Goal: Task Accomplishment & Management: Manage account settings

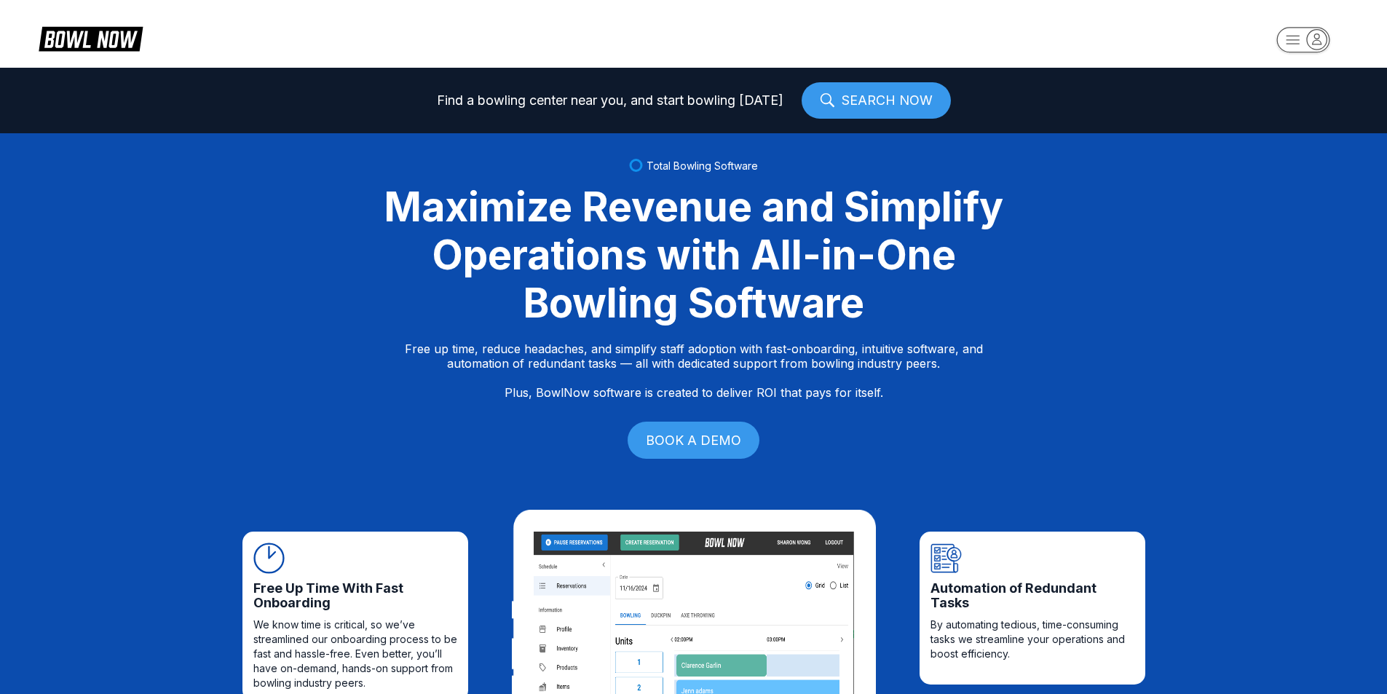
click at [1320, 40] on icon "button" at bounding box center [1317, 39] width 9 height 10
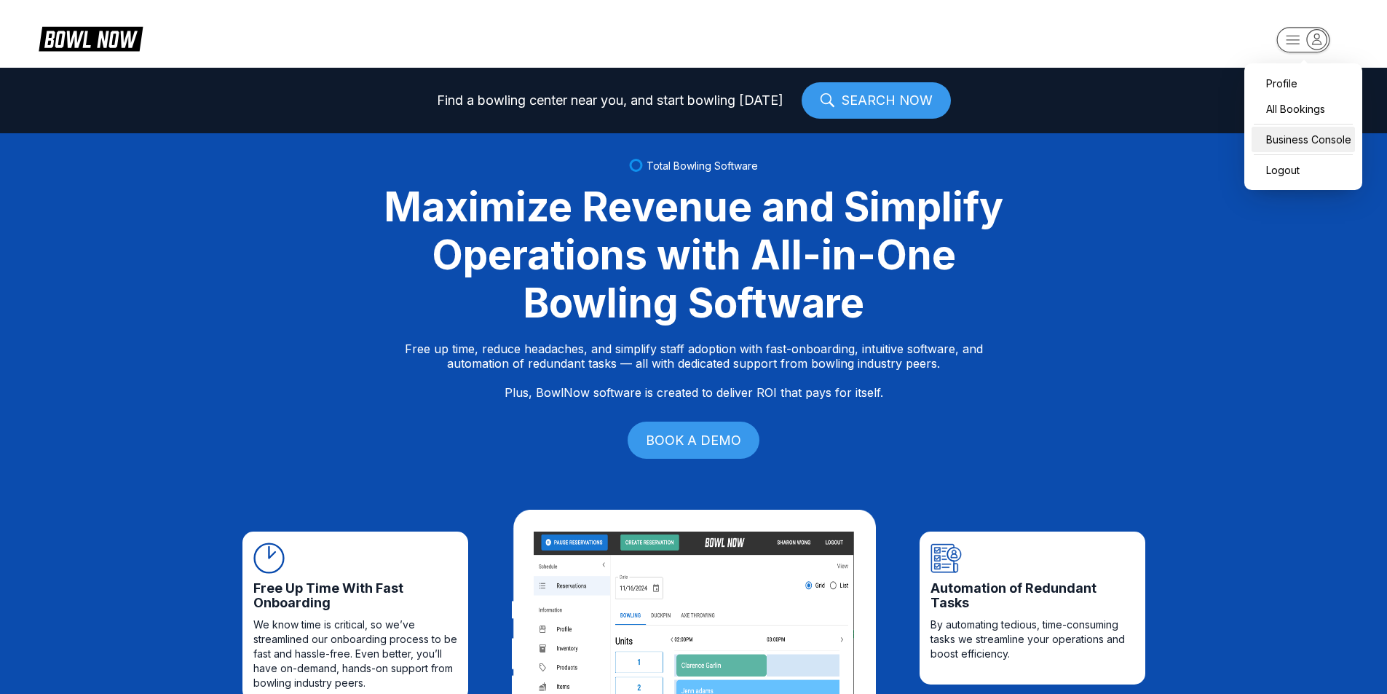
click at [1318, 134] on div "Business Console" at bounding box center [1303, 139] width 103 height 25
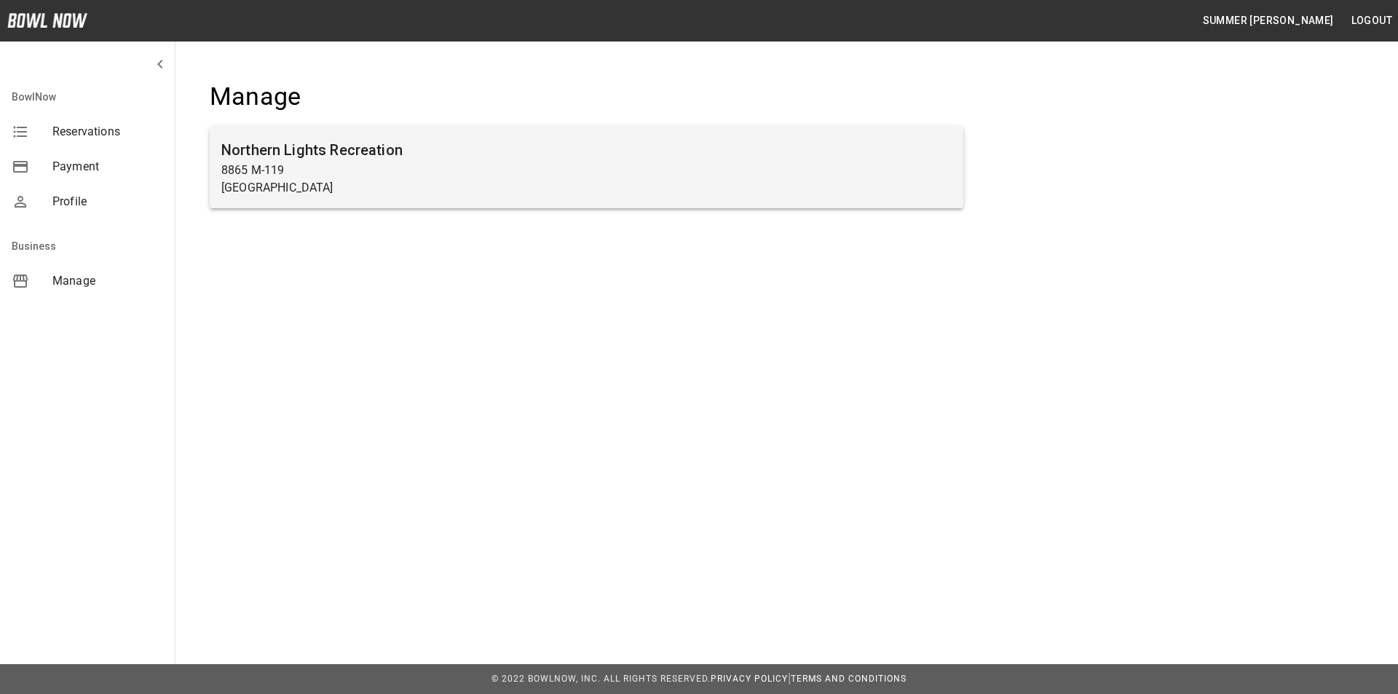
click at [319, 162] on p "8865 M-119" at bounding box center [586, 170] width 730 height 17
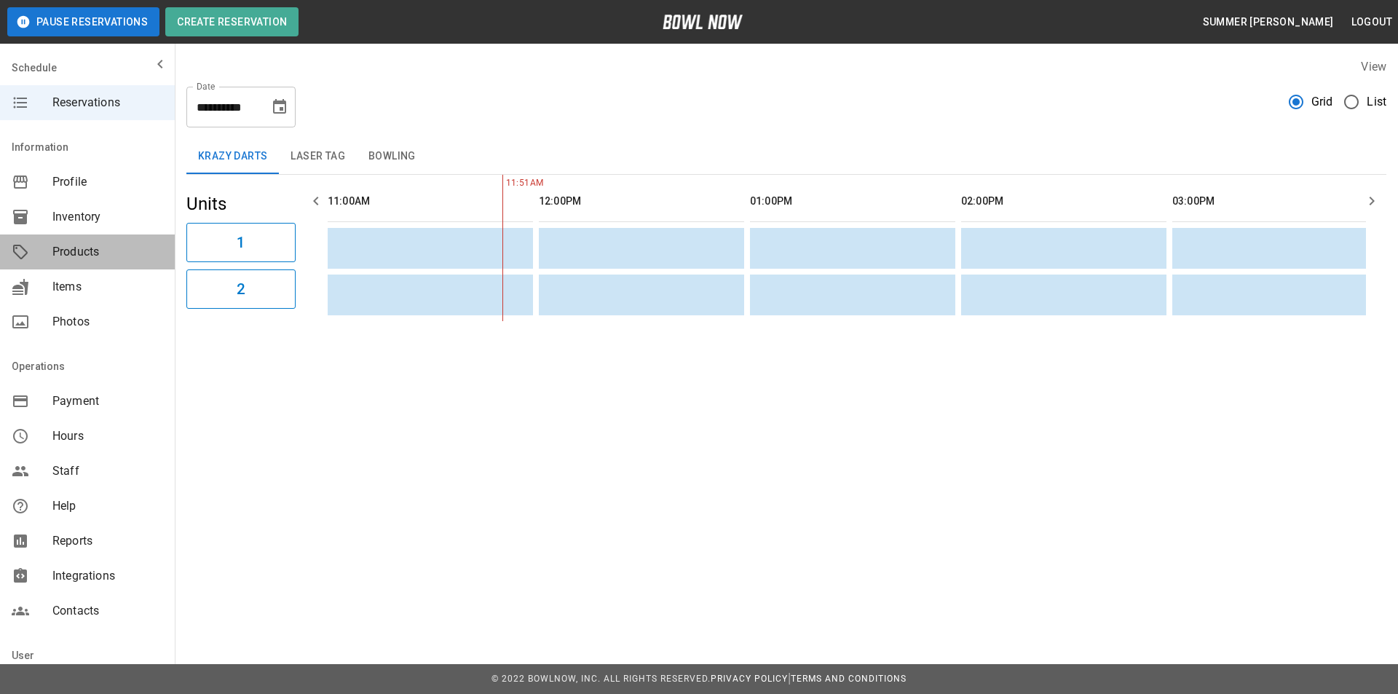
click at [90, 245] on span "Products" at bounding box center [107, 251] width 111 height 17
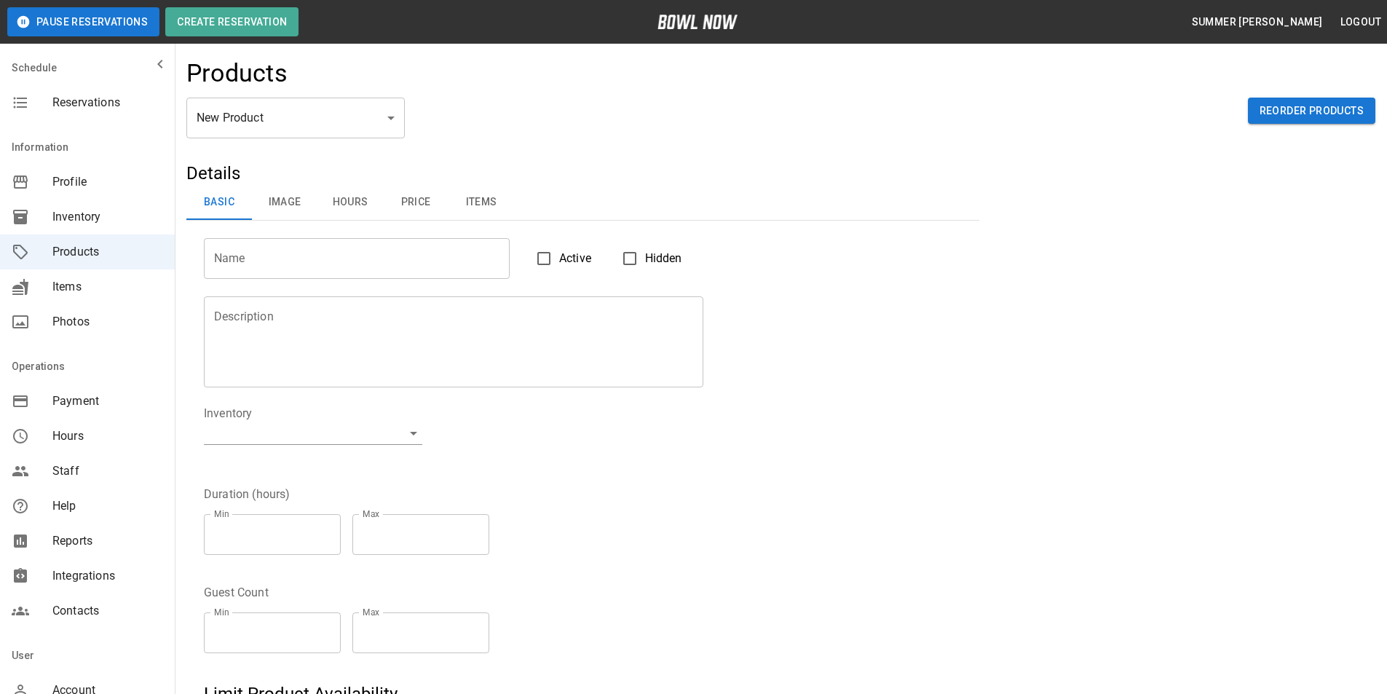
click at [59, 108] on span "Reservations" at bounding box center [107, 102] width 111 height 17
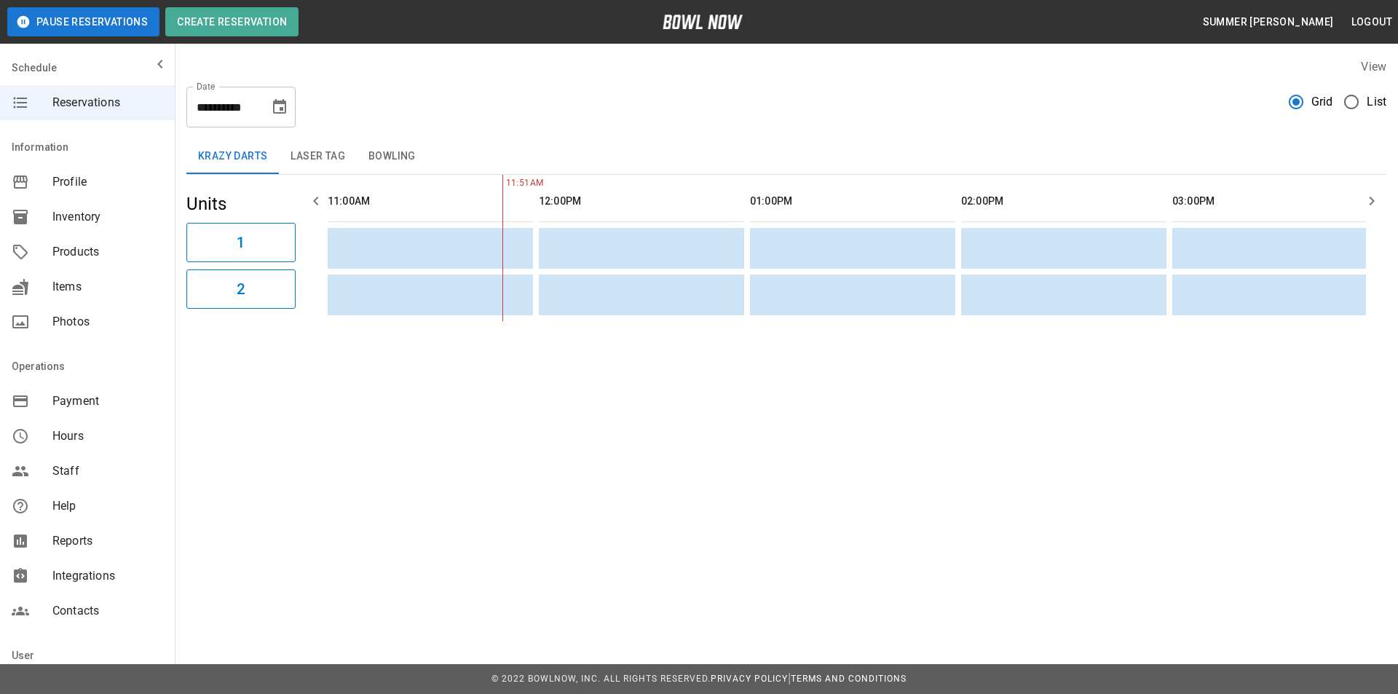
click at [272, 110] on icon "Choose date, selected date is Aug 22, 2025" at bounding box center [279, 106] width 17 height 17
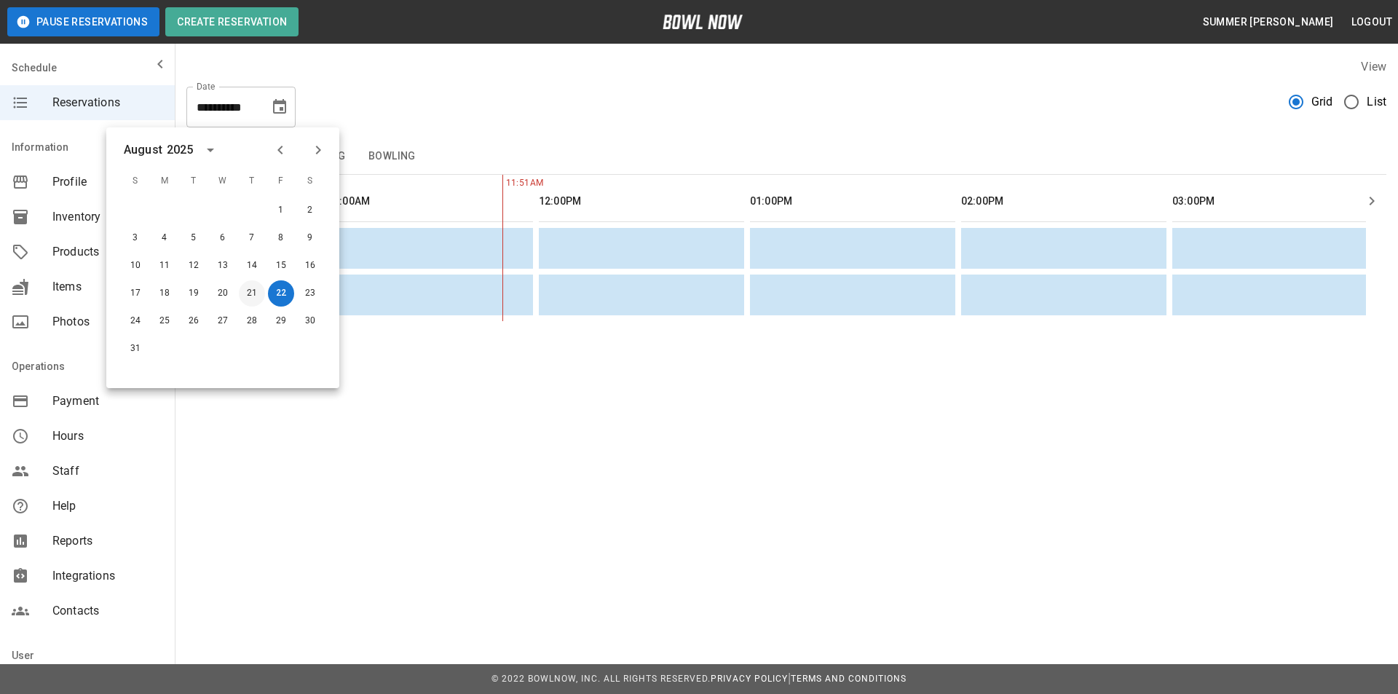
click at [248, 292] on button "21" at bounding box center [252, 293] width 26 height 26
type input "**********"
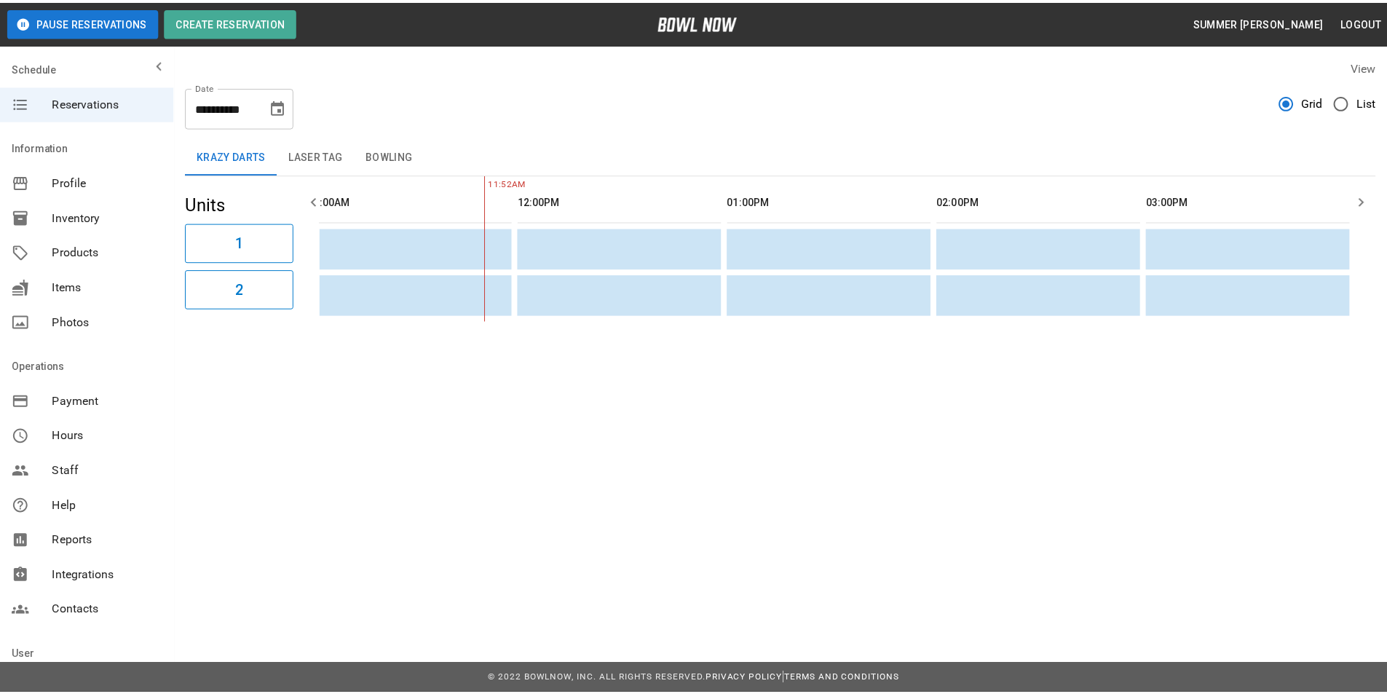
scroll to position [0, 25]
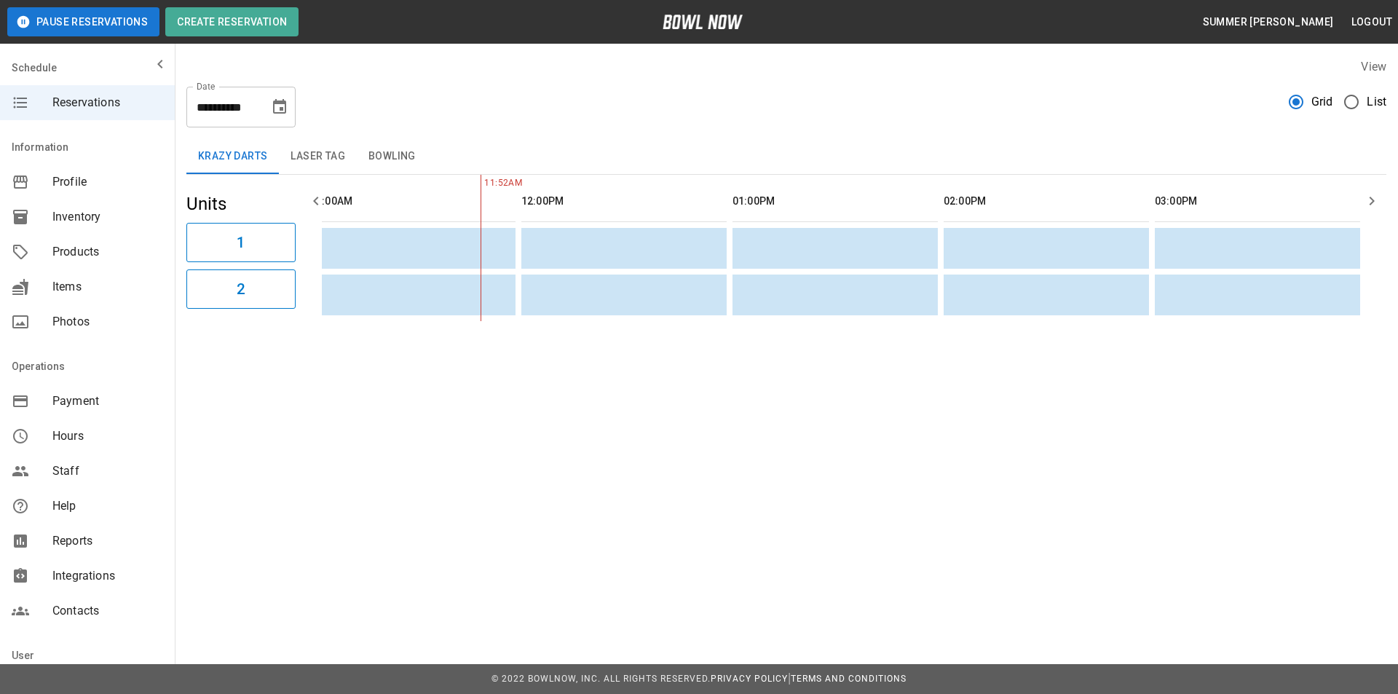
click at [1372, 197] on icon "button" at bounding box center [1371, 200] width 17 height 17
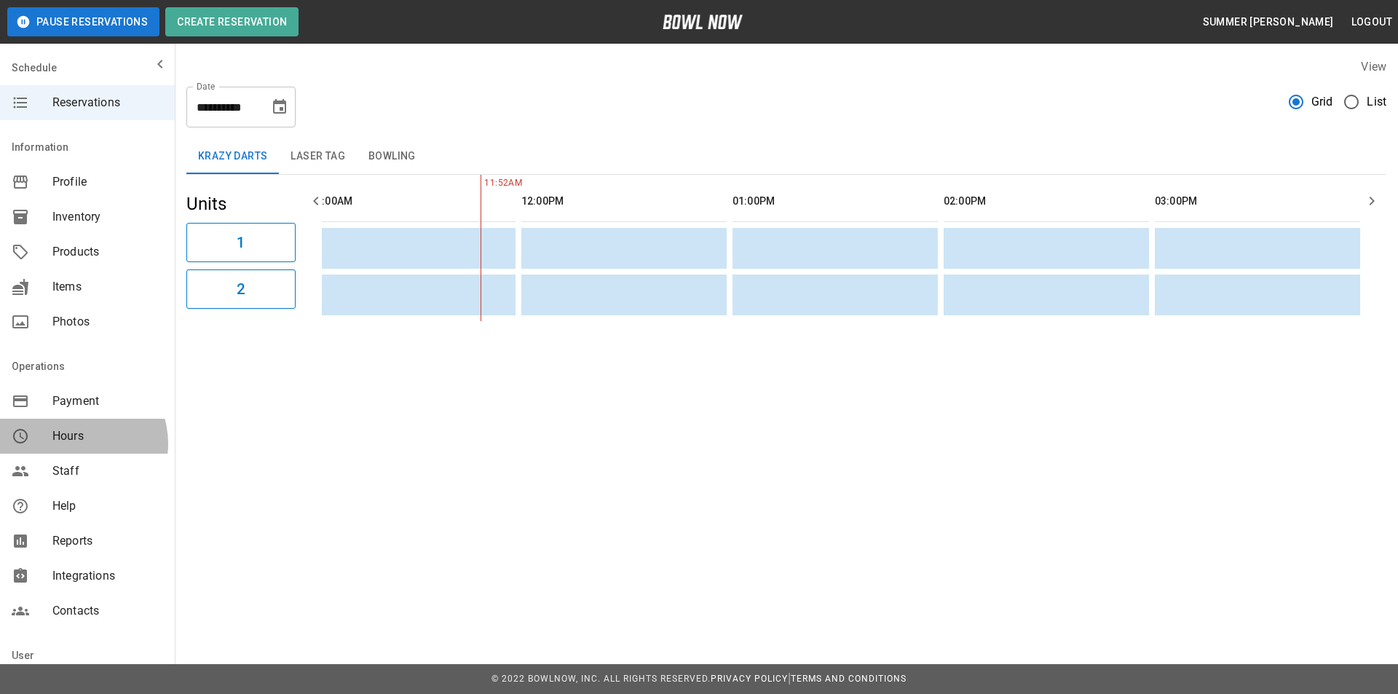
drag, startPoint x: 76, startPoint y: 444, endPoint x: 74, endPoint y: 430, distance: 13.3
click at [76, 439] on span "Hours" at bounding box center [107, 436] width 111 height 17
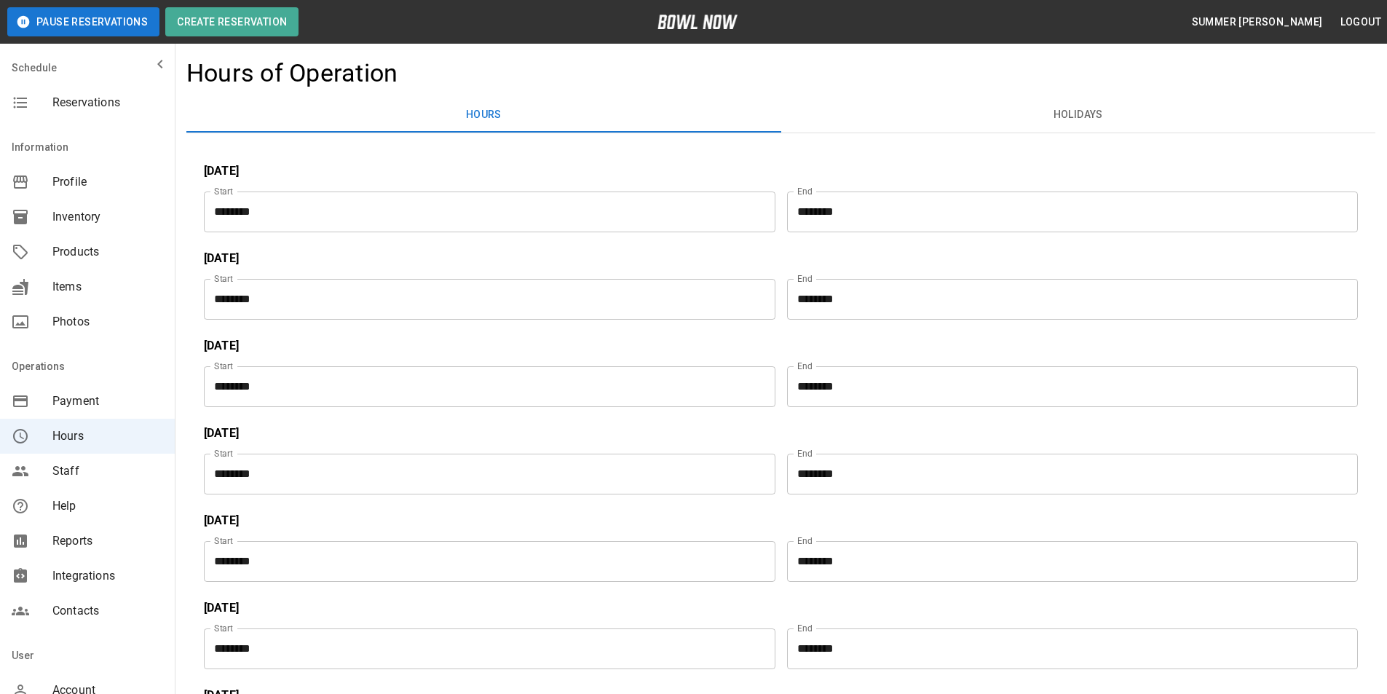
click at [819, 476] on input "********" at bounding box center [1068, 474] width 562 height 41
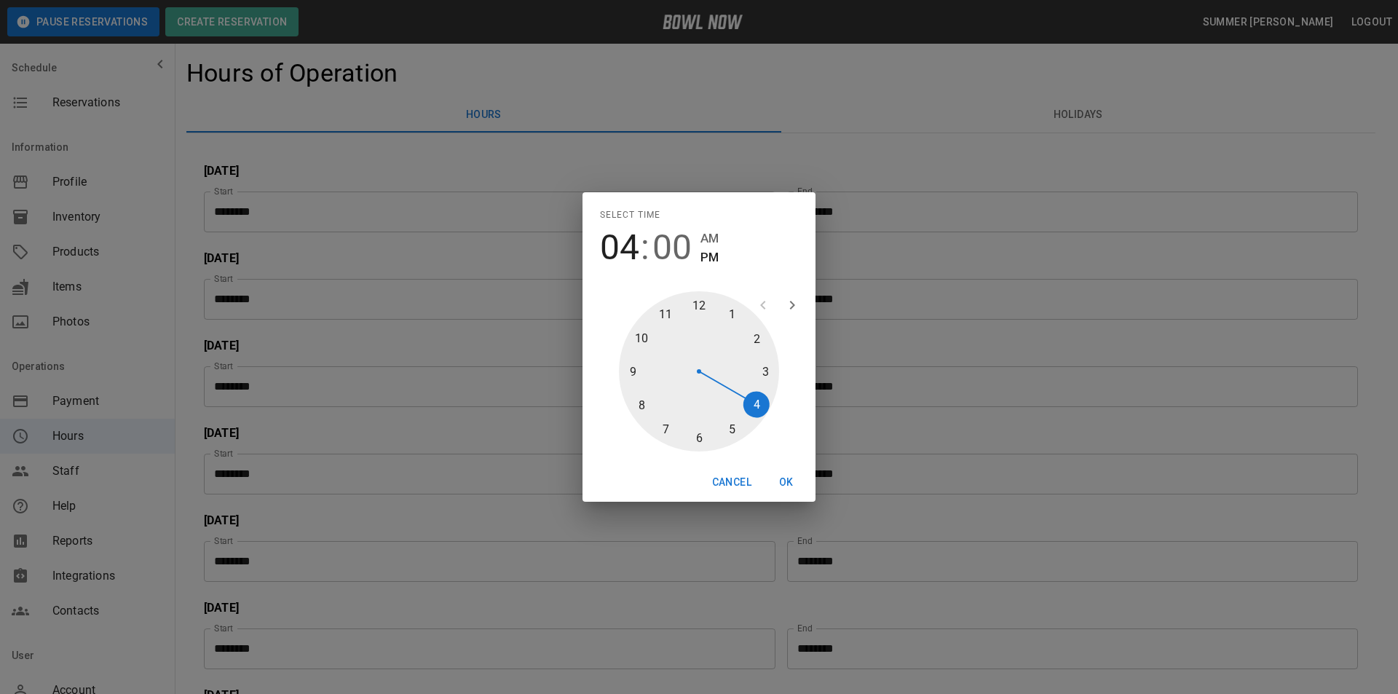
click at [642, 329] on div at bounding box center [699, 371] width 160 height 160
type input "********"
click at [789, 478] on button "OK" at bounding box center [786, 482] width 47 height 27
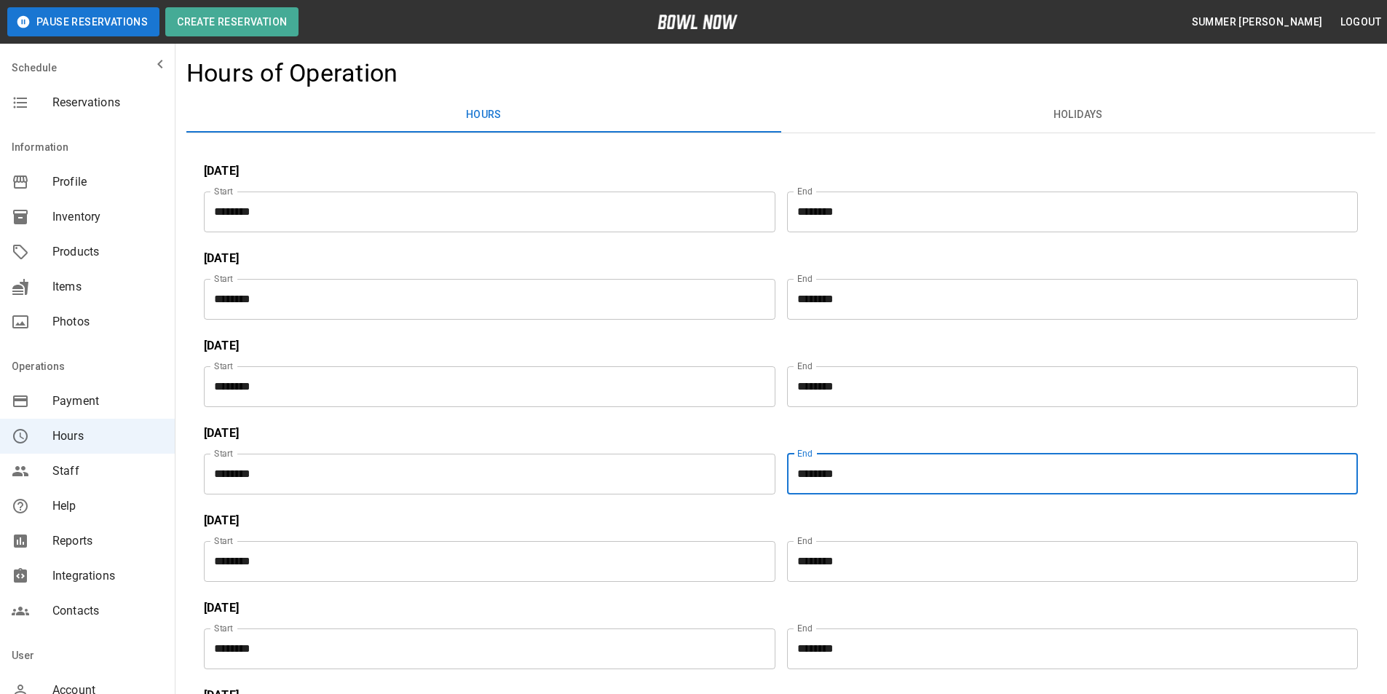
click at [849, 568] on input "********" at bounding box center [1068, 561] width 562 height 41
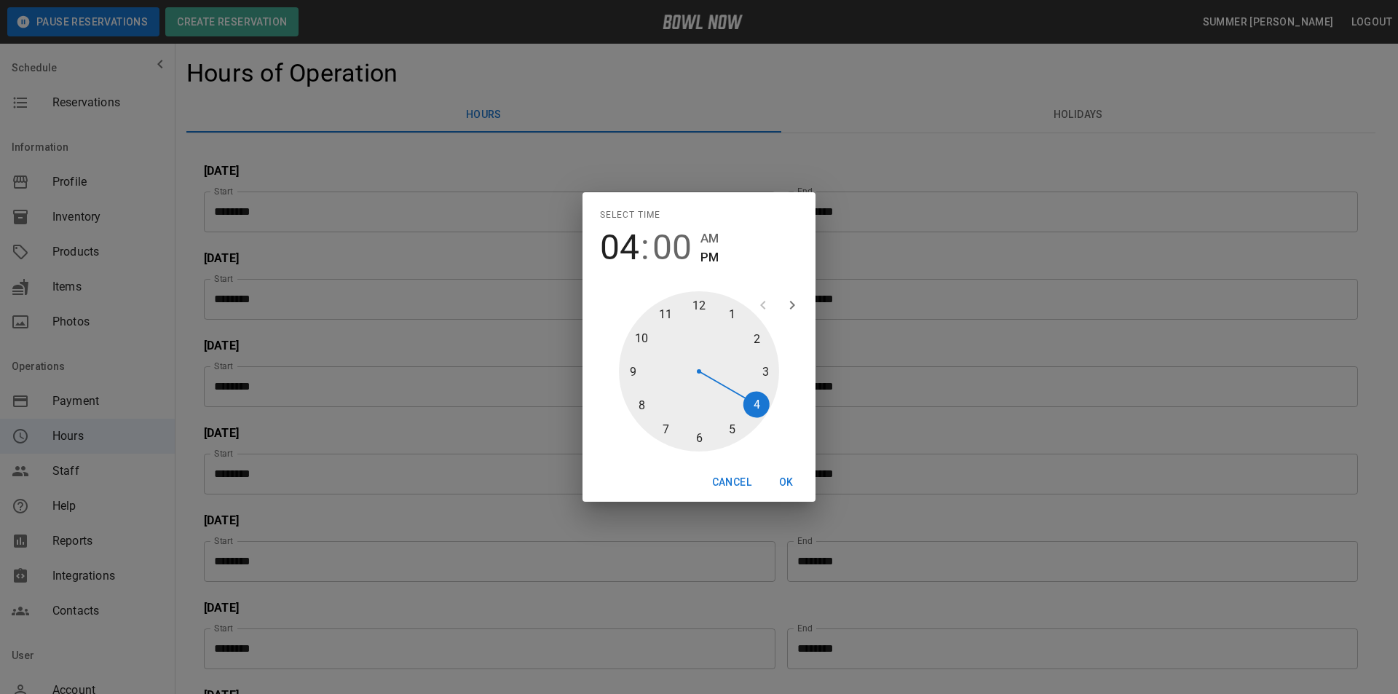
click at [635, 336] on div at bounding box center [699, 371] width 160 height 160
type input "********"
click at [789, 478] on button "OK" at bounding box center [786, 482] width 47 height 27
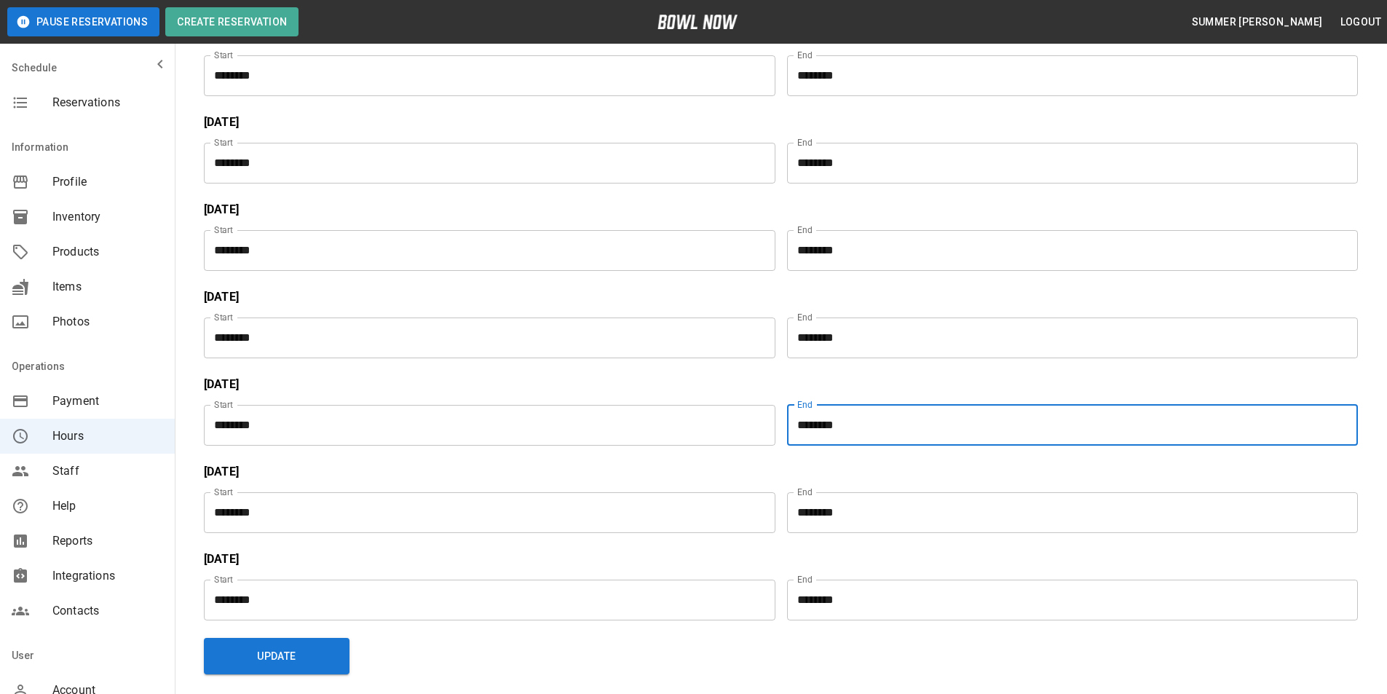
scroll to position [236, 0]
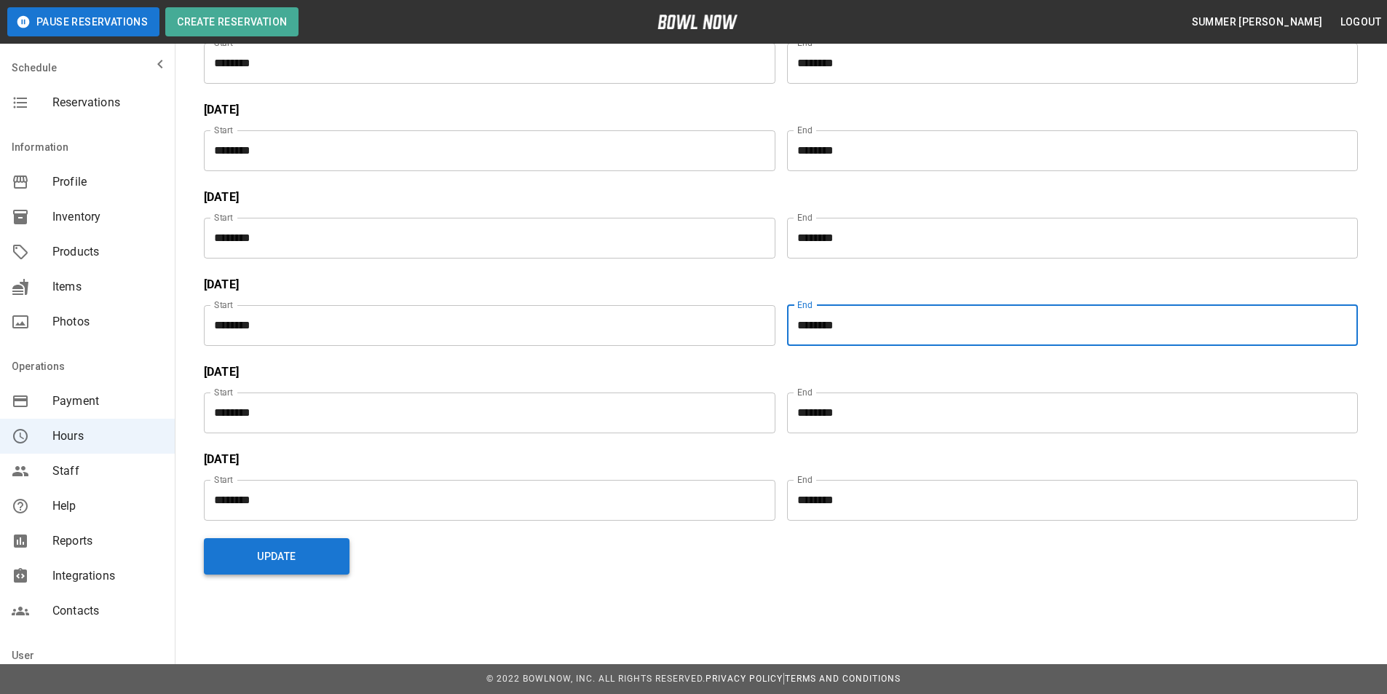
click at [291, 559] on button "Update" at bounding box center [277, 556] width 146 height 36
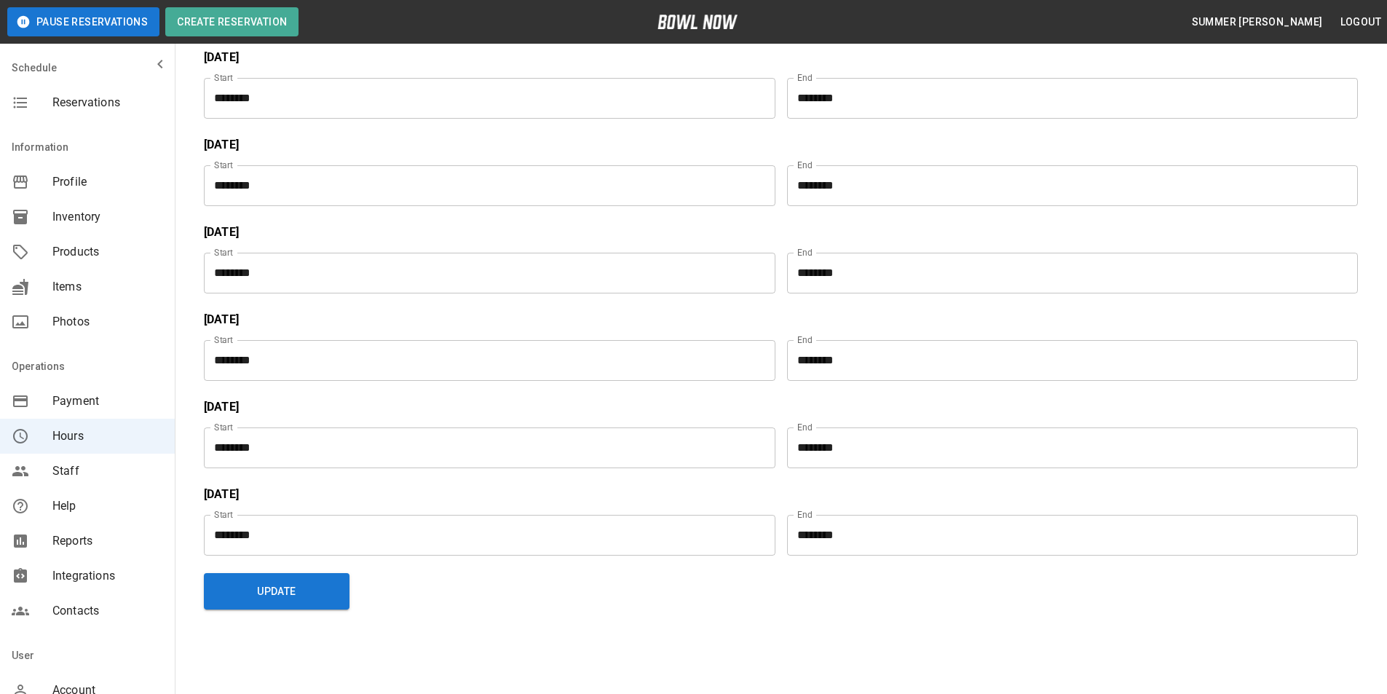
click at [78, 98] on span "Reservations" at bounding box center [107, 102] width 111 height 17
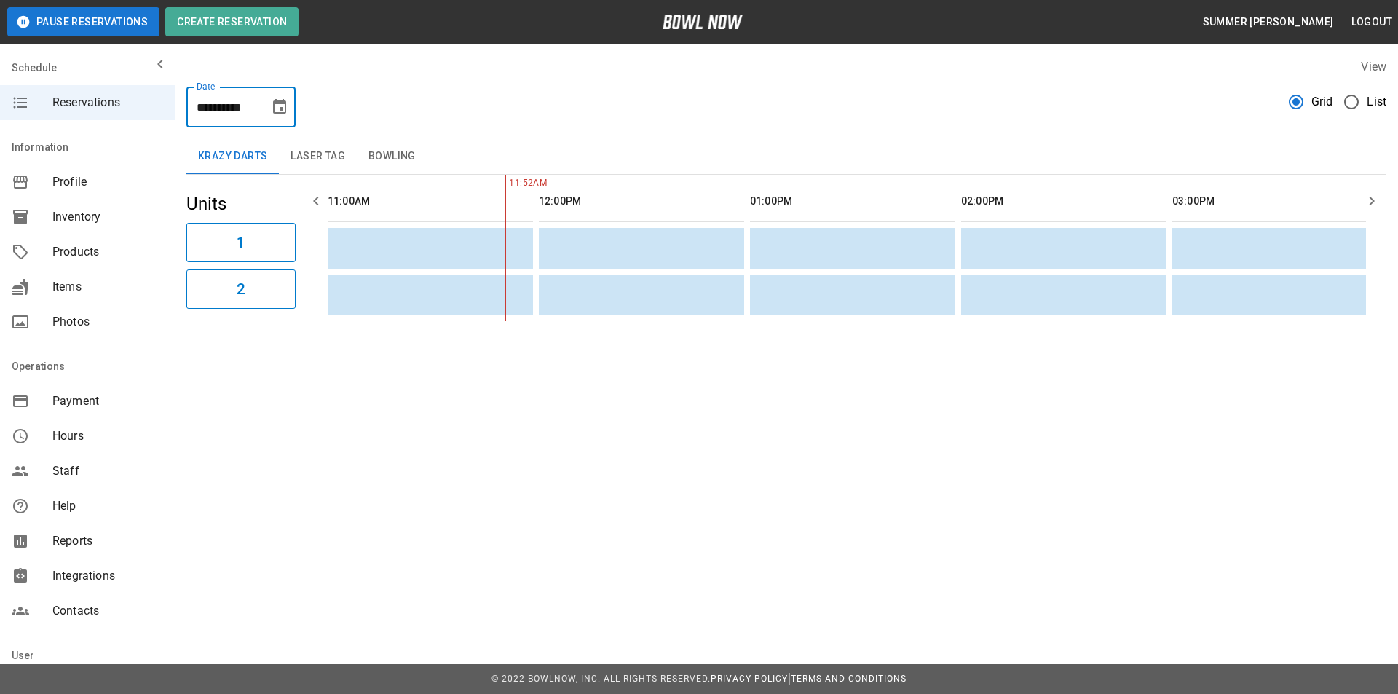
click at [229, 108] on input "**********" at bounding box center [222, 107] width 73 height 41
type input "**********"
click at [1370, 203] on icon "button" at bounding box center [1371, 200] width 17 height 17
click at [1368, 203] on icon "button" at bounding box center [1371, 200] width 17 height 17
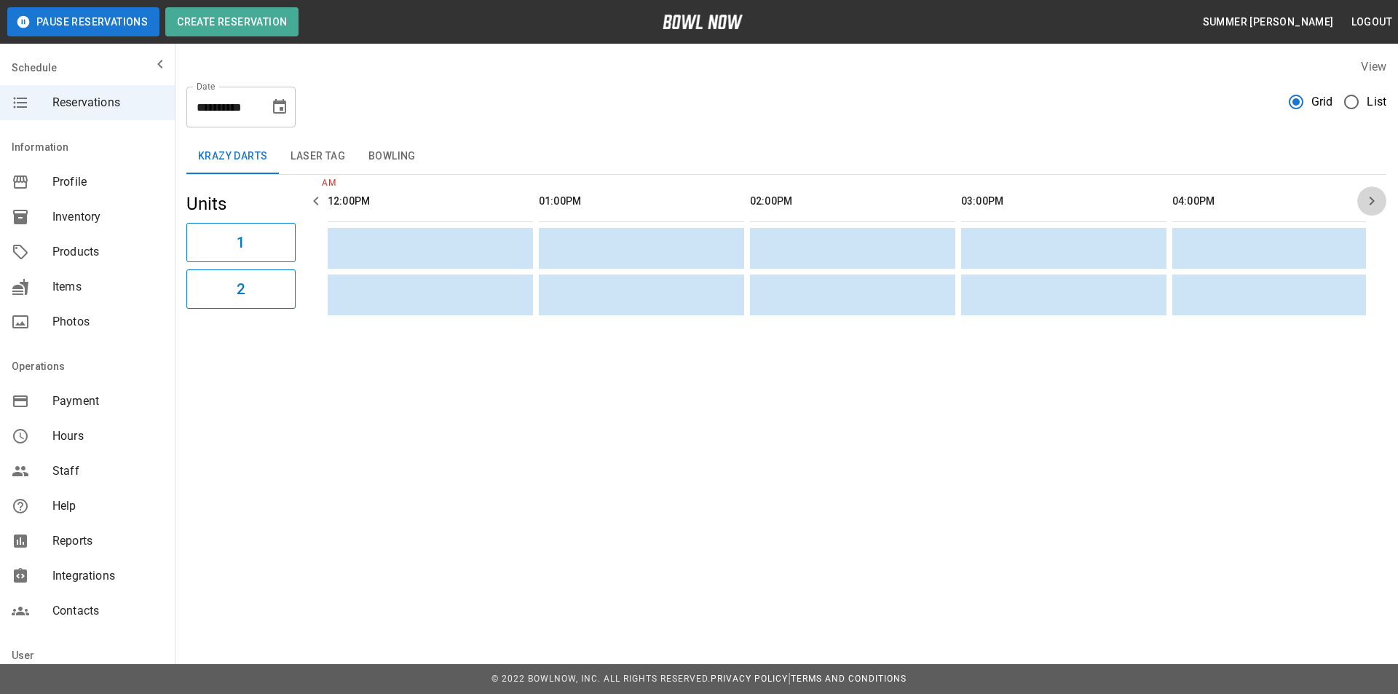
scroll to position [0, 422]
click at [1368, 203] on icon "button" at bounding box center [1371, 200] width 17 height 17
click at [763, 243] on td "sticky table" at bounding box center [780, 248] width 47 height 41
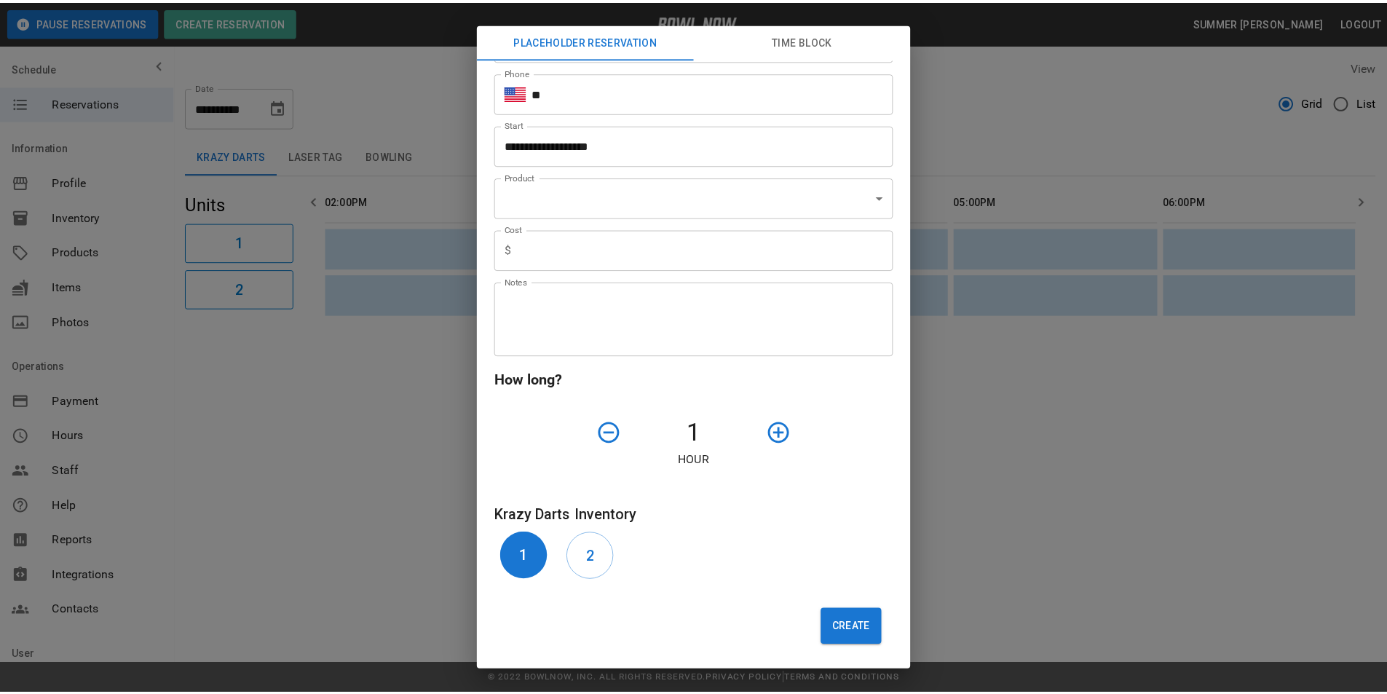
scroll to position [0, 0]
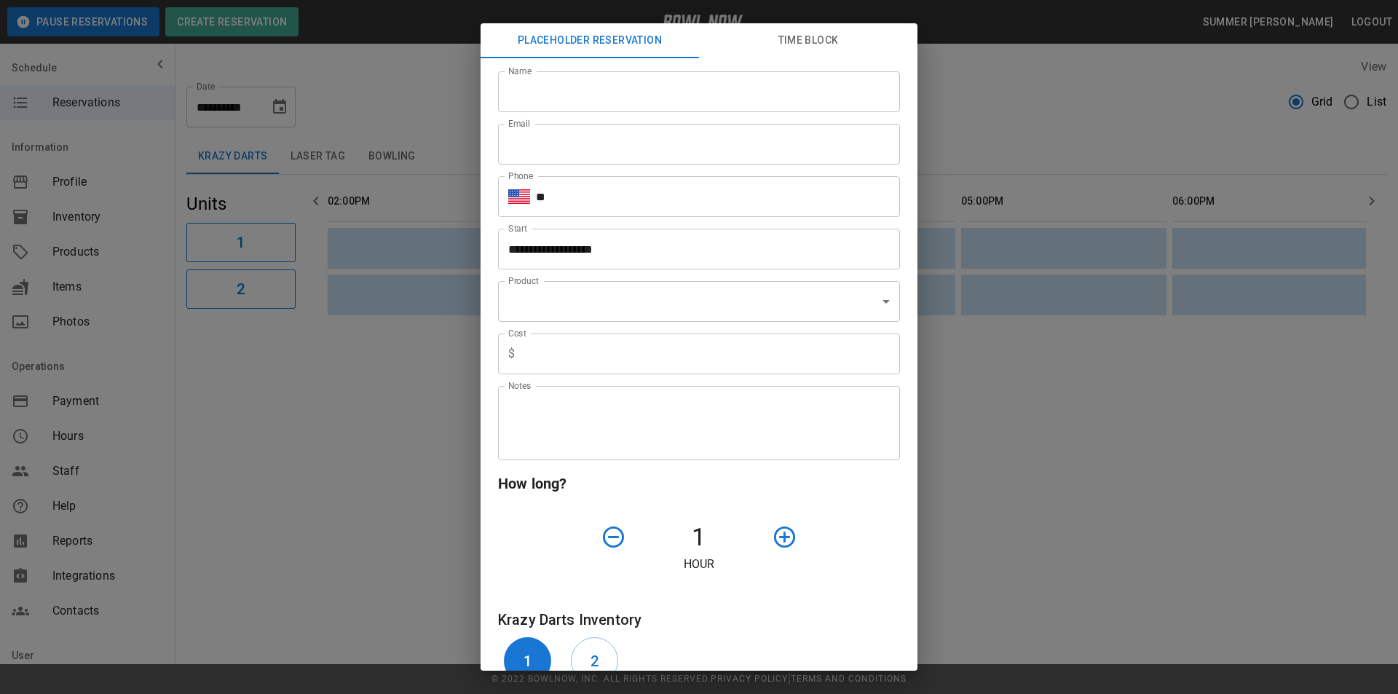
click at [790, 34] on button "Time Block" at bounding box center [808, 40] width 218 height 35
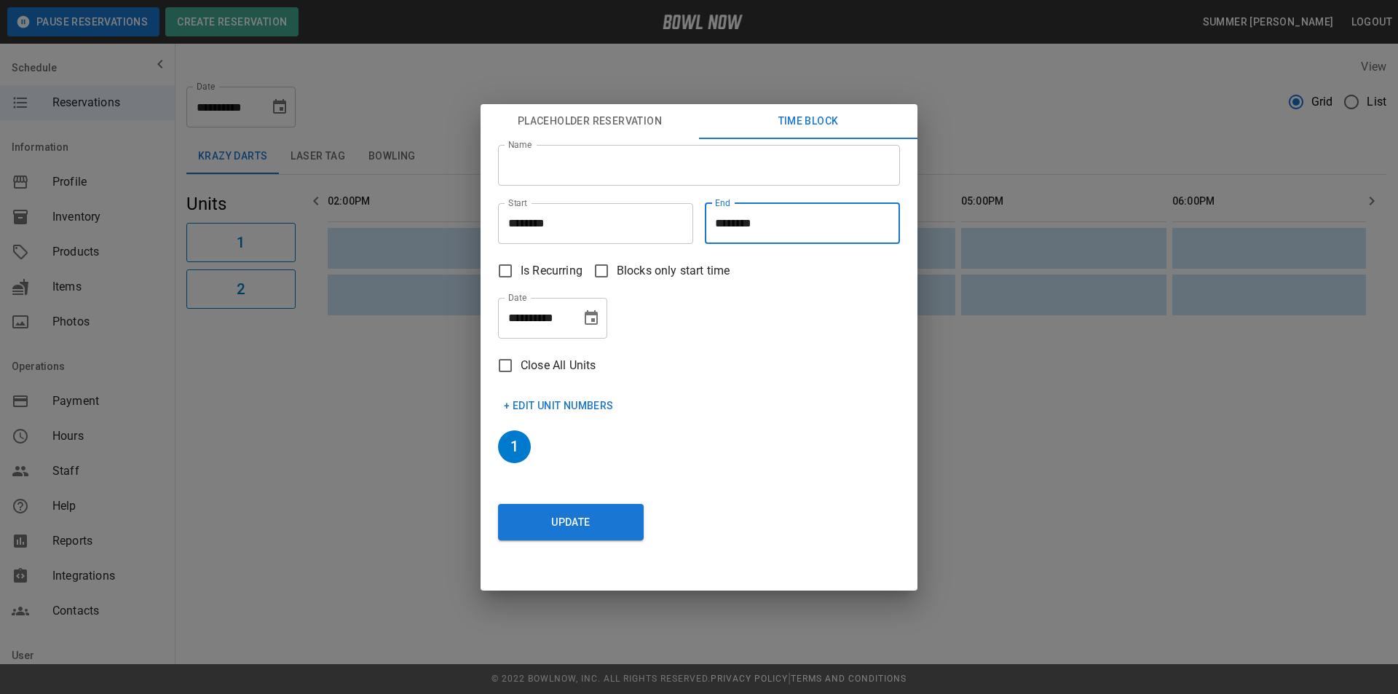
click at [727, 221] on input "********" at bounding box center [797, 223] width 185 height 41
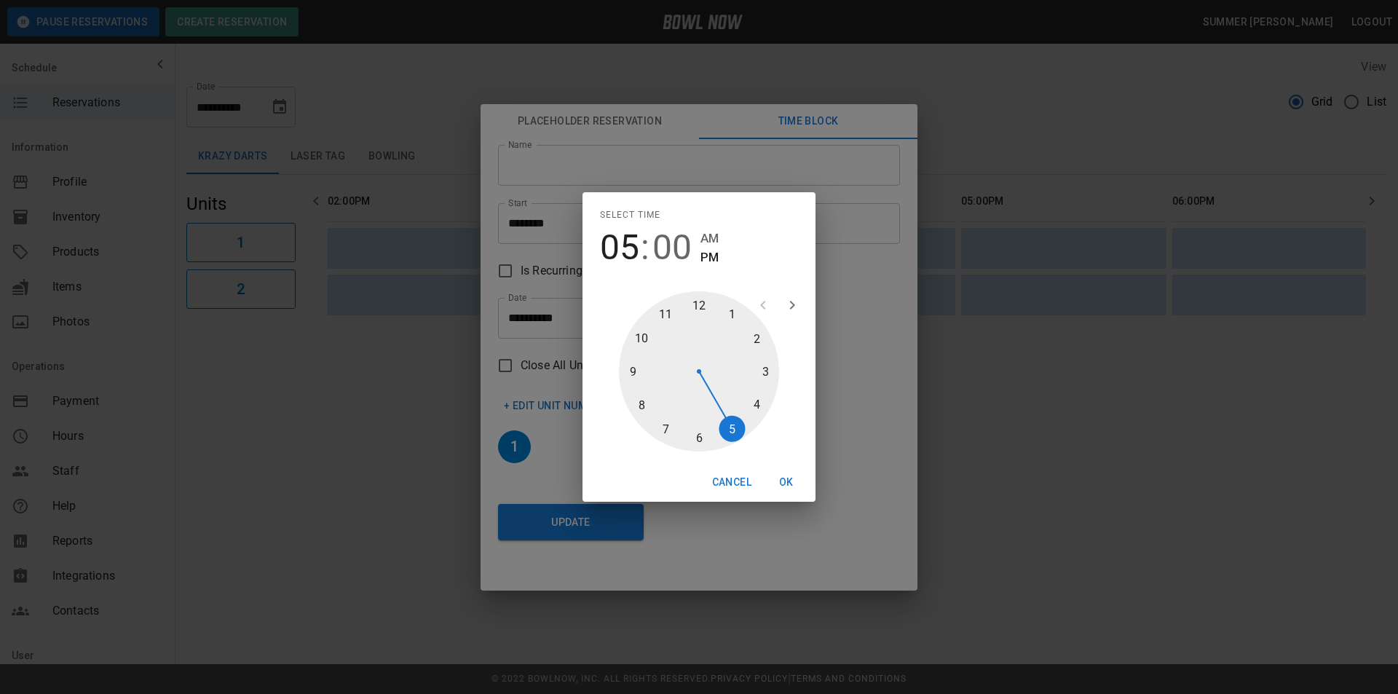
click at [639, 334] on div at bounding box center [699, 371] width 160 height 160
click at [785, 483] on button "OK" at bounding box center [786, 482] width 47 height 27
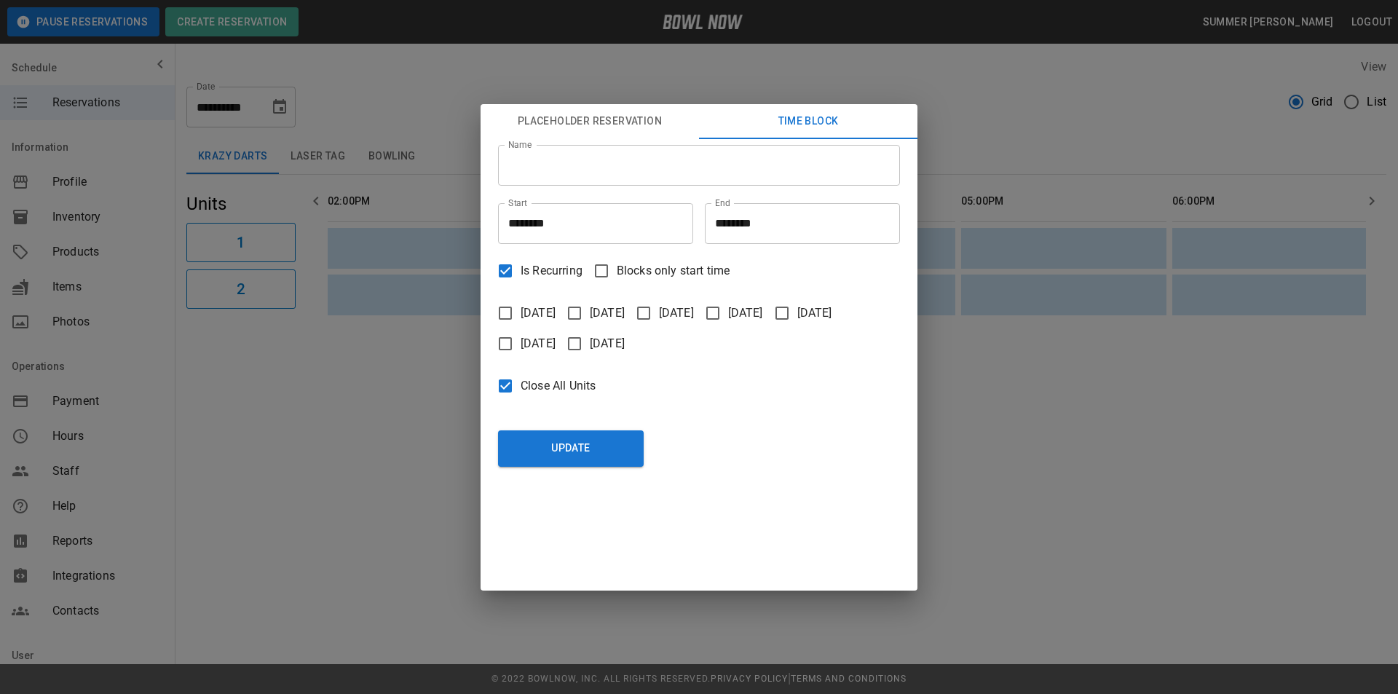
click at [1016, 354] on div "Placeholder Reservation Time Block Name Name Start ******** Start End ******** …" at bounding box center [699, 347] width 1398 height 694
type input "********"
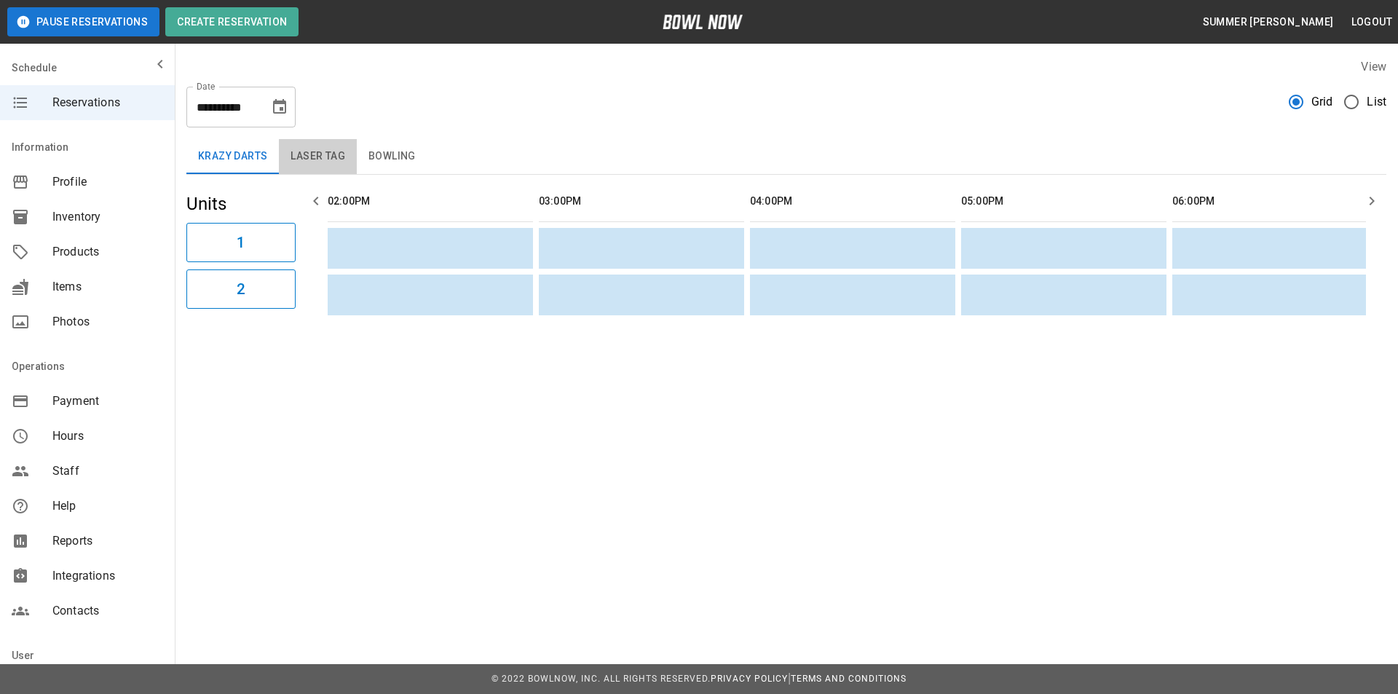
click at [320, 149] on button "Laser Tag" at bounding box center [318, 156] width 78 height 35
click at [389, 154] on button "Bowling" at bounding box center [392, 156] width 71 height 35
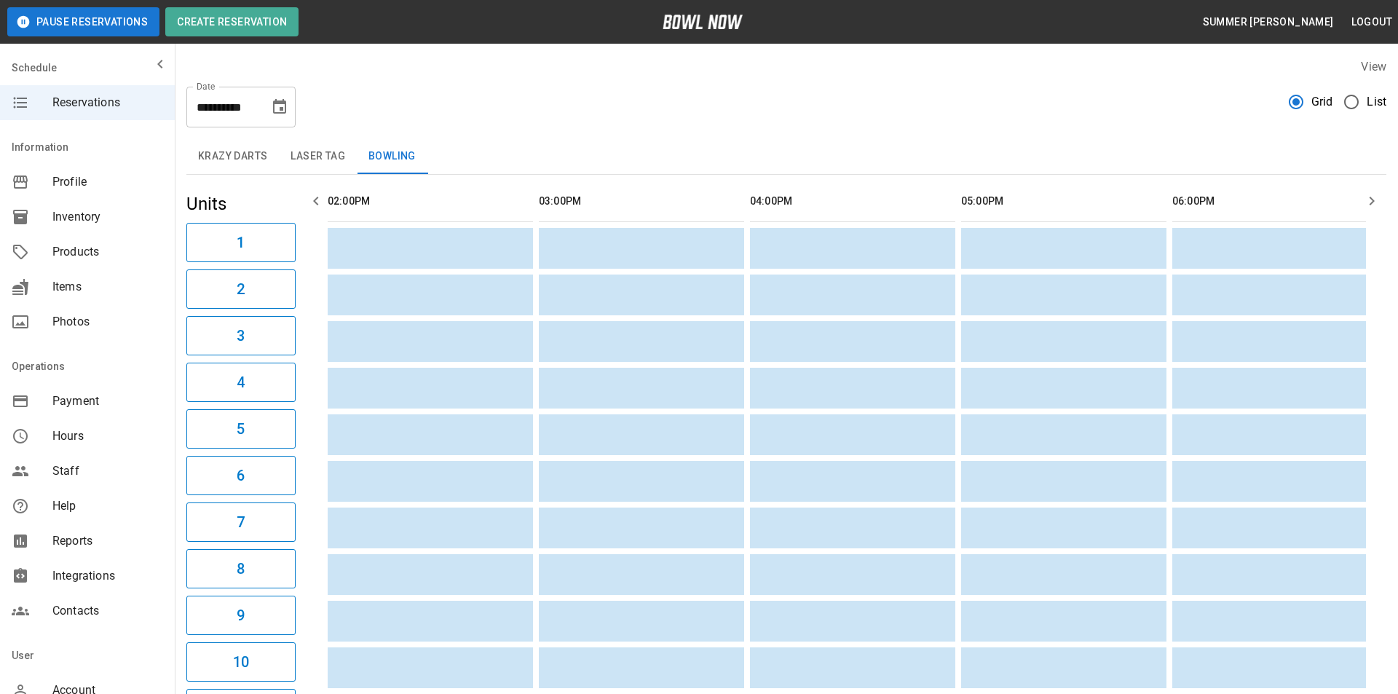
click at [382, 154] on button "Bowling" at bounding box center [392, 156] width 71 height 35
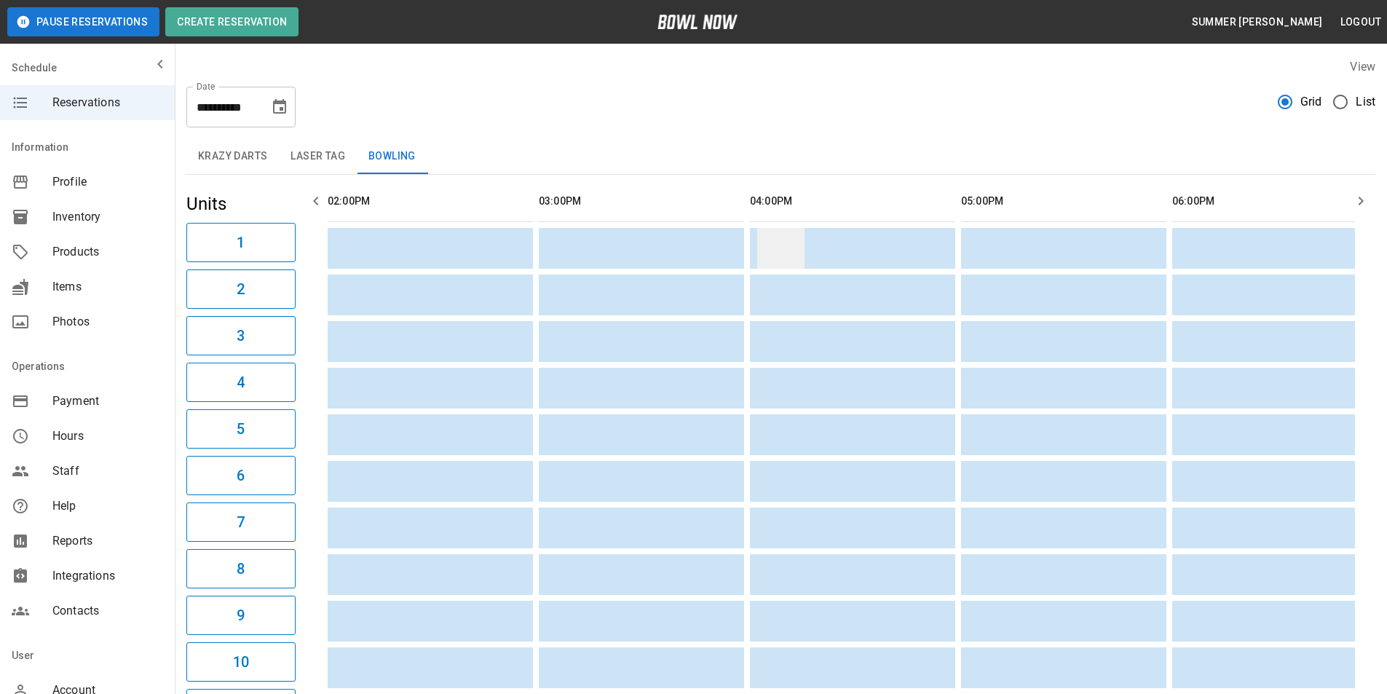
click at [767, 245] on td "sticky table" at bounding box center [780, 248] width 47 height 41
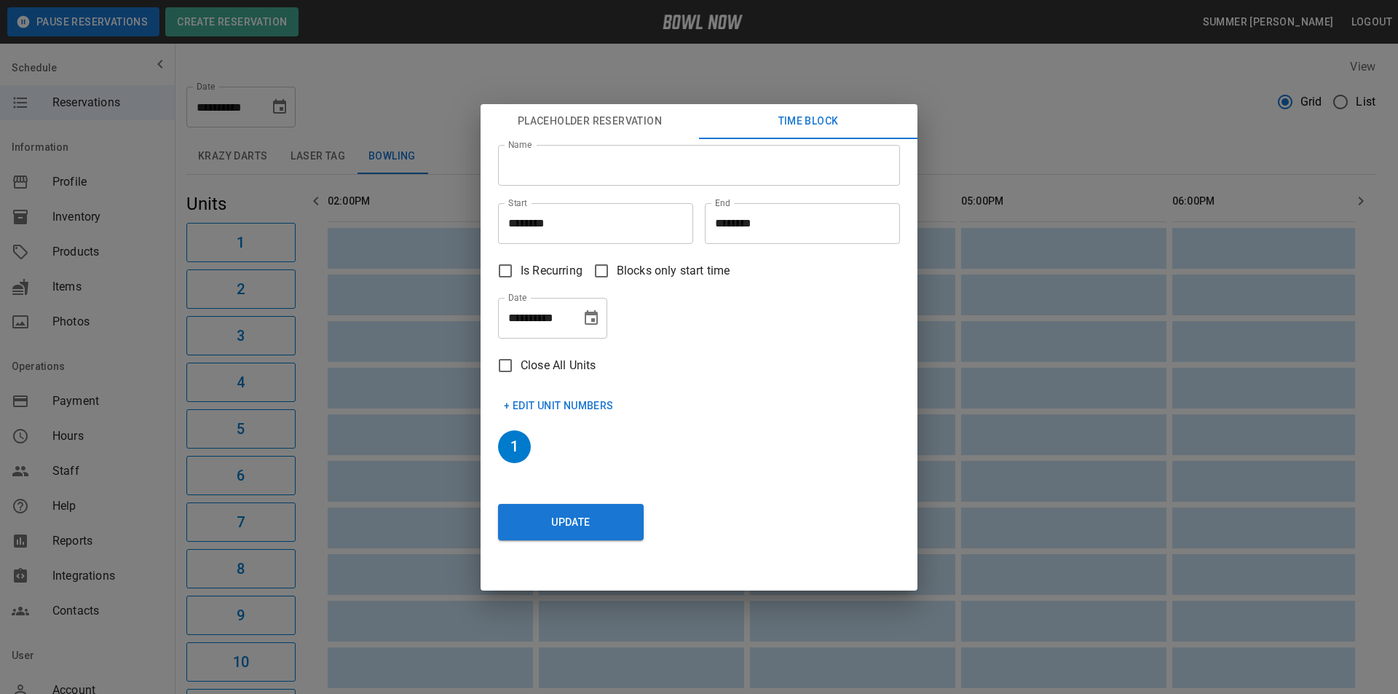
click at [608, 170] on input "Name" at bounding box center [699, 165] width 402 height 41
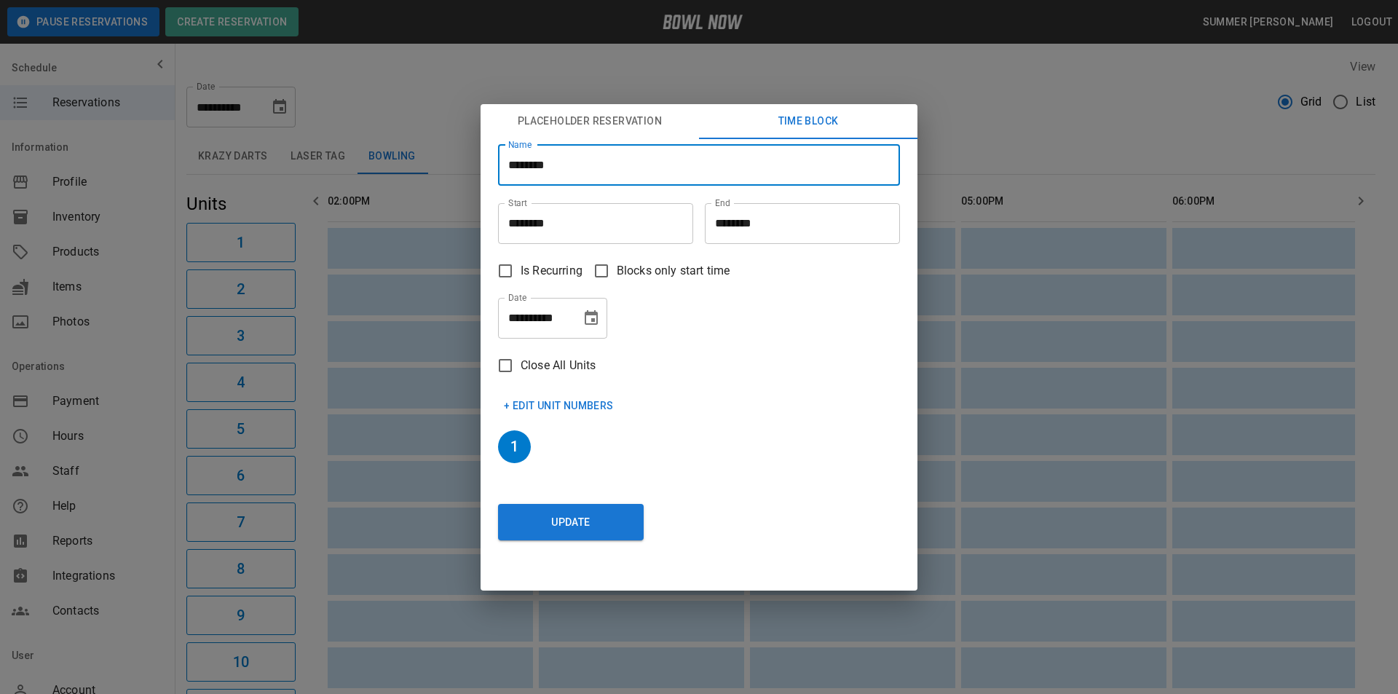
type input "*******"
click at [744, 227] on input "********" at bounding box center [797, 223] width 185 height 41
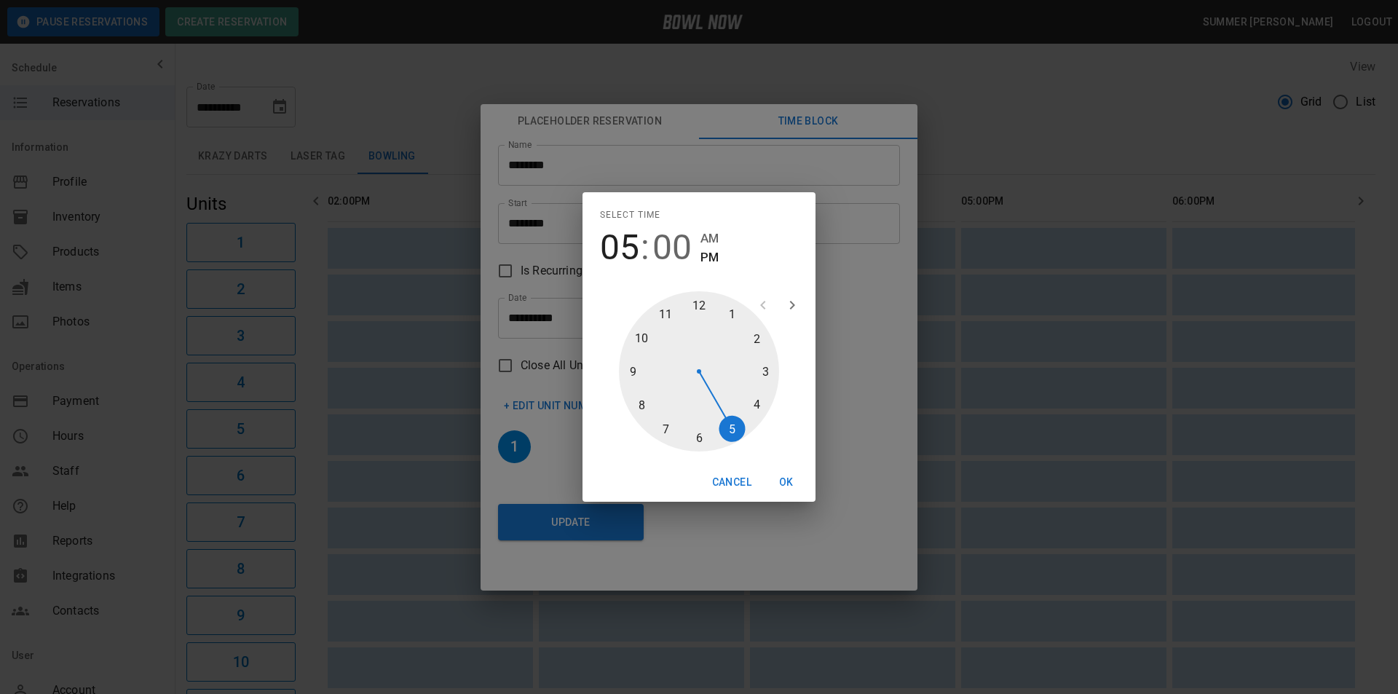
click at [641, 337] on div at bounding box center [699, 371] width 160 height 160
type input "********"
click at [784, 476] on button "OK" at bounding box center [786, 482] width 47 height 27
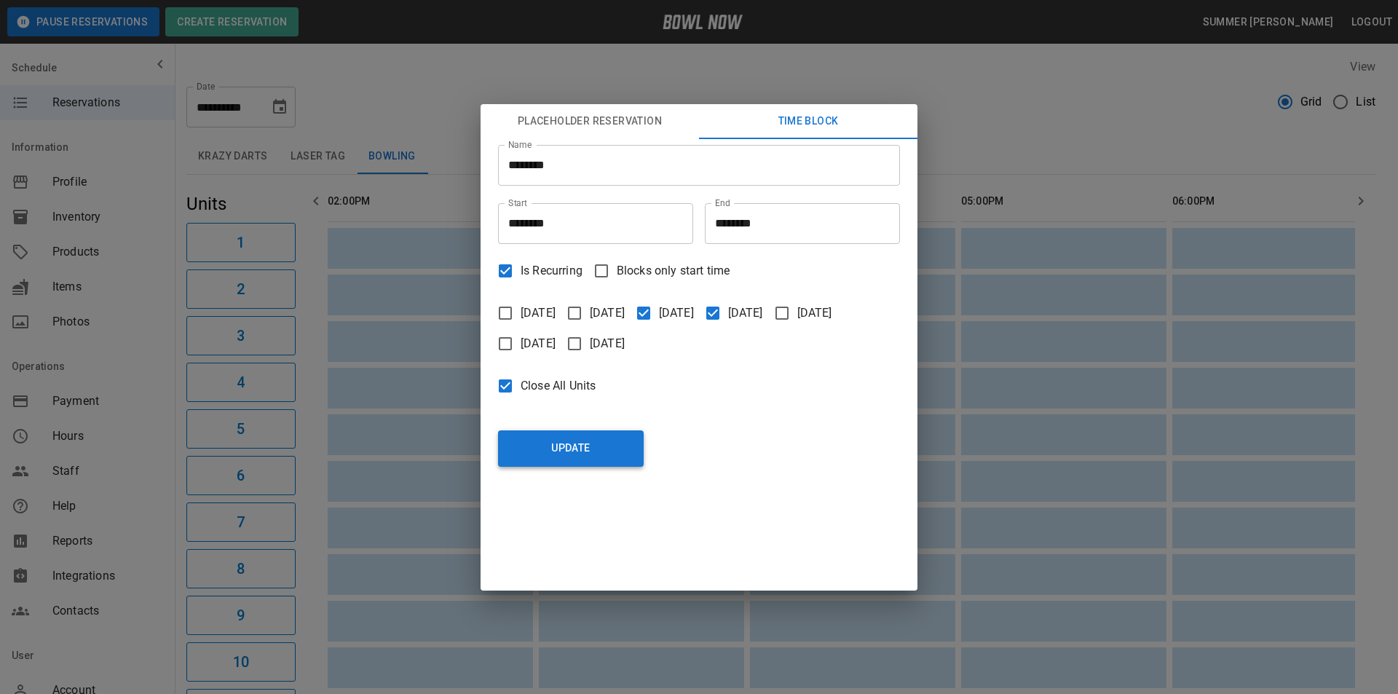
click at [573, 462] on button "Update" at bounding box center [571, 448] width 146 height 36
type input "********"
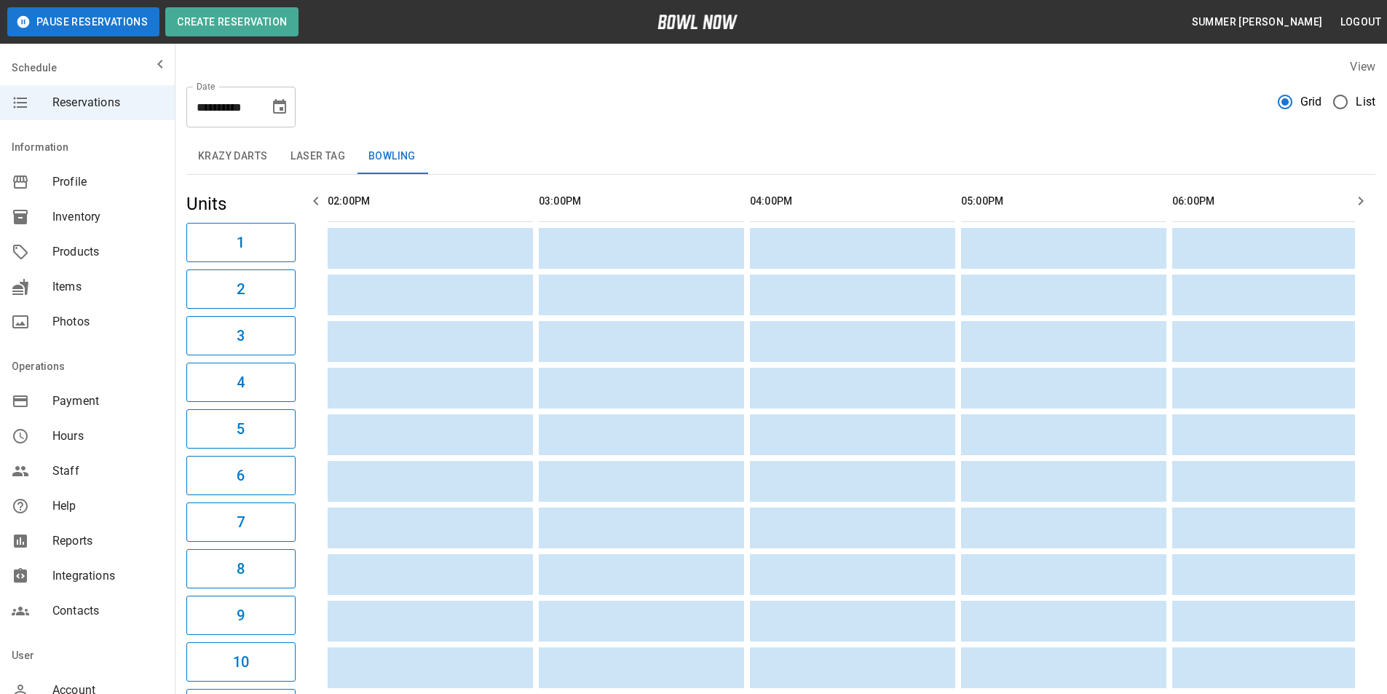
click at [249, 119] on input "**********" at bounding box center [222, 107] width 73 height 41
click icon "Choose date, selected date is Aug 21, 2025"
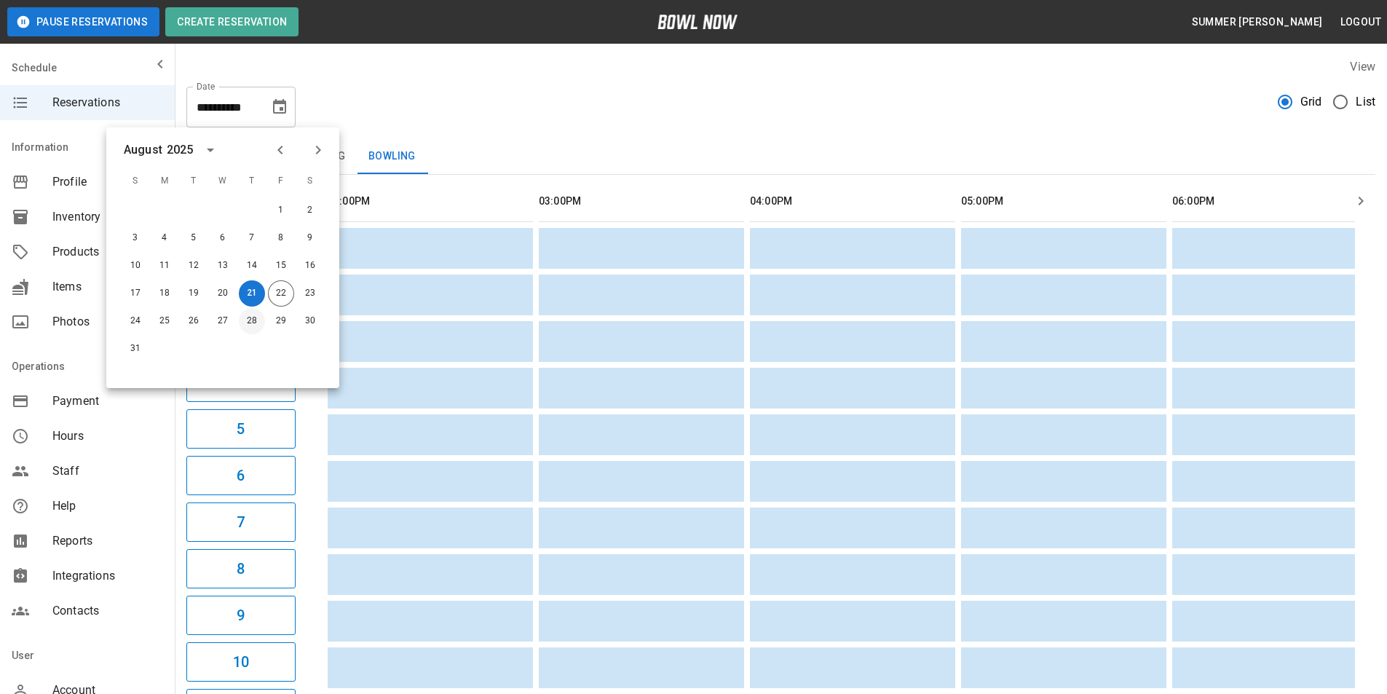
click button "28"
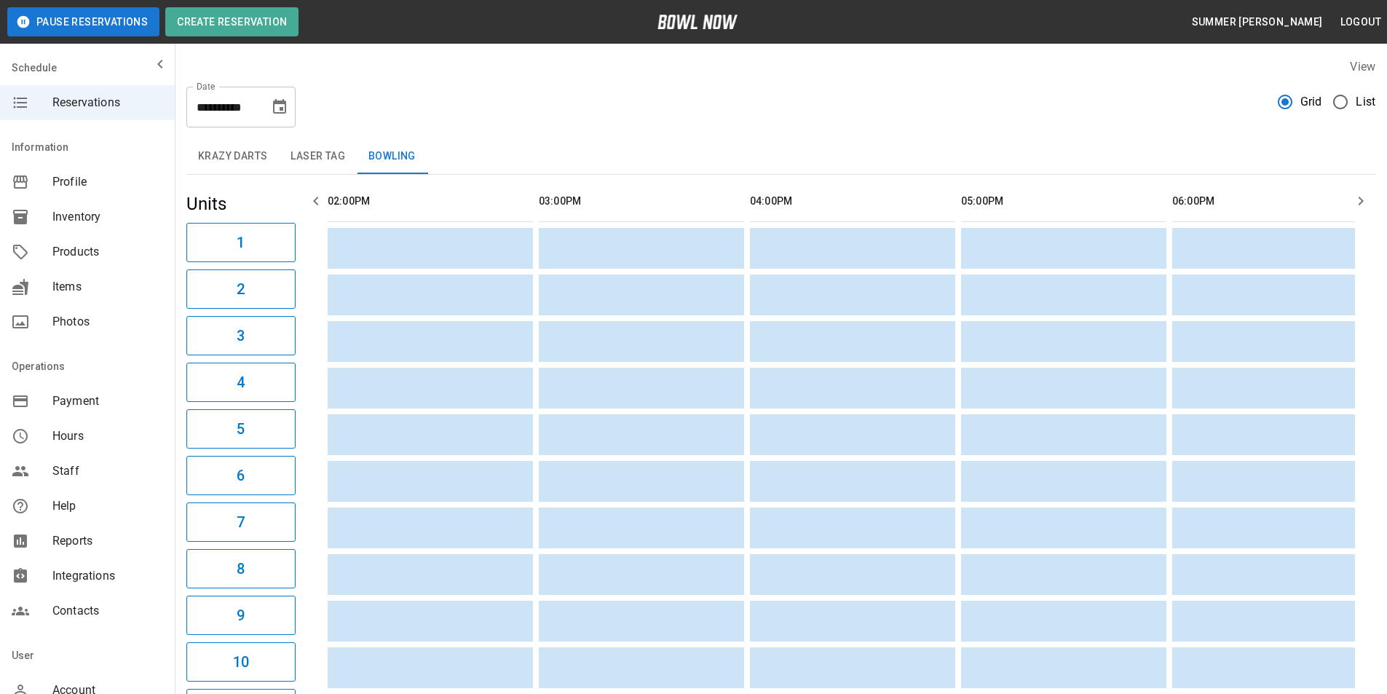
type input "**********"
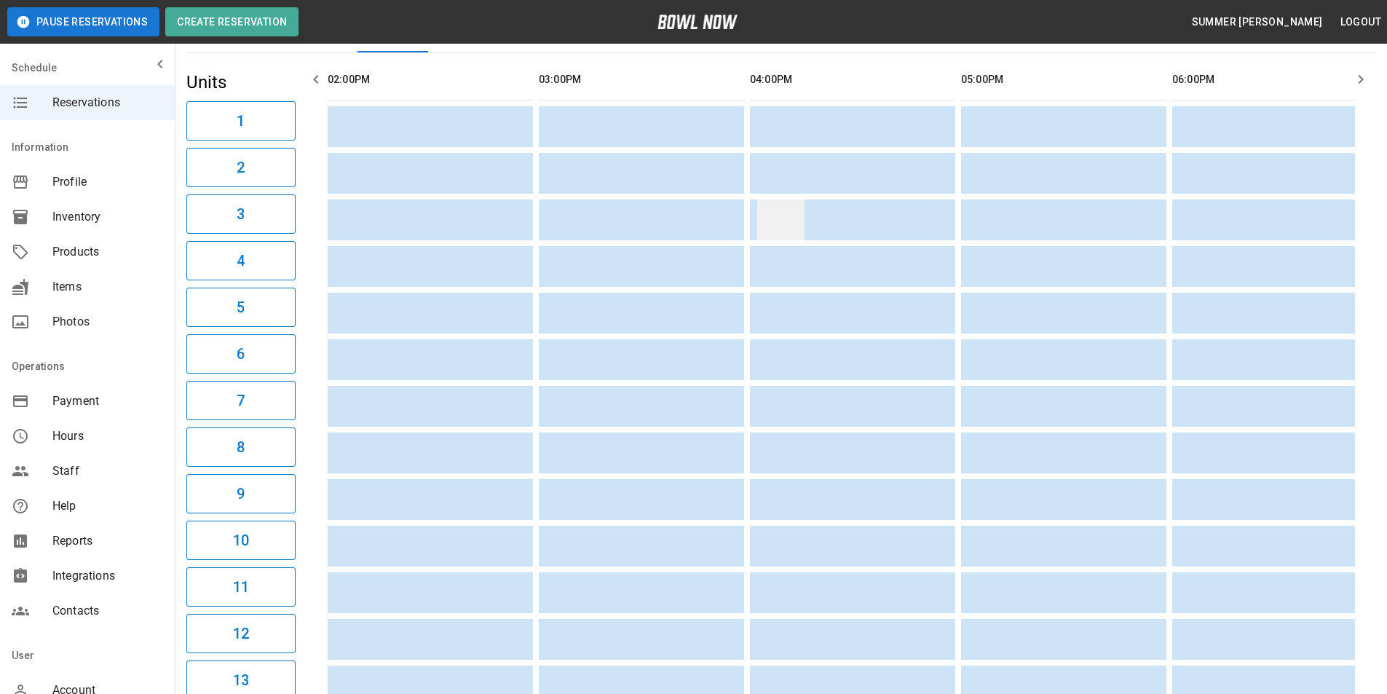
scroll to position [90, 0]
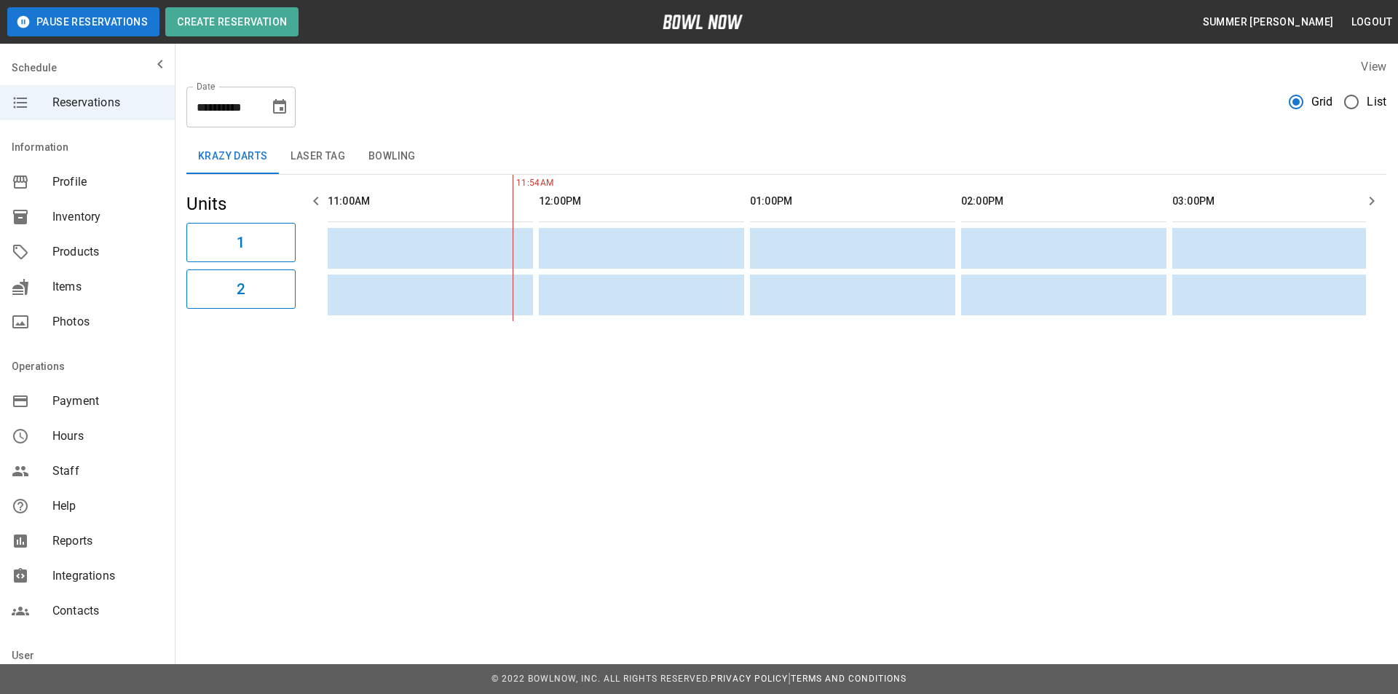
click at [399, 151] on button "Bowling" at bounding box center [392, 156] width 71 height 35
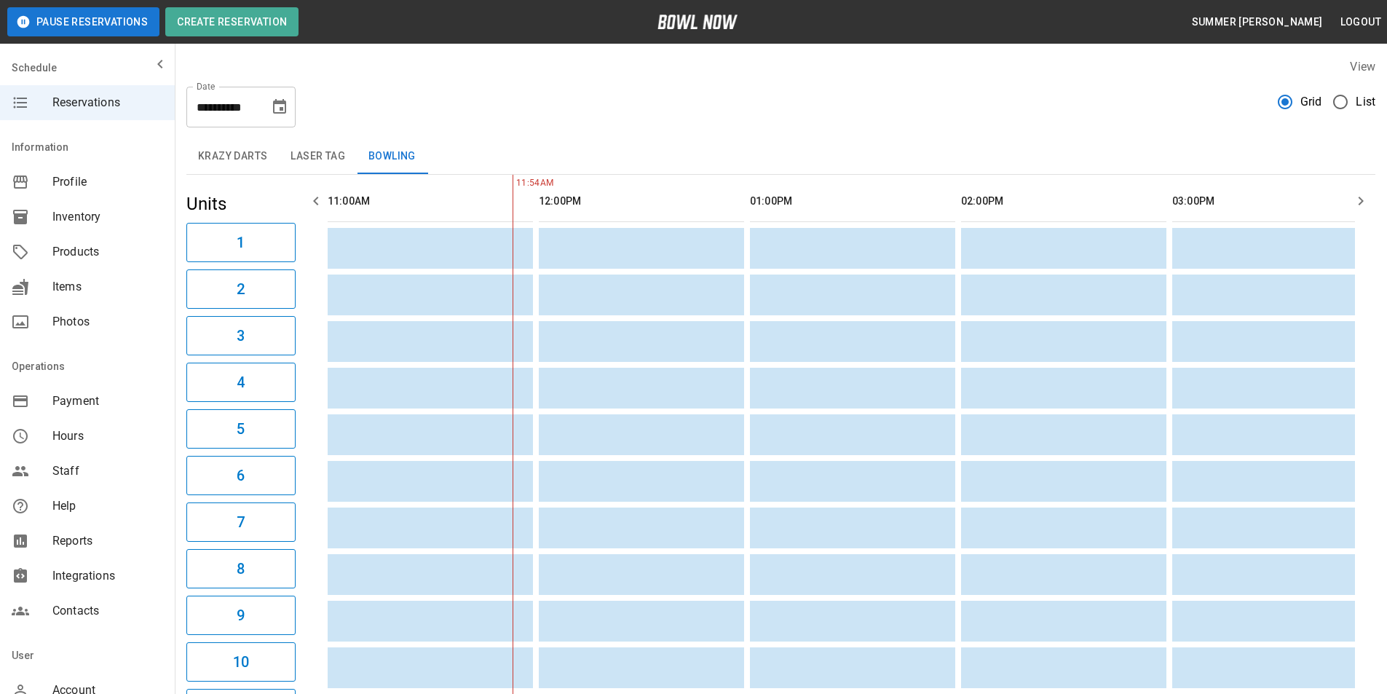
click at [274, 111] on icon "Choose date, selected date is Aug 22, 2025" at bounding box center [279, 106] width 13 height 15
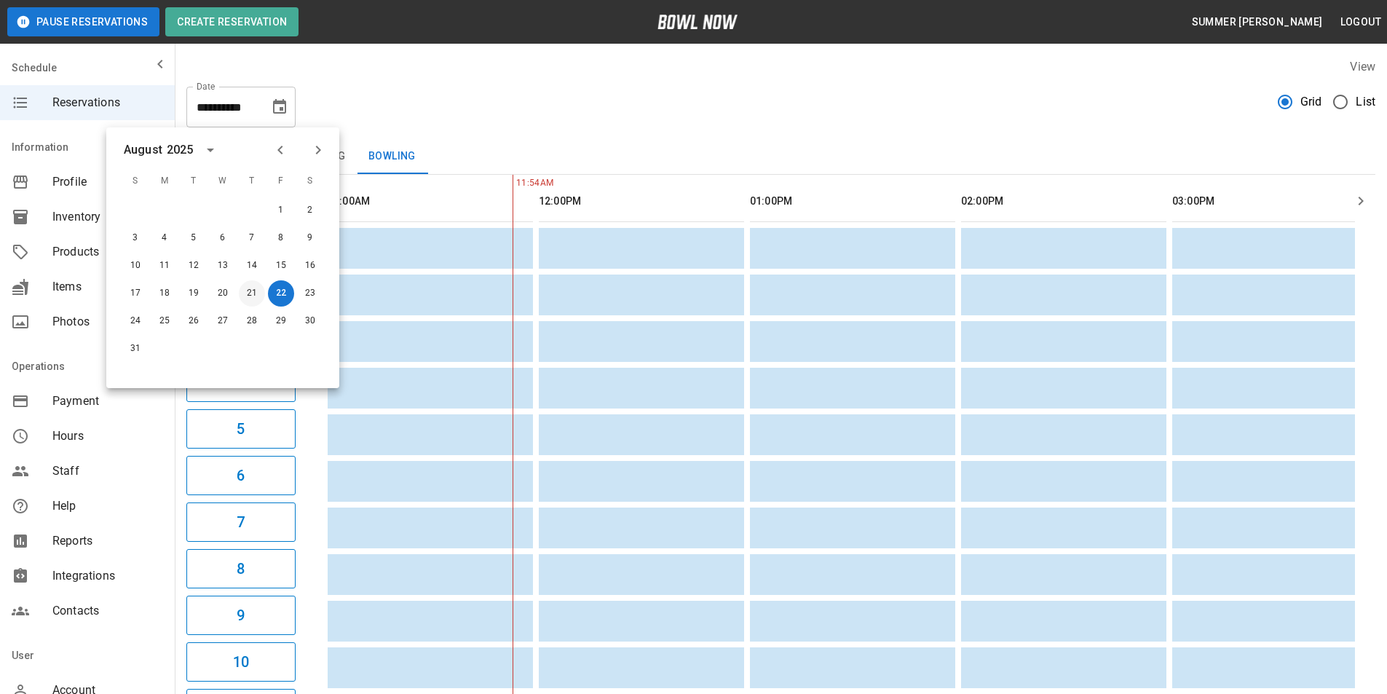
click at [251, 296] on button "21" at bounding box center [252, 293] width 26 height 26
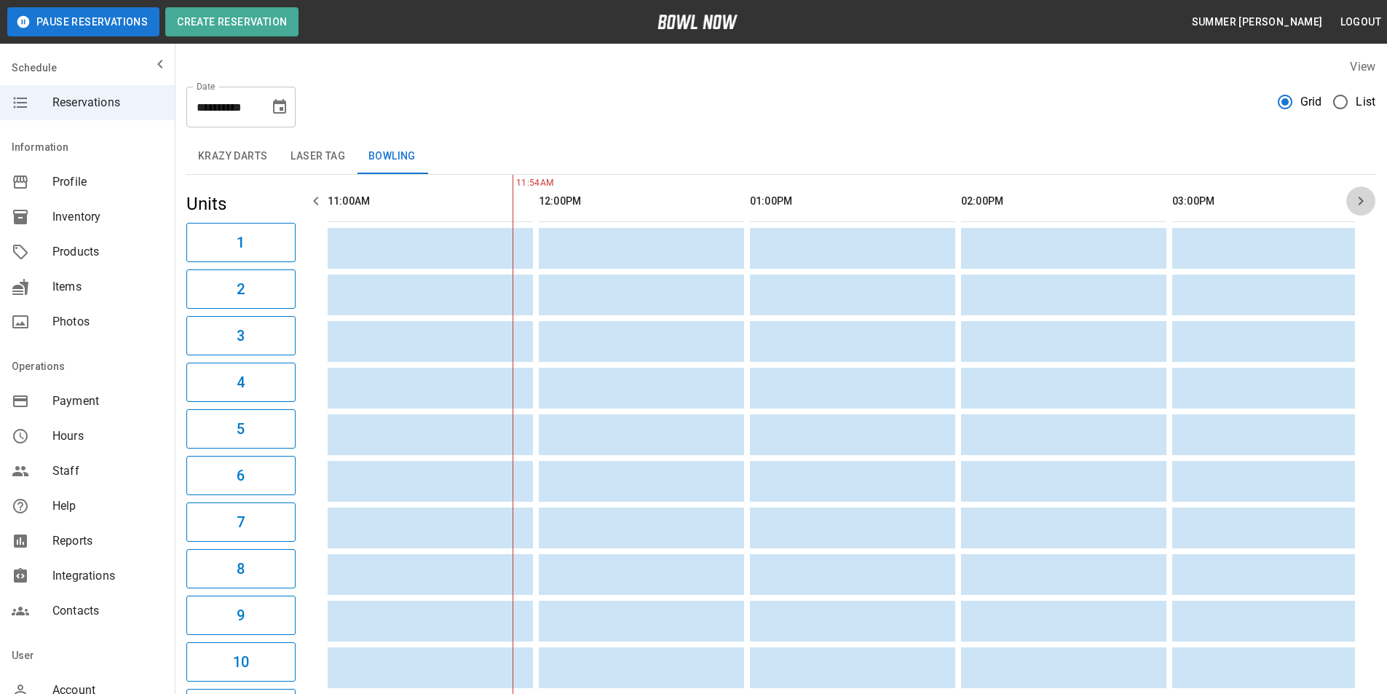
click at [1358, 195] on icon "button" at bounding box center [1360, 200] width 17 height 17
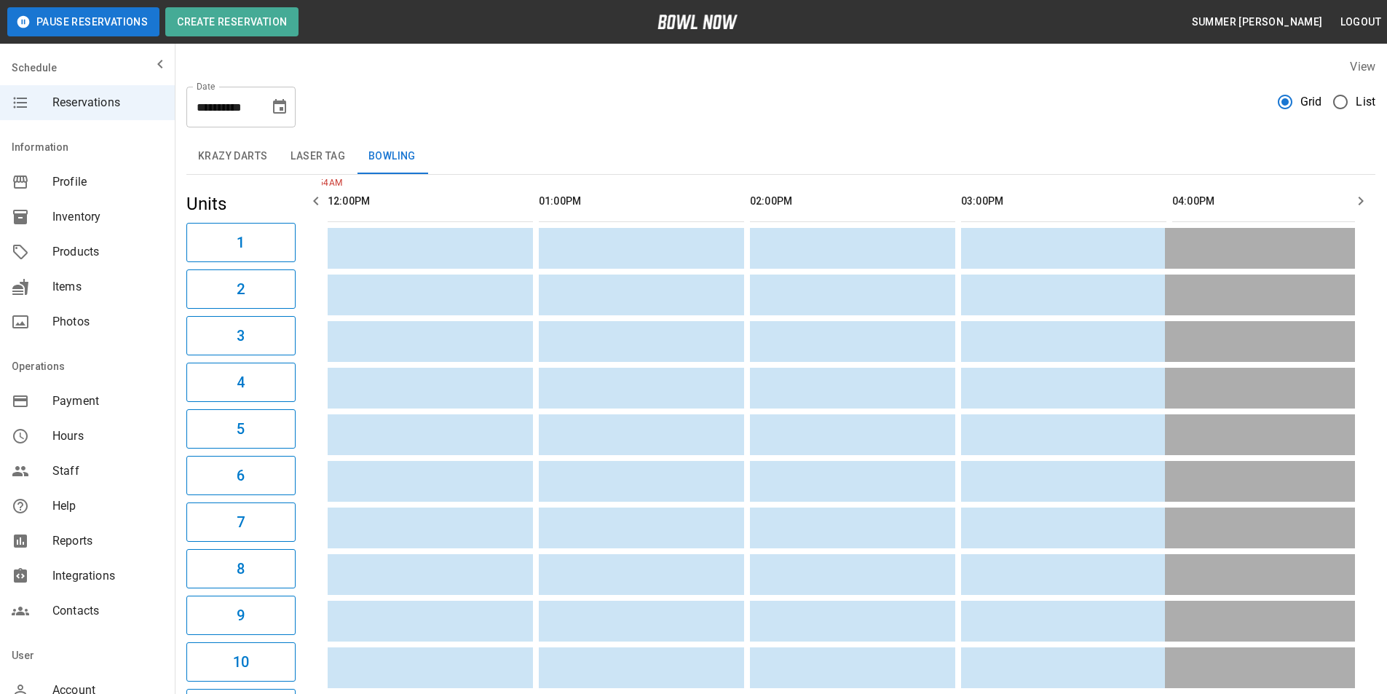
click at [1359, 197] on icon "button" at bounding box center [1360, 200] width 17 height 17
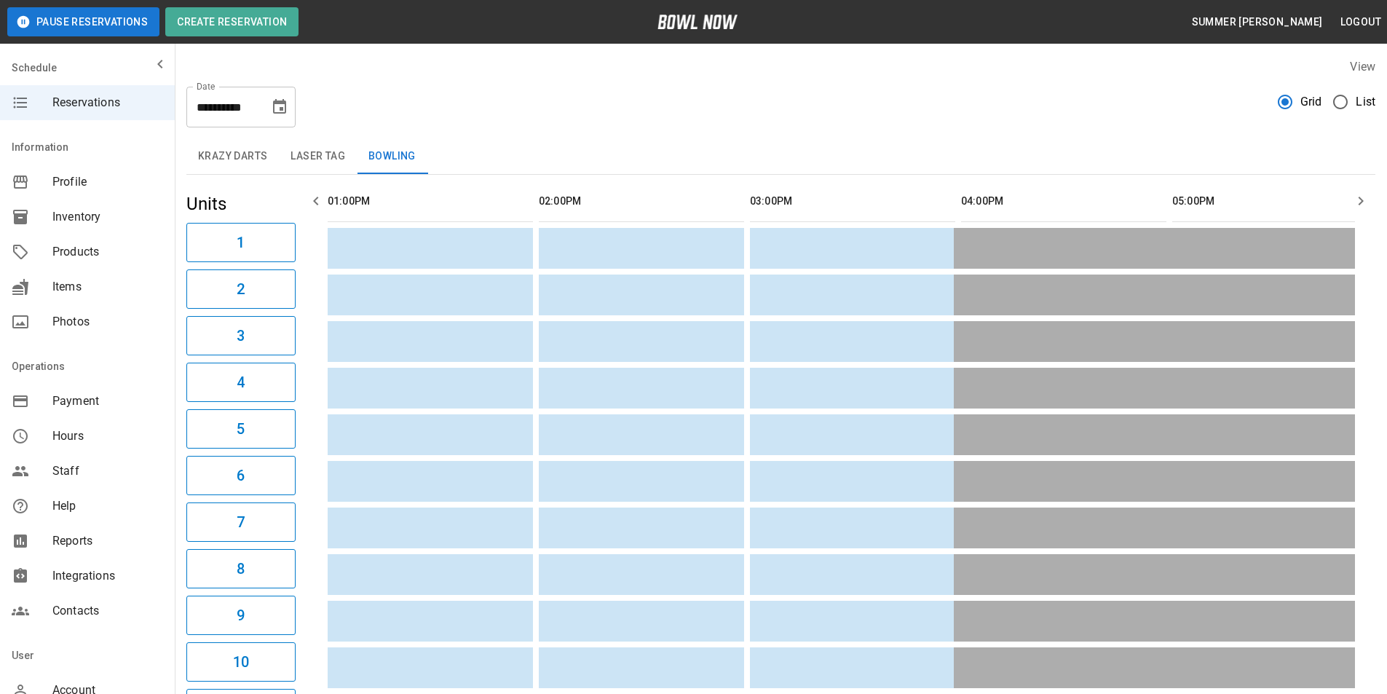
click at [1356, 201] on icon "button" at bounding box center [1360, 200] width 17 height 17
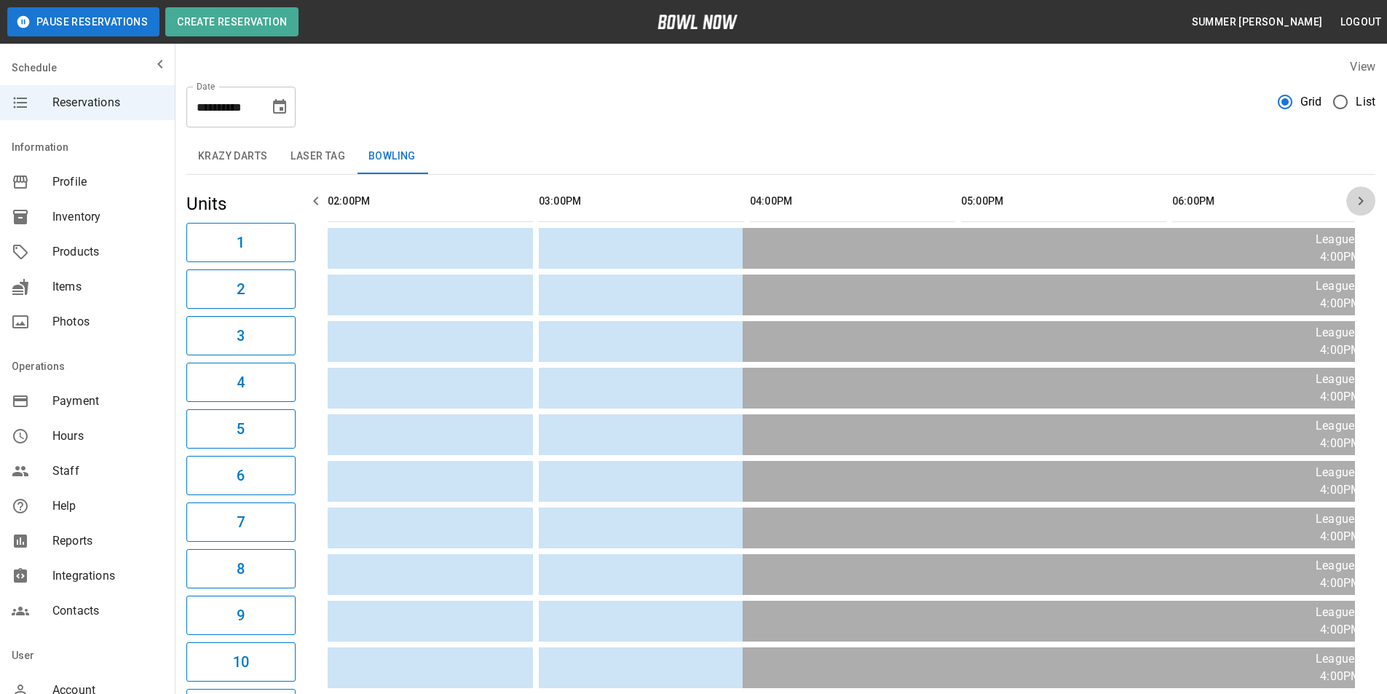
click at [1356, 201] on icon "button" at bounding box center [1360, 200] width 17 height 17
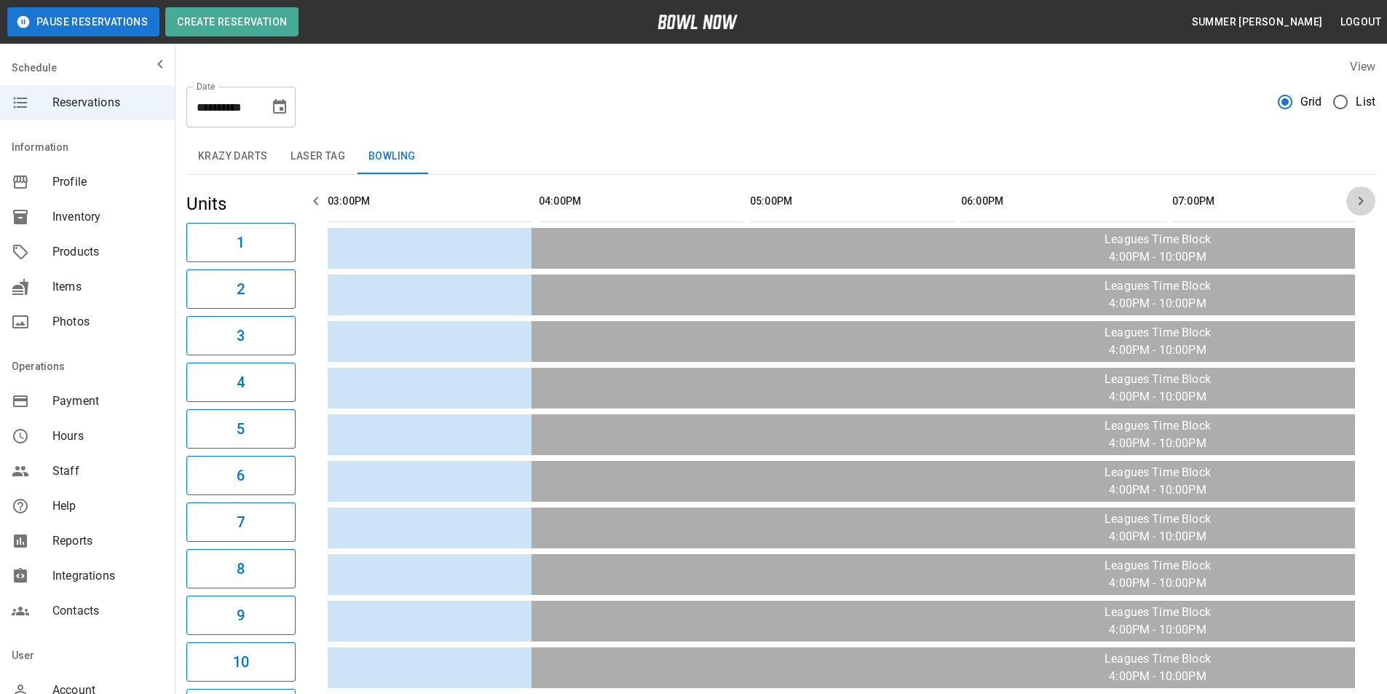
click at [1356, 201] on icon "button" at bounding box center [1360, 200] width 17 height 17
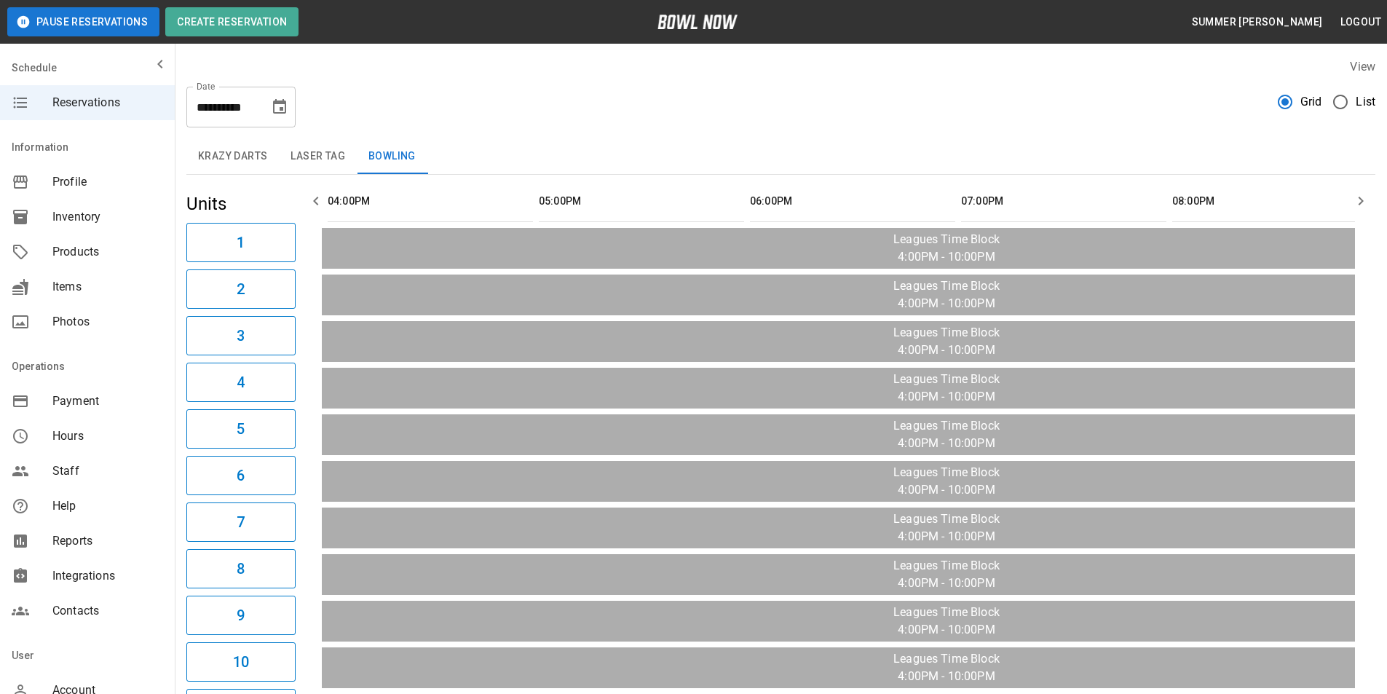
click at [1356, 201] on icon "button" at bounding box center [1360, 200] width 17 height 17
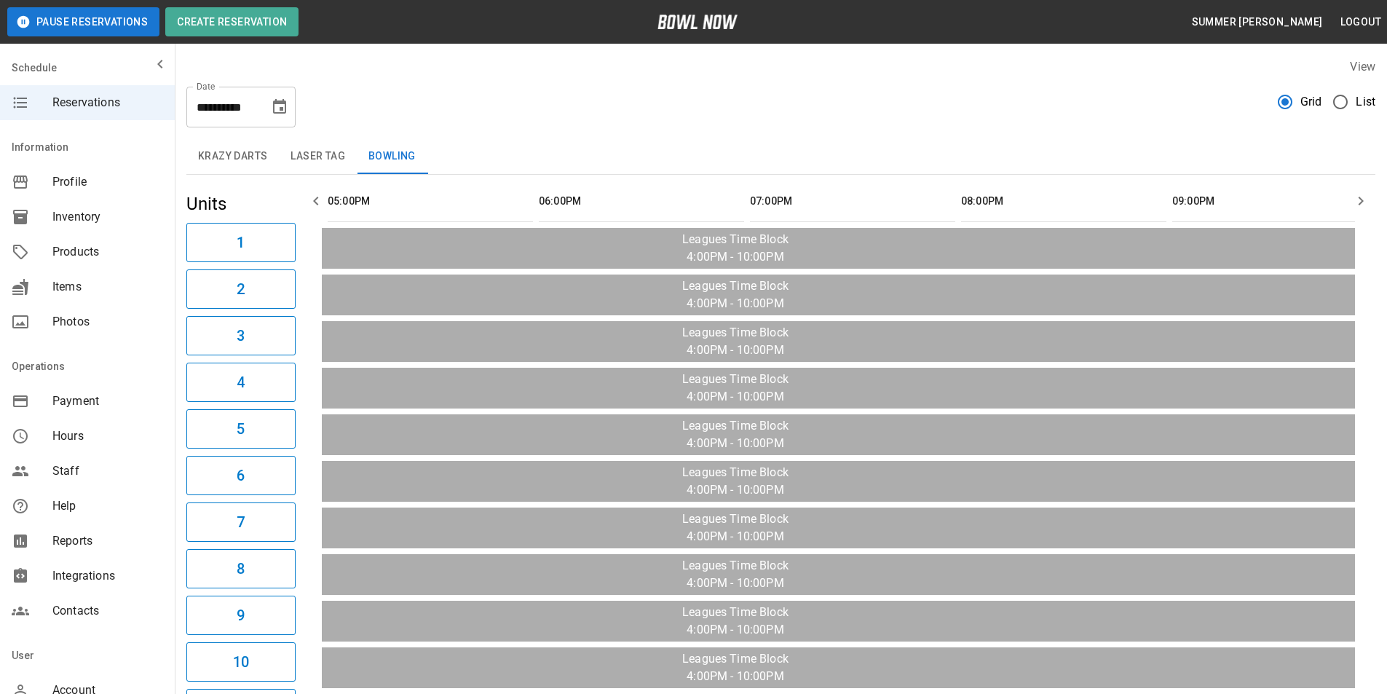
click at [1356, 201] on icon "button" at bounding box center [1360, 200] width 17 height 17
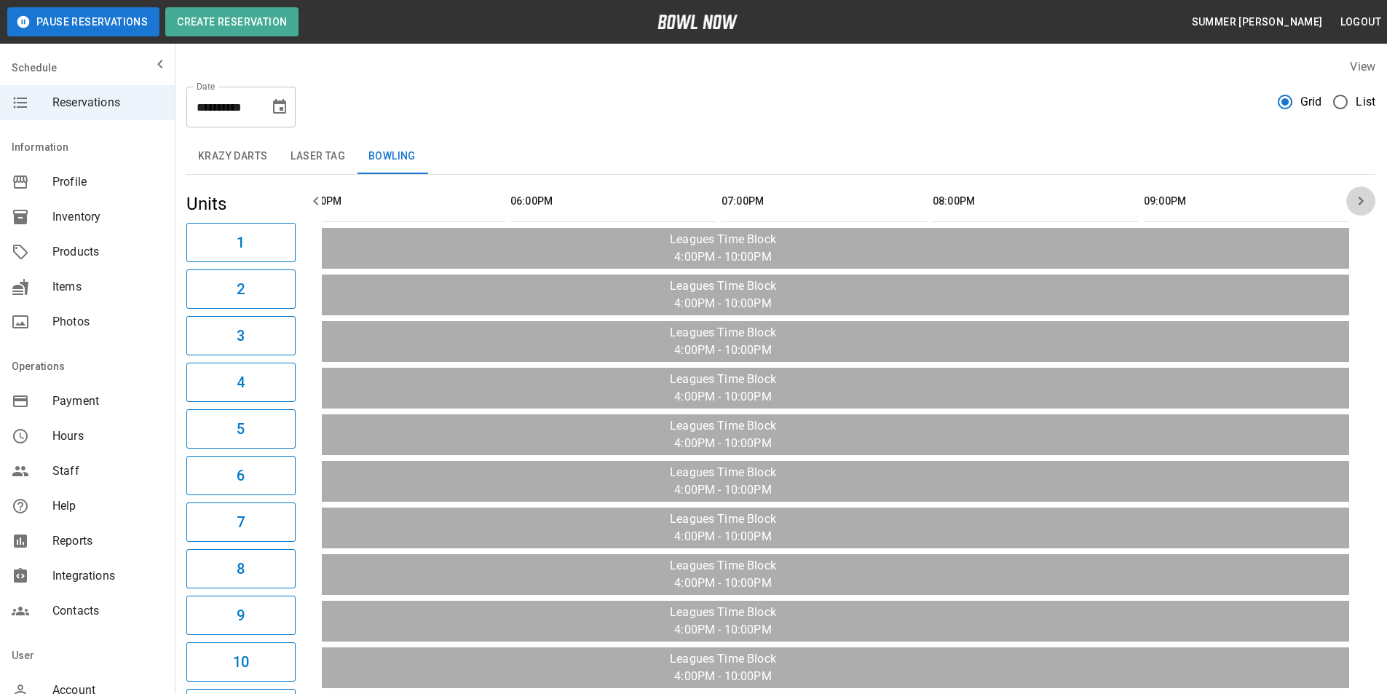
click at [1355, 201] on icon "button" at bounding box center [1360, 200] width 17 height 17
click at [280, 106] on icon "Choose date, selected date is Aug 21, 2025" at bounding box center [279, 106] width 17 height 17
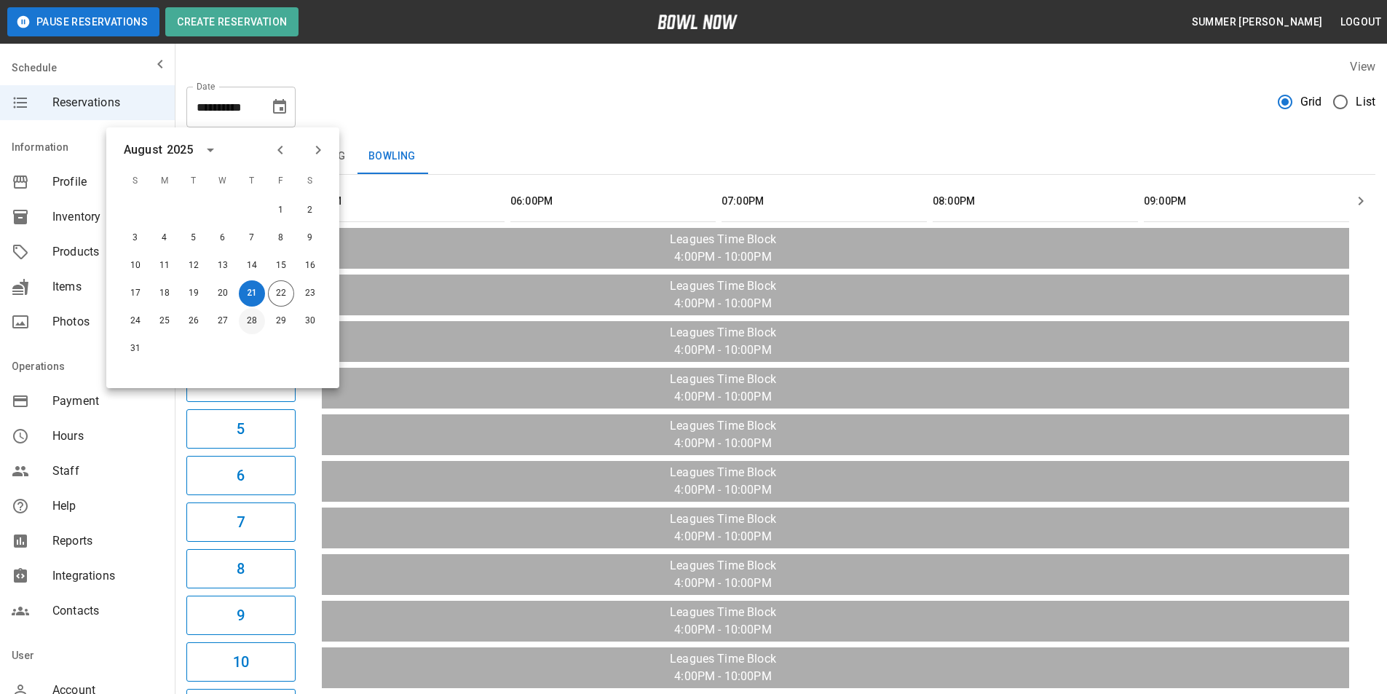
click at [254, 318] on button "28" at bounding box center [252, 321] width 26 height 26
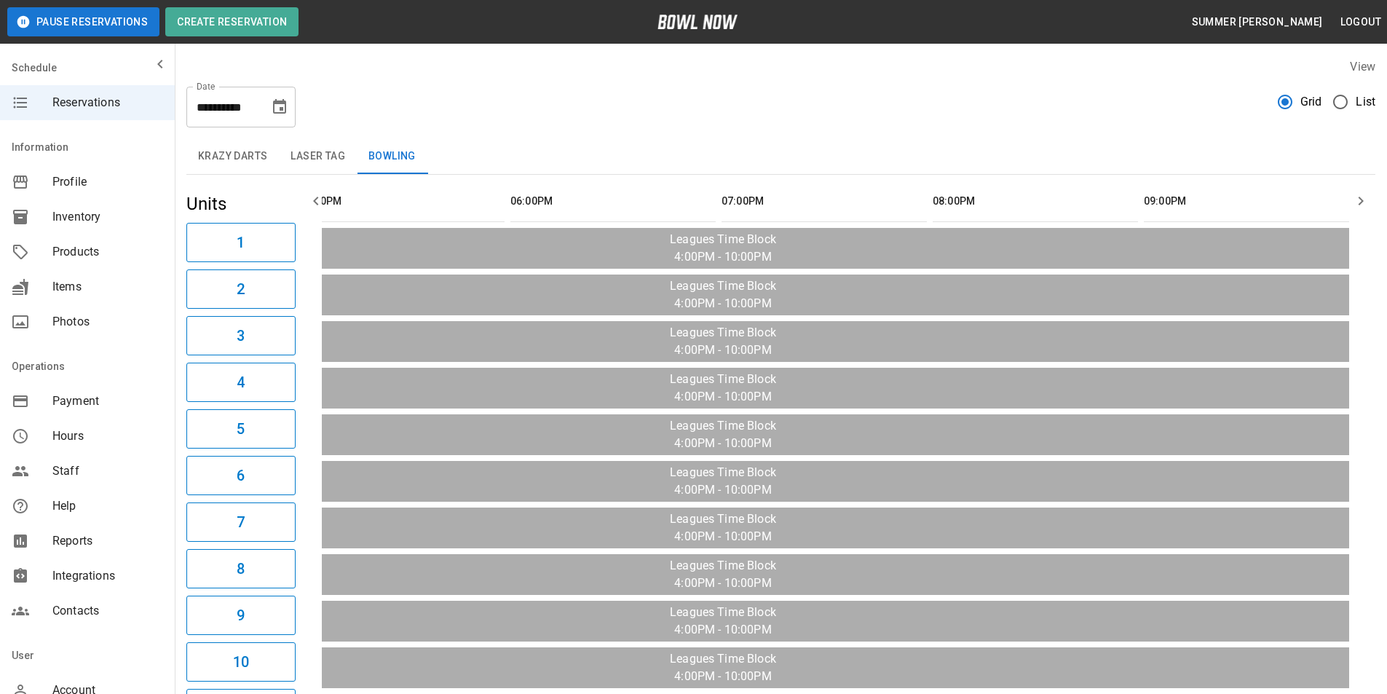
type input "**********"
click at [1363, 205] on icon "button" at bounding box center [1360, 200] width 17 height 17
click at [318, 200] on icon "button" at bounding box center [315, 200] width 17 height 17
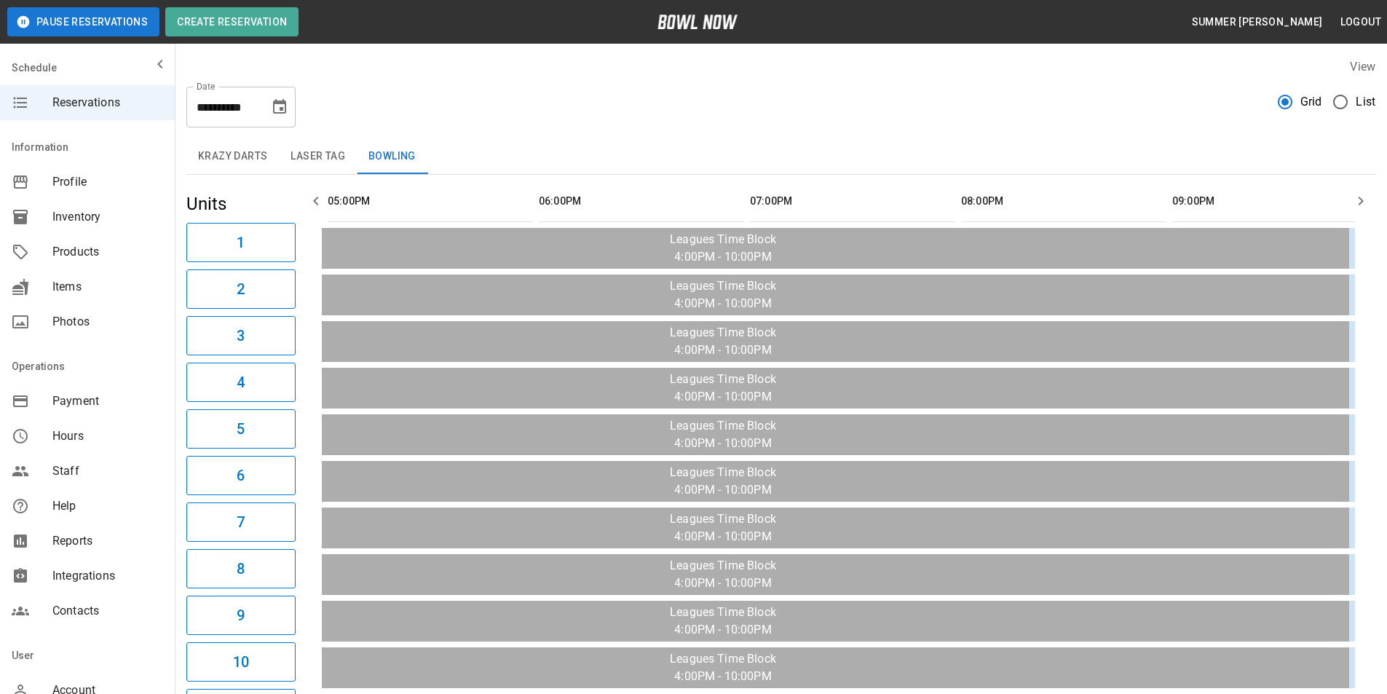
scroll to position [0, 1267]
click at [318, 200] on icon "button" at bounding box center [315, 200] width 17 height 17
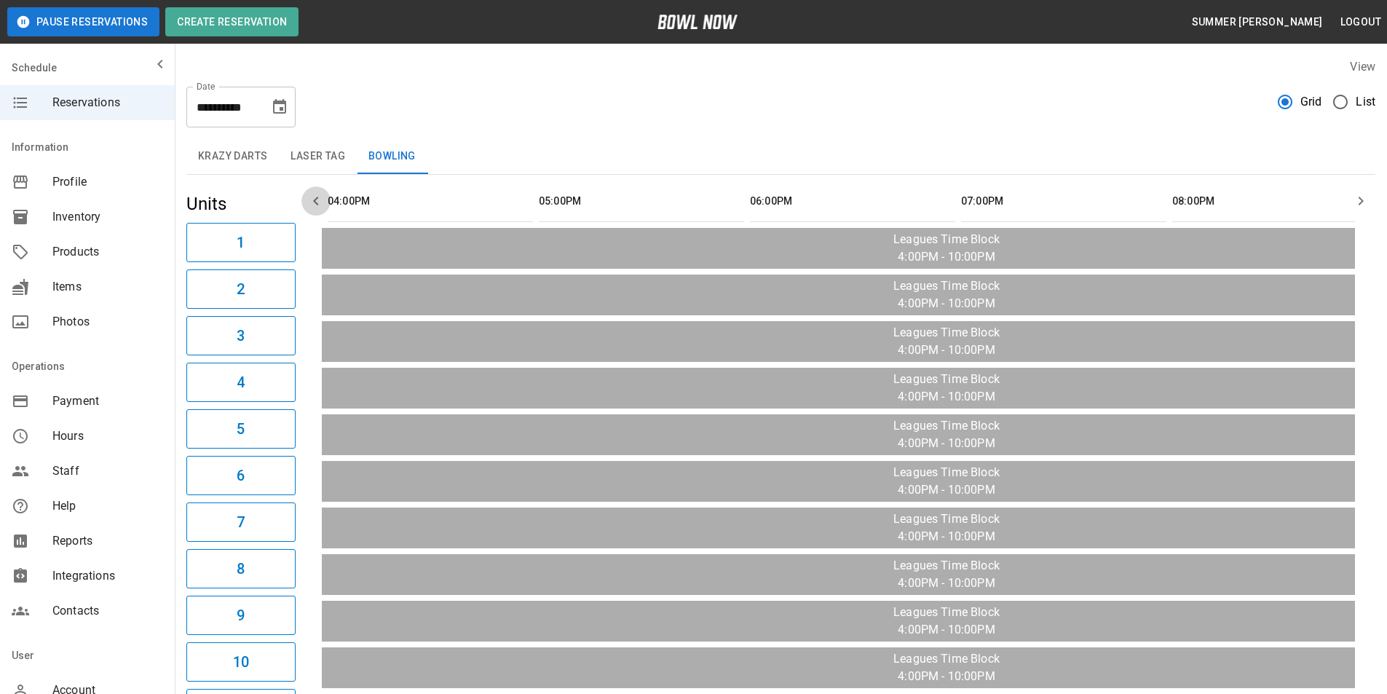
click at [318, 200] on icon "button" at bounding box center [315, 200] width 17 height 17
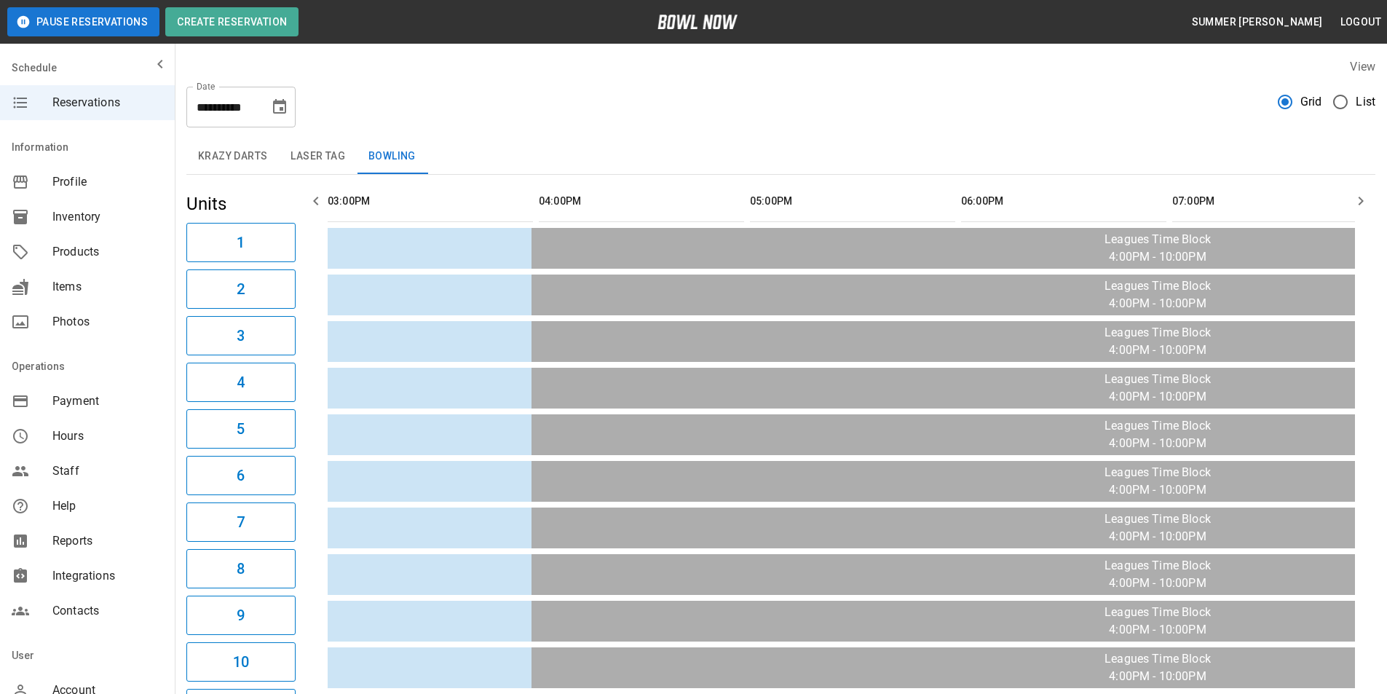
click at [318, 200] on icon "button" at bounding box center [315, 200] width 17 height 17
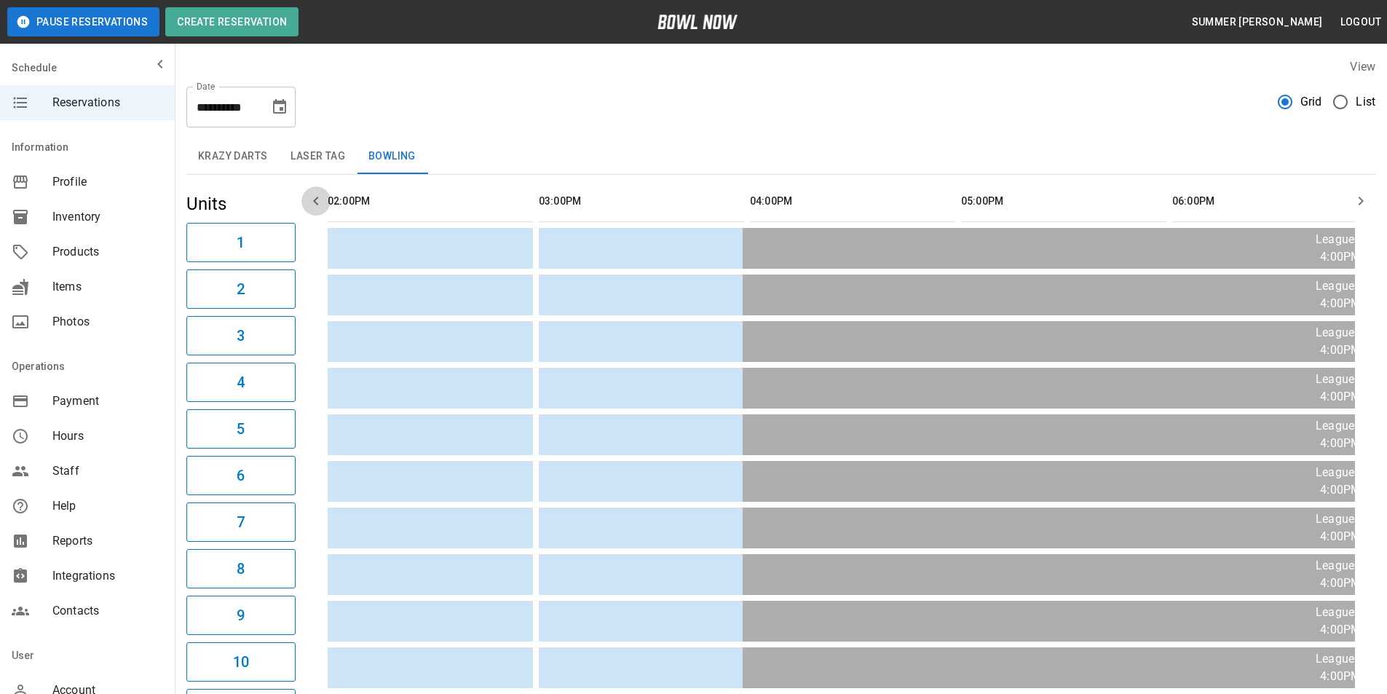
click at [318, 200] on icon "button" at bounding box center [315, 200] width 17 height 17
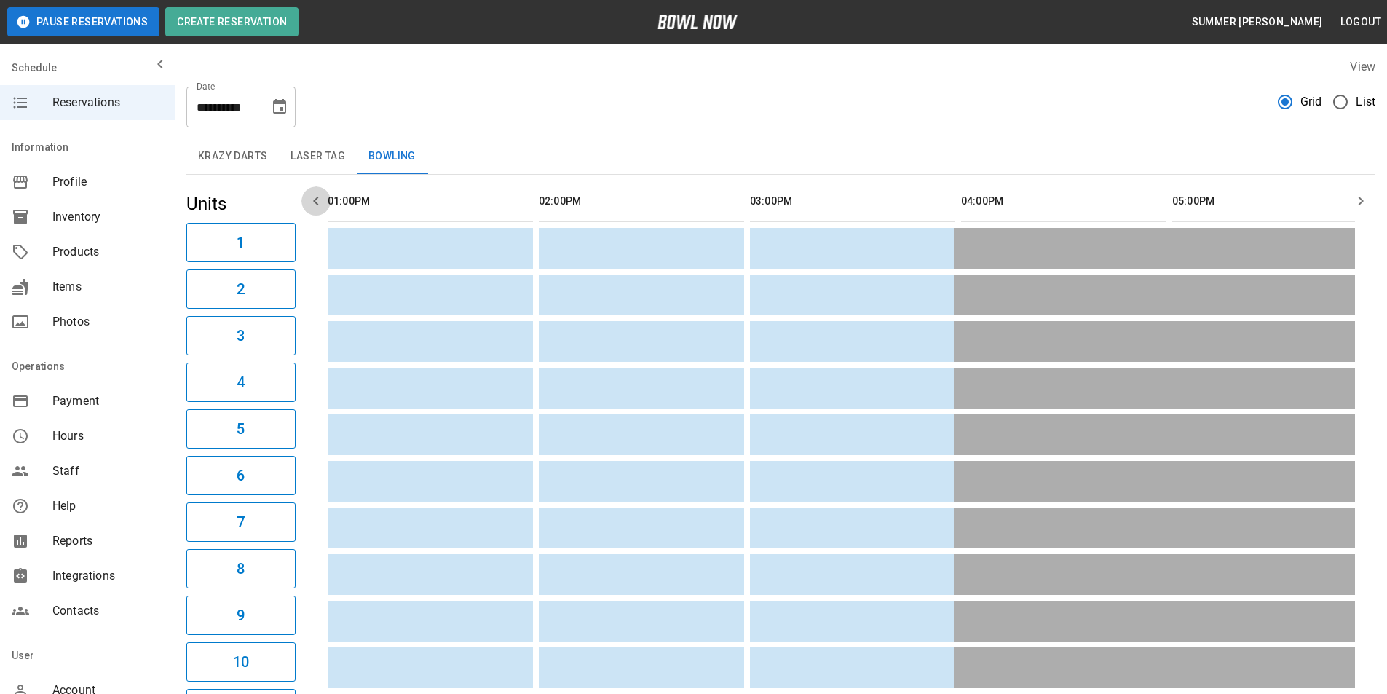
click at [318, 200] on icon "button" at bounding box center [315, 200] width 17 height 17
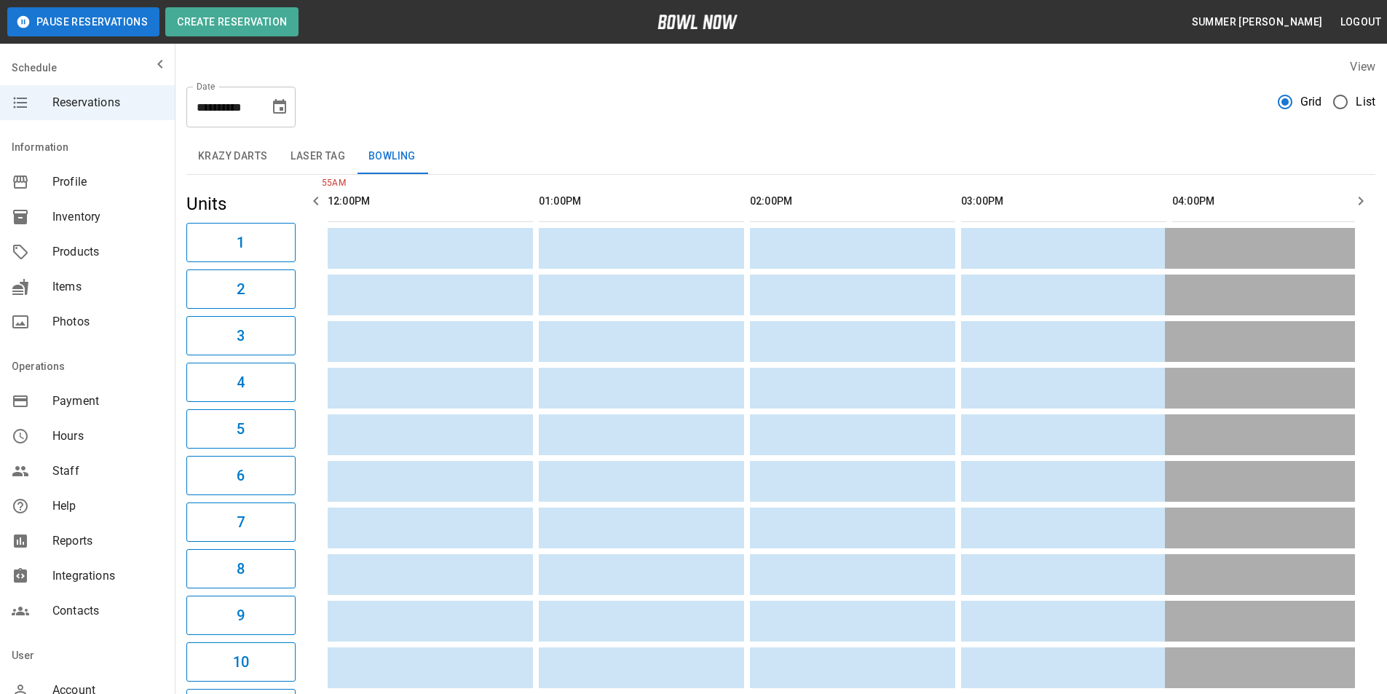
click at [318, 200] on icon "button" at bounding box center [315, 200] width 17 height 17
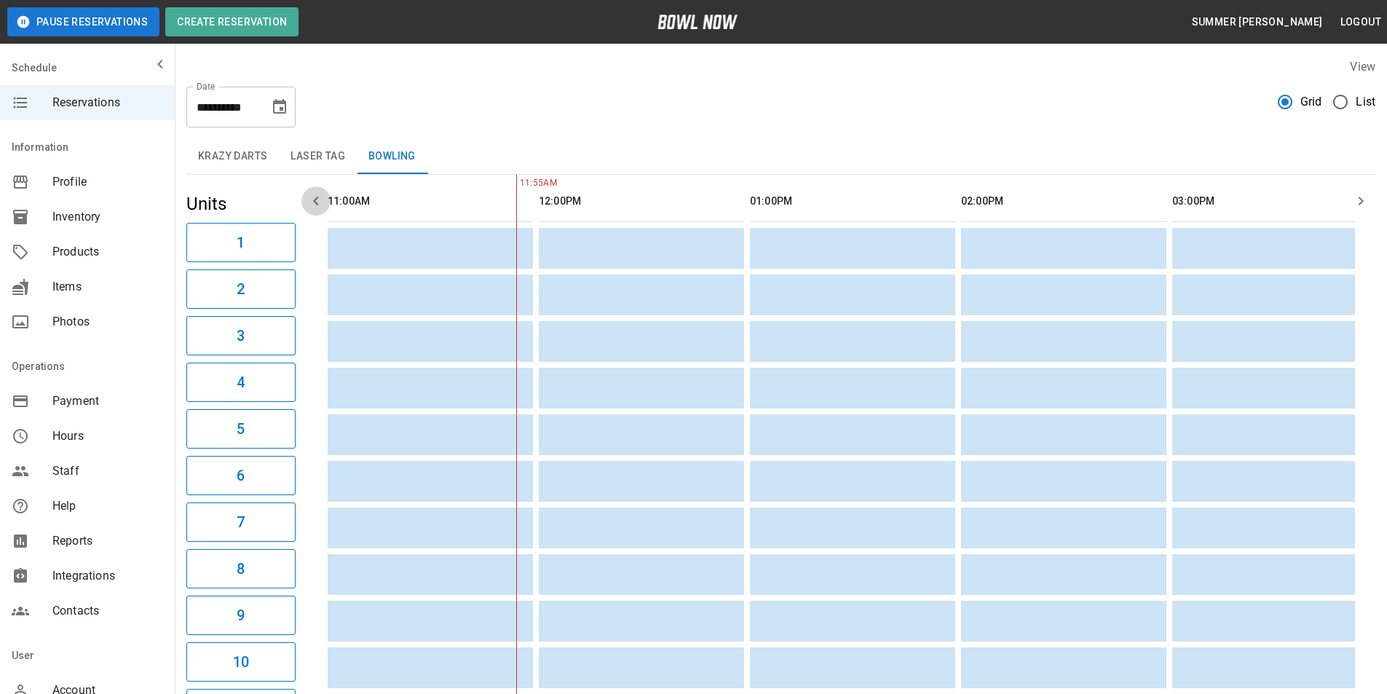
click at [318, 200] on icon "button" at bounding box center [315, 200] width 17 height 17
click at [316, 201] on icon "button" at bounding box center [315, 200] width 17 height 17
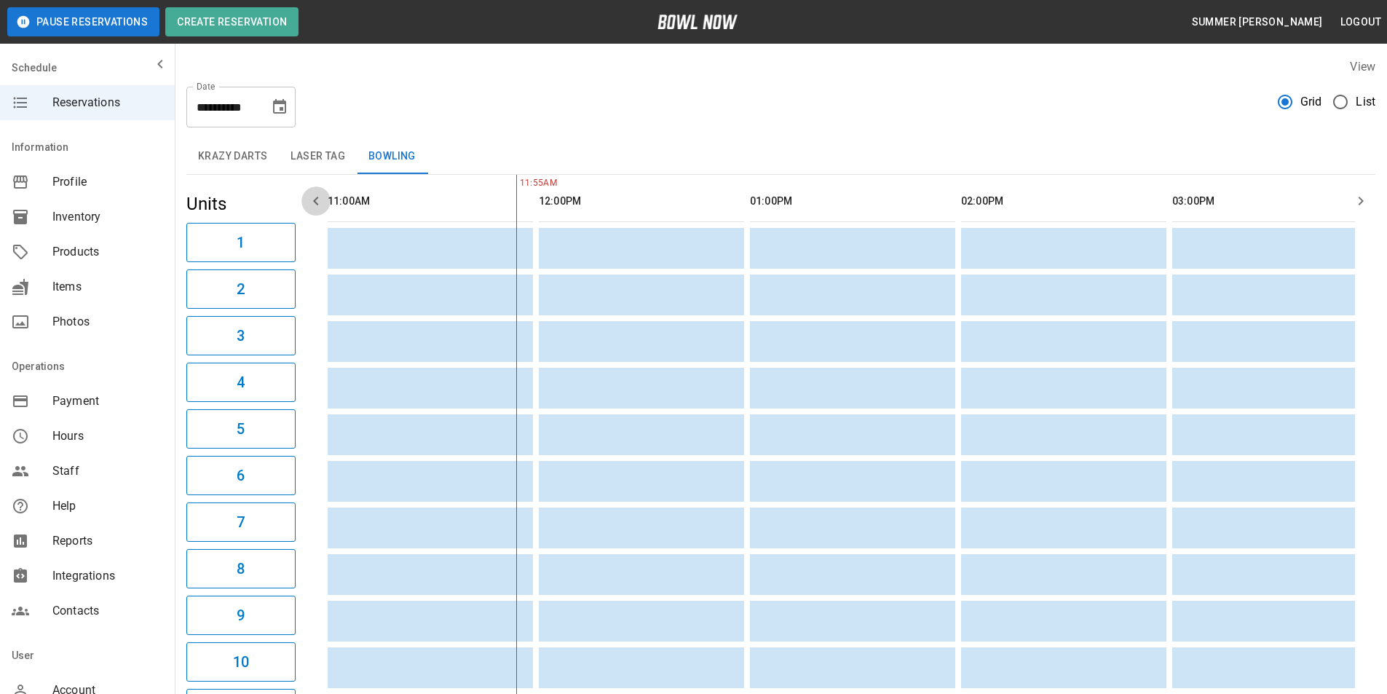
click at [315, 201] on icon "button" at bounding box center [315, 200] width 17 height 17
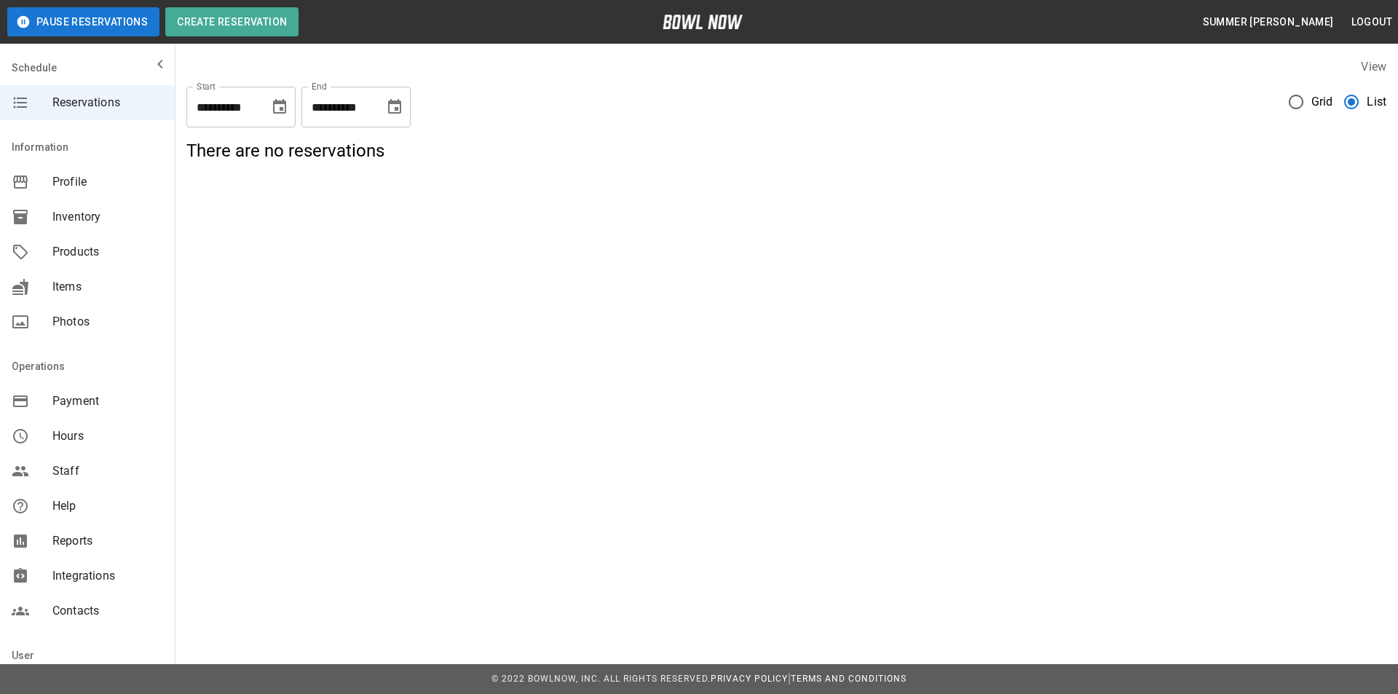
click at [275, 106] on icon "Choose date, selected date is Aug 22, 2025" at bounding box center [279, 106] width 13 height 15
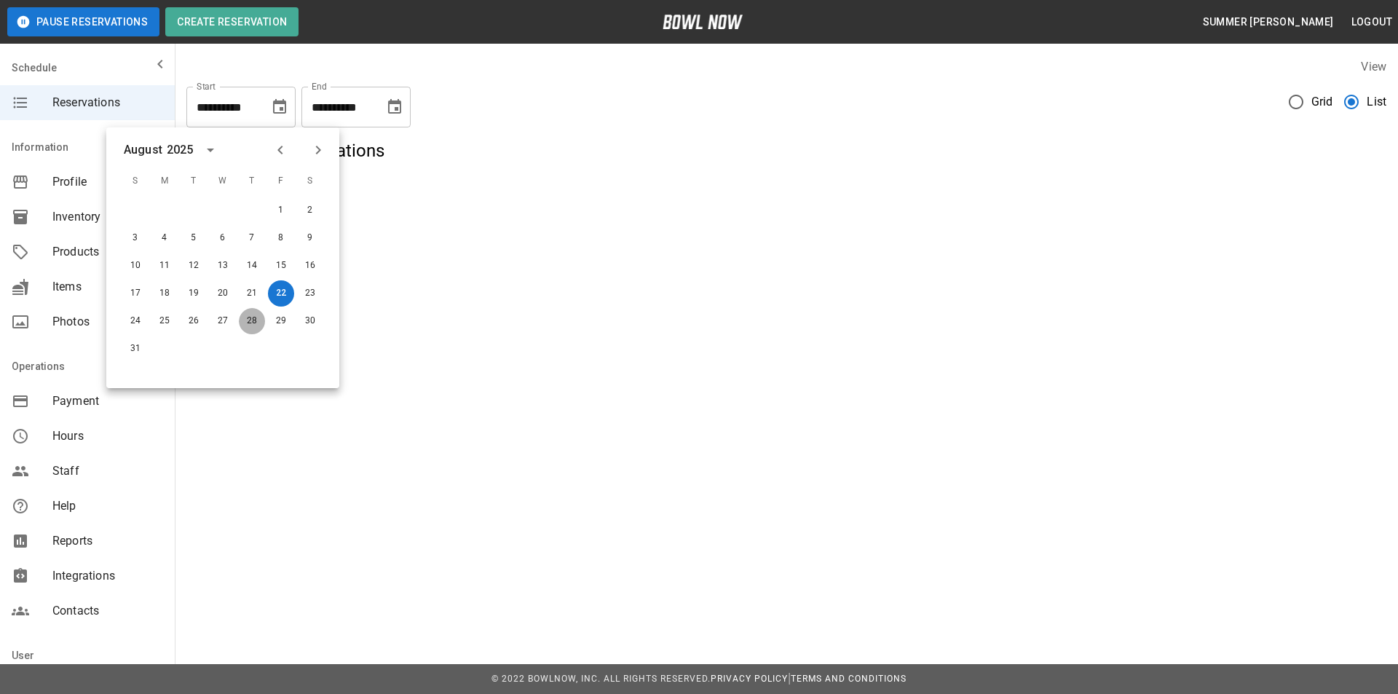
click at [248, 317] on button "28" at bounding box center [252, 321] width 26 height 26
type input "**********"
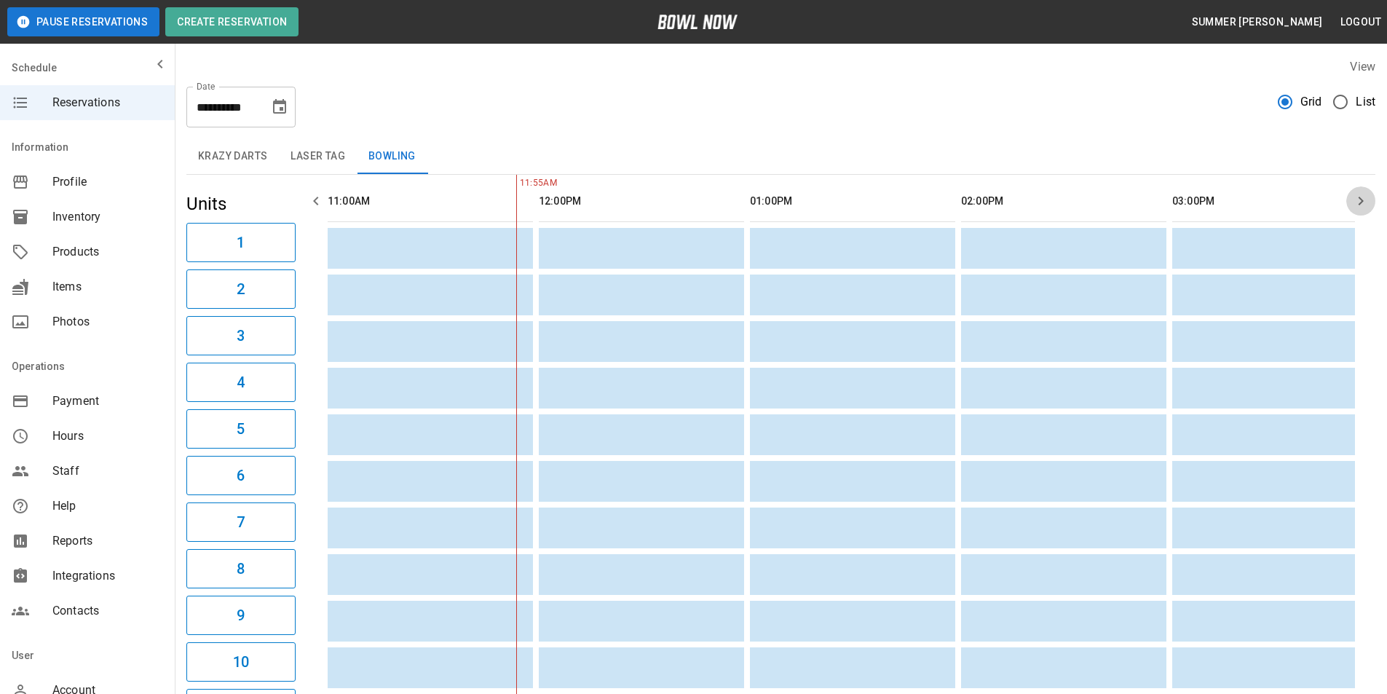
click at [1361, 205] on icon "button" at bounding box center [1360, 200] width 17 height 17
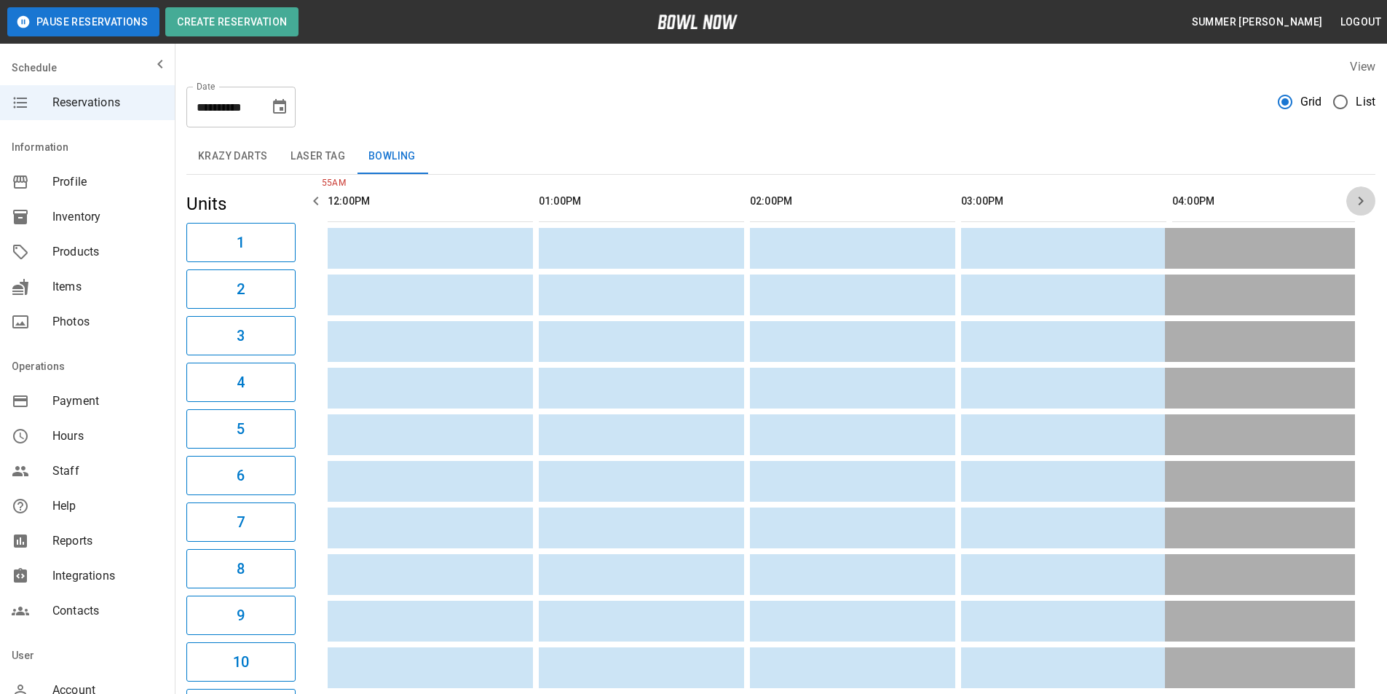
click at [1360, 209] on icon "button" at bounding box center [1360, 200] width 17 height 17
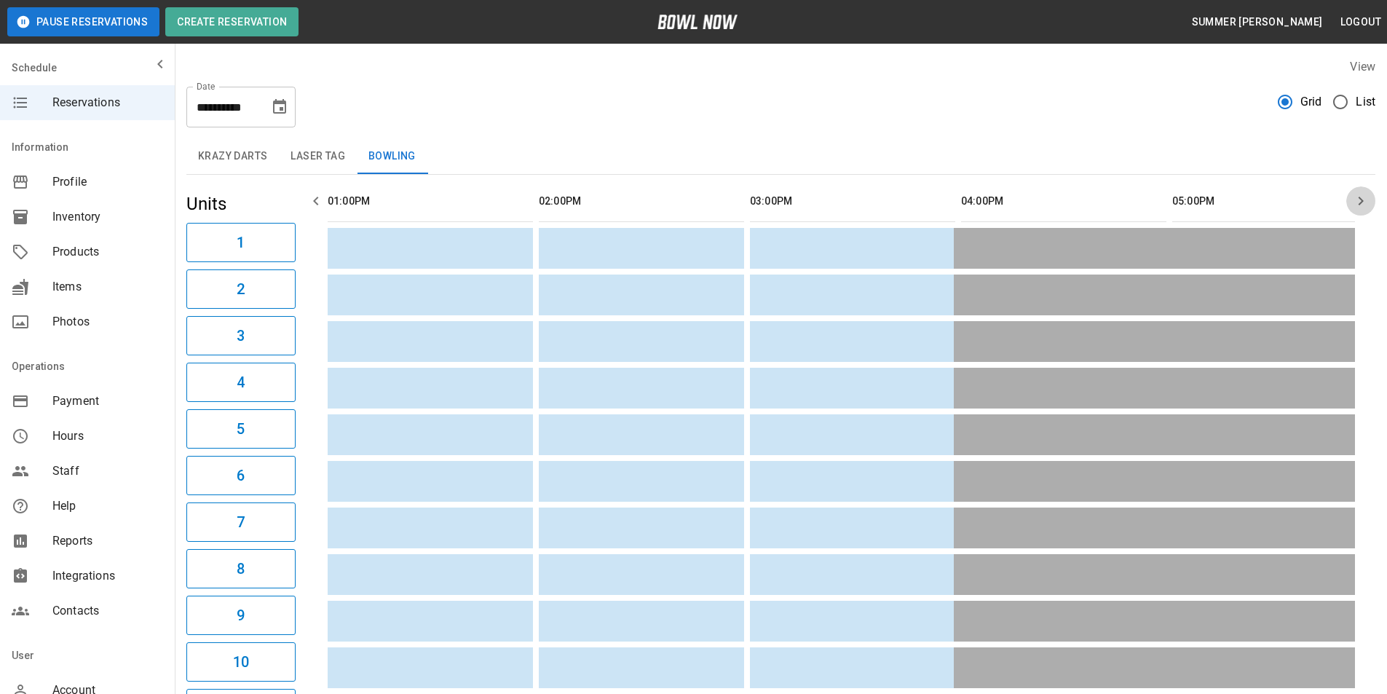
click at [1360, 209] on icon "button" at bounding box center [1360, 200] width 17 height 17
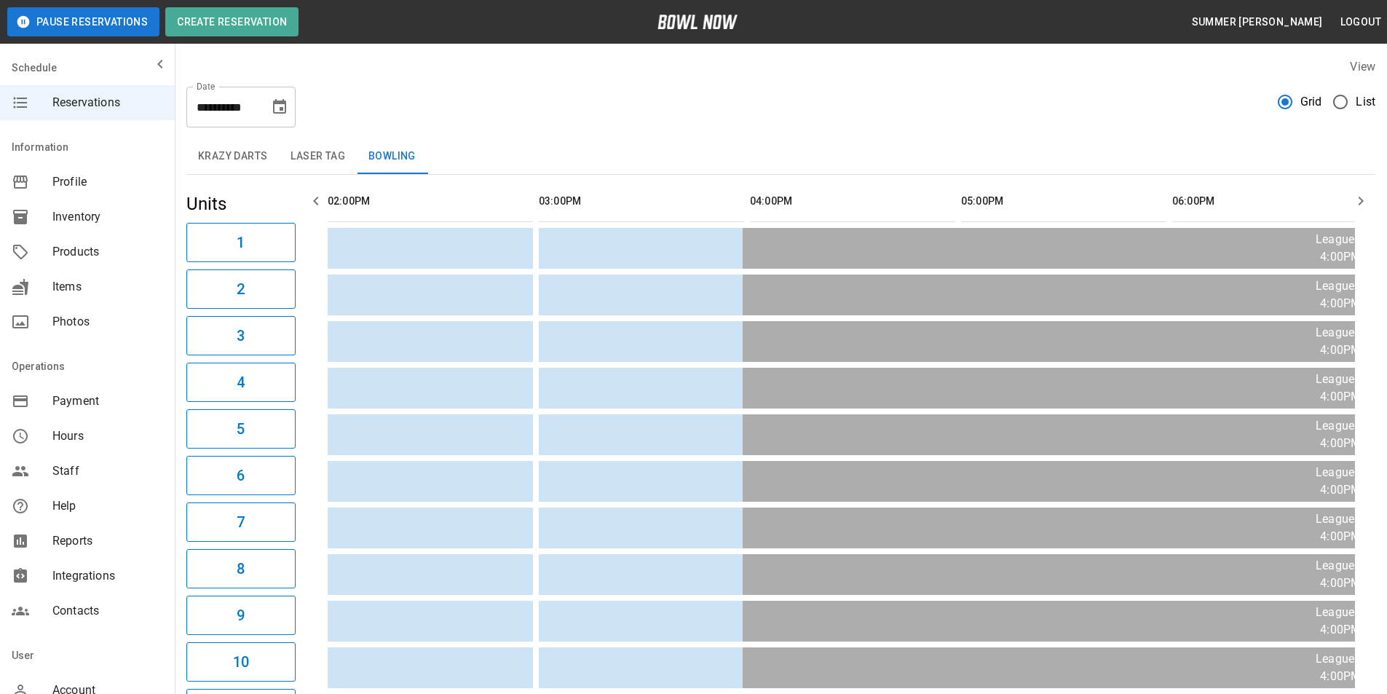
click at [1360, 209] on icon "button" at bounding box center [1360, 200] width 17 height 17
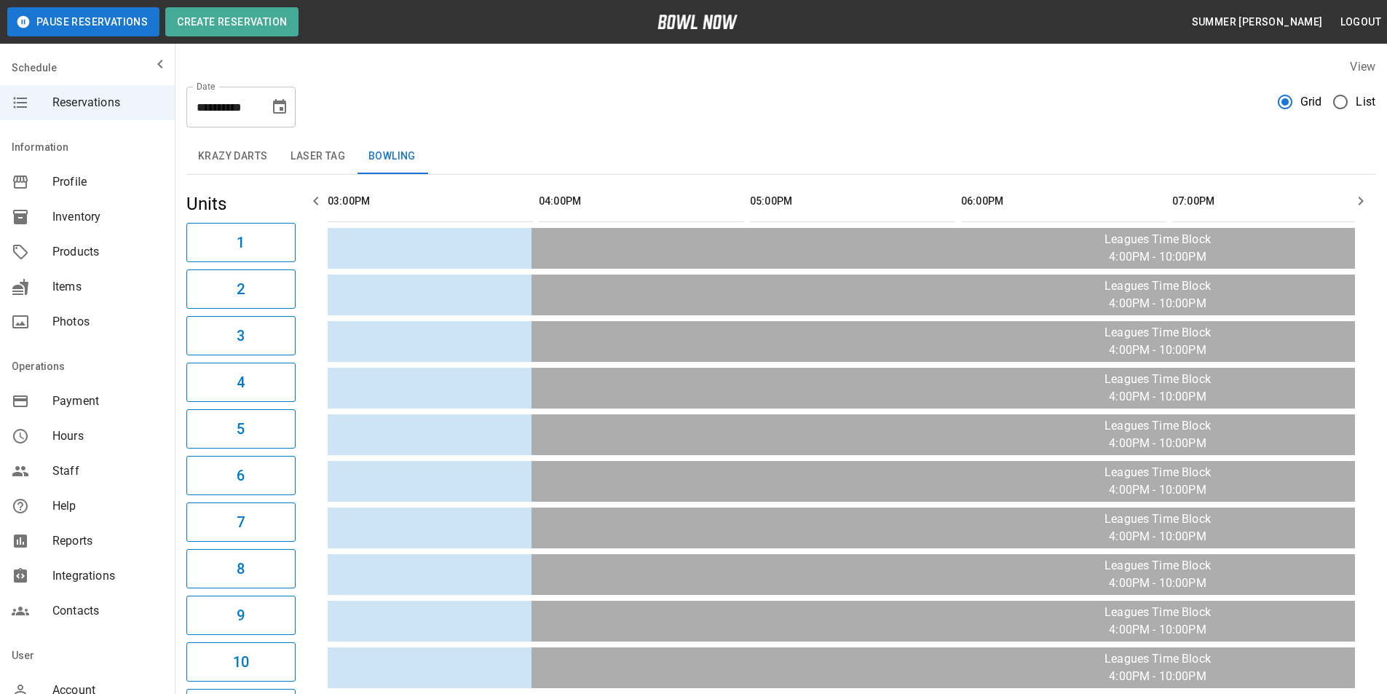
click at [1360, 209] on icon "button" at bounding box center [1360, 200] width 17 height 17
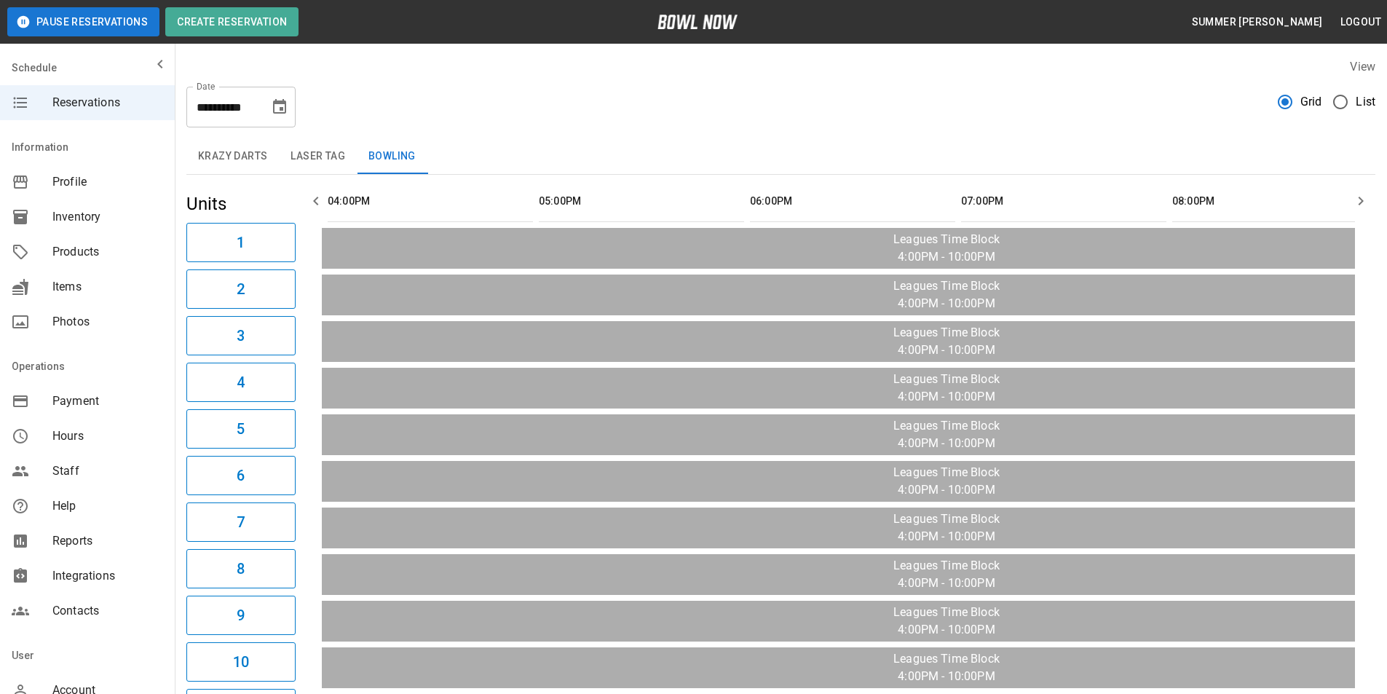
click at [1360, 209] on icon "button" at bounding box center [1360, 200] width 17 height 17
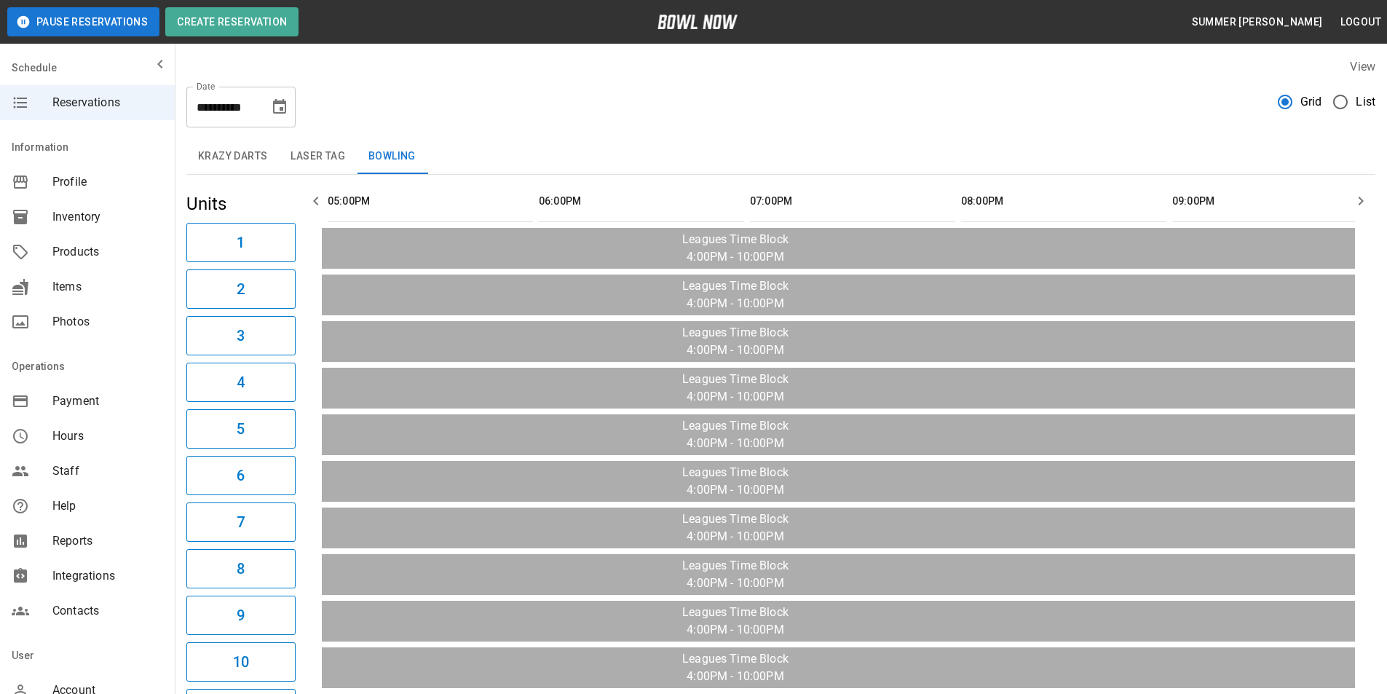
click at [1360, 209] on icon "button" at bounding box center [1360, 200] width 17 height 17
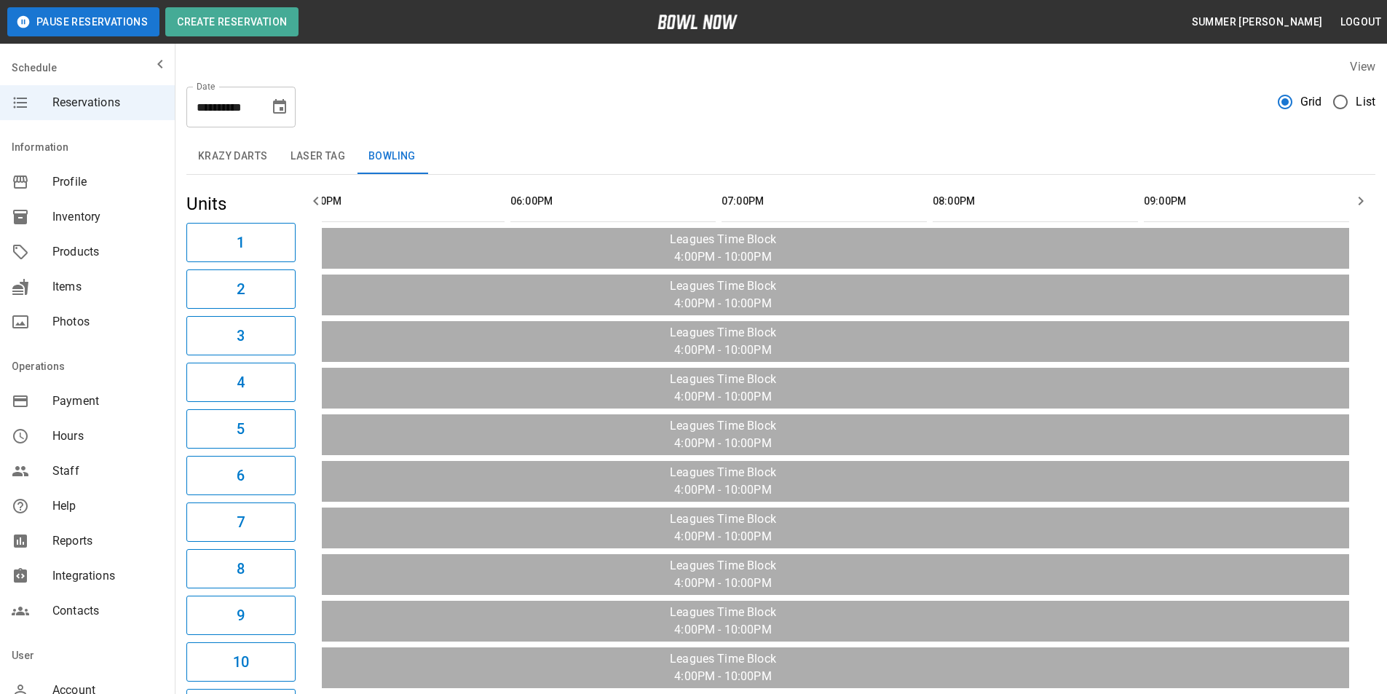
click at [84, 252] on span "Products" at bounding box center [107, 251] width 111 height 17
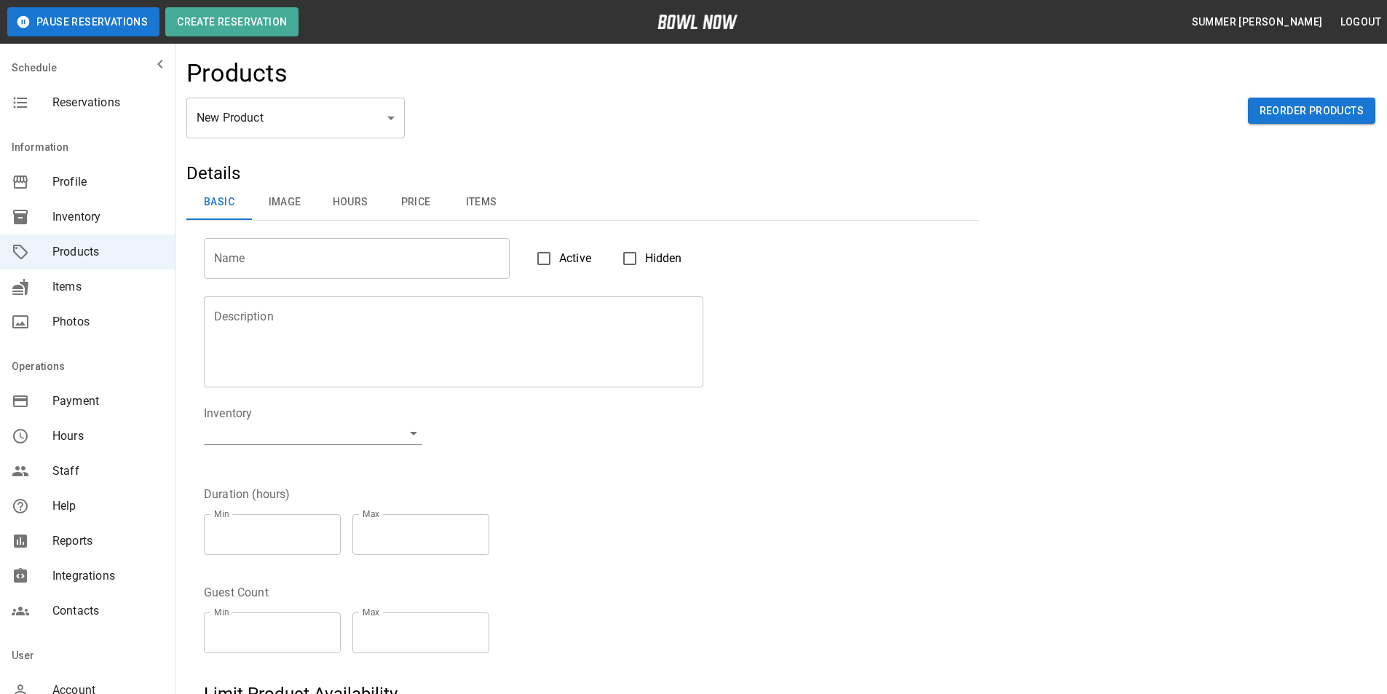
click at [91, 574] on span "Integrations" at bounding box center [107, 575] width 111 height 17
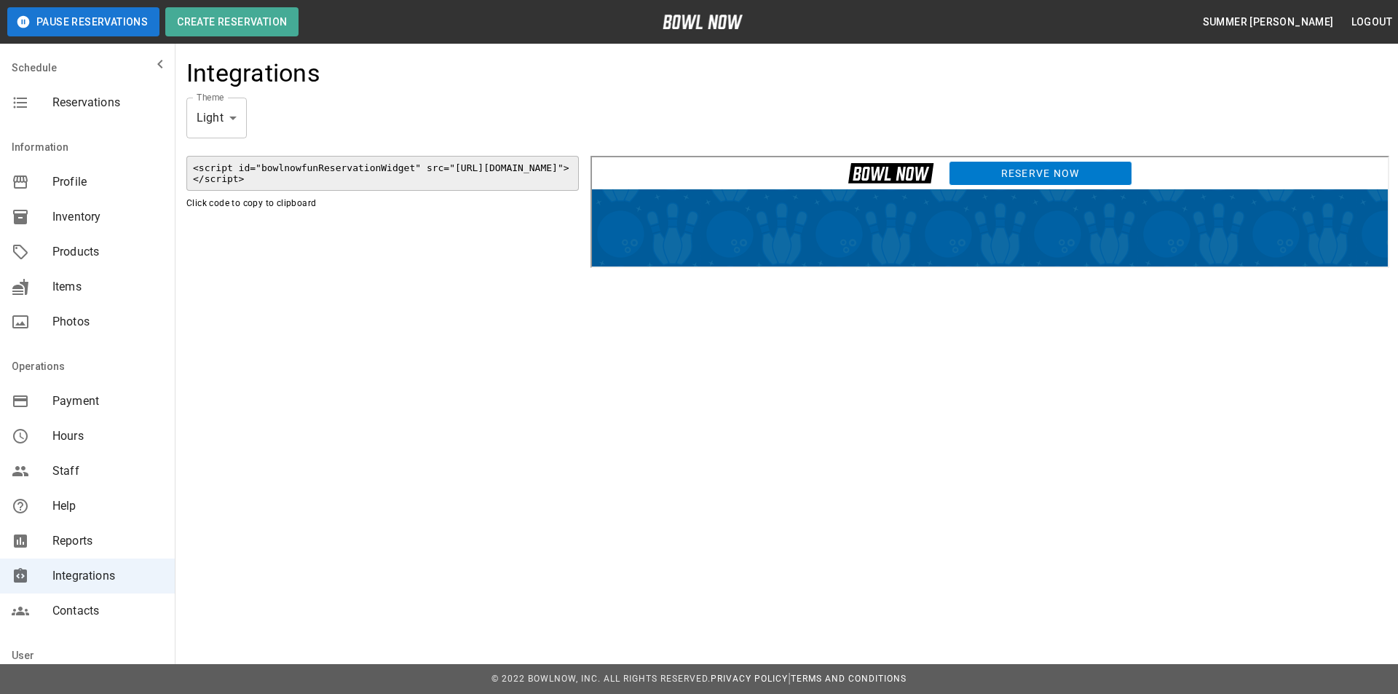
click at [996, 168] on link "Reserve Now" at bounding box center [1039, 171] width 184 height 25
click at [985, 173] on link "Reserve Now" at bounding box center [1039, 171] width 184 height 25
click at [85, 251] on span "Products" at bounding box center [107, 251] width 111 height 17
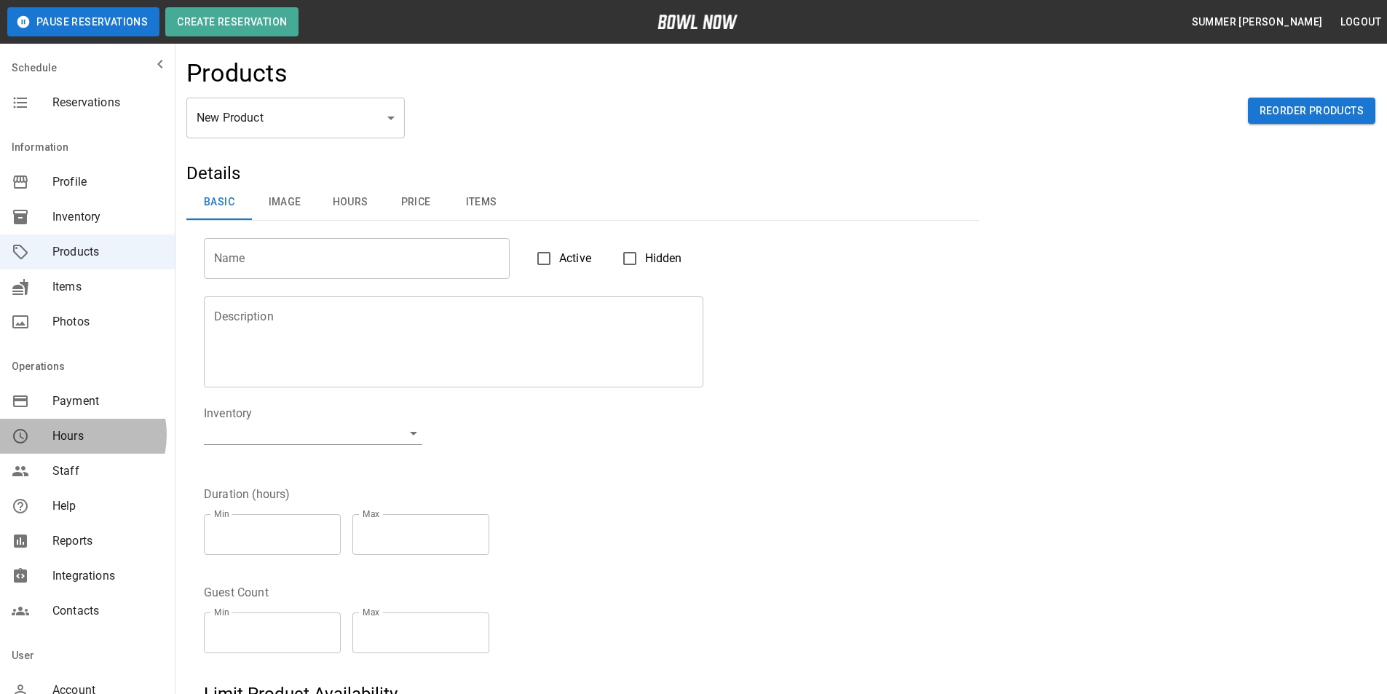
click at [73, 435] on span "Hours" at bounding box center [107, 436] width 111 height 17
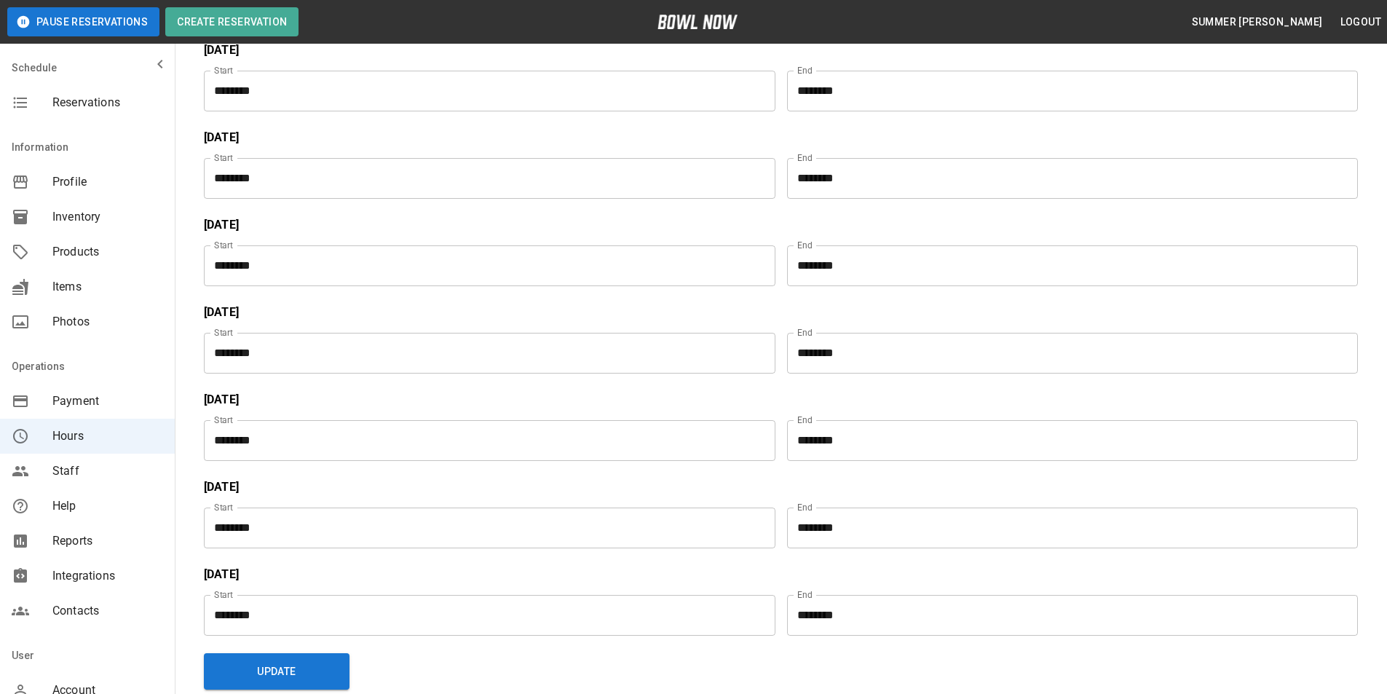
scroll to position [146, 0]
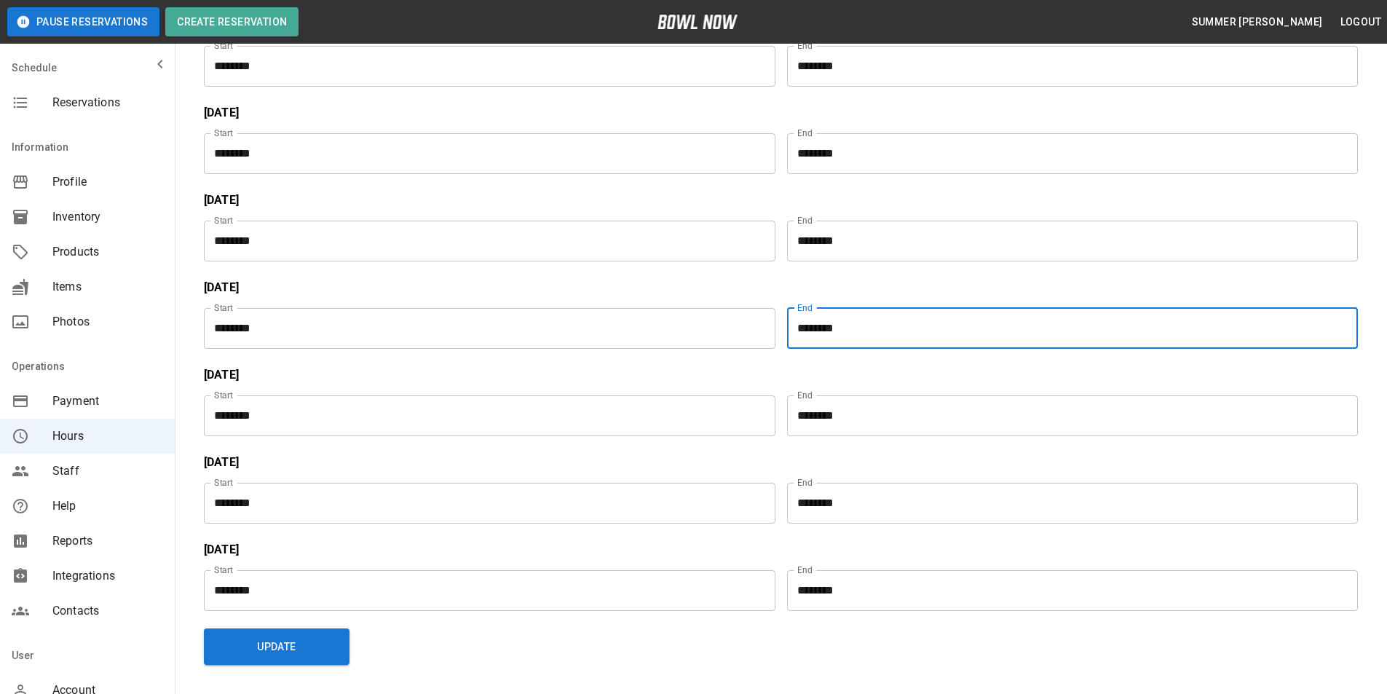
click at [851, 320] on input "********" at bounding box center [1068, 328] width 562 height 41
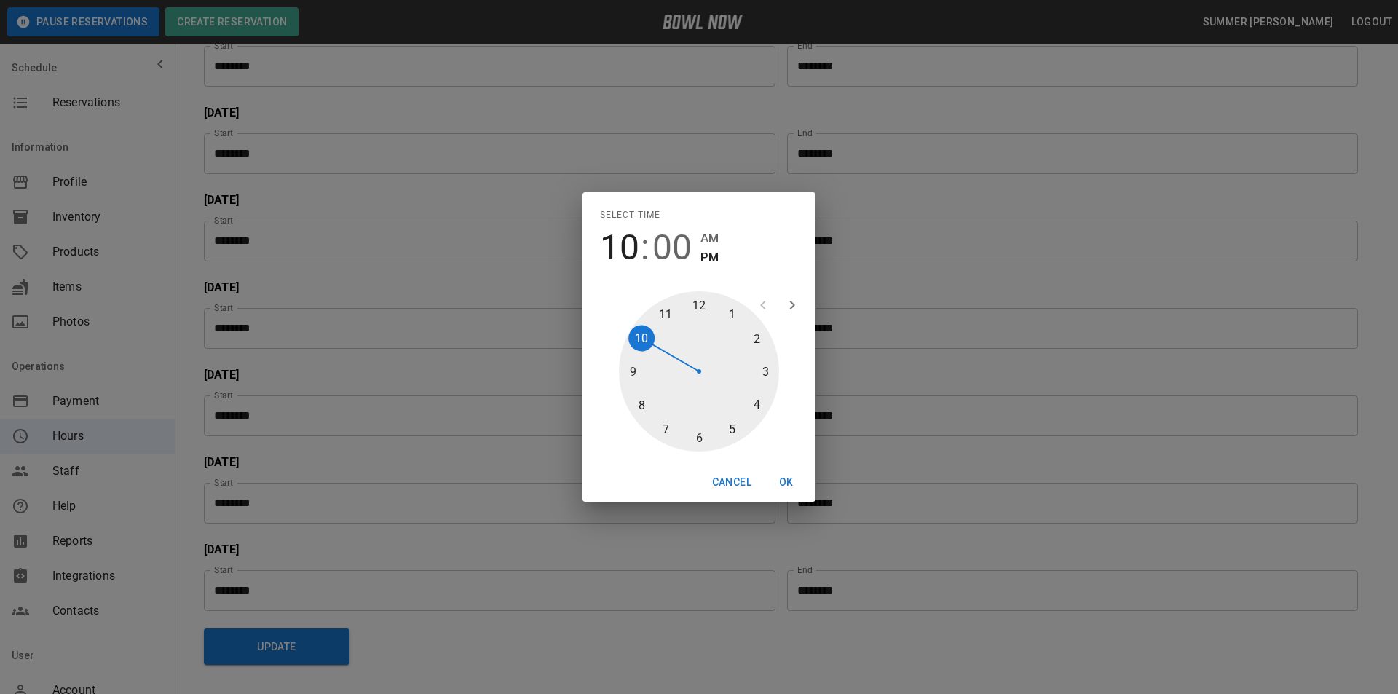
click at [752, 409] on div at bounding box center [699, 371] width 160 height 160
type input "********"
click at [782, 478] on button "OK" at bounding box center [786, 482] width 47 height 27
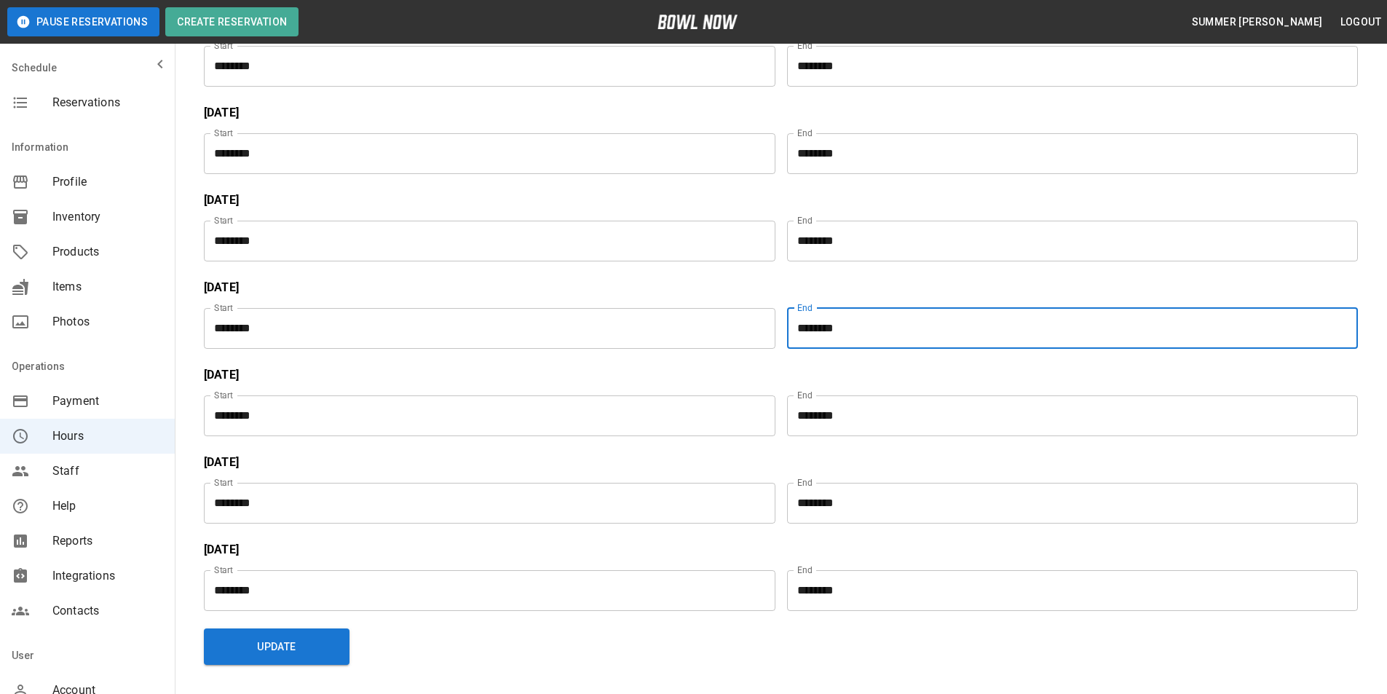
click at [824, 414] on input "********" at bounding box center [1068, 415] width 562 height 41
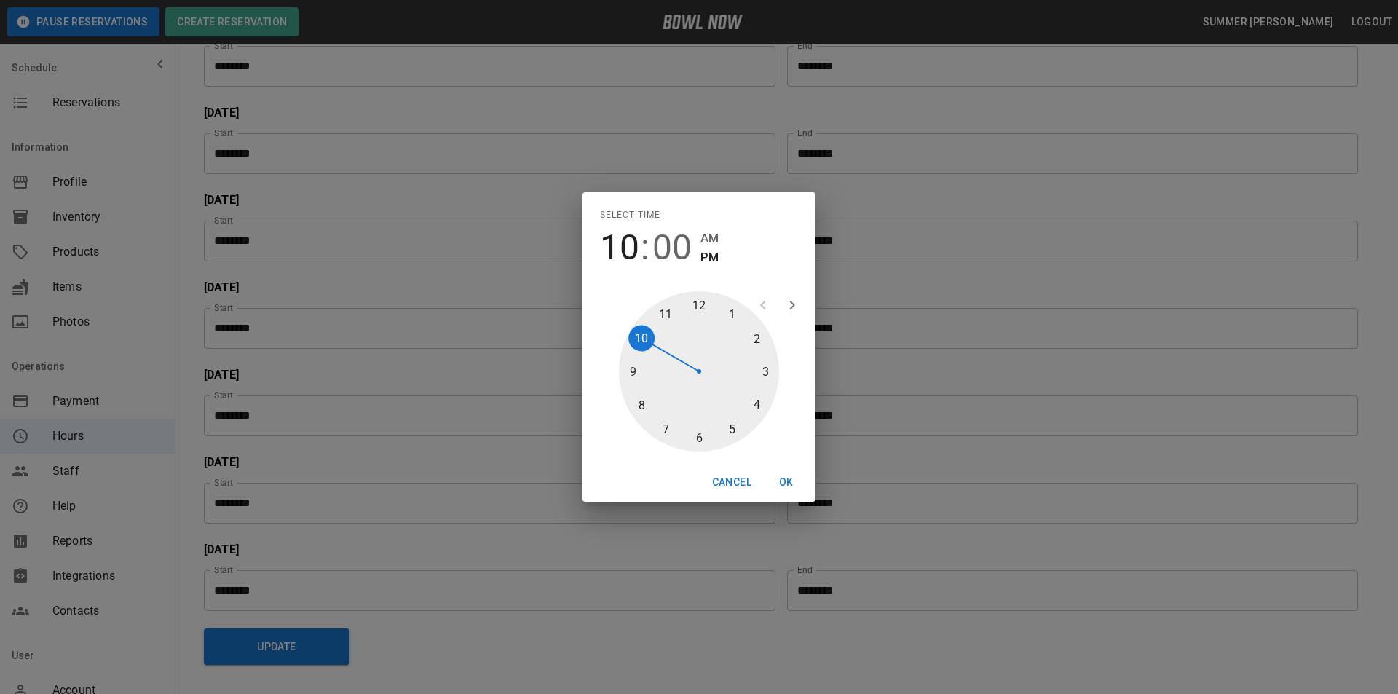
click at [758, 403] on div at bounding box center [699, 371] width 160 height 160
type input "********"
click at [793, 478] on button "OK" at bounding box center [786, 482] width 47 height 27
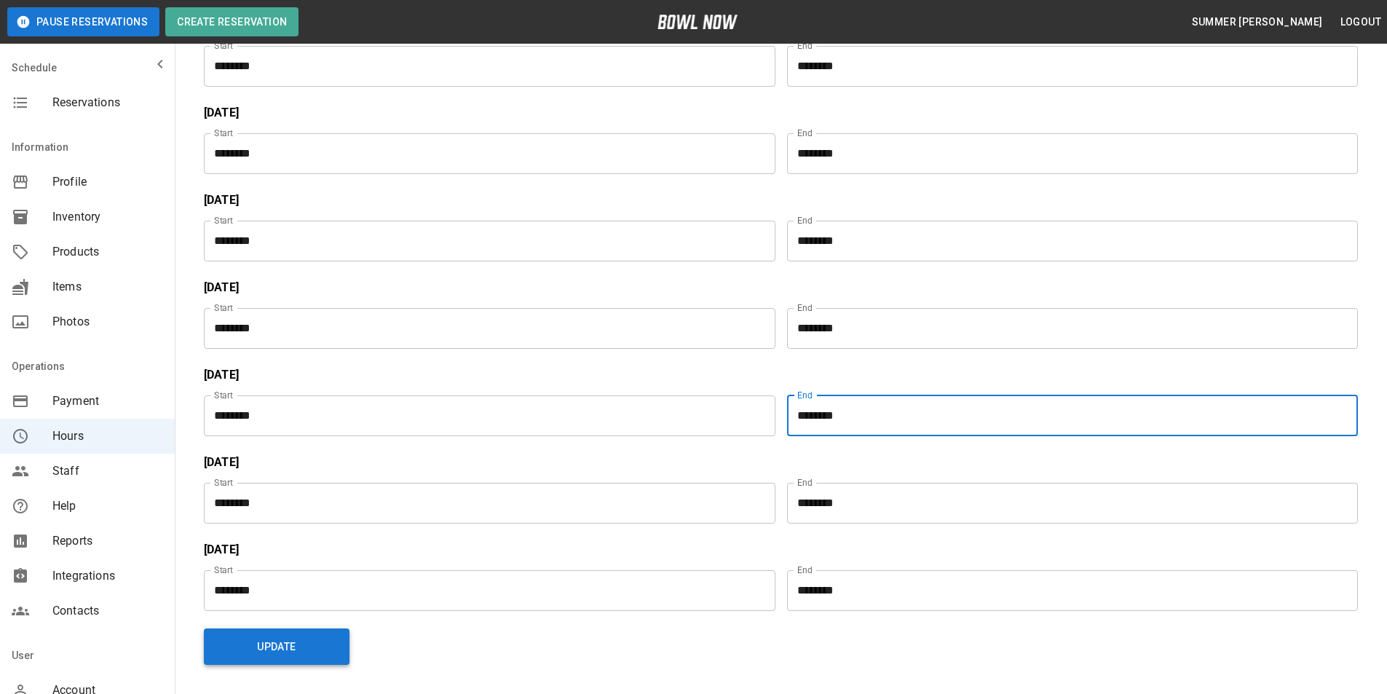
click at [285, 643] on button "Update" at bounding box center [277, 647] width 146 height 36
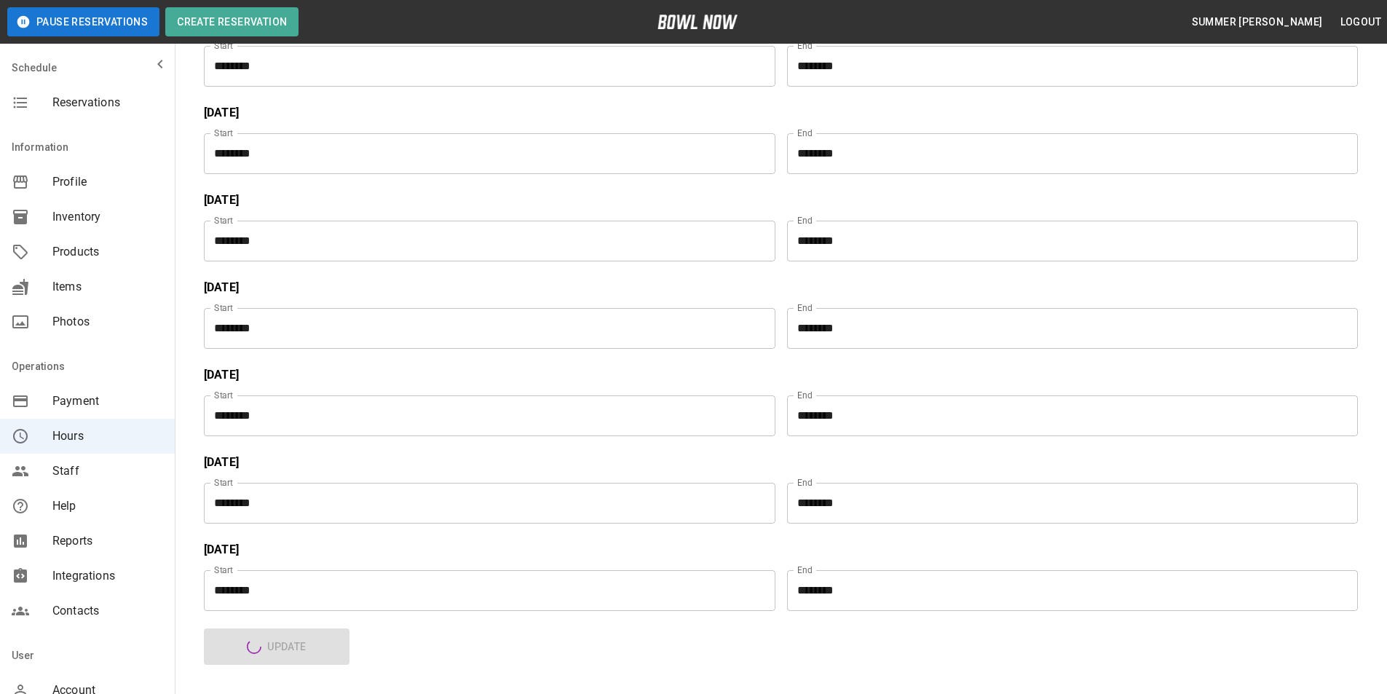
click at [105, 104] on span "Reservations" at bounding box center [107, 102] width 111 height 17
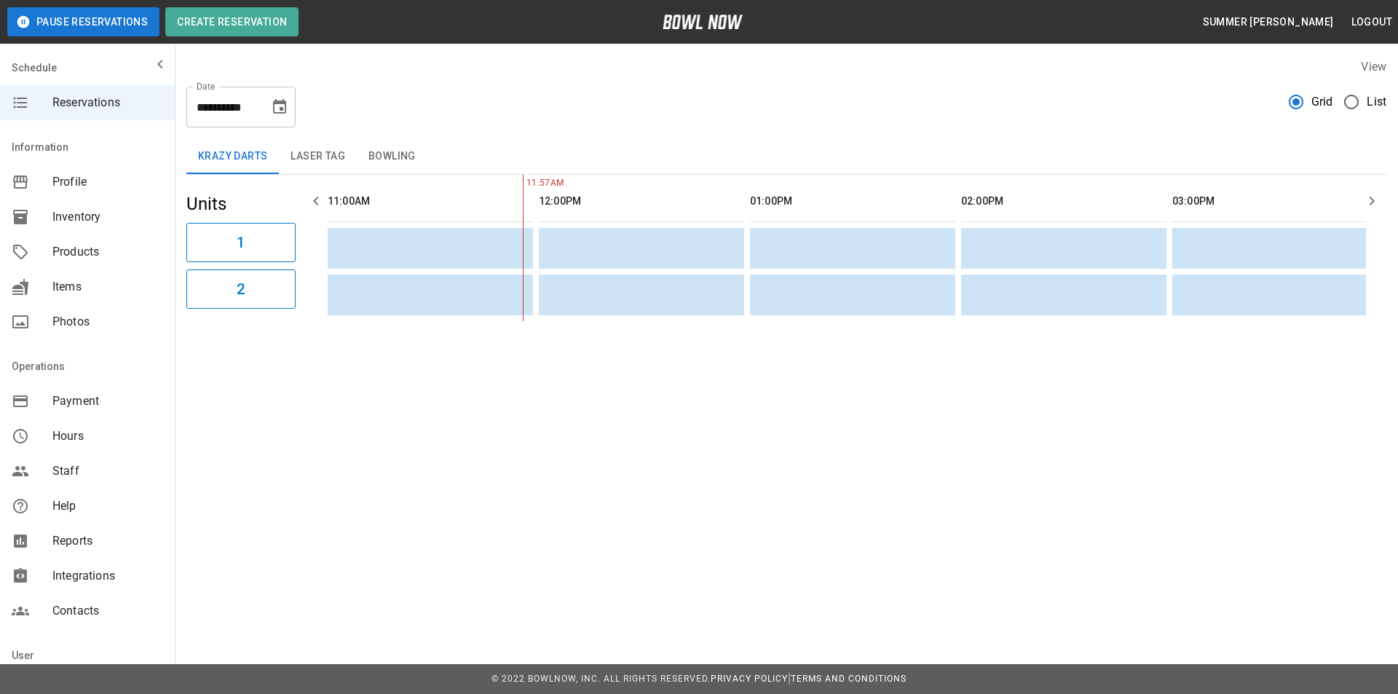
click at [74, 438] on span "Hours" at bounding box center [107, 436] width 111 height 17
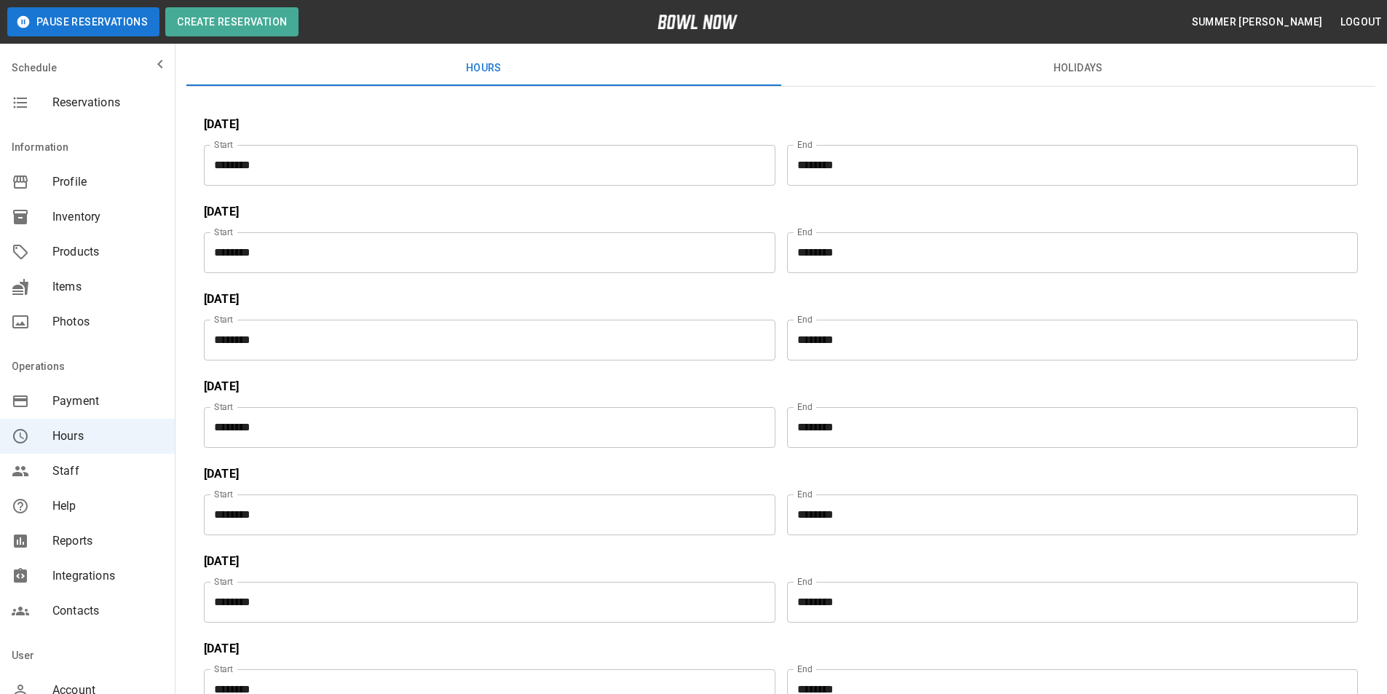
scroll to position [146, 0]
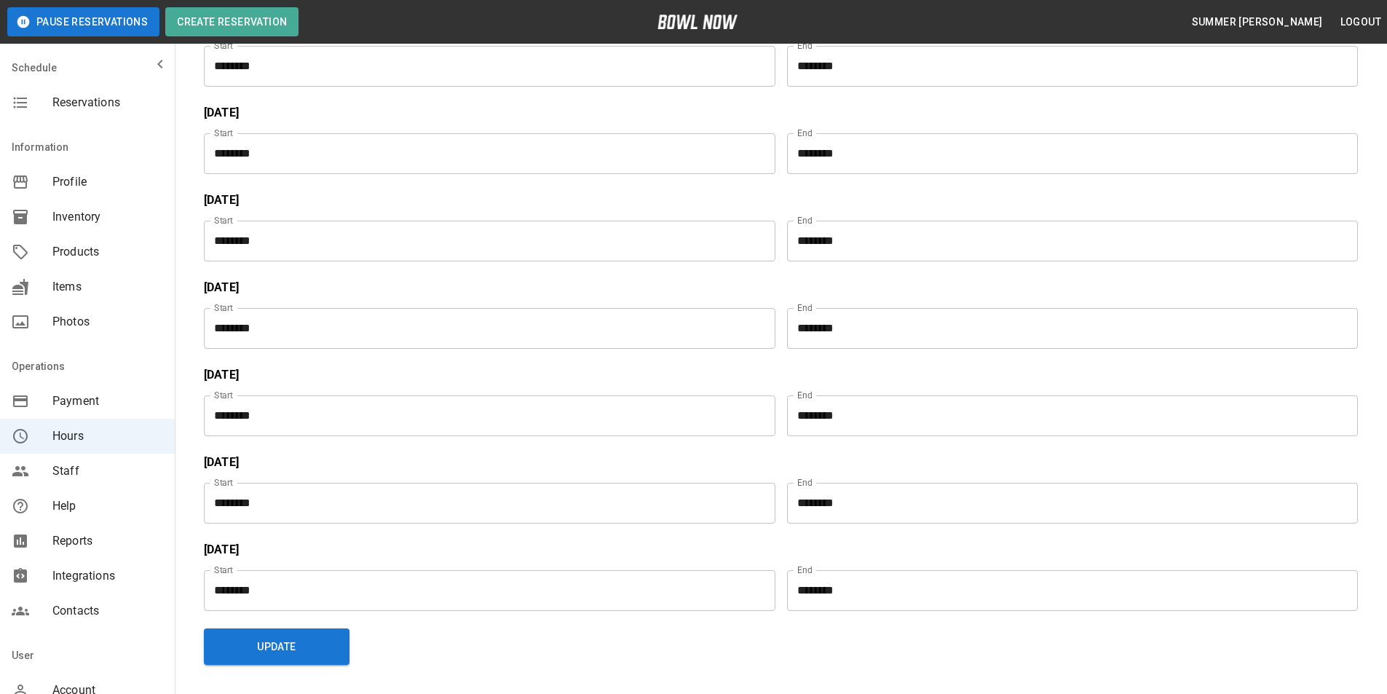
click at [858, 330] on input "********" at bounding box center [1068, 328] width 562 height 41
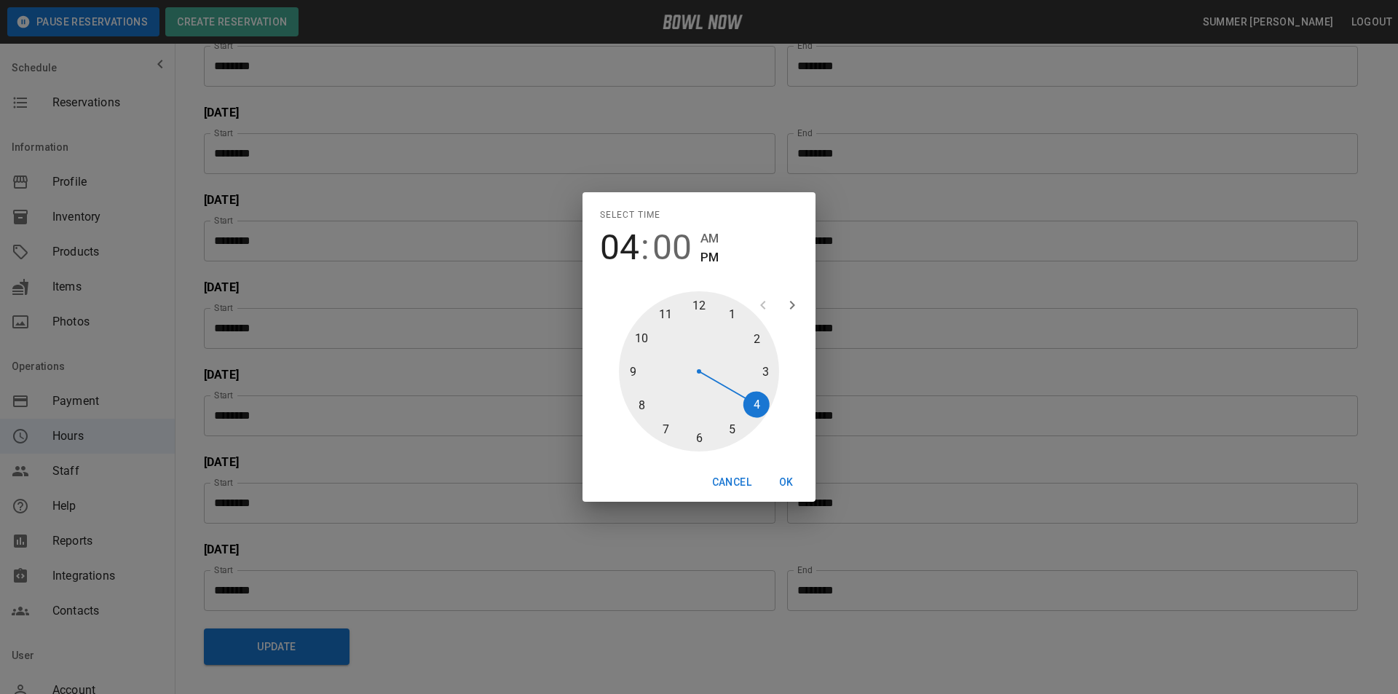
click at [734, 426] on div at bounding box center [699, 371] width 160 height 160
type input "********"
click at [781, 473] on button "OK" at bounding box center [786, 482] width 47 height 27
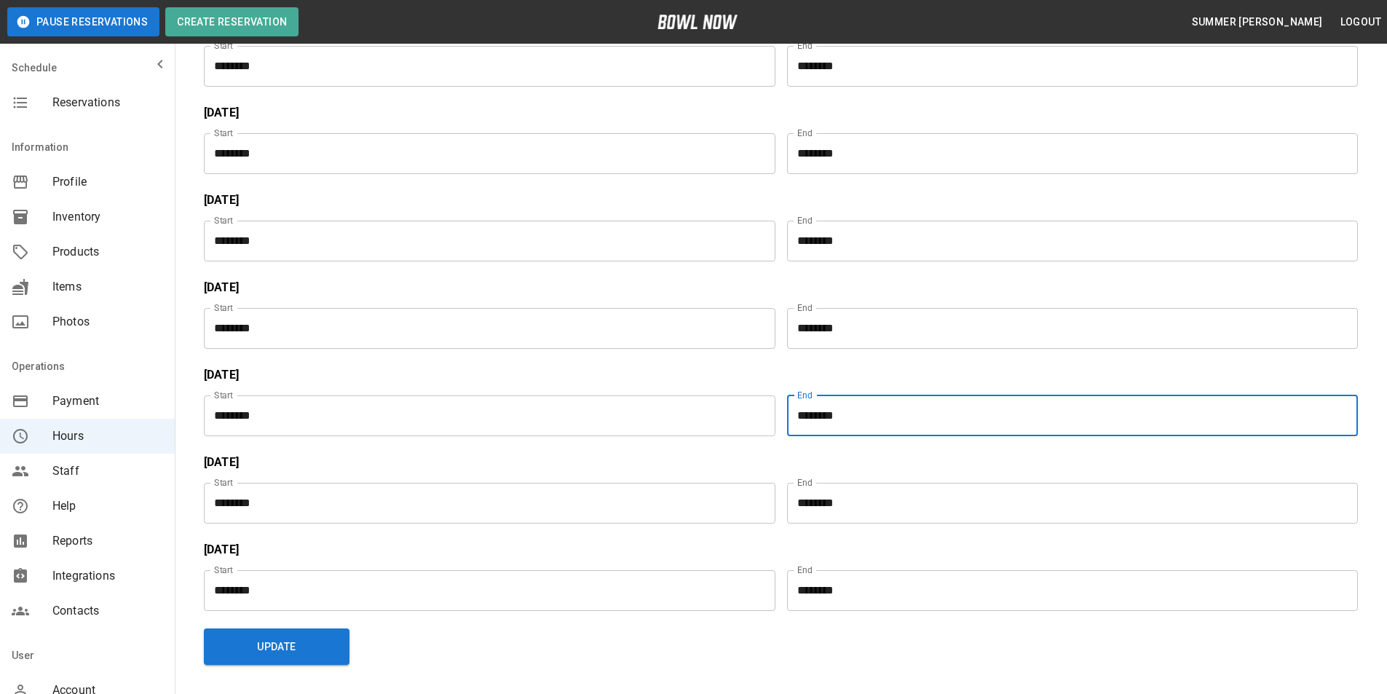
click at [849, 408] on input "********" at bounding box center [1068, 415] width 562 height 41
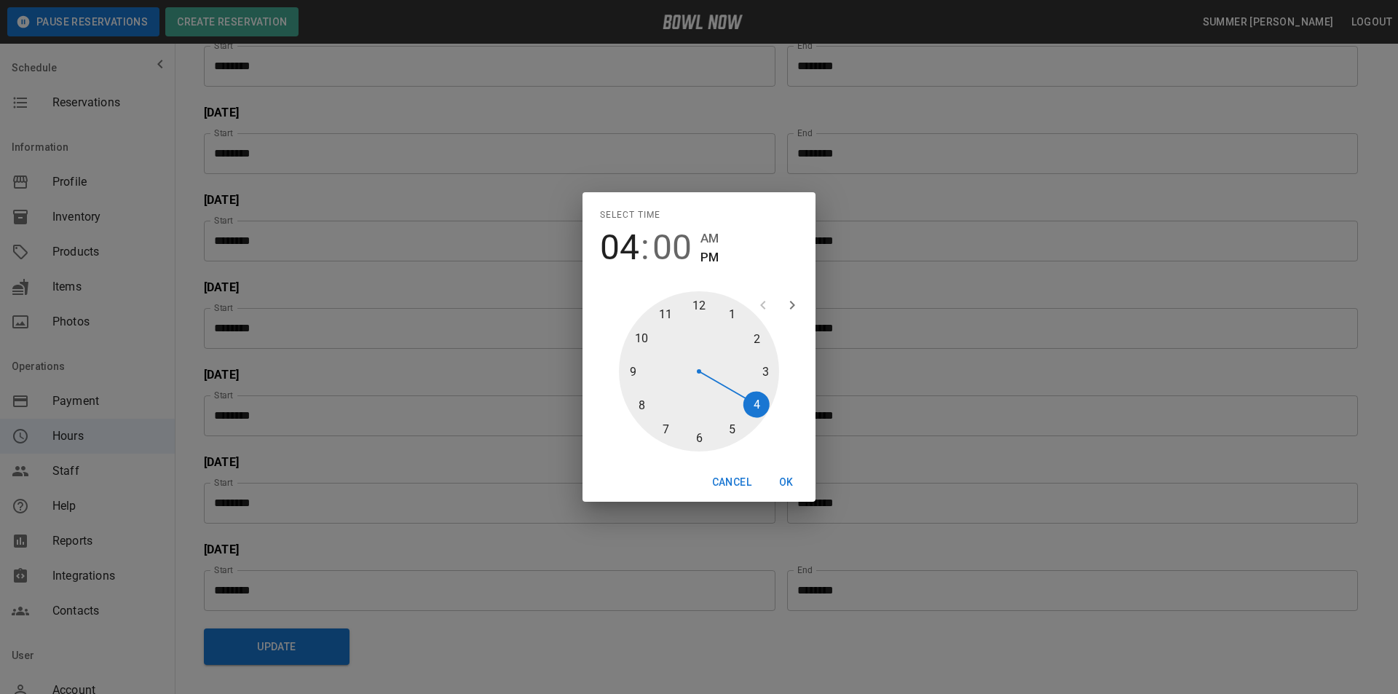
type input "********"
click at [739, 423] on div at bounding box center [699, 371] width 160 height 160
click at [789, 479] on button "OK" at bounding box center [786, 482] width 47 height 27
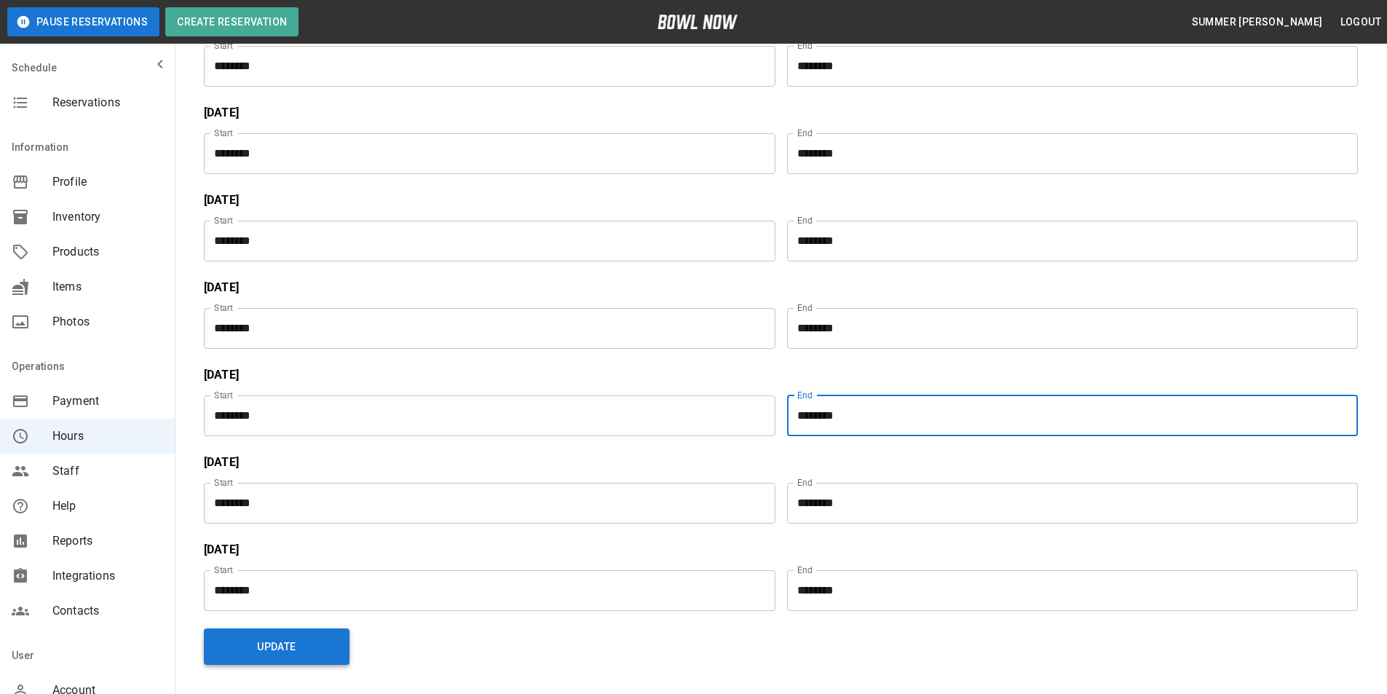
click at [299, 648] on button "Update" at bounding box center [277, 647] width 146 height 36
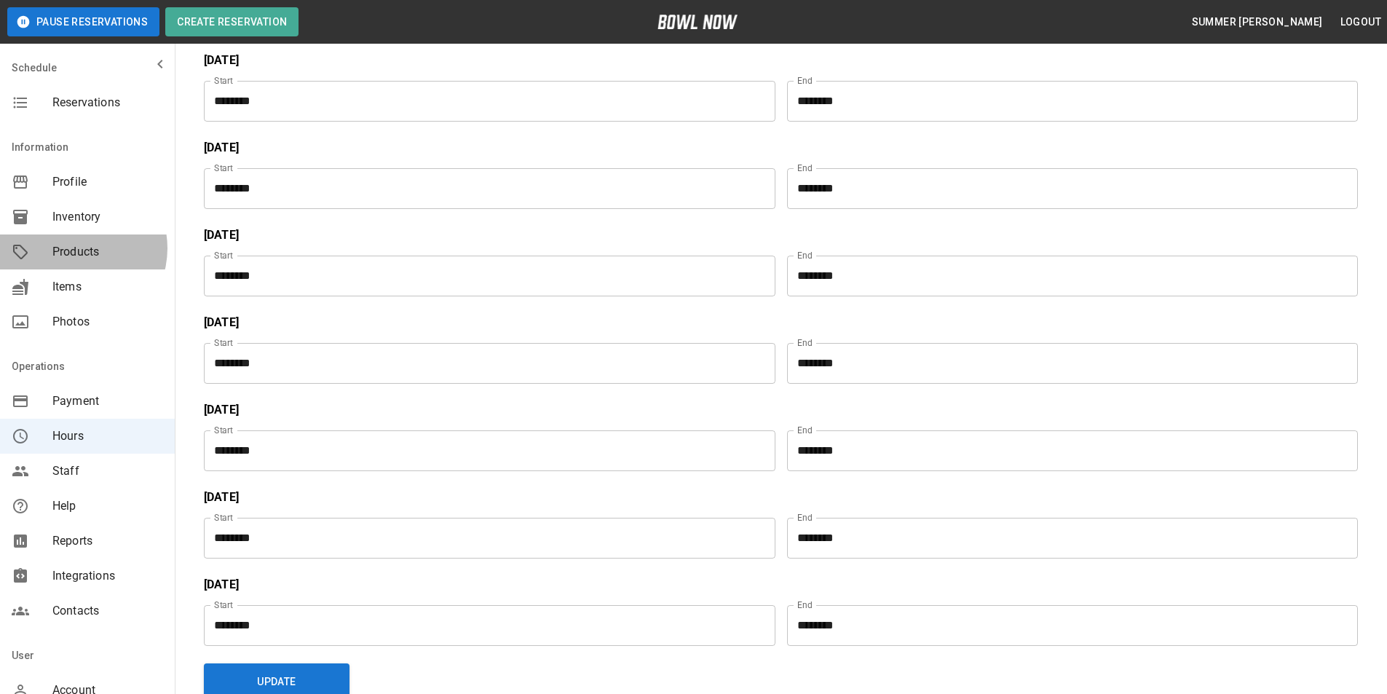
click at [76, 248] on span "Products" at bounding box center [107, 251] width 111 height 17
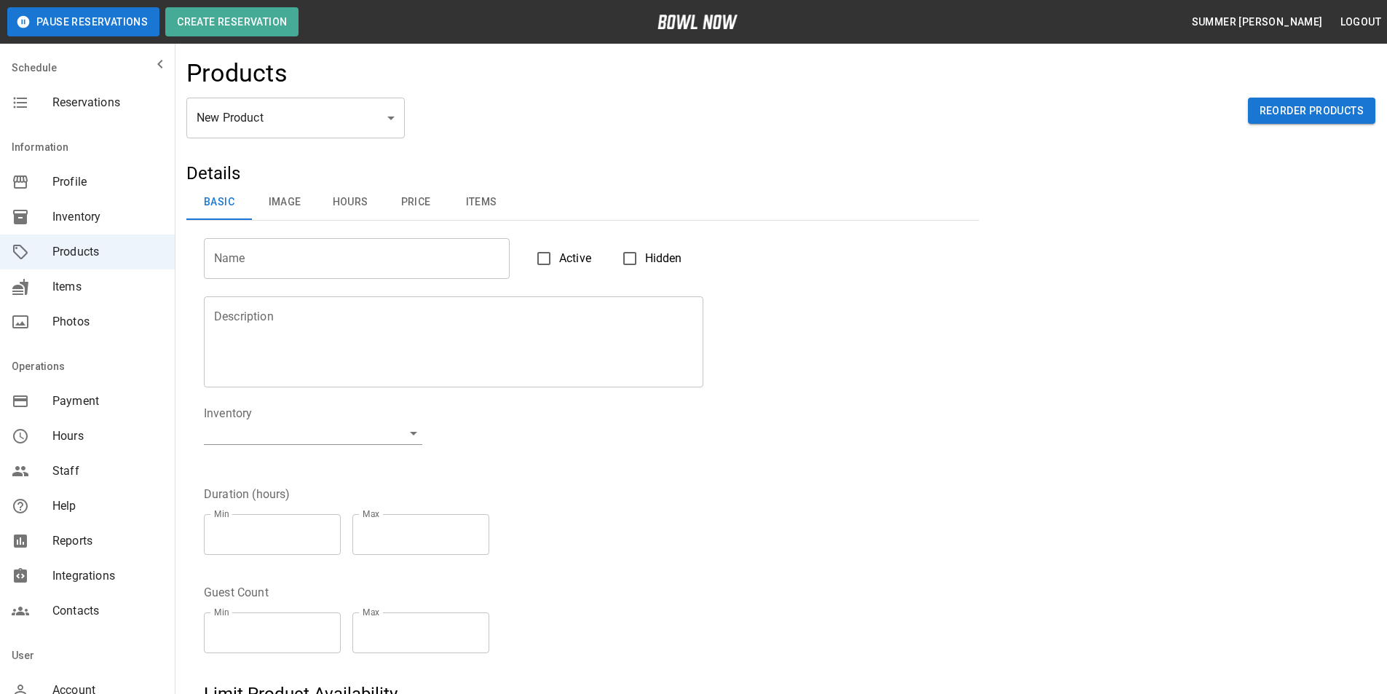
click at [87, 572] on span "Integrations" at bounding box center [107, 575] width 111 height 17
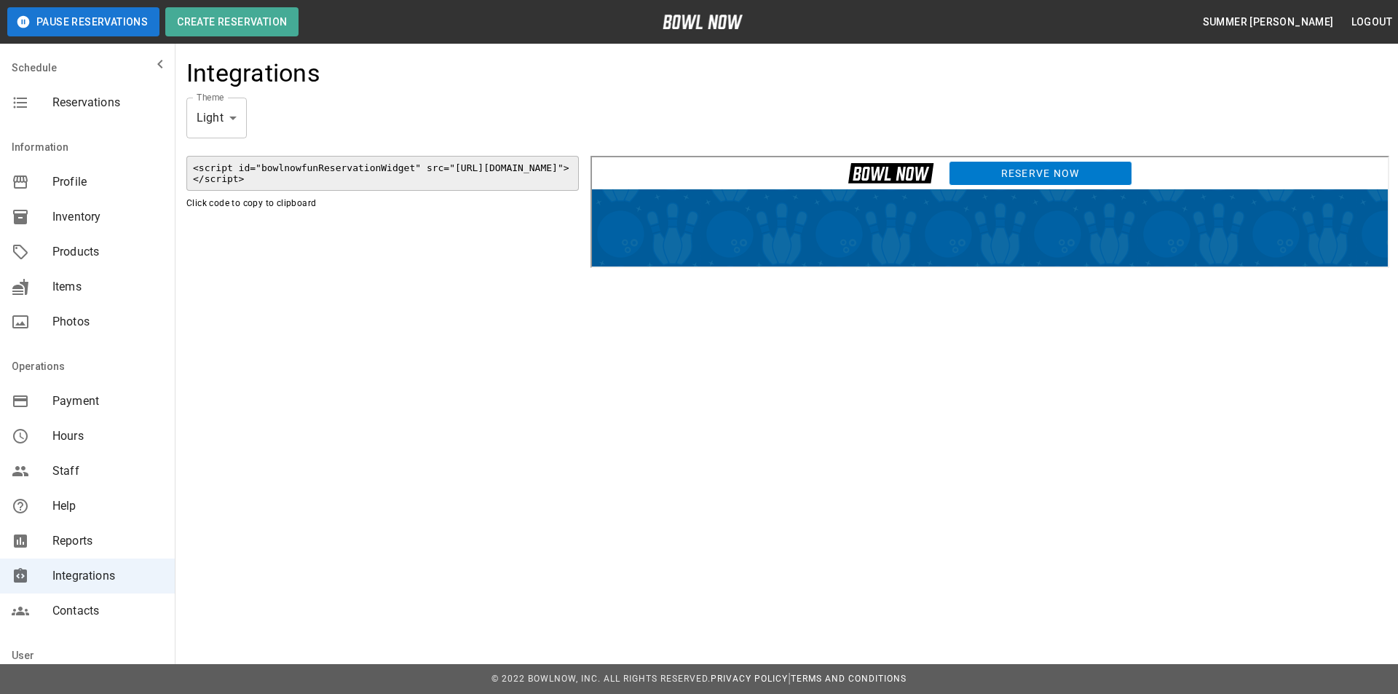
click at [983, 173] on link "Reserve Now" at bounding box center [1039, 171] width 184 height 25
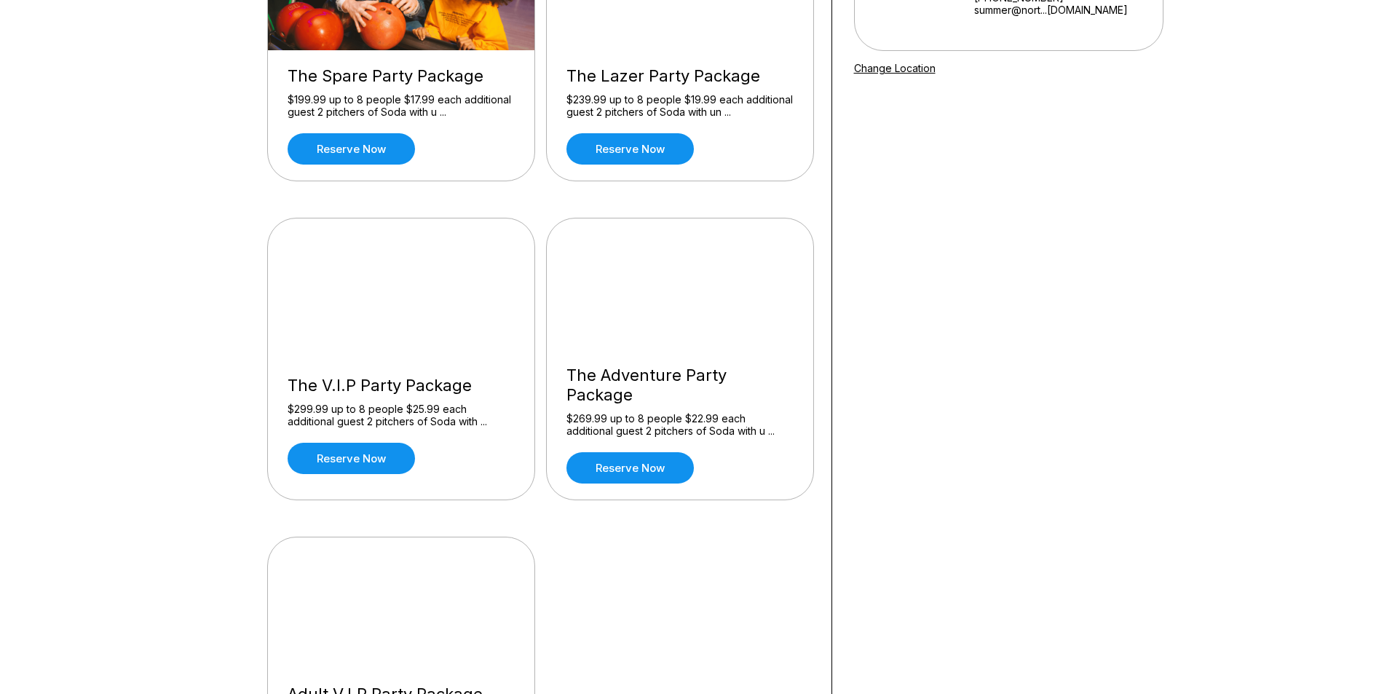
scroll to position [291, 0]
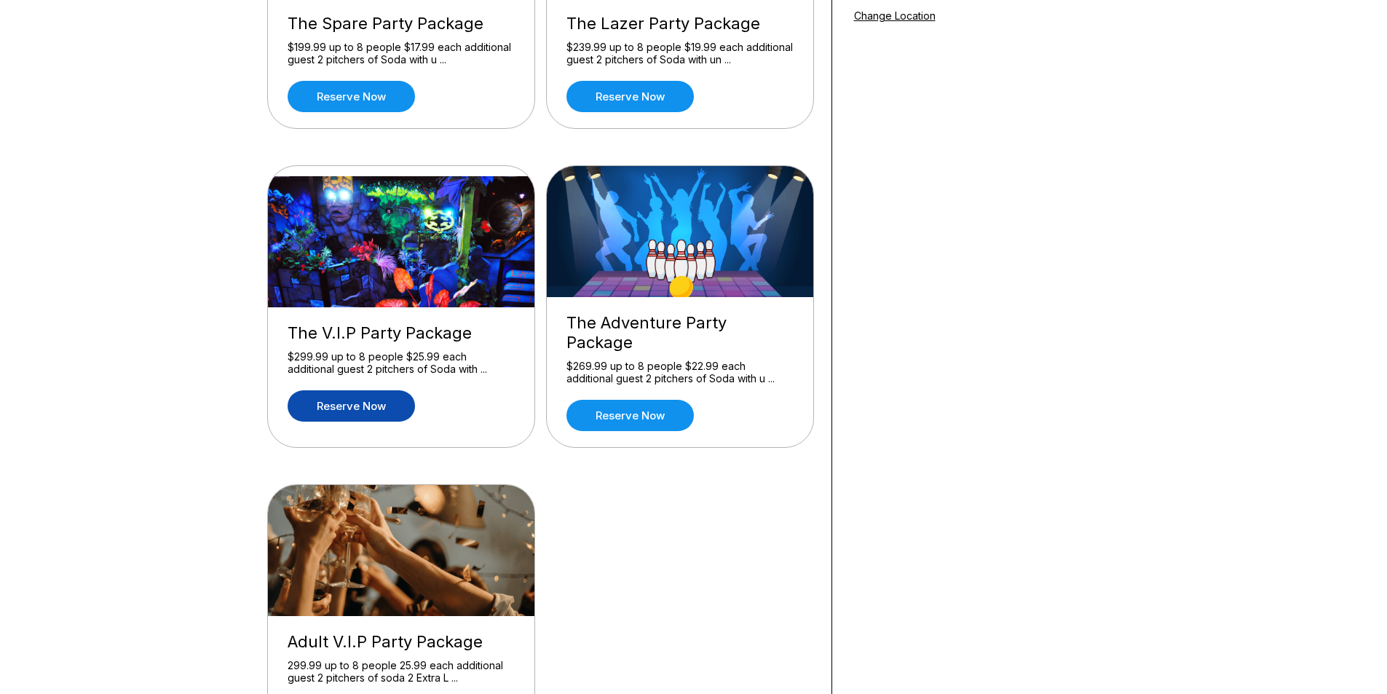
click at [377, 400] on link "Reserve now" at bounding box center [351, 405] width 127 height 31
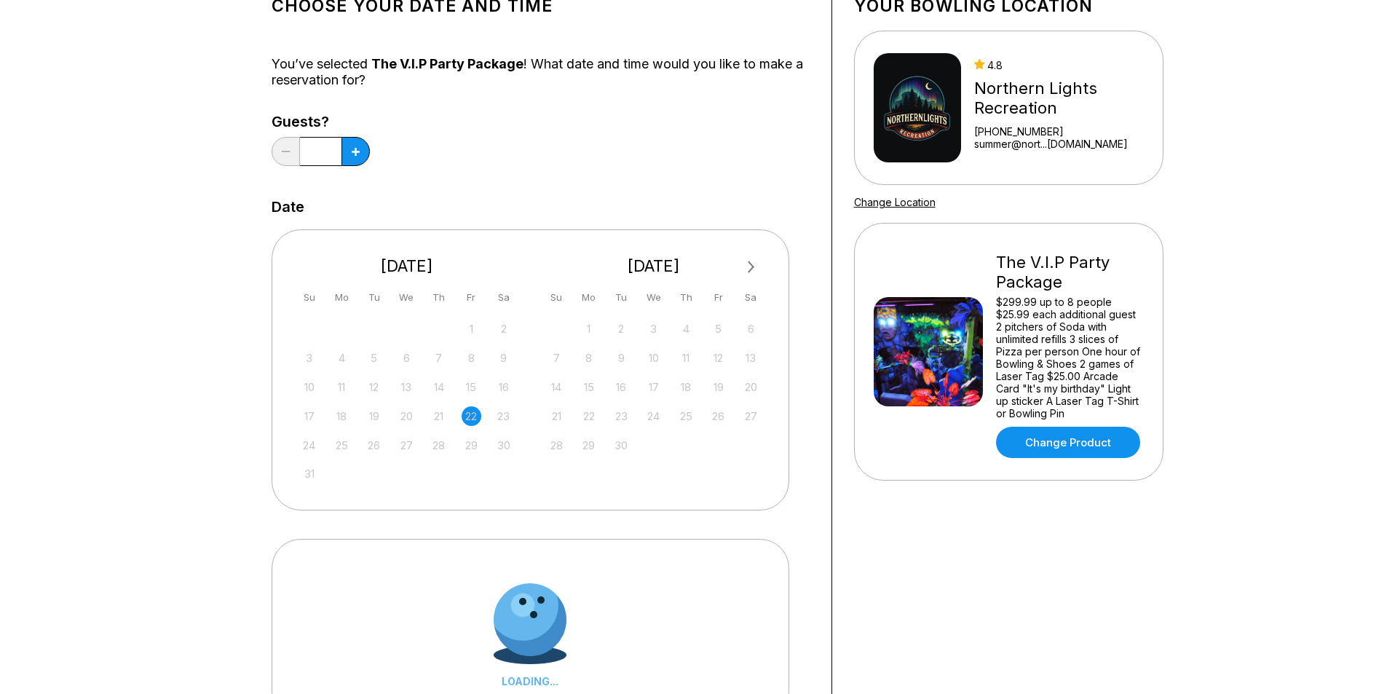
scroll to position [218, 0]
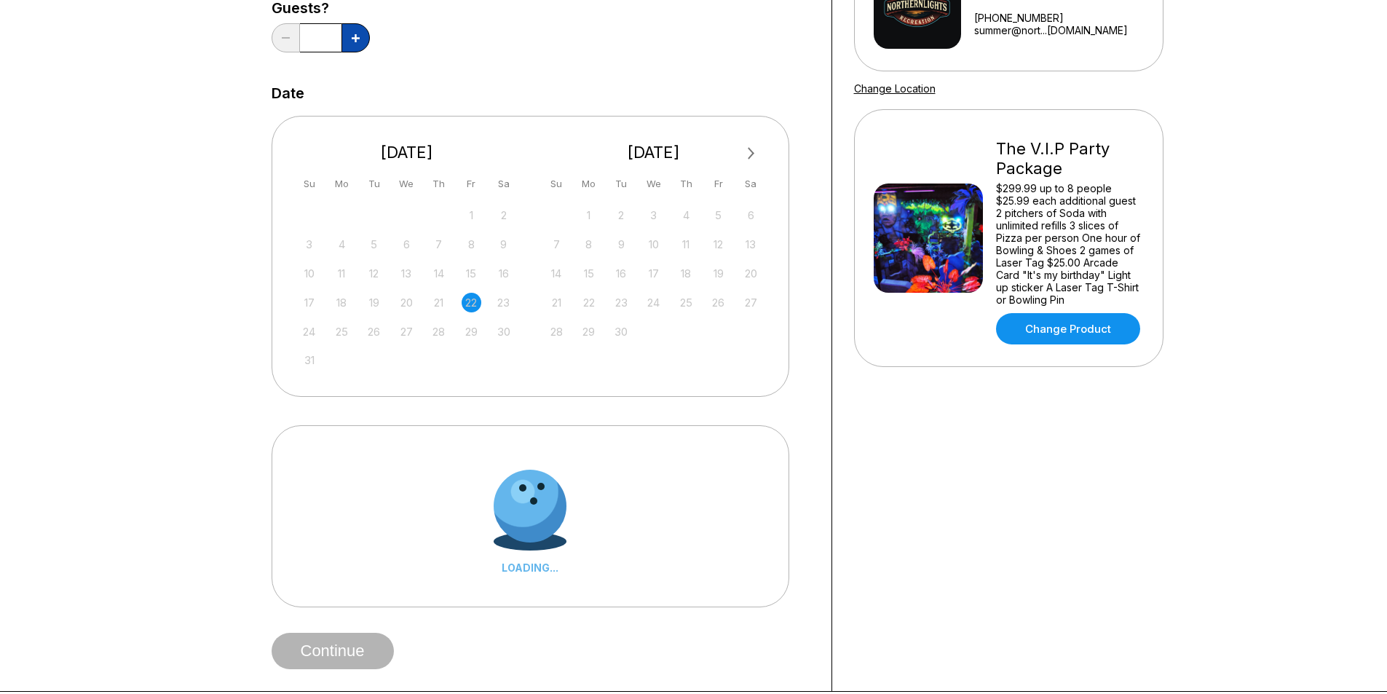
click at [356, 29] on button at bounding box center [356, 37] width 28 height 29
type input "*"
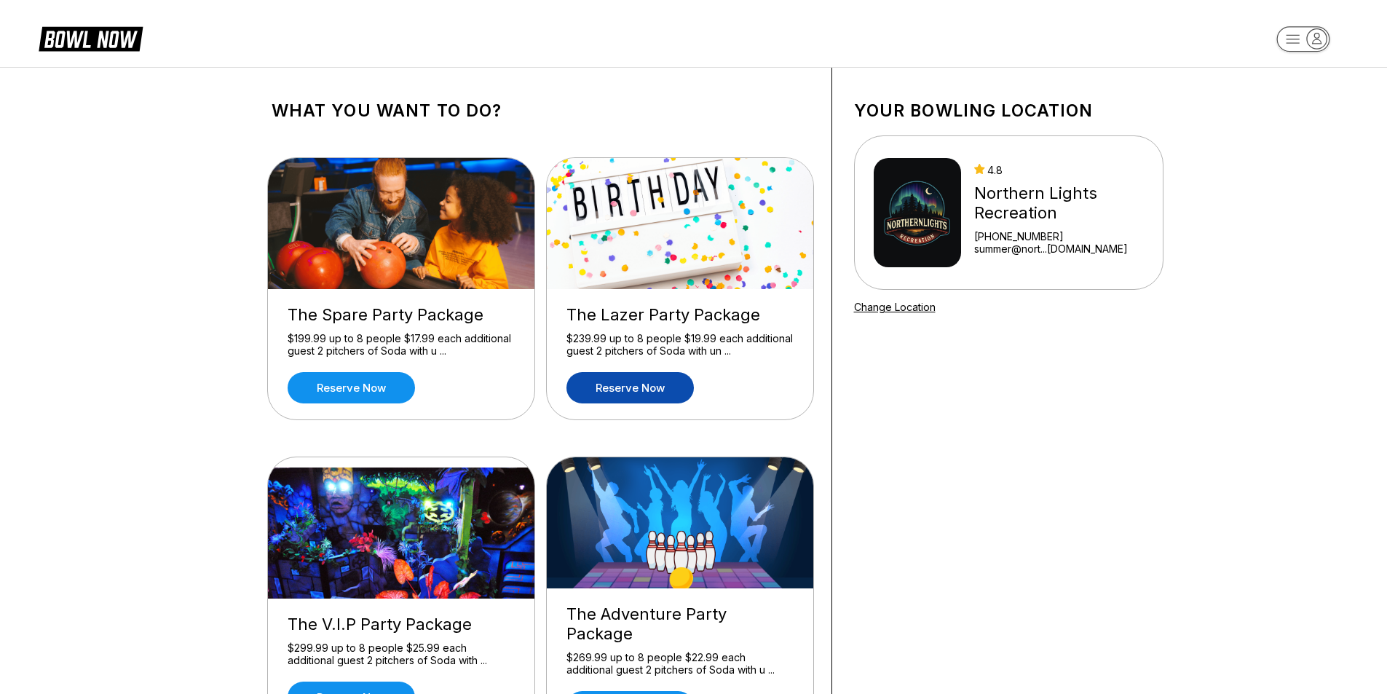
click at [655, 391] on link "Reserve now" at bounding box center [630, 387] width 127 height 31
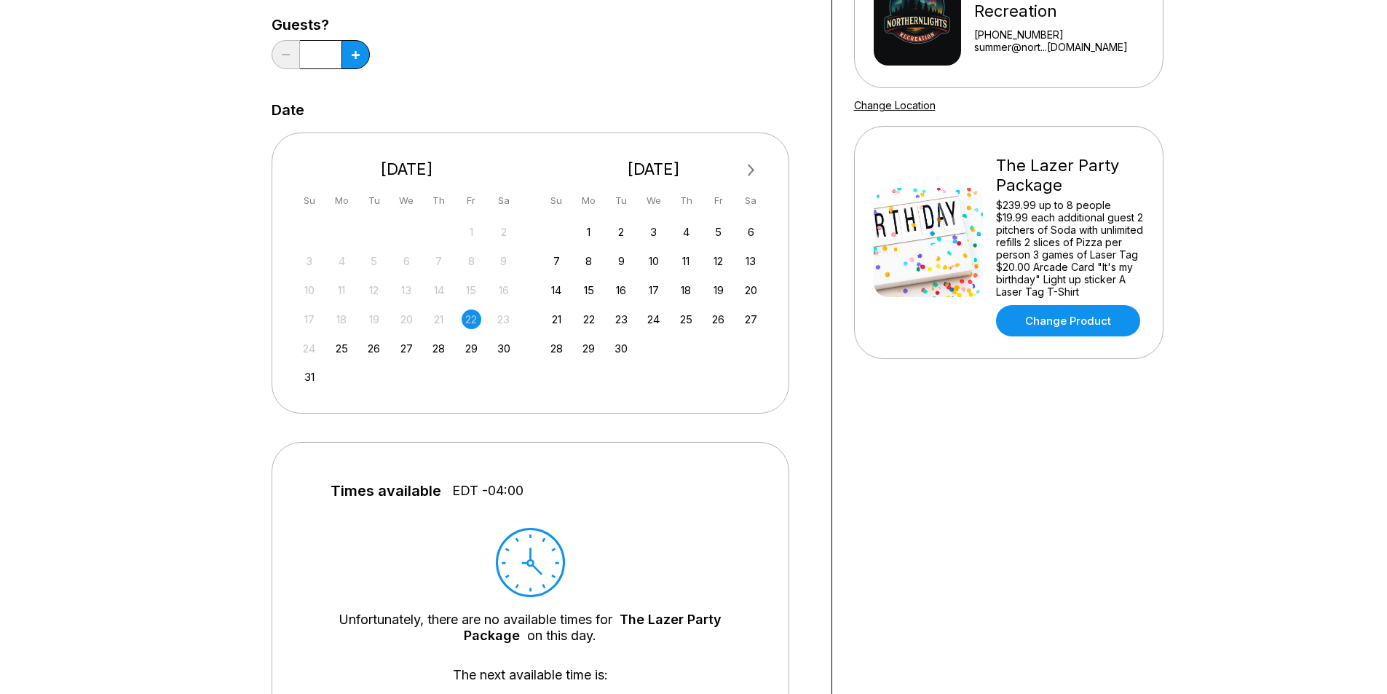
scroll to position [218, 0]
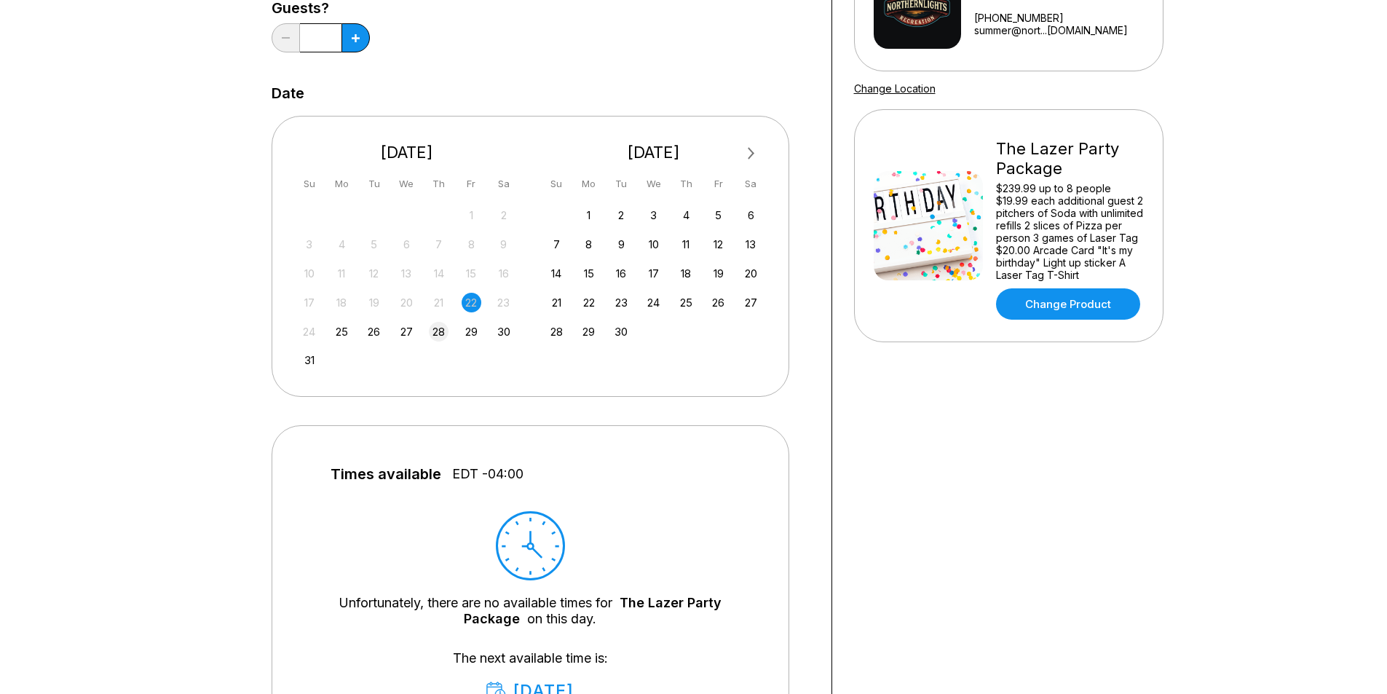
click at [435, 326] on div "28" at bounding box center [439, 332] width 20 height 20
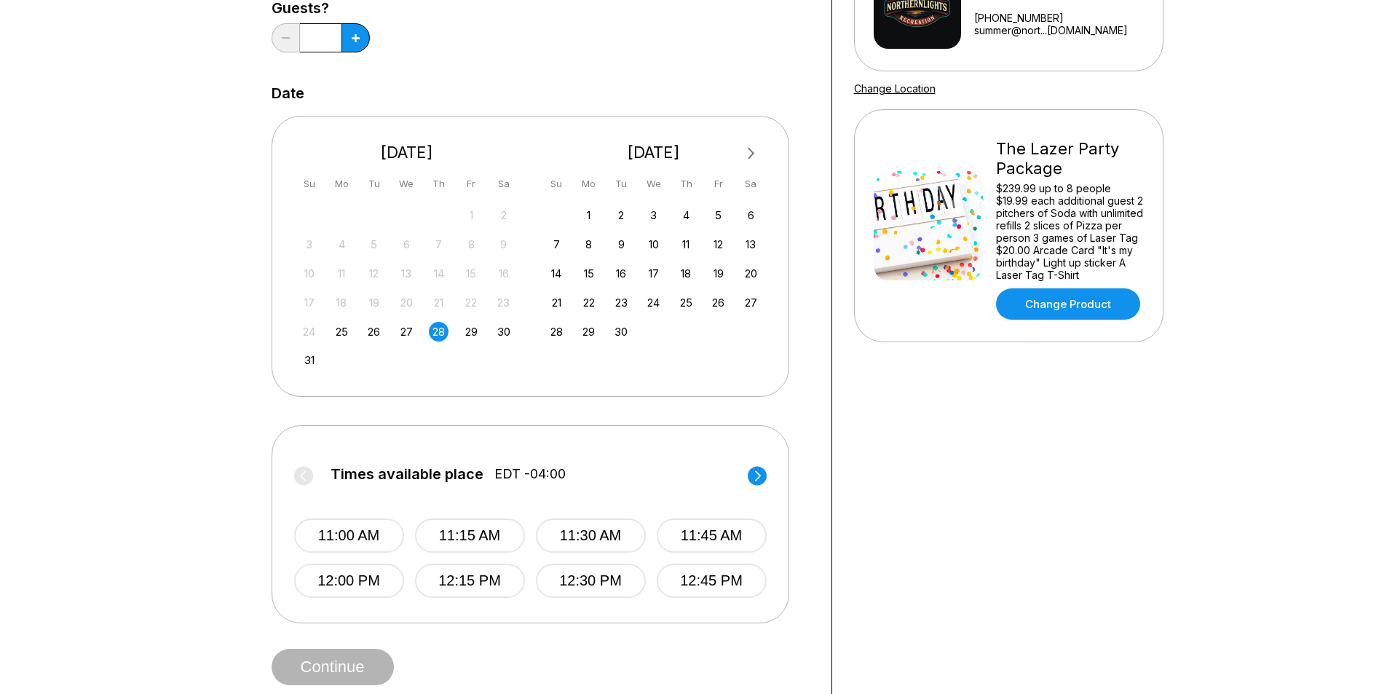
click at [746, 480] on label "Times available place EDT -04:00" at bounding box center [530, 477] width 473 height 23
click at [753, 473] on circle at bounding box center [757, 475] width 19 height 19
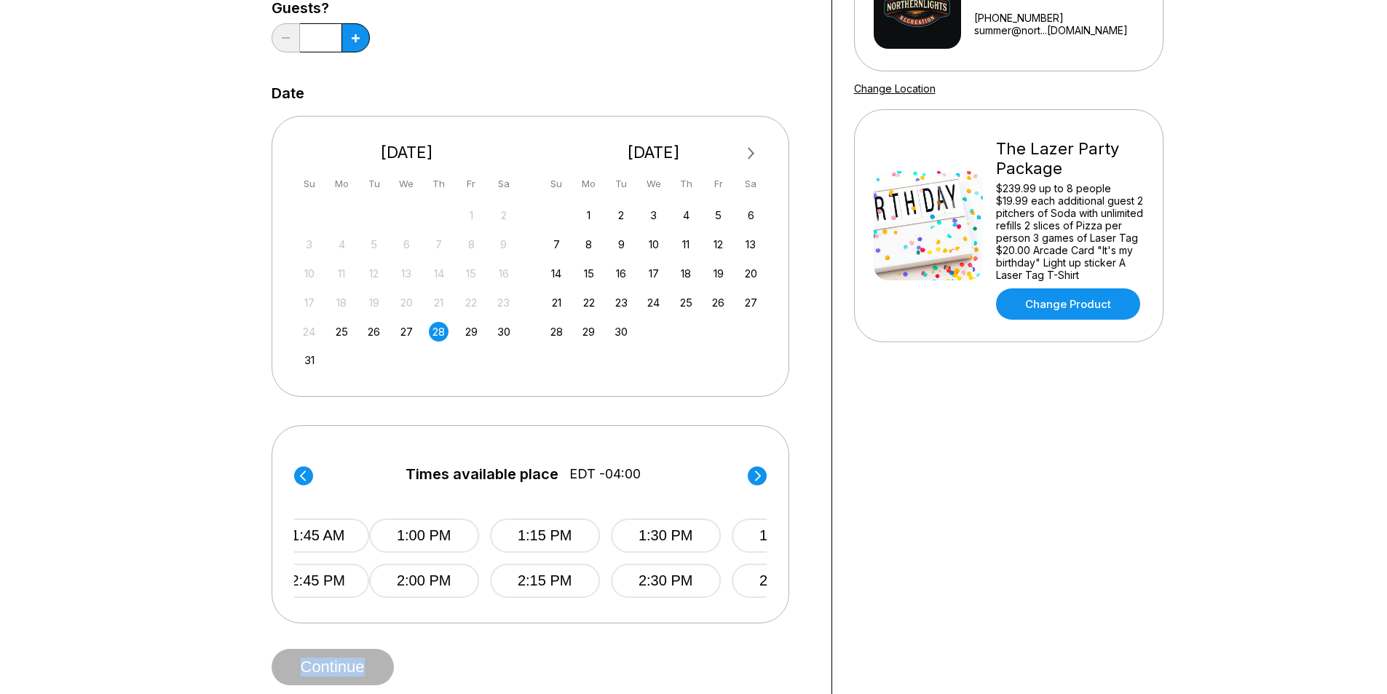
click at [755, 473] on circle at bounding box center [757, 475] width 19 height 19
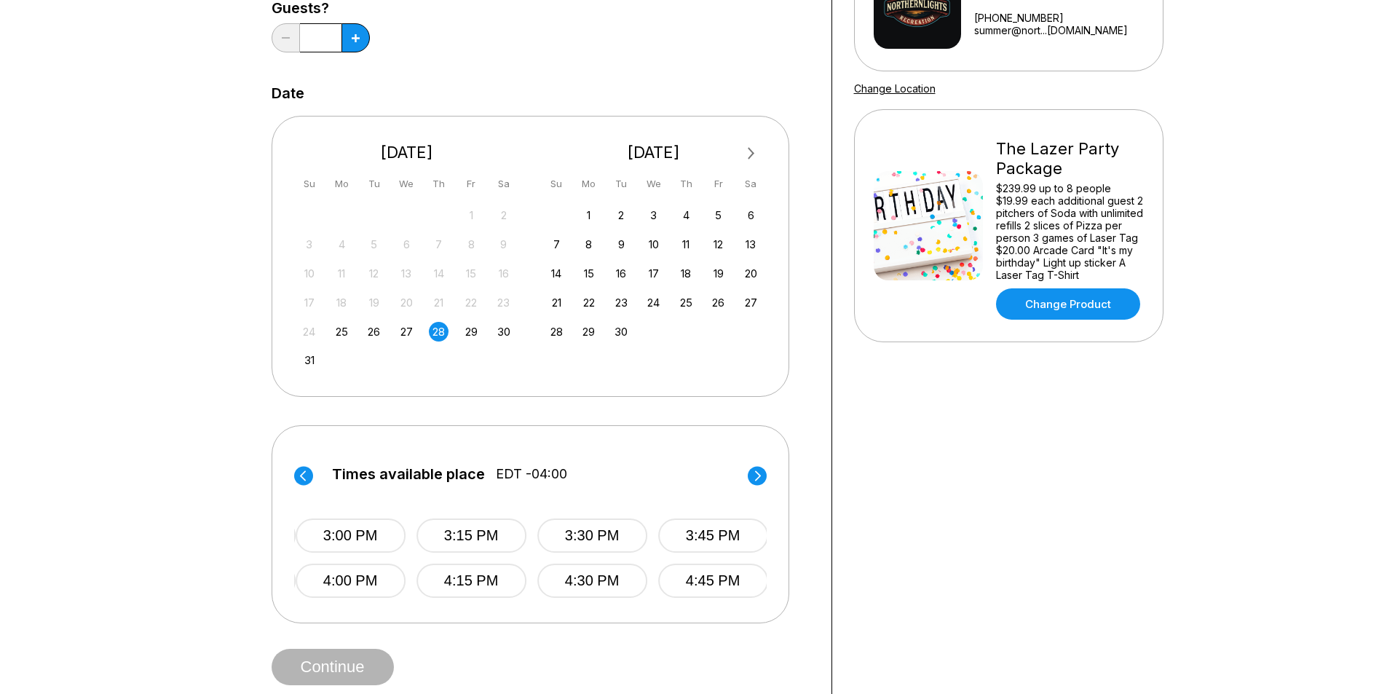
click at [755, 473] on circle at bounding box center [757, 475] width 19 height 19
click at [293, 475] on div "Times available place EDT -04:00 11:00 AM 11:15 AM 11:30 AM 11:45 AM 12:00 PM 1…" at bounding box center [531, 524] width 518 height 198
click at [304, 473] on circle at bounding box center [303, 475] width 19 height 19
click at [305, 473] on circle at bounding box center [303, 475] width 19 height 19
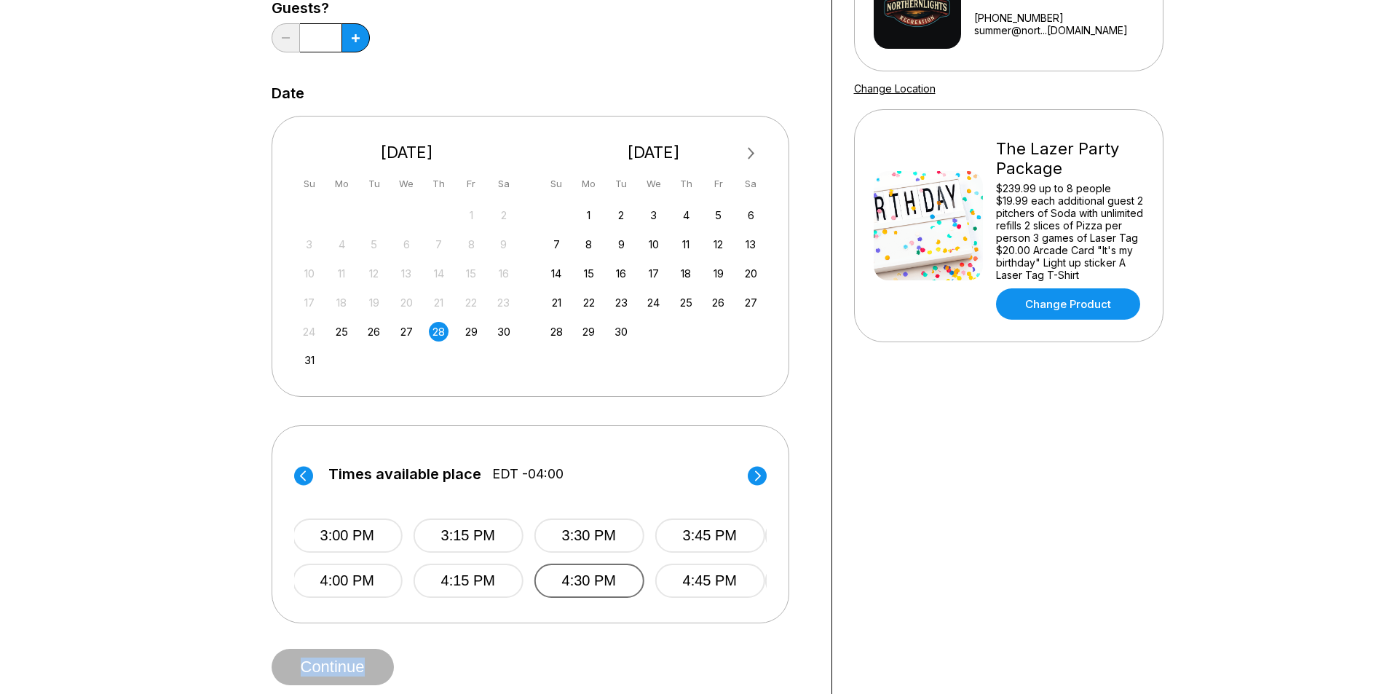
click at [591, 586] on button "4:30 PM" at bounding box center [589, 581] width 110 height 34
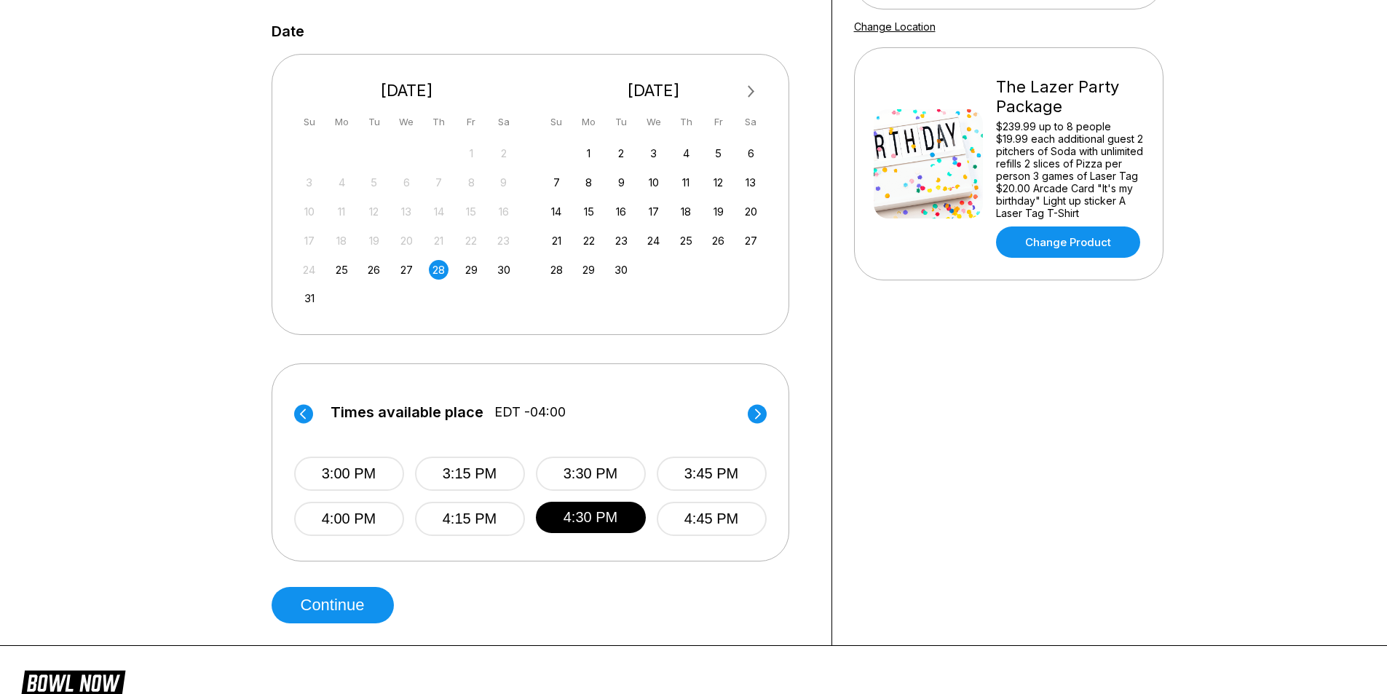
scroll to position [364, 0]
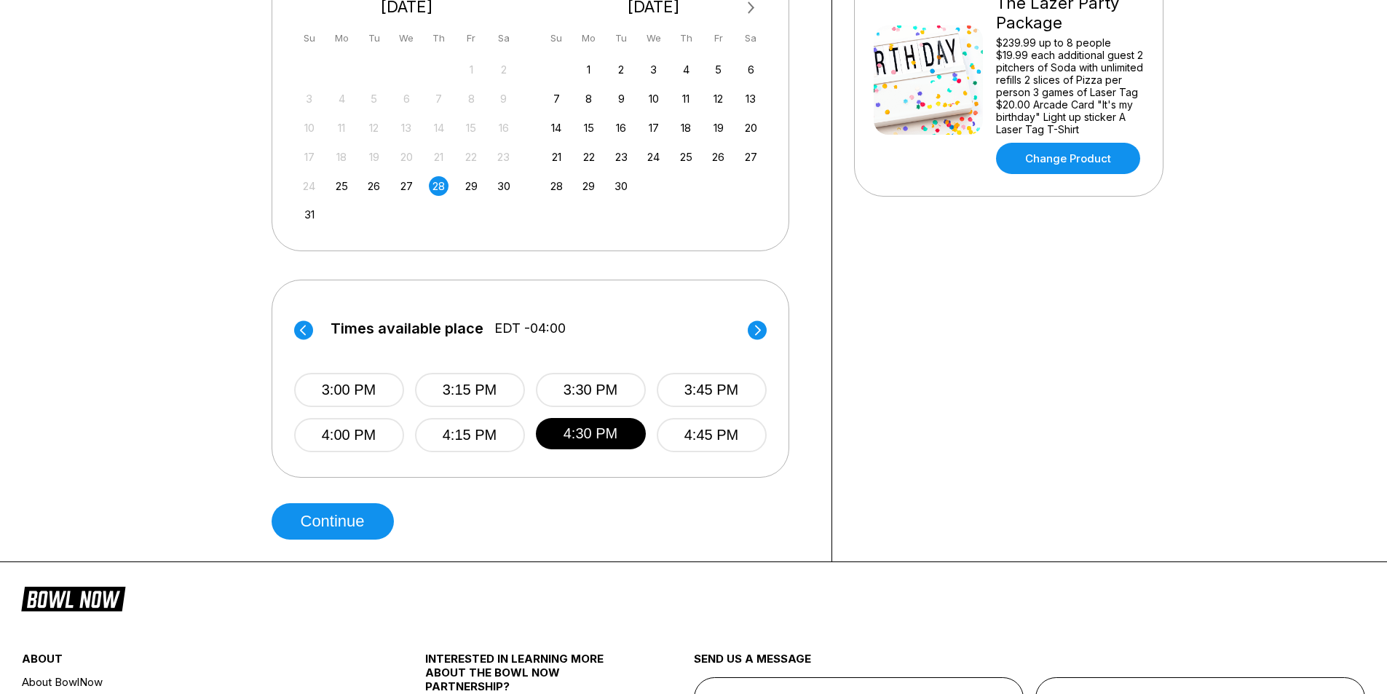
click at [755, 344] on div "3:00 PM 3:15 PM 3:30 PM 3:45 PM 4:00 PM 4:15 PM 4:30 PM 4:45 PM" at bounding box center [530, 398] width 473 height 109
click at [755, 334] on circle at bounding box center [757, 329] width 19 height 19
click at [599, 444] on button "6:30 PM" at bounding box center [591, 435] width 110 height 34
click at [333, 516] on button "Continue" at bounding box center [333, 521] width 122 height 36
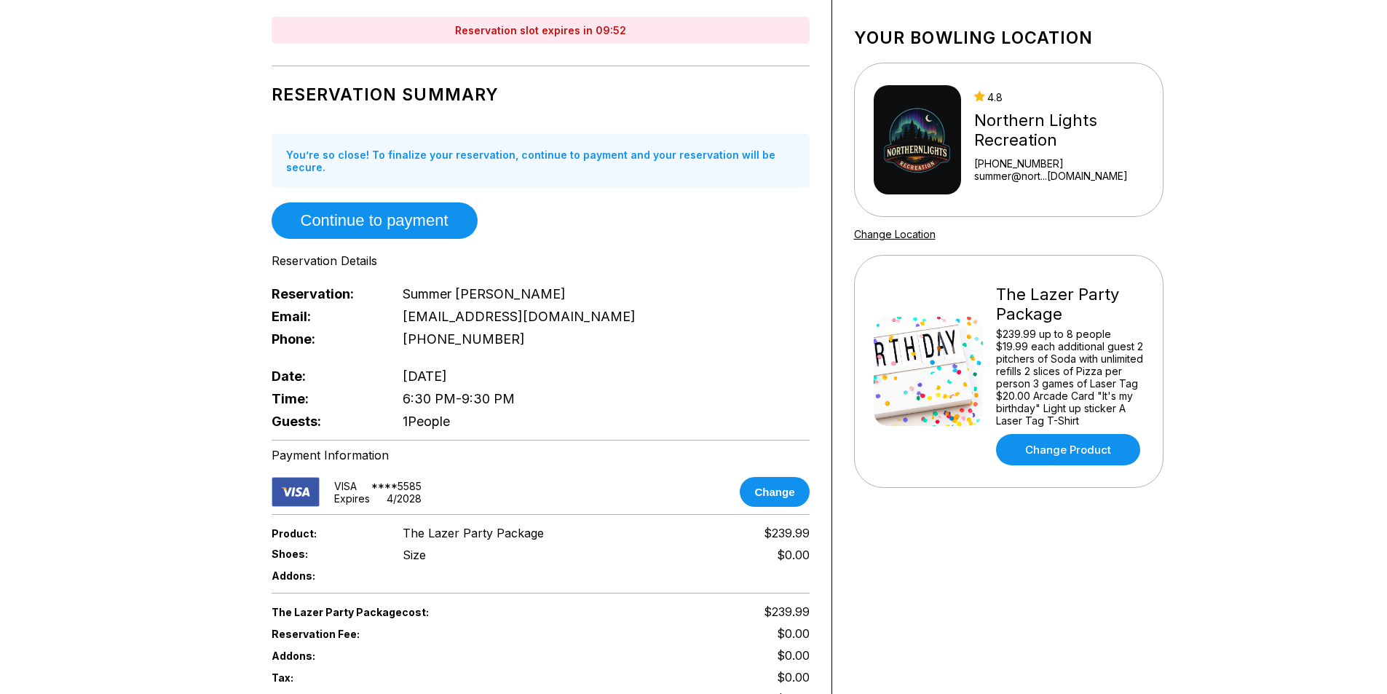
scroll to position [0, 0]
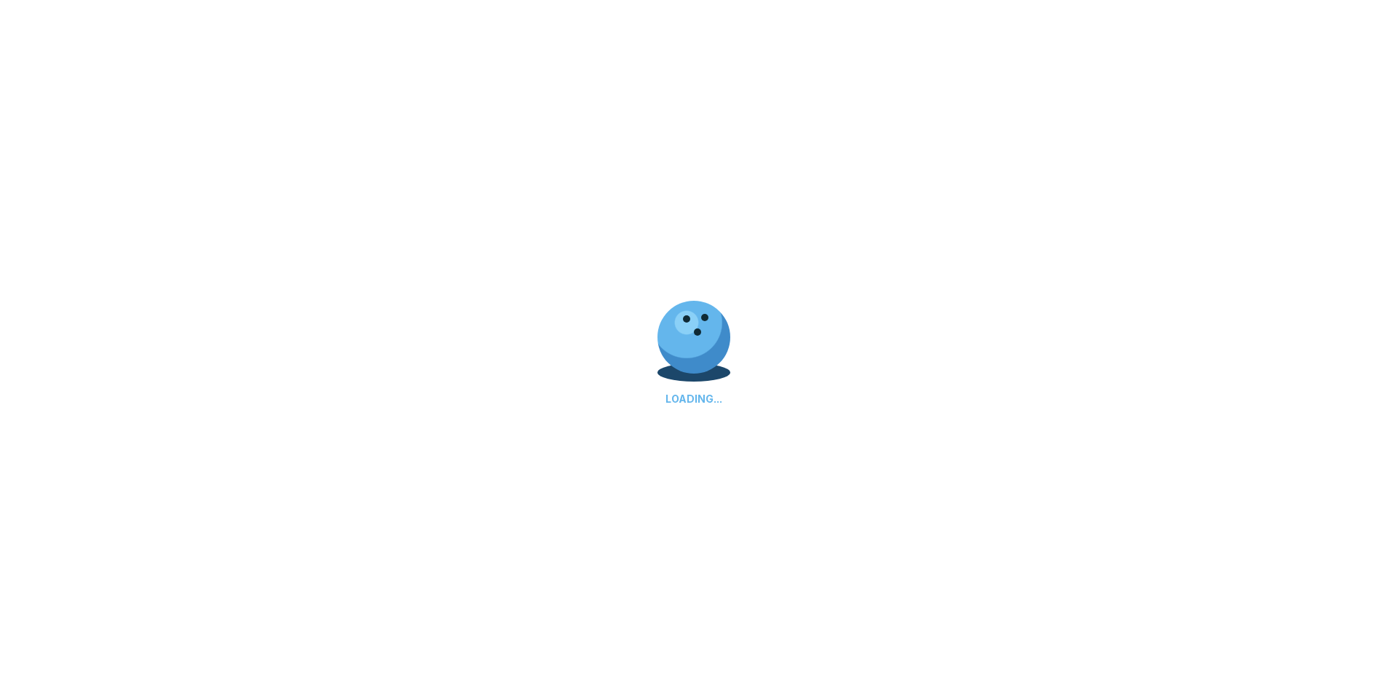
scroll to position [364, 0]
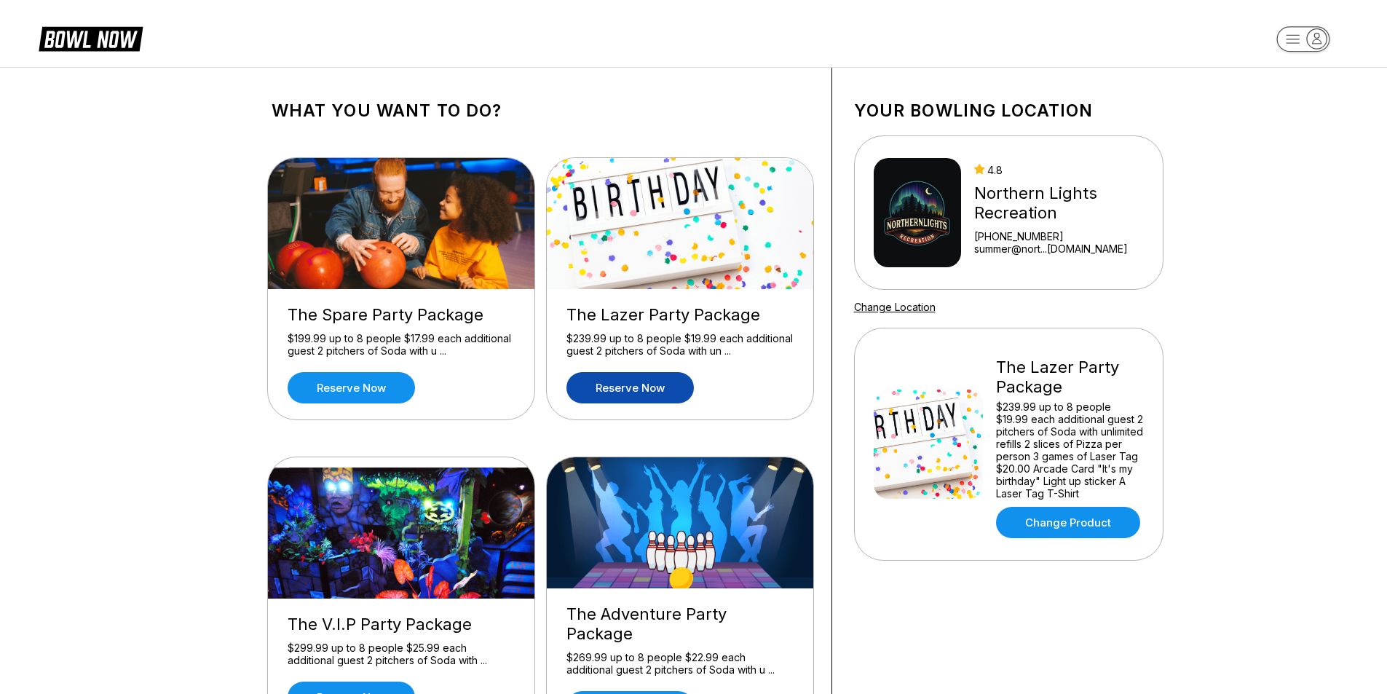
click at [658, 391] on link "Reserve now" at bounding box center [630, 387] width 127 height 31
click at [361, 384] on link "Reserve now" at bounding box center [351, 387] width 127 height 31
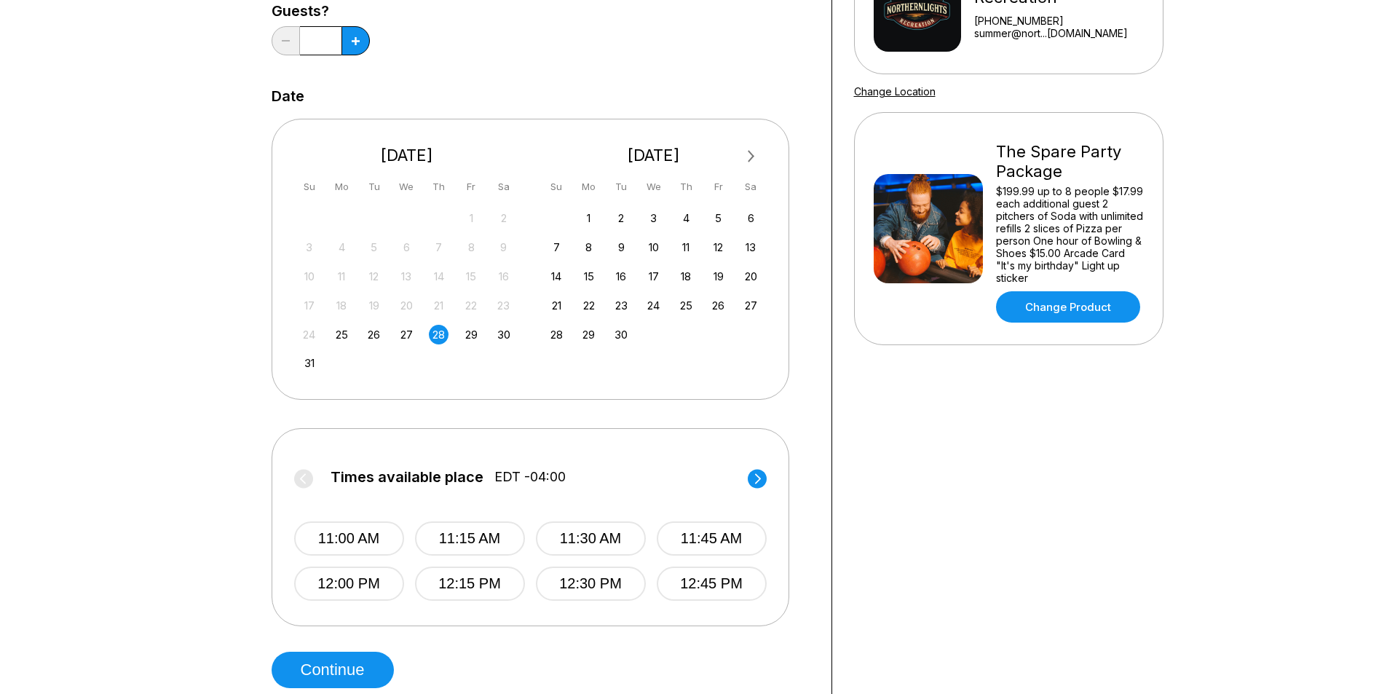
scroll to position [218, 0]
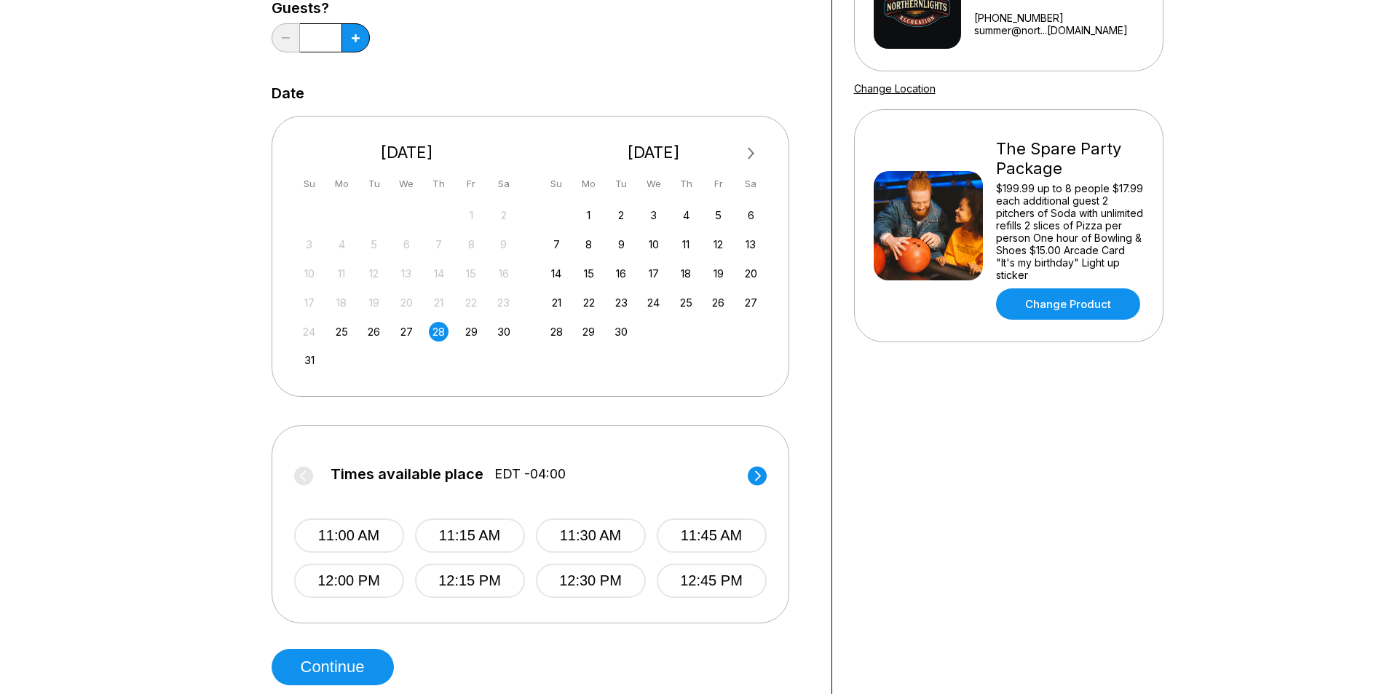
click at [765, 478] on circle at bounding box center [757, 475] width 19 height 19
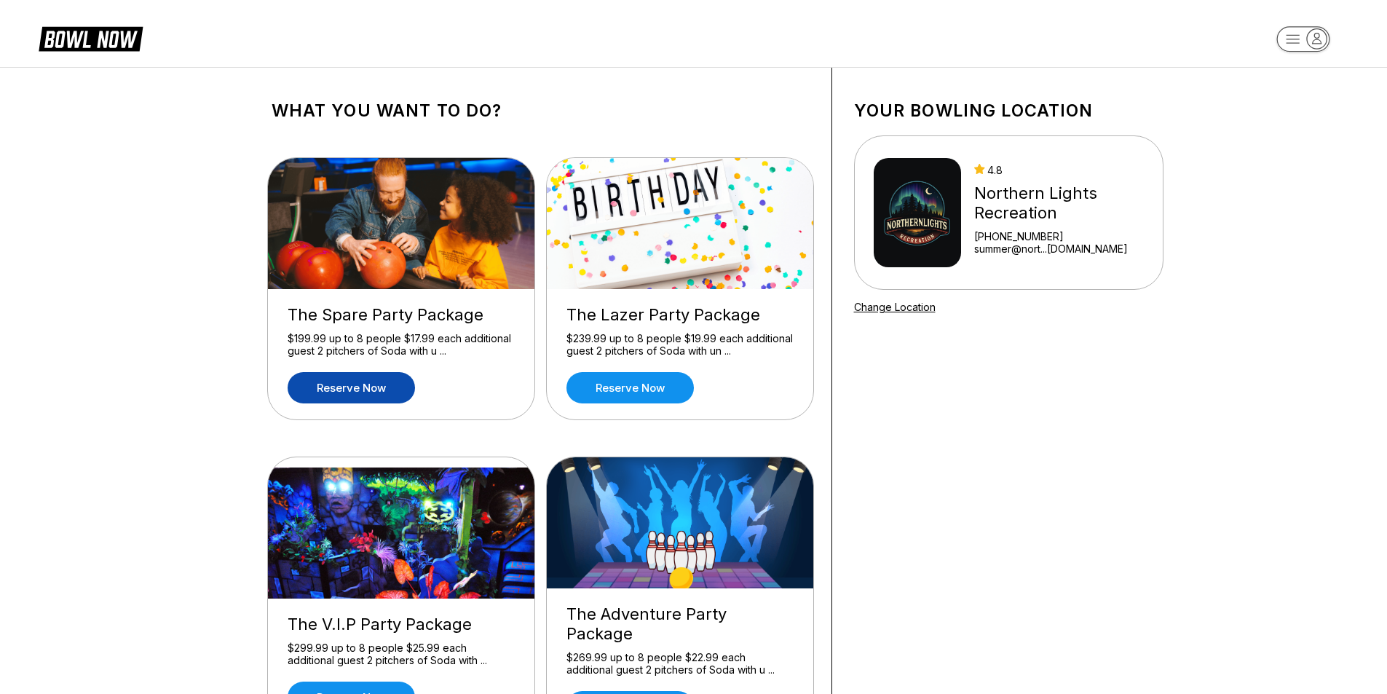
click at [320, 385] on link "Reserve now" at bounding box center [351, 387] width 127 height 31
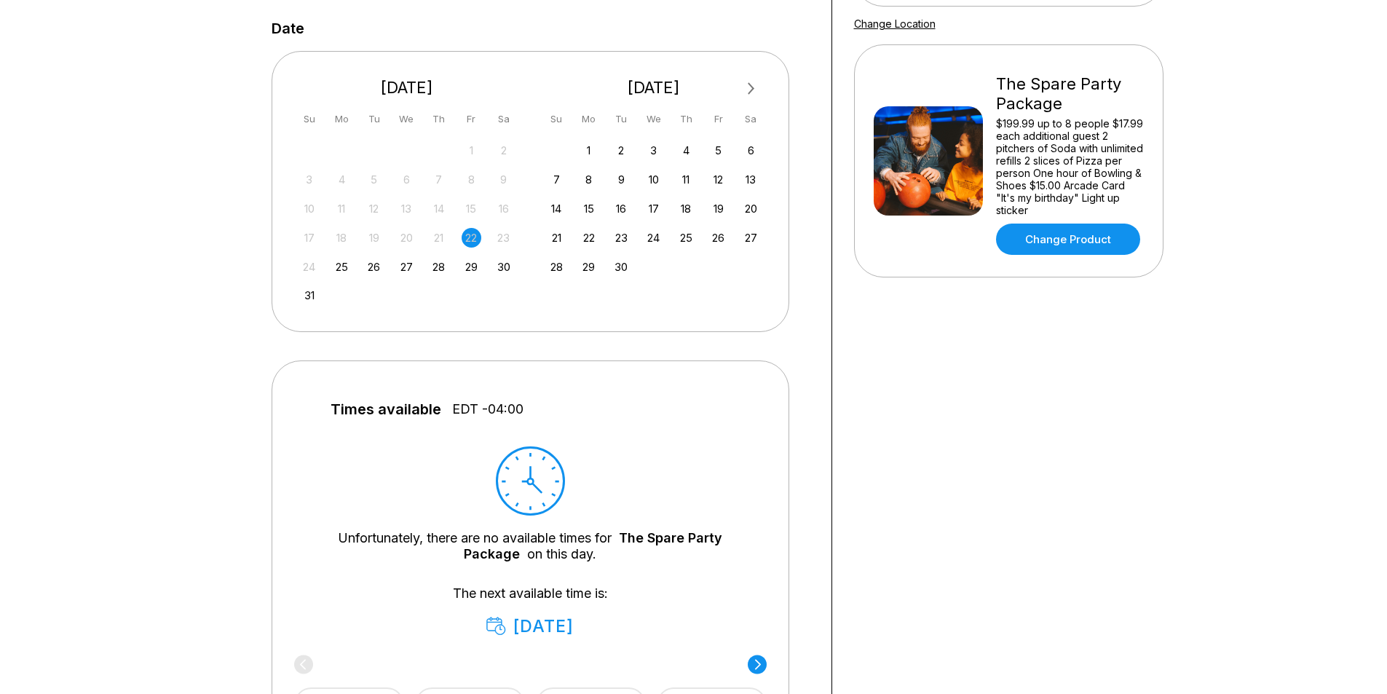
scroll to position [291, 0]
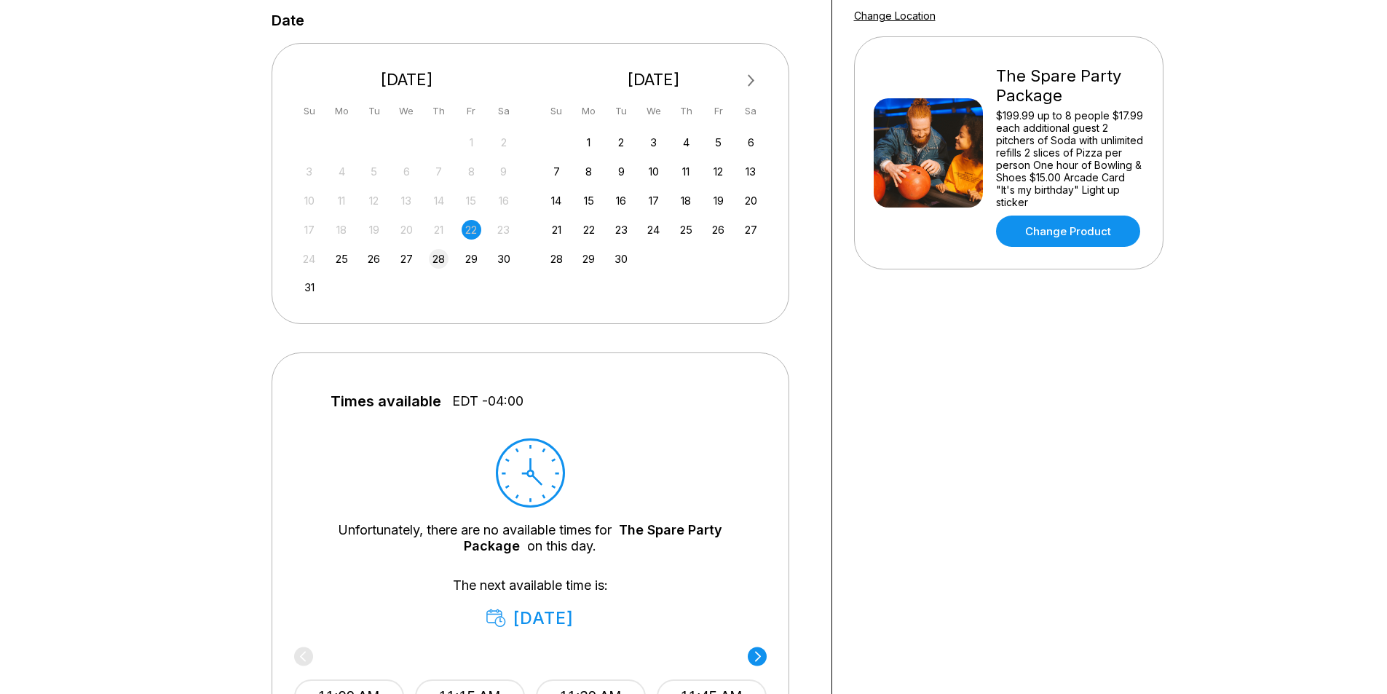
click at [439, 254] on div "28" at bounding box center [439, 259] width 20 height 20
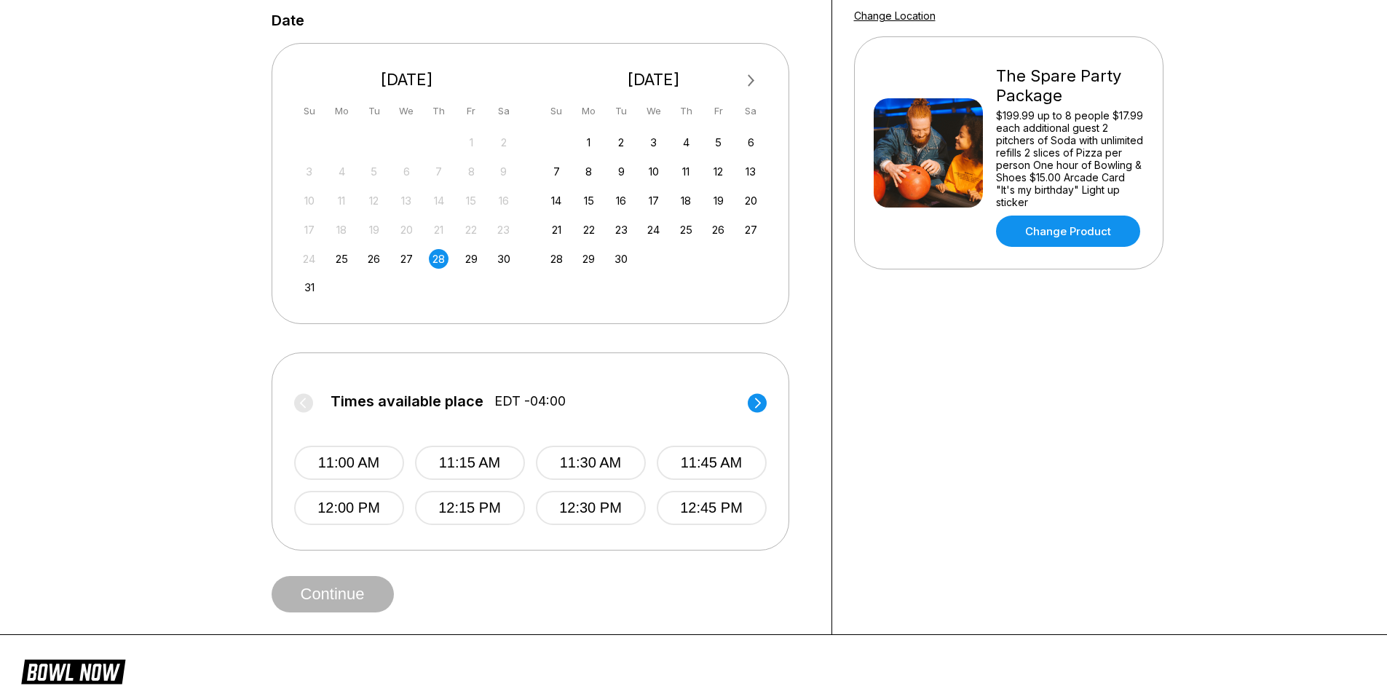
click at [757, 397] on circle at bounding box center [757, 402] width 19 height 19
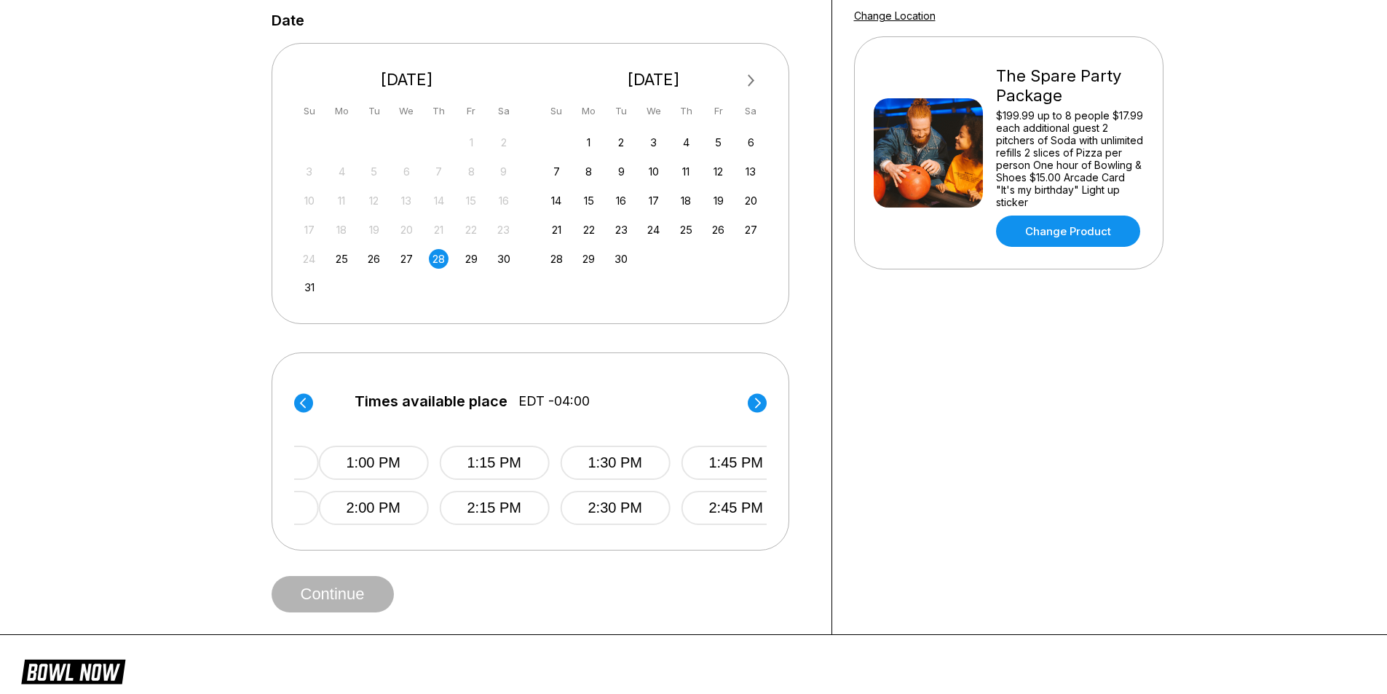
click at [757, 397] on circle at bounding box center [757, 402] width 19 height 19
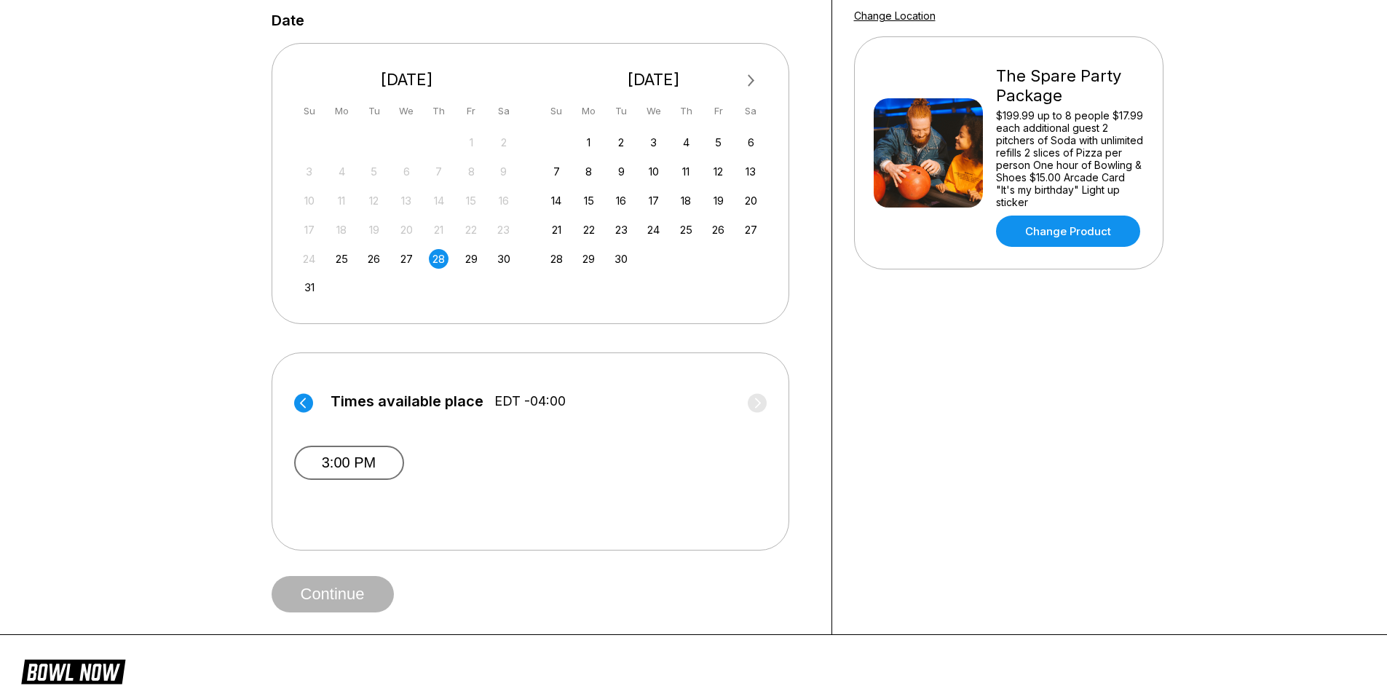
click at [361, 462] on button "3:00 PM" at bounding box center [349, 463] width 110 height 34
click at [366, 591] on button "Continue" at bounding box center [333, 594] width 122 height 36
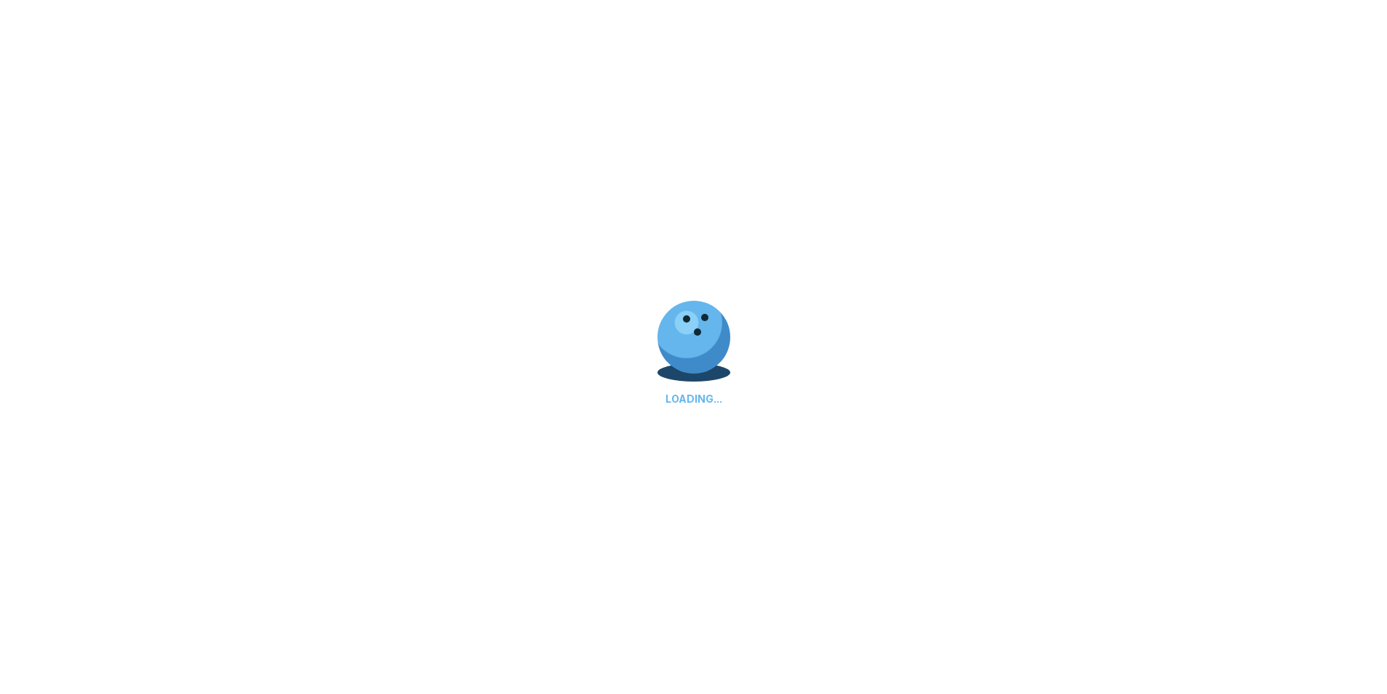
scroll to position [0, 0]
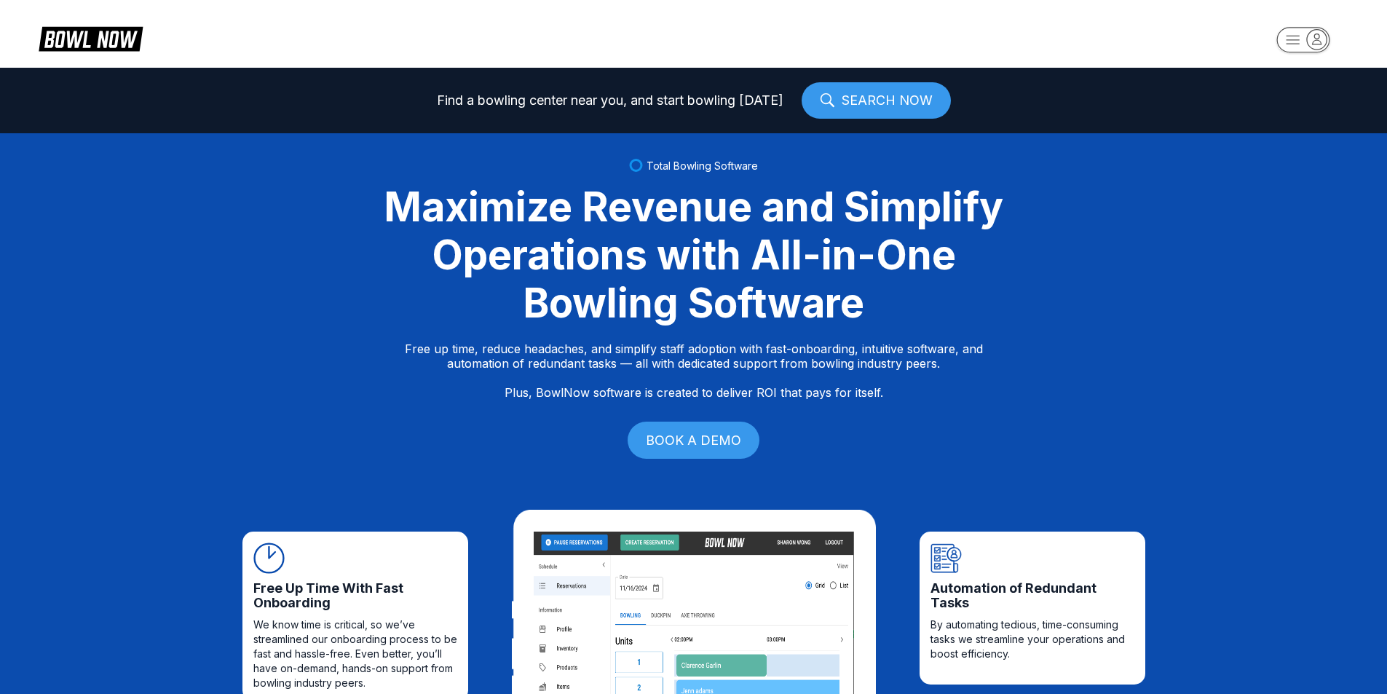
click at [1321, 43] on icon "button" at bounding box center [1317, 39] width 9 height 10
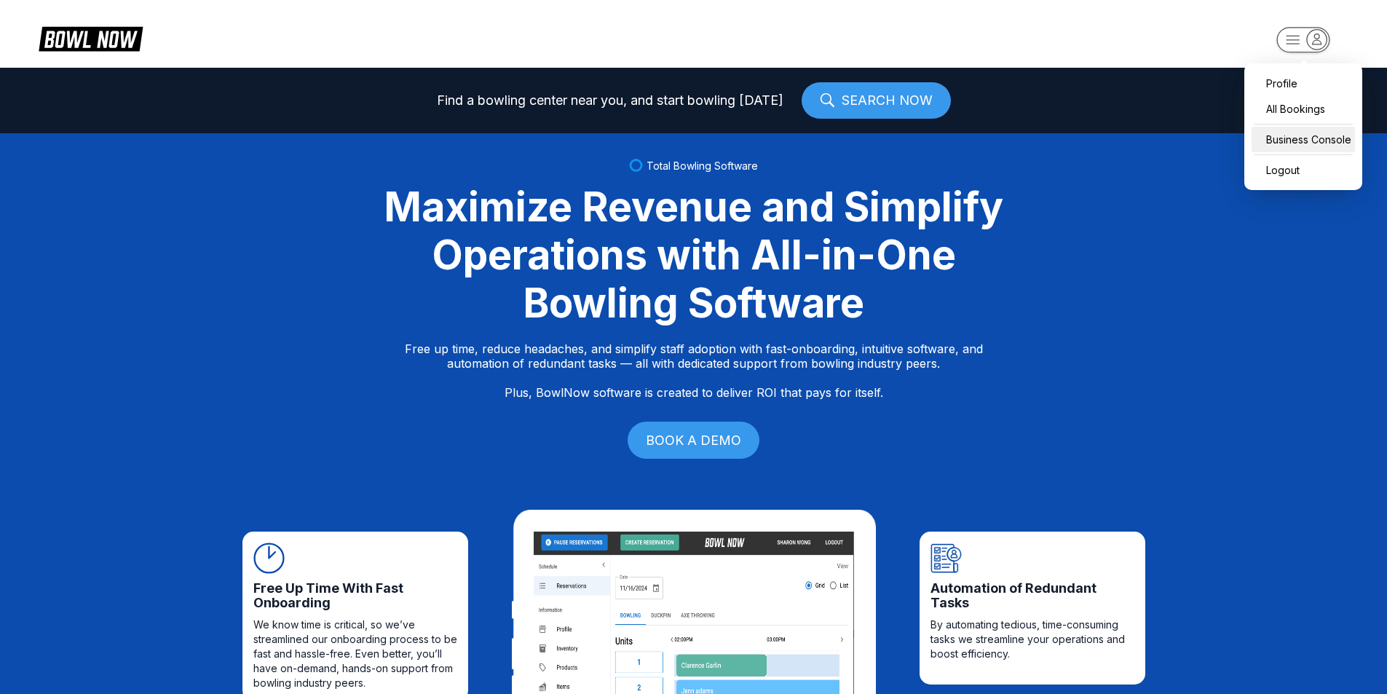
click at [1315, 141] on div "Business Console" at bounding box center [1303, 139] width 103 height 25
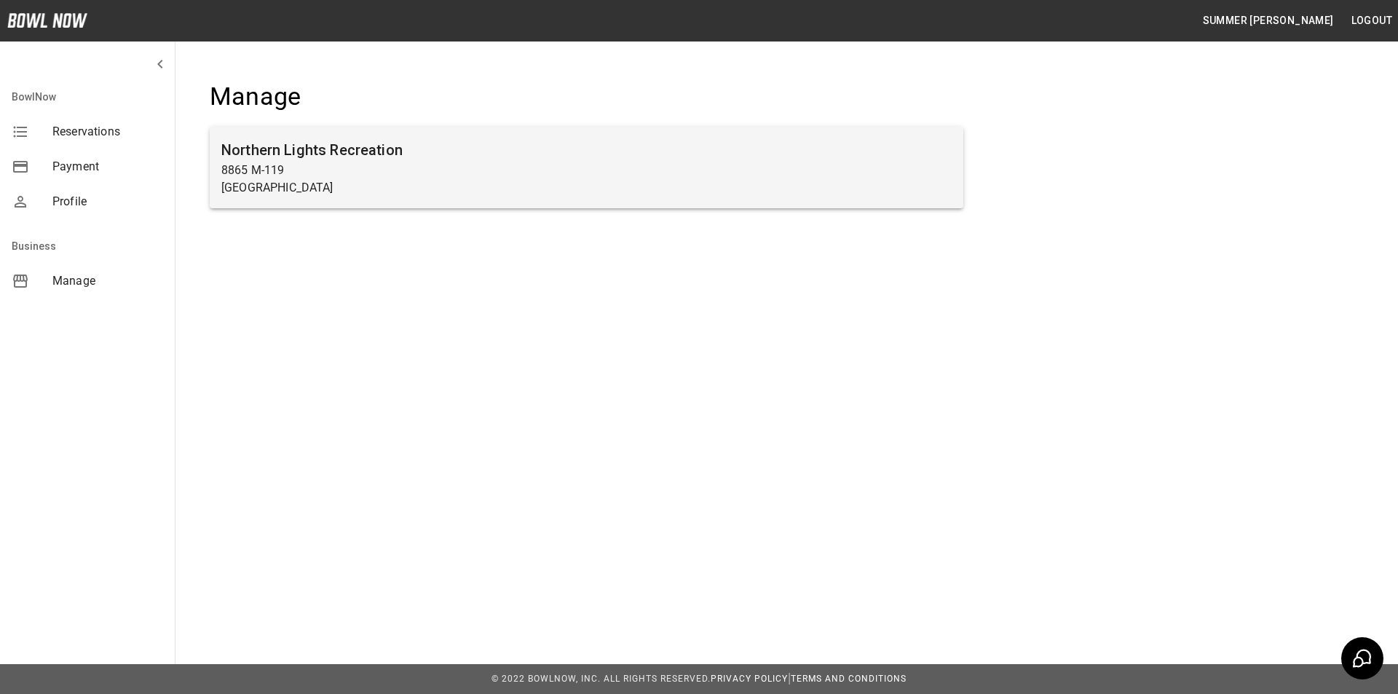
click at [494, 167] on p "8865 M-119" at bounding box center [586, 170] width 730 height 17
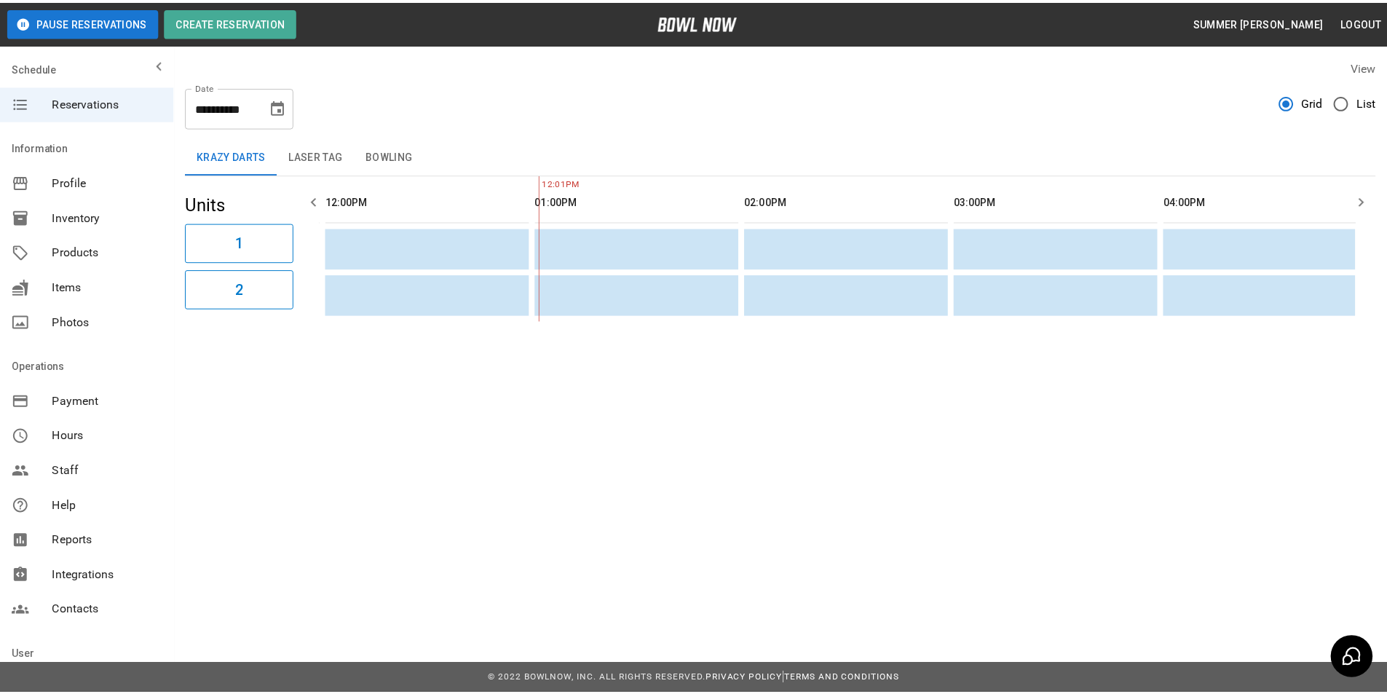
scroll to position [0, 211]
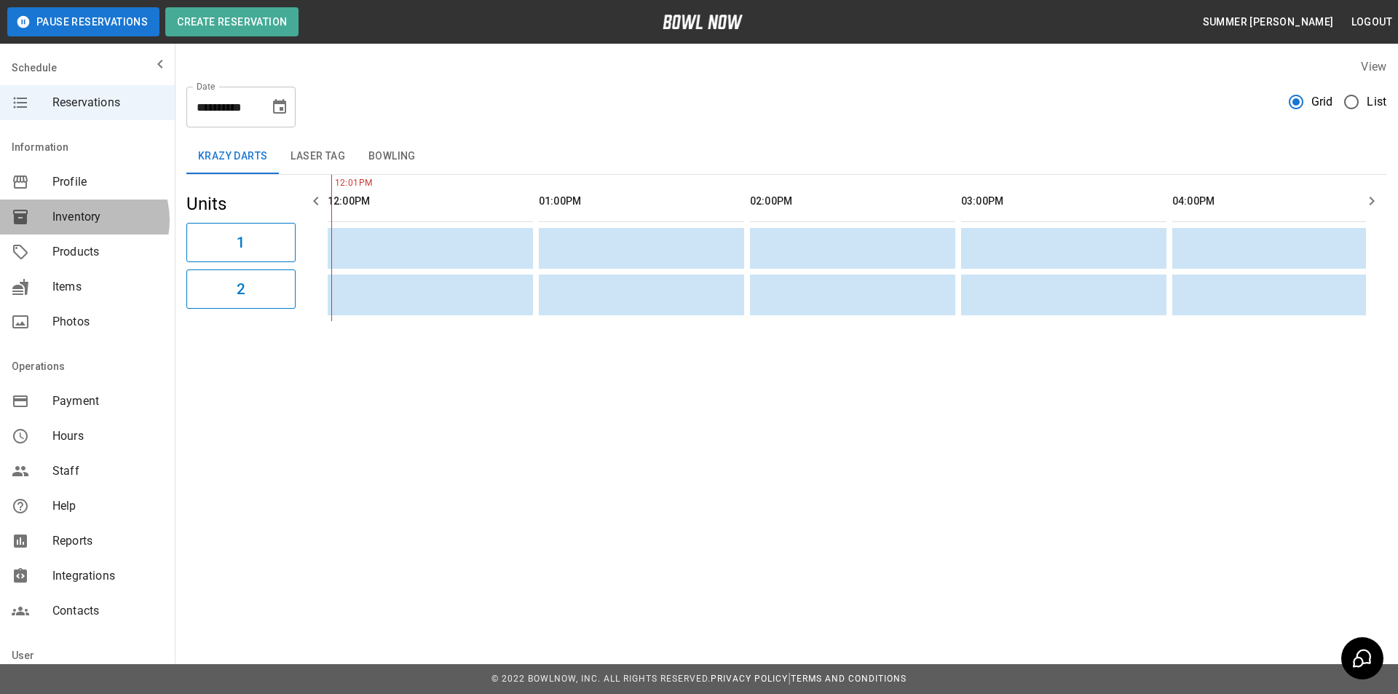
click at [83, 220] on span "Inventory" at bounding box center [107, 216] width 111 height 17
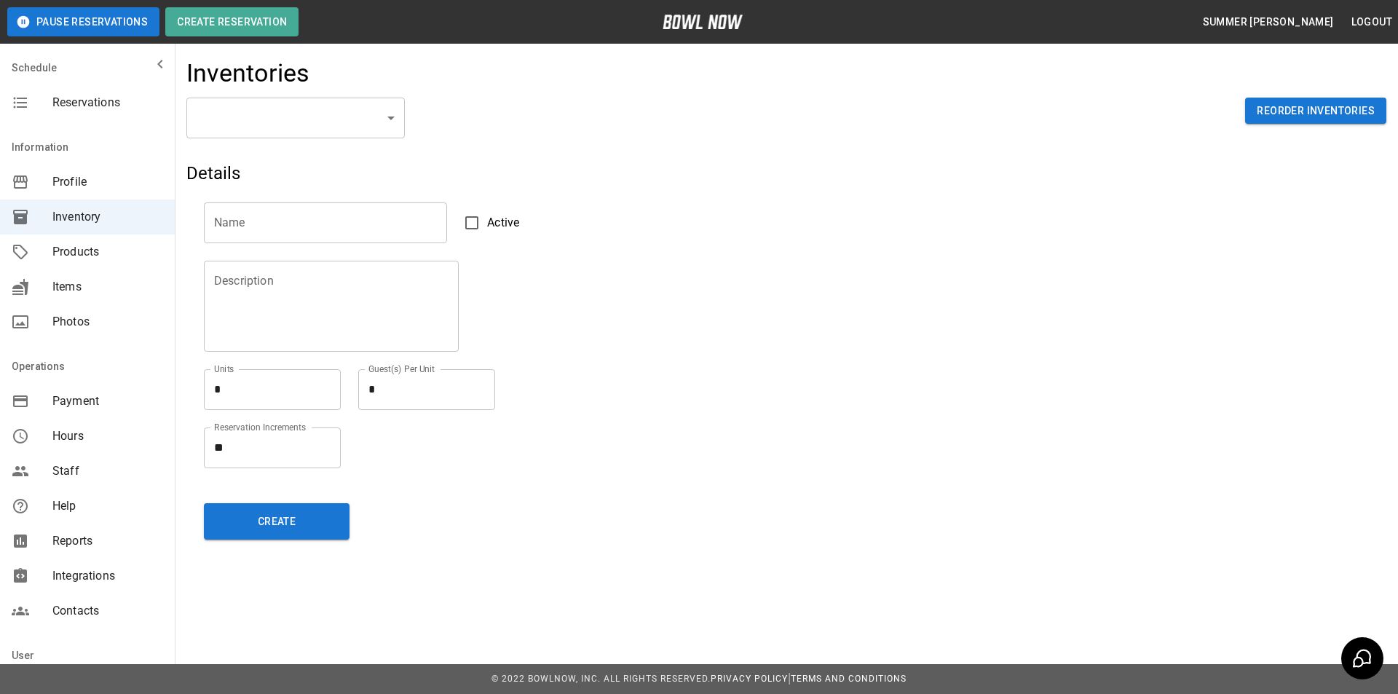
click at [380, 114] on body "Pause Reservations Create Reservation Summer [PERSON_NAME] Logout Schedule Rese…" at bounding box center [699, 347] width 1398 height 694
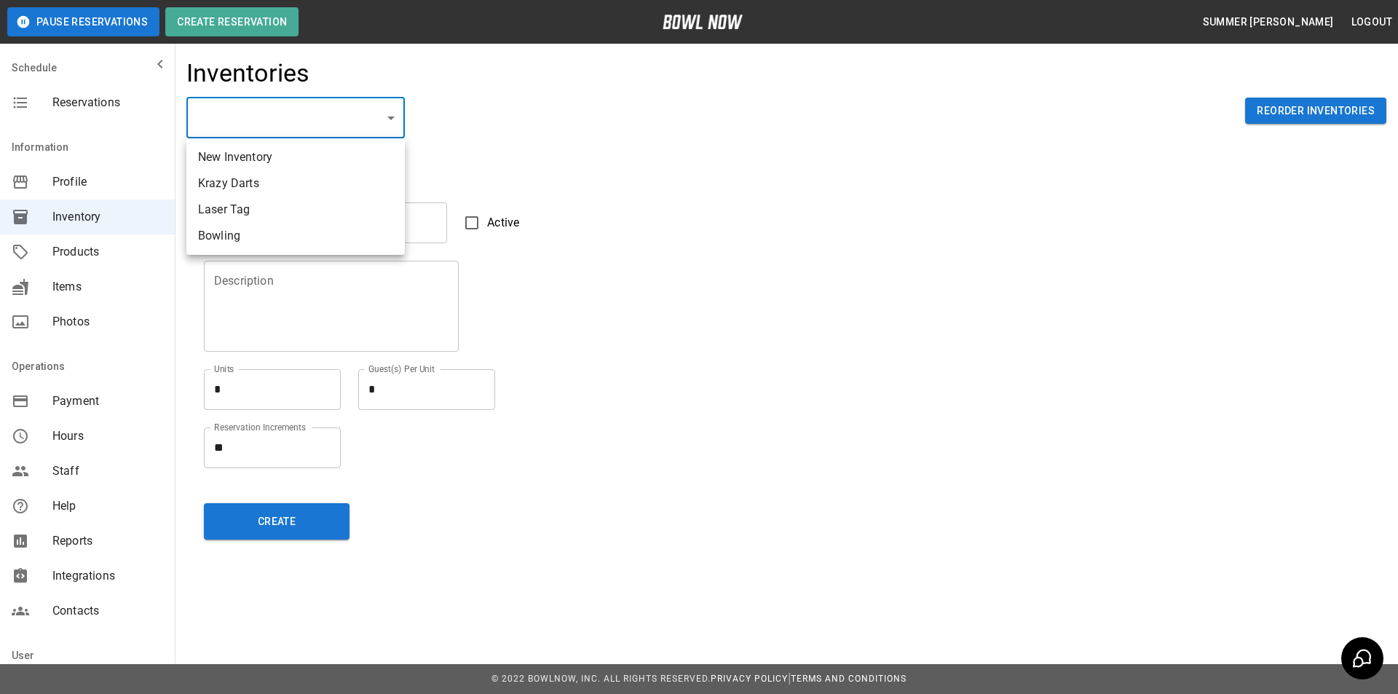
click at [244, 232] on li "Bowling" at bounding box center [295, 236] width 218 height 26
type input "**********"
type input "*******"
type textarea "**"
type textarea "*"
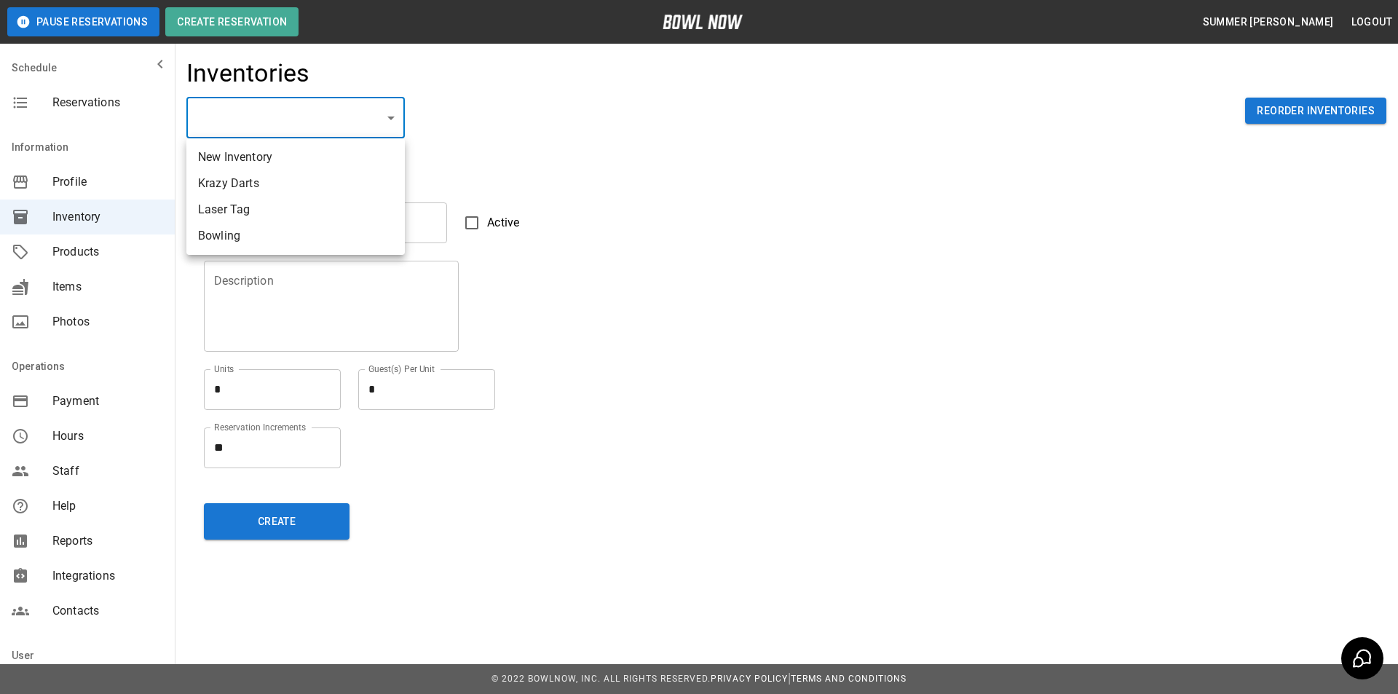
type textarea "**"
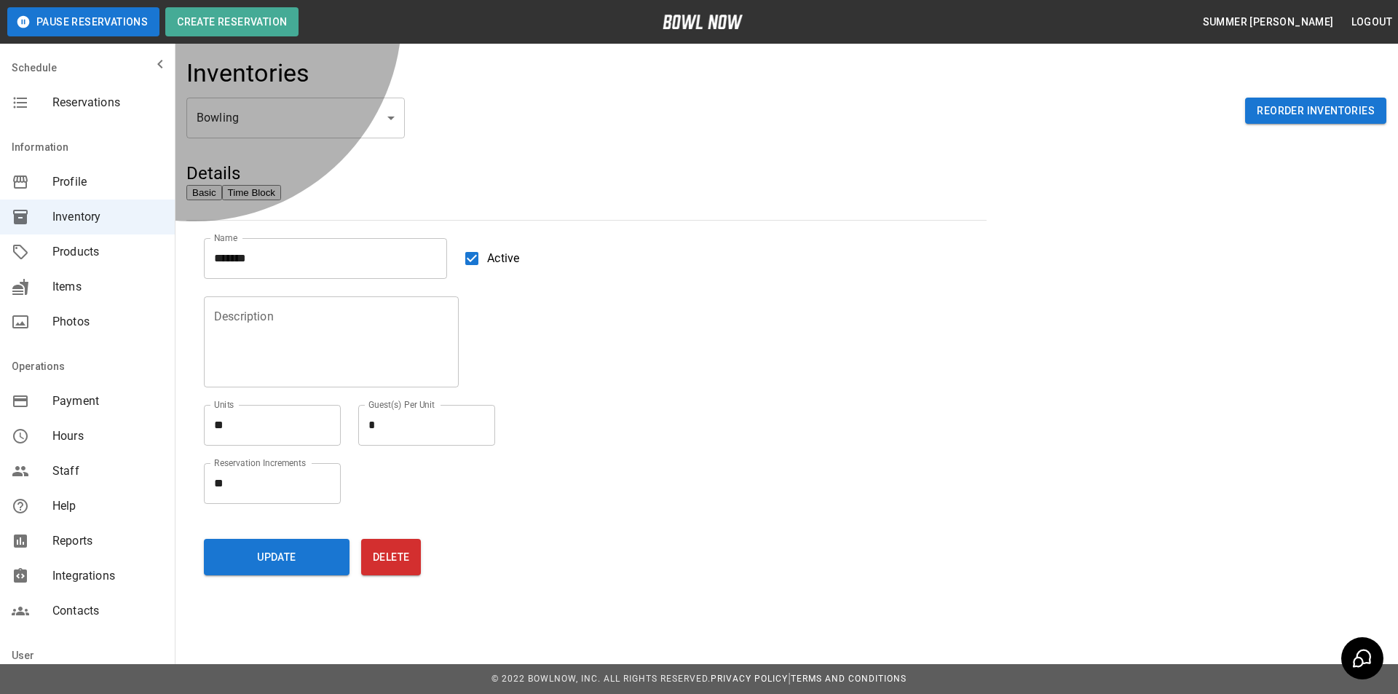
click at [281, 199] on button "Time Block" at bounding box center [251, 192] width 59 height 15
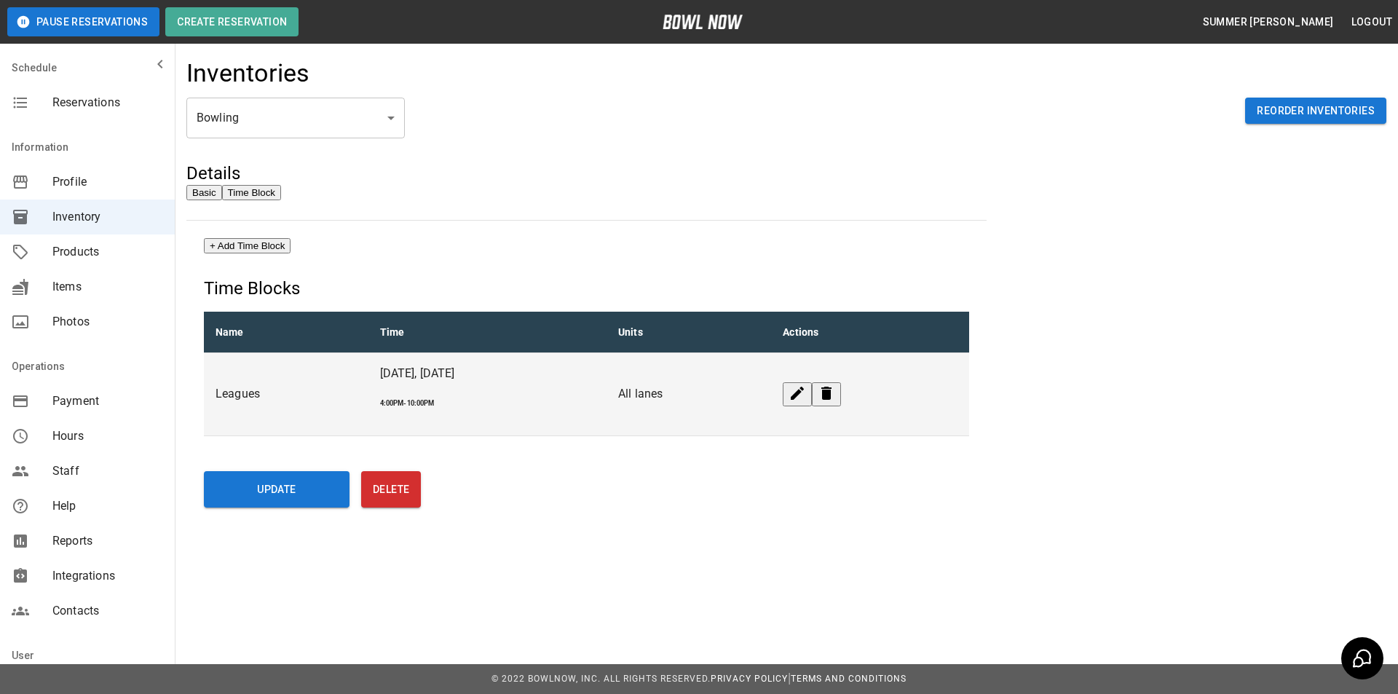
click at [380, 398] on h6 "4:00PM-10:00PM" at bounding box center [487, 402] width 215 height 9
click at [806, 393] on icon "edit" at bounding box center [797, 393] width 17 height 17
click at [265, 117] on body "**********" at bounding box center [699, 347] width 1398 height 694
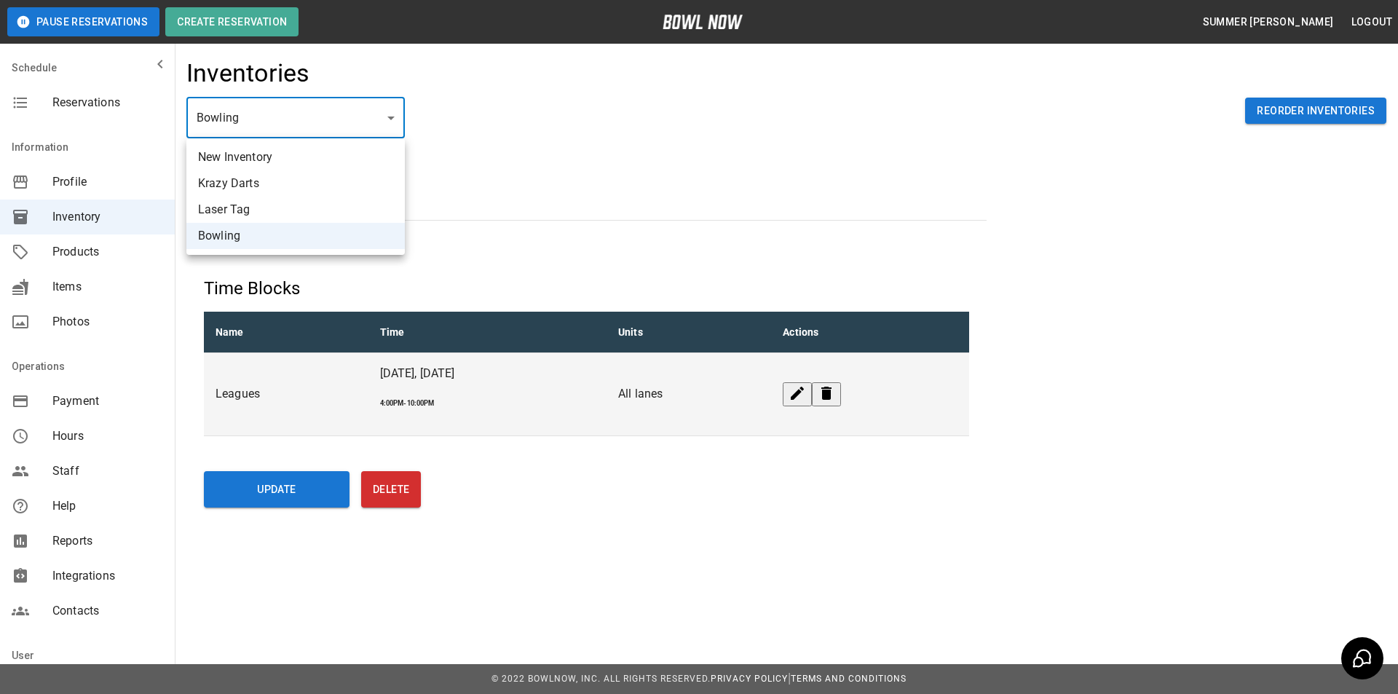
click at [322, 428] on div at bounding box center [699, 347] width 1398 height 694
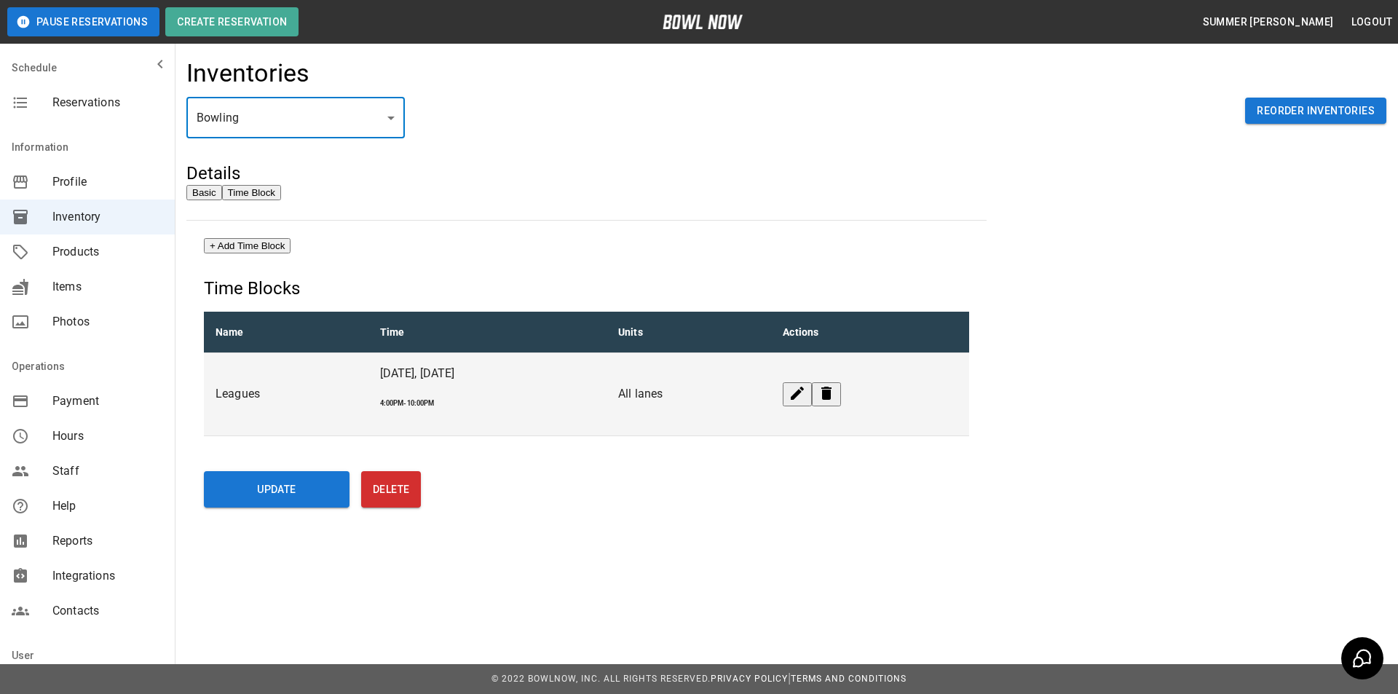
click at [83, 245] on span "Products" at bounding box center [107, 251] width 111 height 17
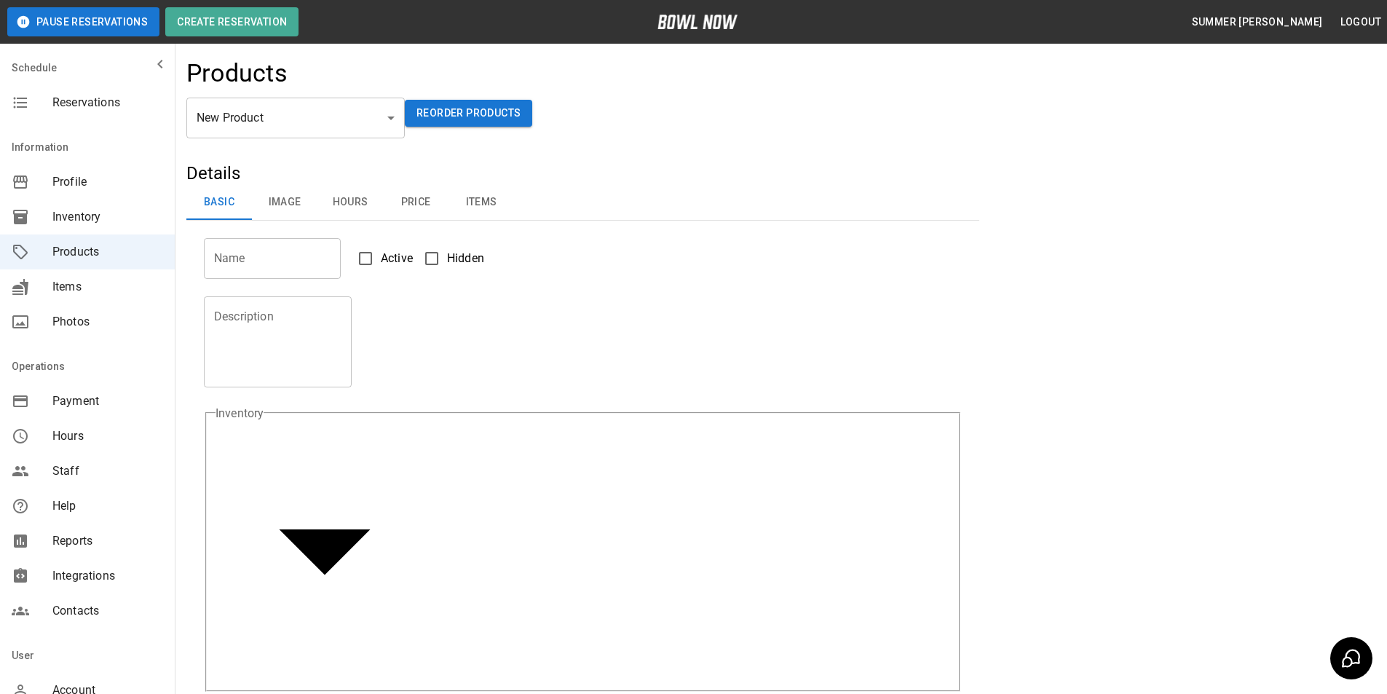
click at [327, 124] on body "Pause Reservations Create Reservation Summer [PERSON_NAME] Logout Schedule Rese…" at bounding box center [693, 608] width 1387 height 1216
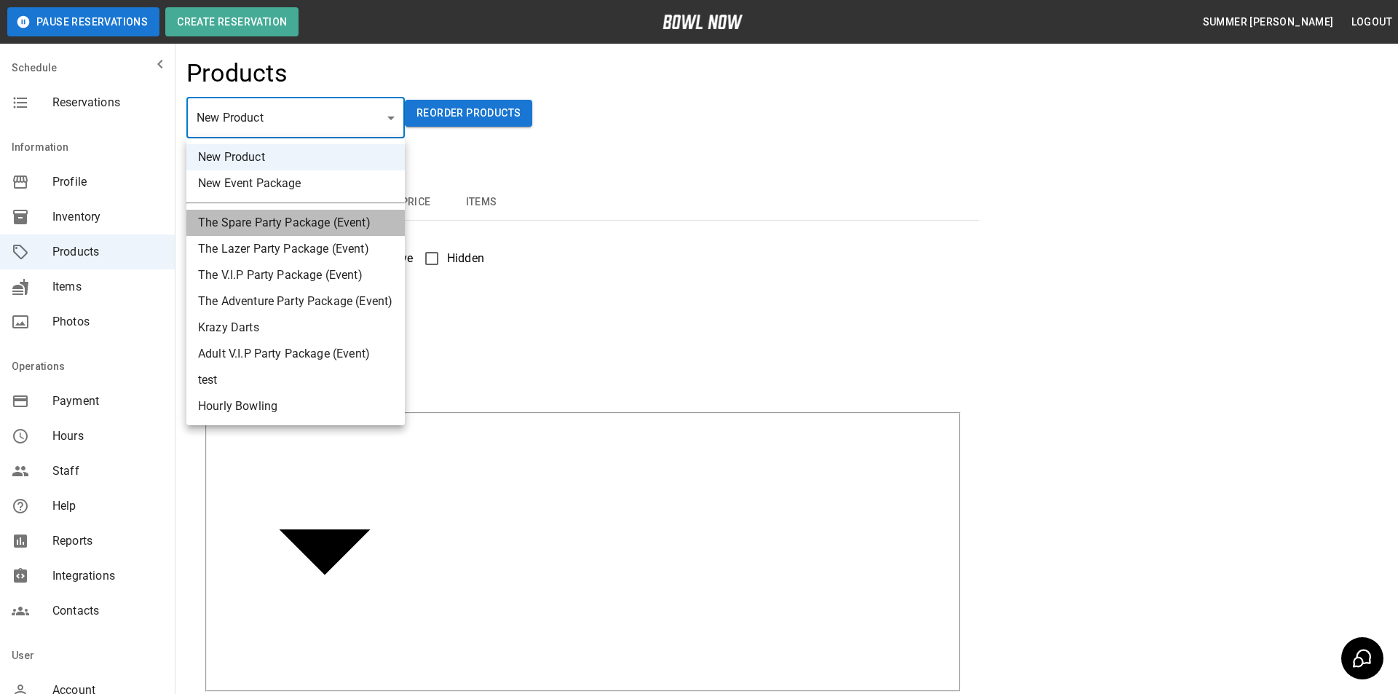
drag, startPoint x: 291, startPoint y: 218, endPoint x: 358, endPoint y: 208, distance: 67.9
click at [292, 218] on li "The Spare Party Package (Event)" at bounding box center [295, 223] width 218 height 26
type input "*"
type input "**********"
type textarea "**********"
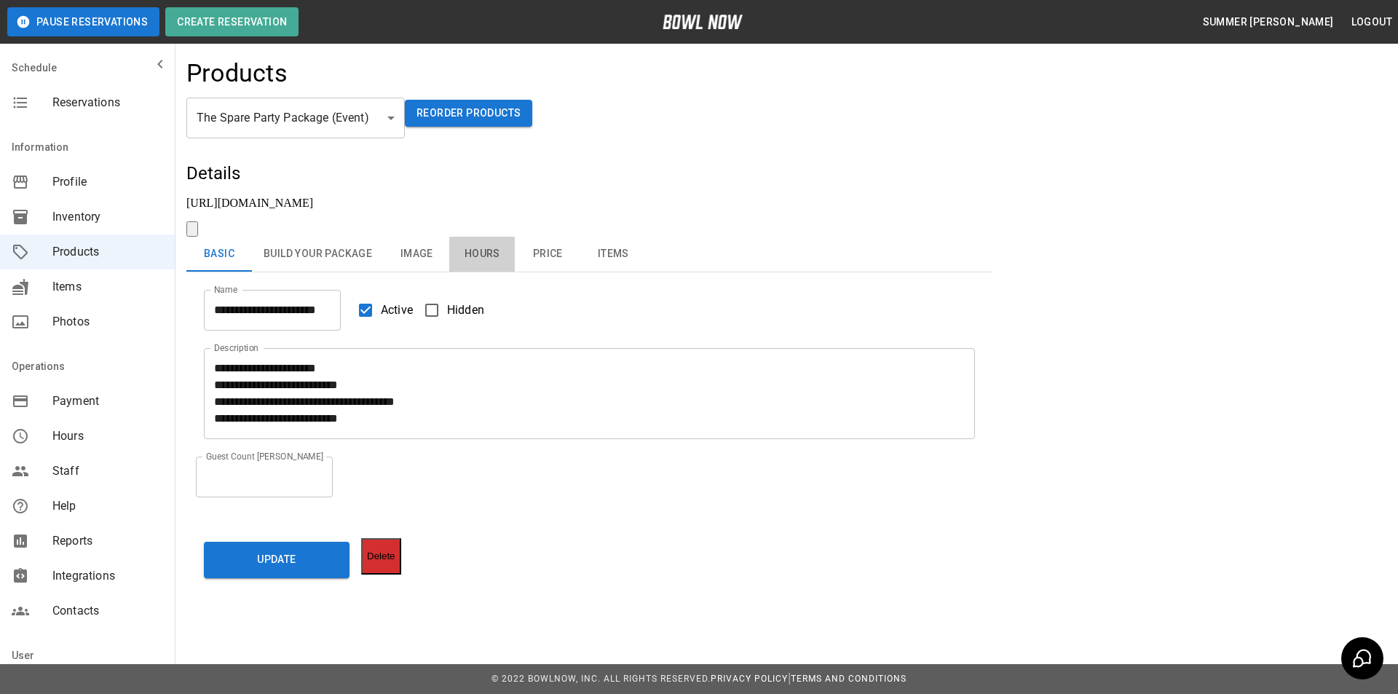
click at [476, 237] on button "Hours" at bounding box center [482, 254] width 66 height 35
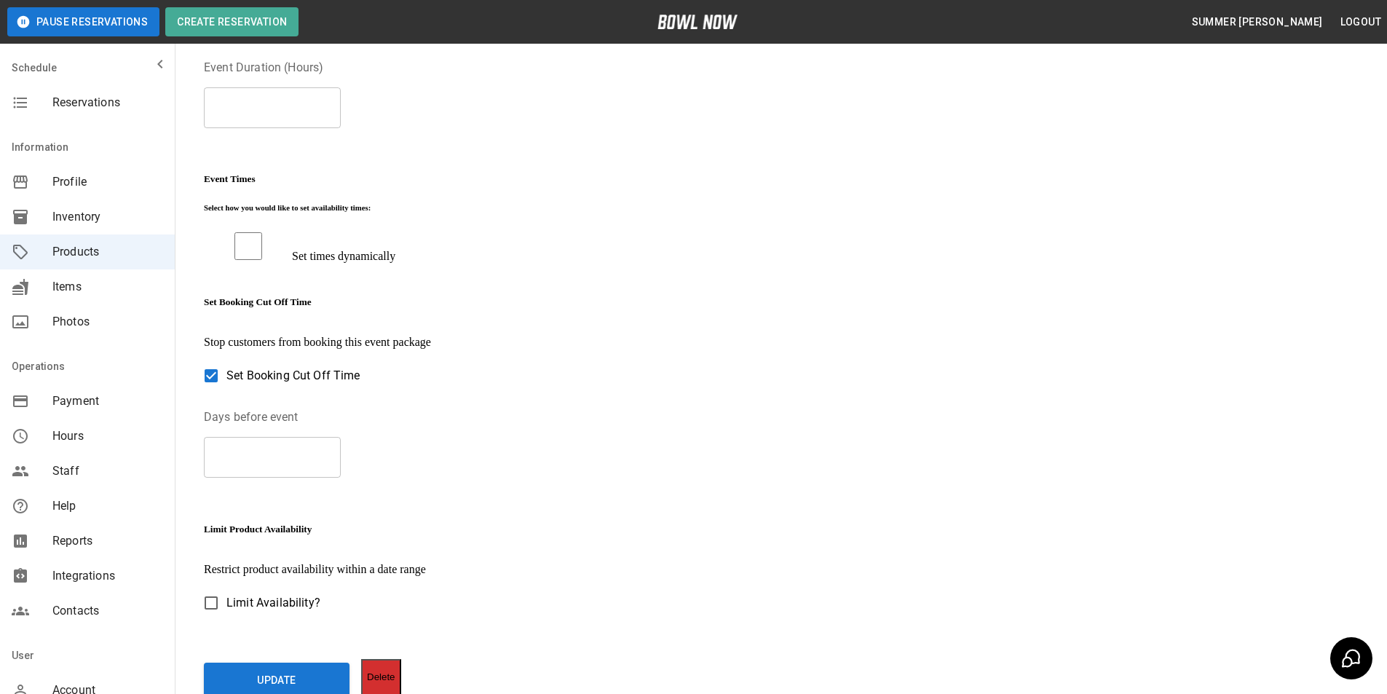
scroll to position [225, 0]
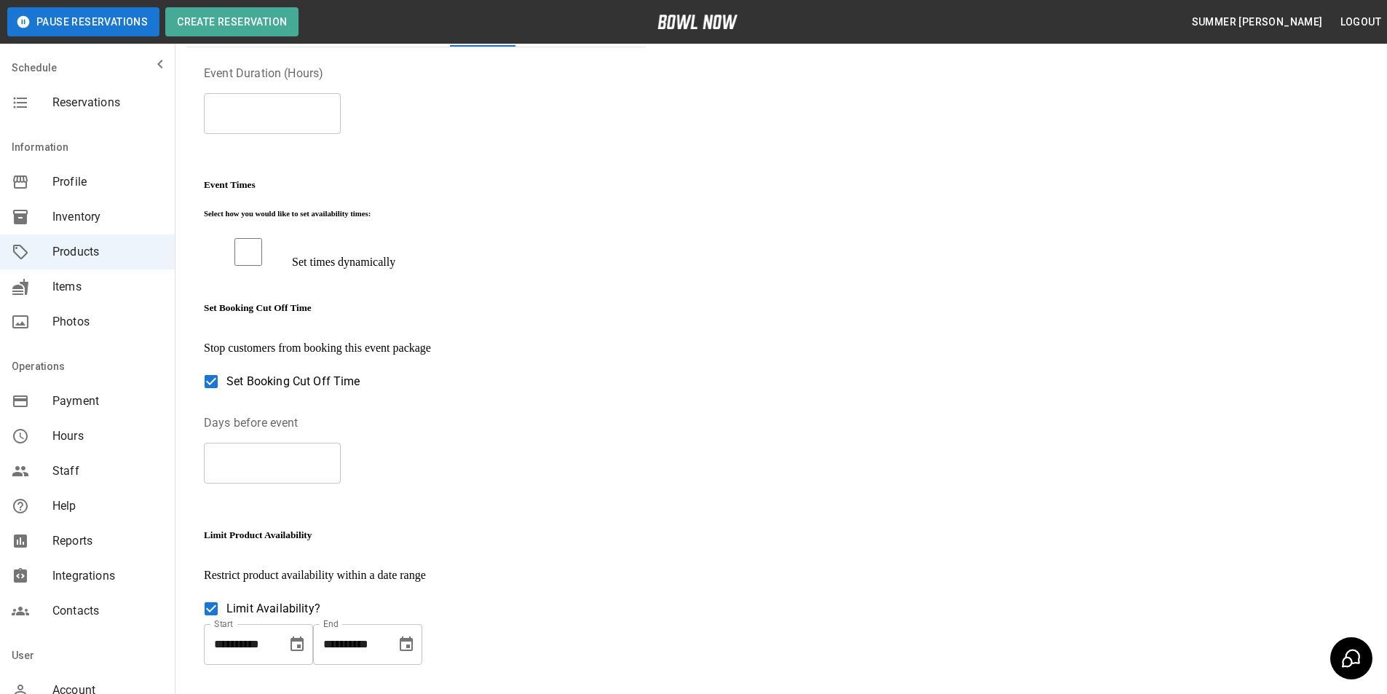
click at [294, 636] on icon "Choose date, selected date is Sep 3, 2025" at bounding box center [296, 644] width 17 height 17
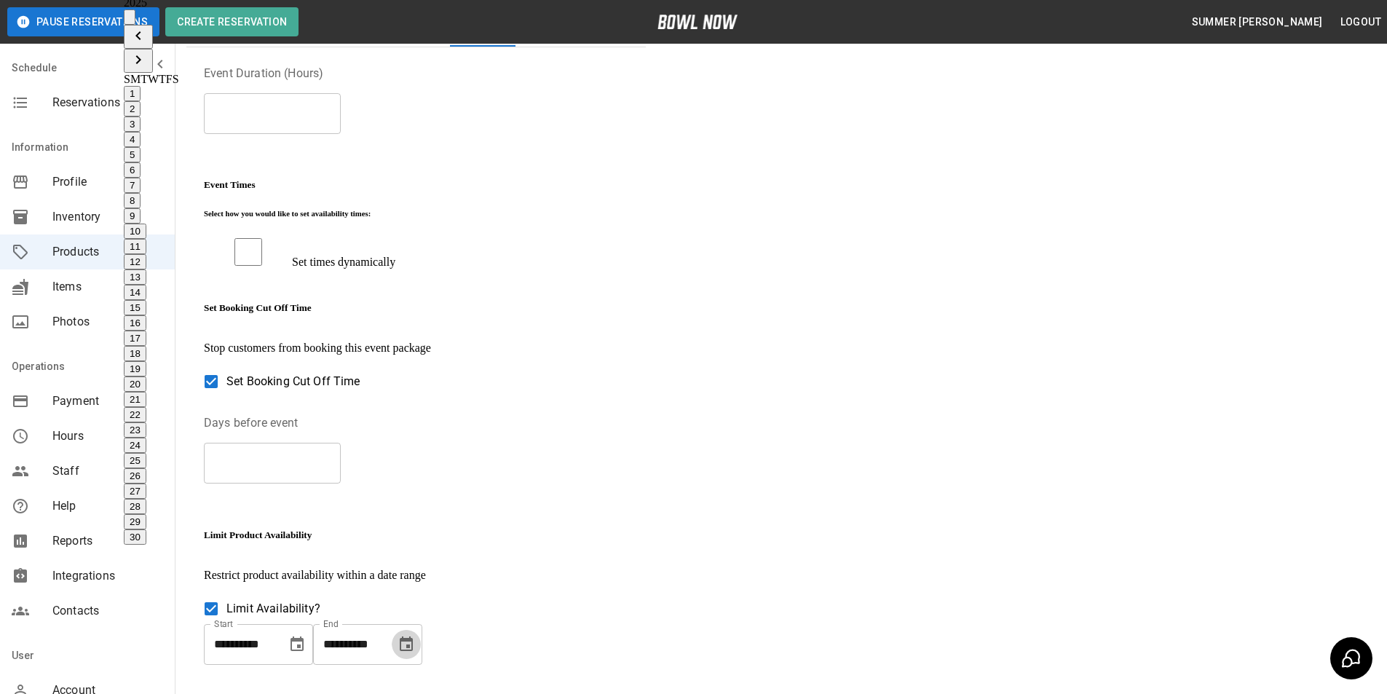
click at [413, 637] on icon "Choose date, selected date is Sep 4, 2025" at bounding box center [406, 644] width 13 height 15
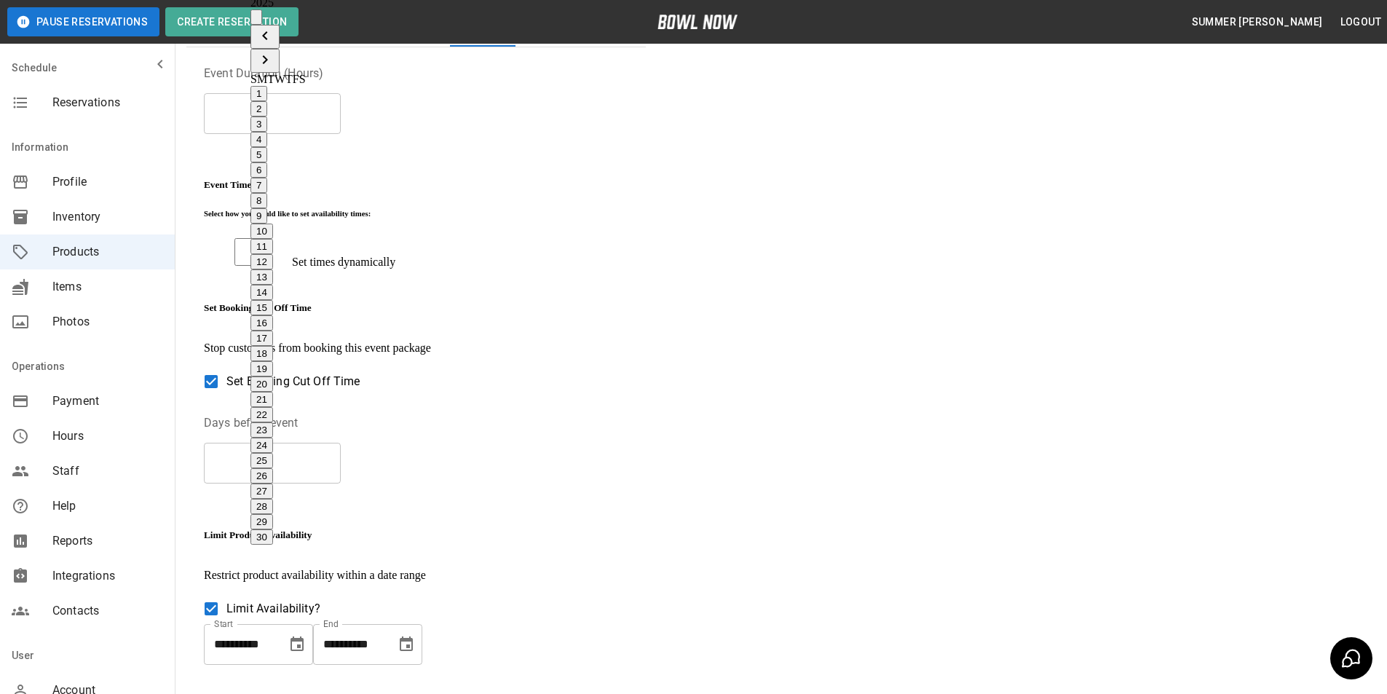
click at [501, 598] on div "**********" at bounding box center [416, 310] width 460 height 746
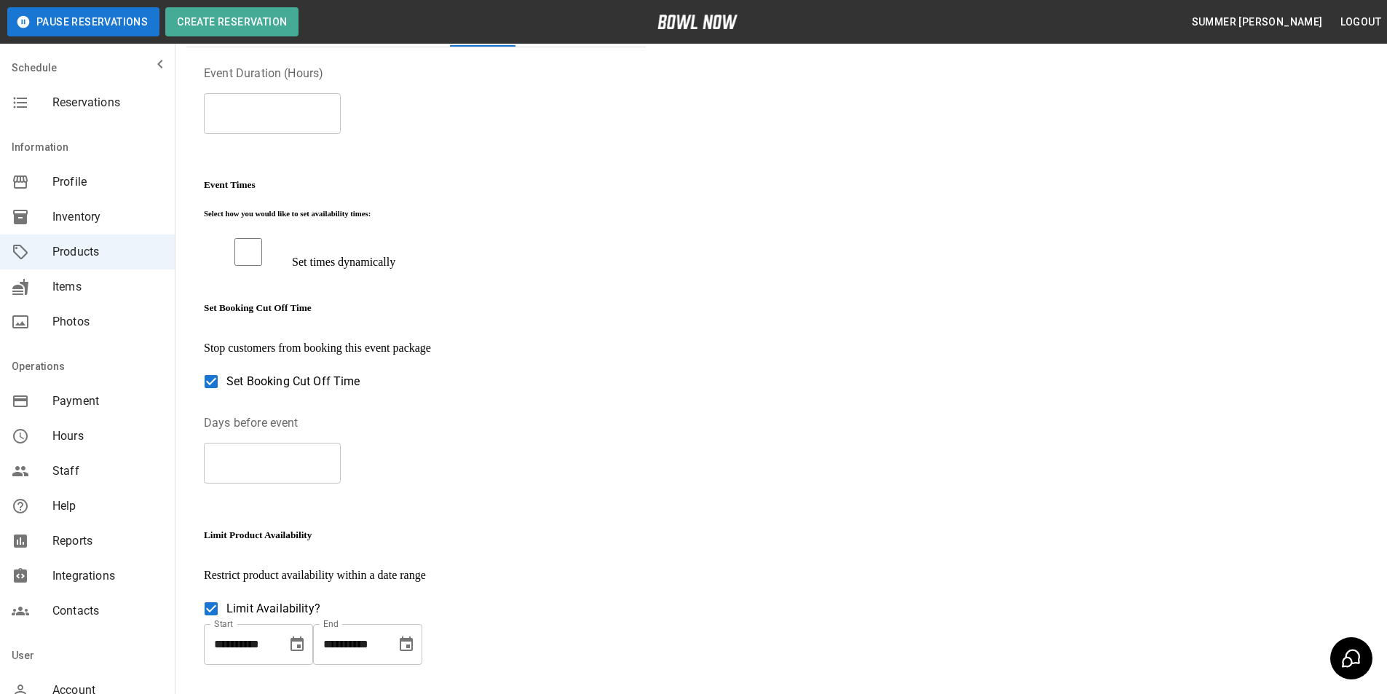
click at [279, 624] on div "**********" at bounding box center [258, 644] width 109 height 41
click at [299, 637] on icon "Choose date, selected date is Sep 3, 2025" at bounding box center [297, 644] width 13 height 15
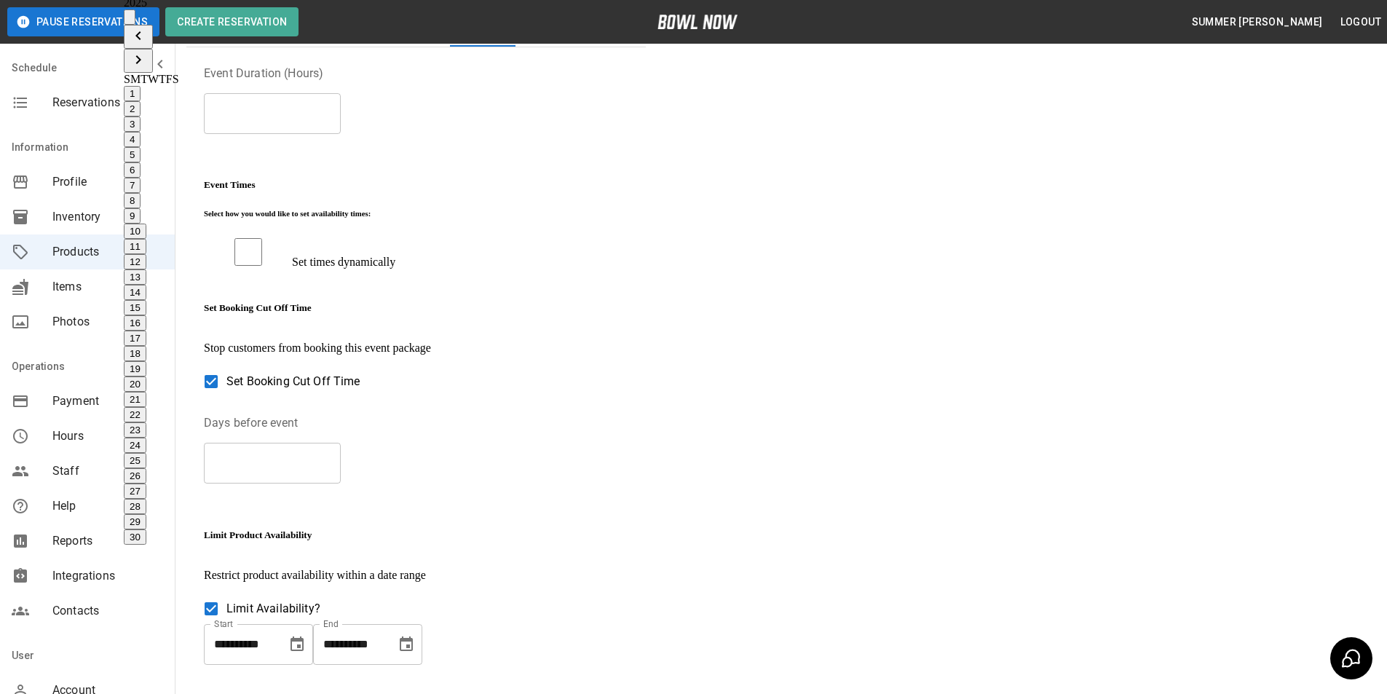
click at [629, 516] on div "**********" at bounding box center [416, 365] width 425 height 600
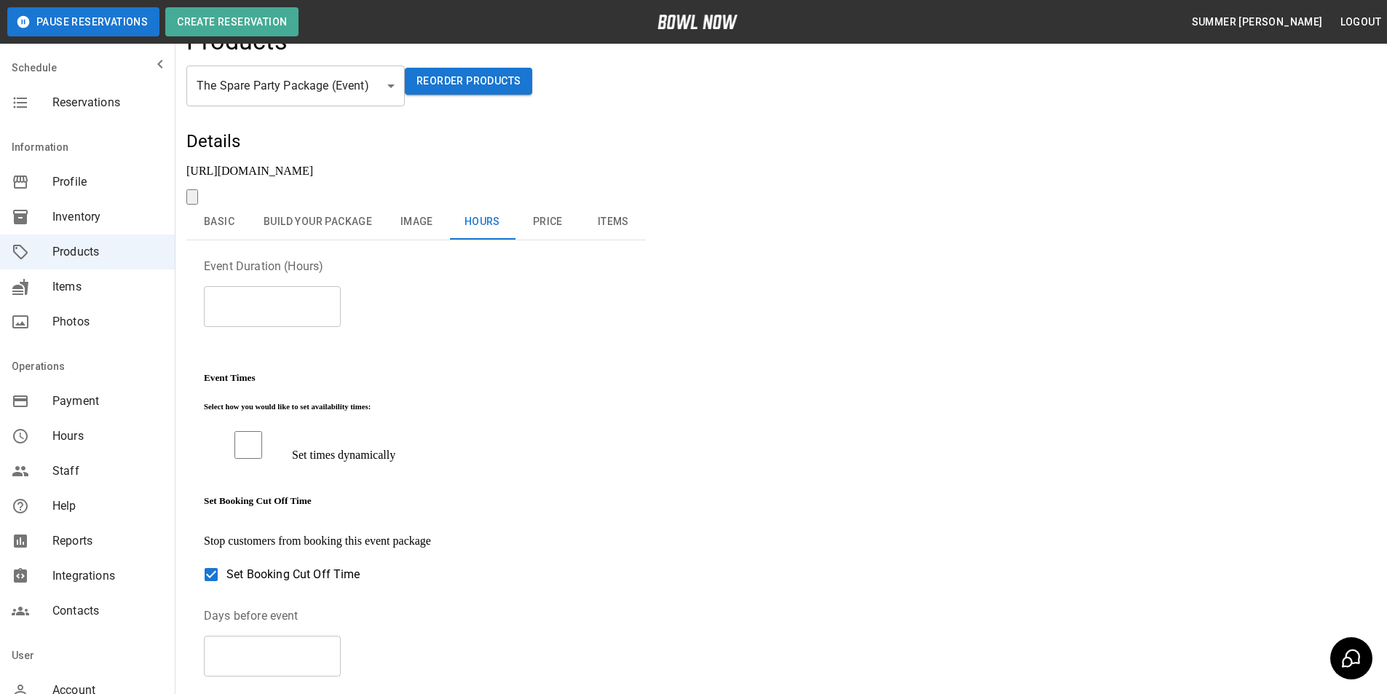
scroll to position [7, 0]
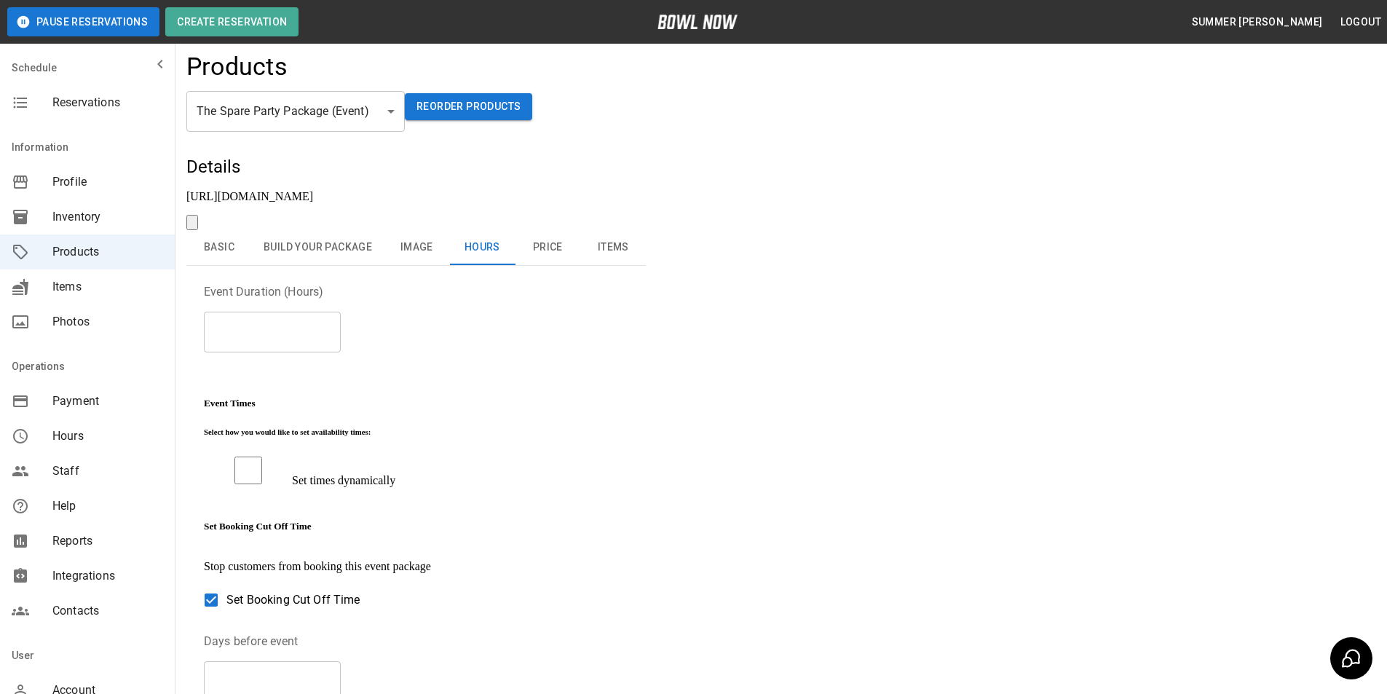
click at [556, 230] on button "Price" at bounding box center [548, 247] width 66 height 35
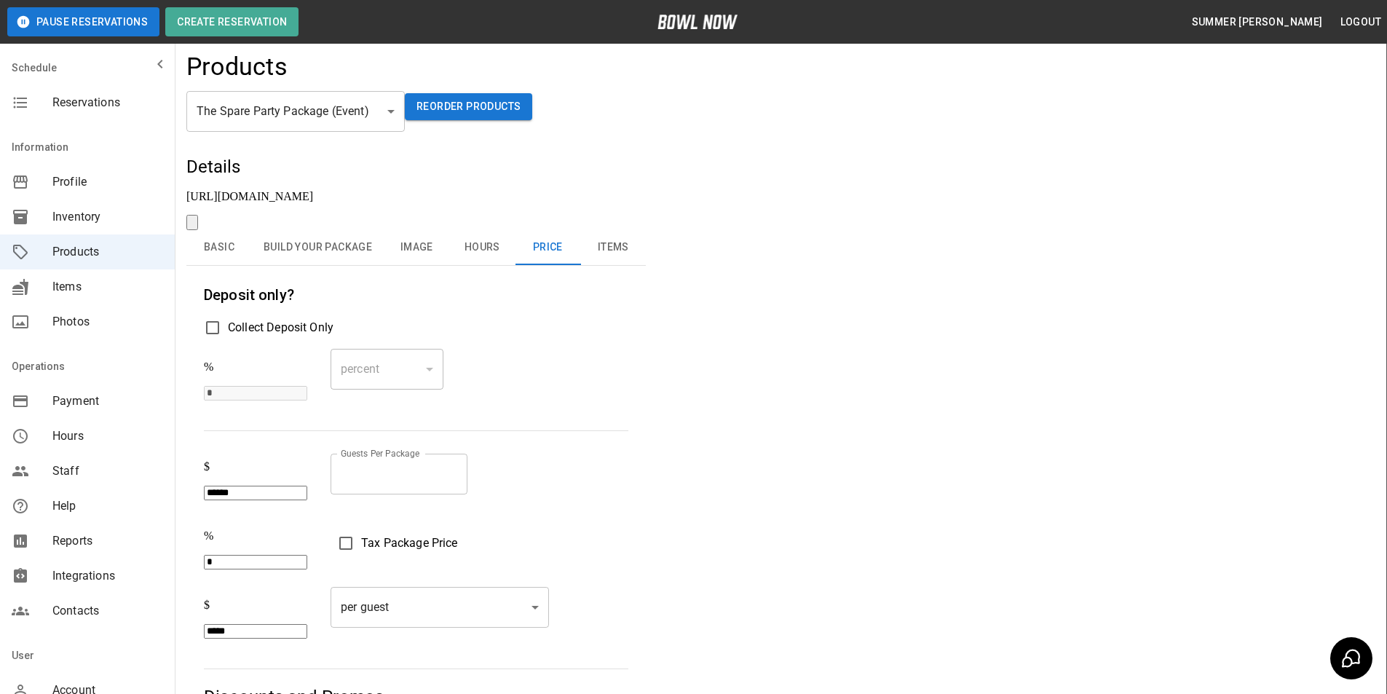
click at [609, 230] on button "Items" at bounding box center [613, 247] width 66 height 35
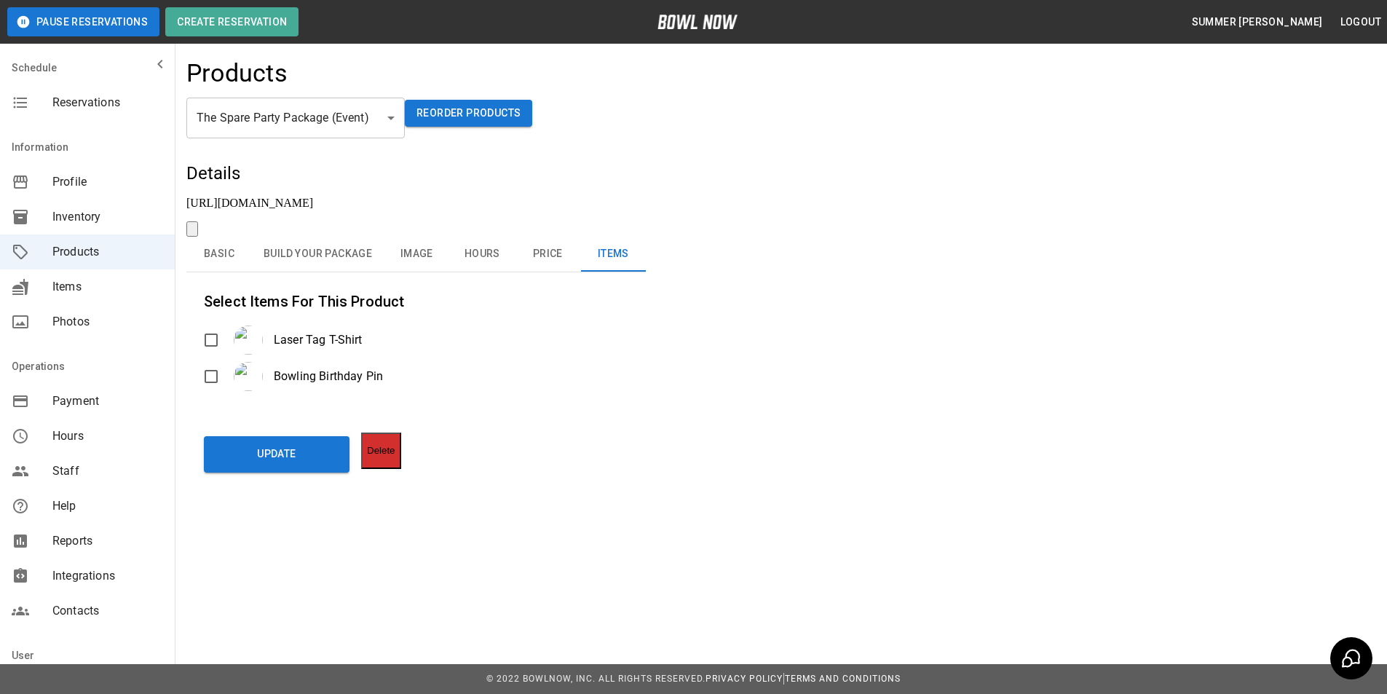
scroll to position [0, 0]
click at [224, 237] on button "Basic" at bounding box center [219, 254] width 66 height 35
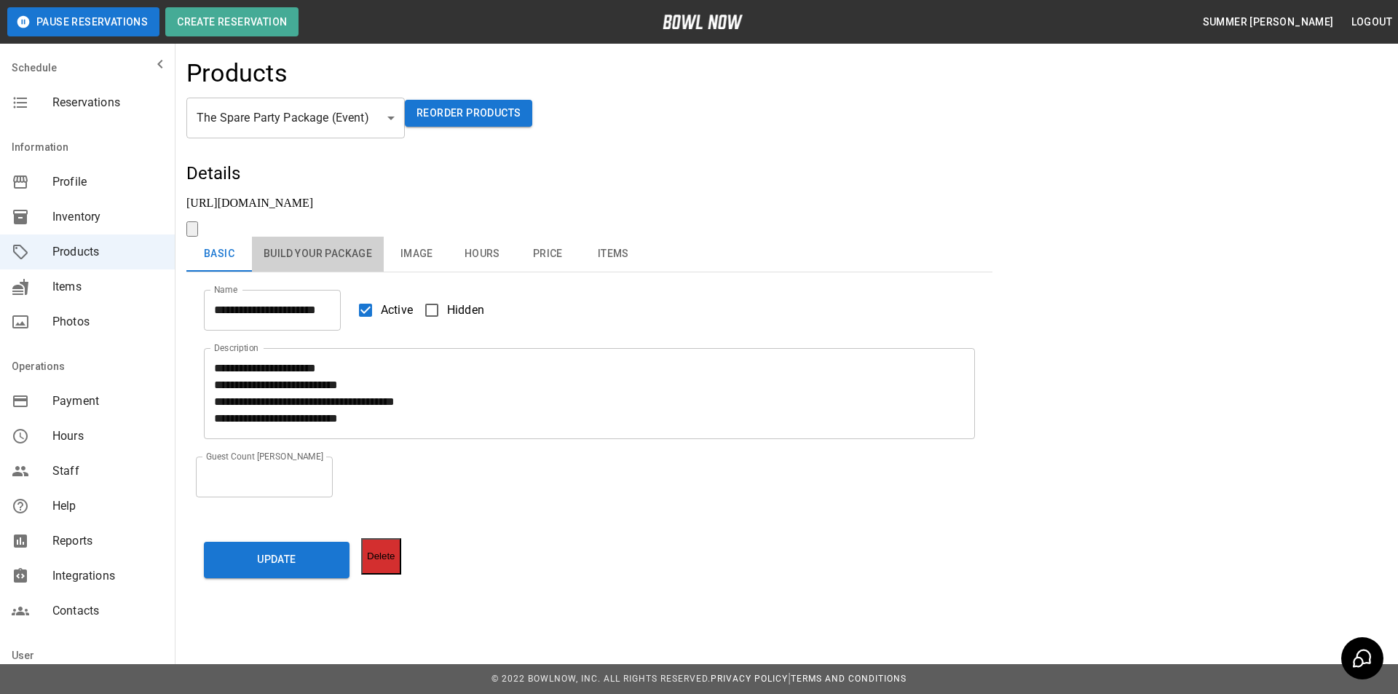
click at [312, 237] on button "Build Your Package" at bounding box center [318, 254] width 132 height 35
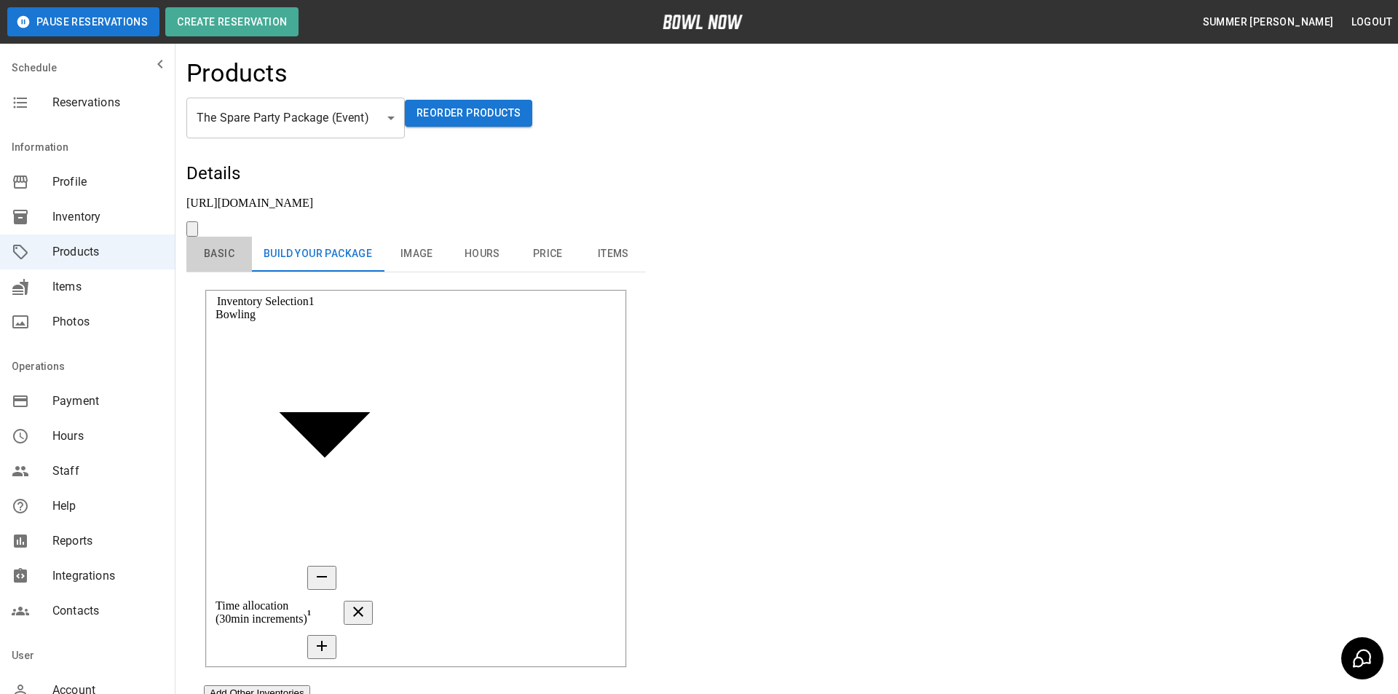
click at [217, 237] on button "Basic" at bounding box center [219, 254] width 66 height 35
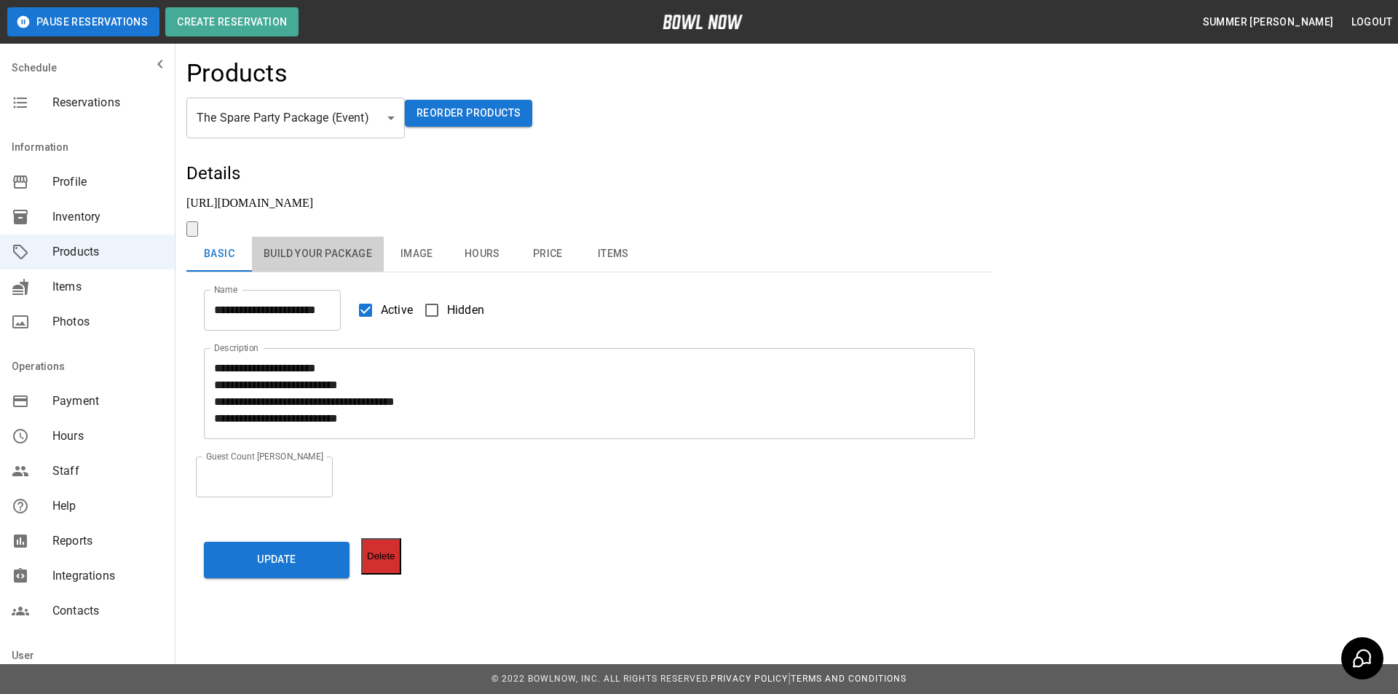
click at [329, 237] on button "Build Your Package" at bounding box center [318, 254] width 132 height 35
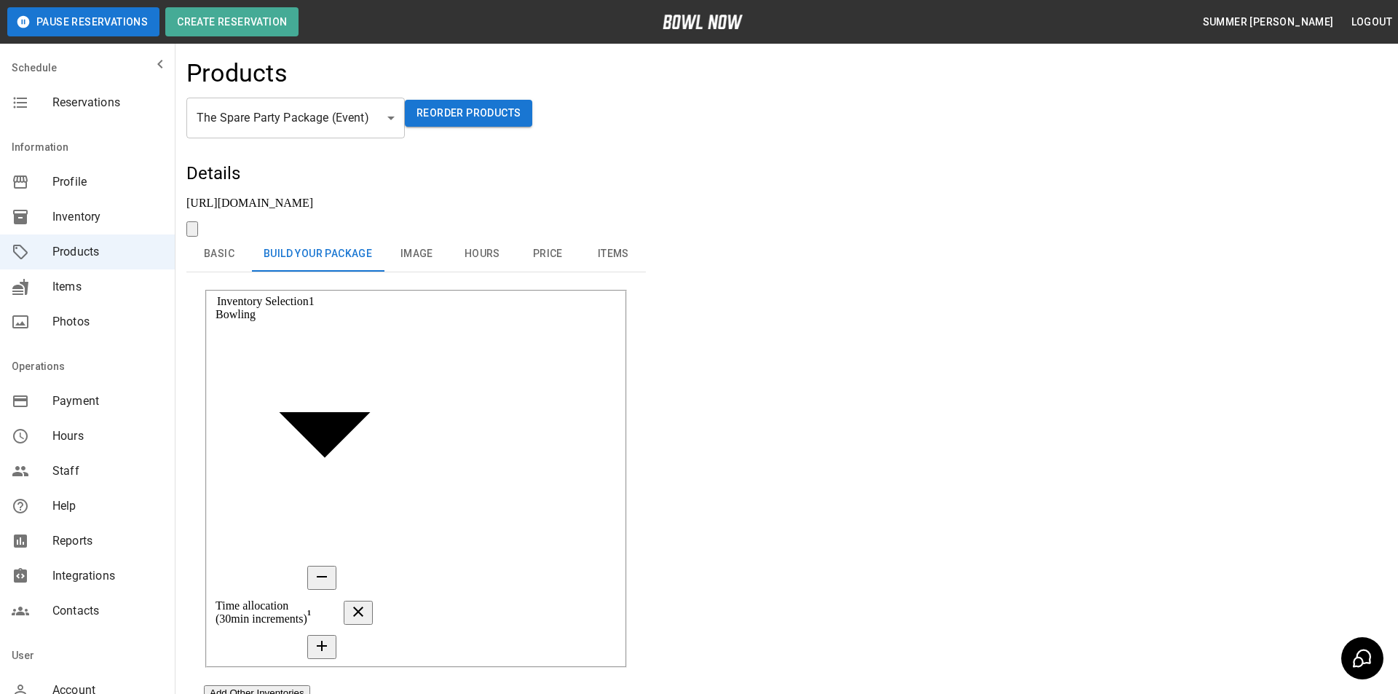
click at [331, 637] on icon "button" at bounding box center [321, 645] width 17 height 17
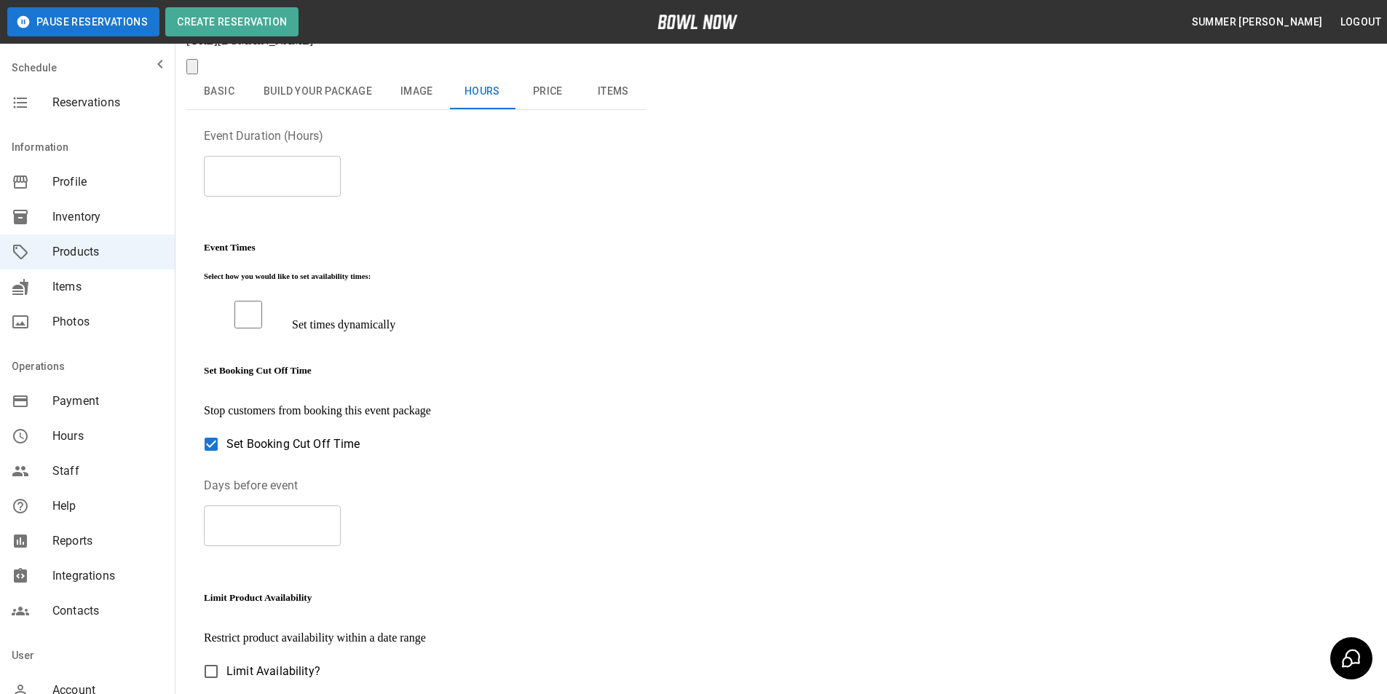
scroll to position [79, 0]
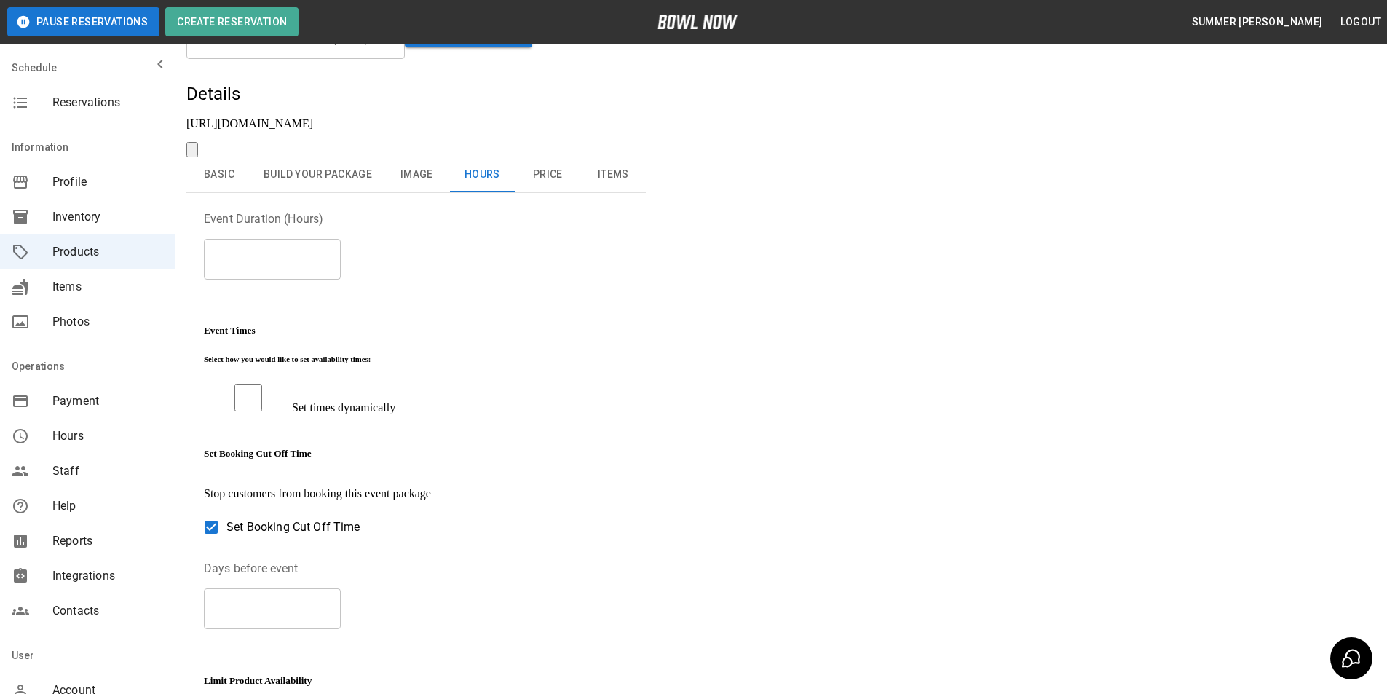
click at [555, 157] on button "Price" at bounding box center [548, 174] width 66 height 35
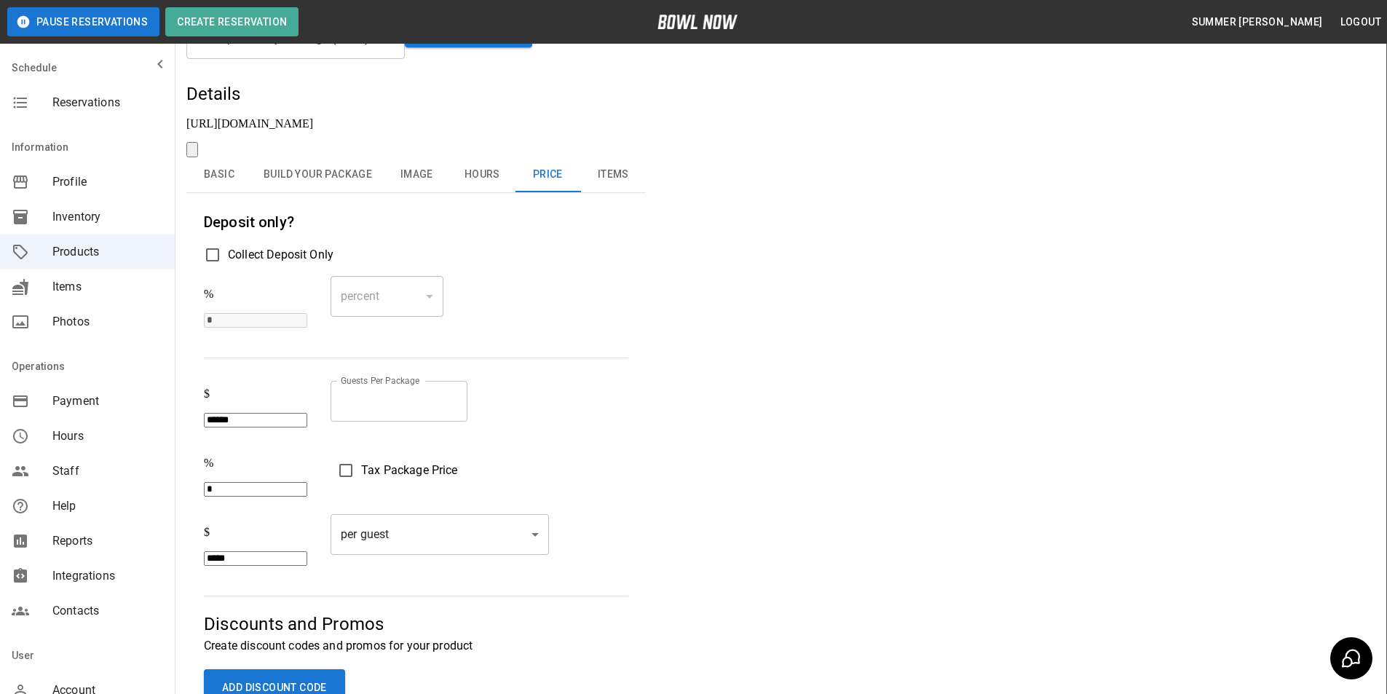
click at [601, 157] on button "Items" at bounding box center [613, 174] width 66 height 35
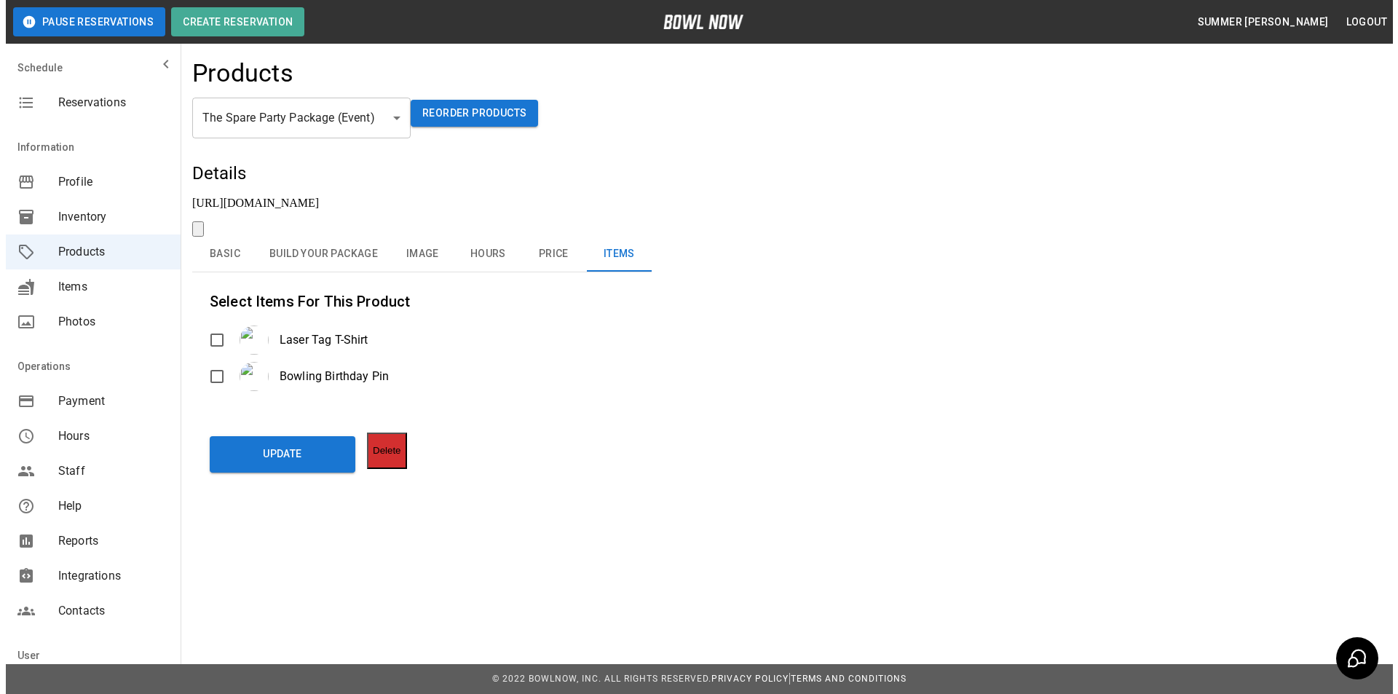
scroll to position [0, 0]
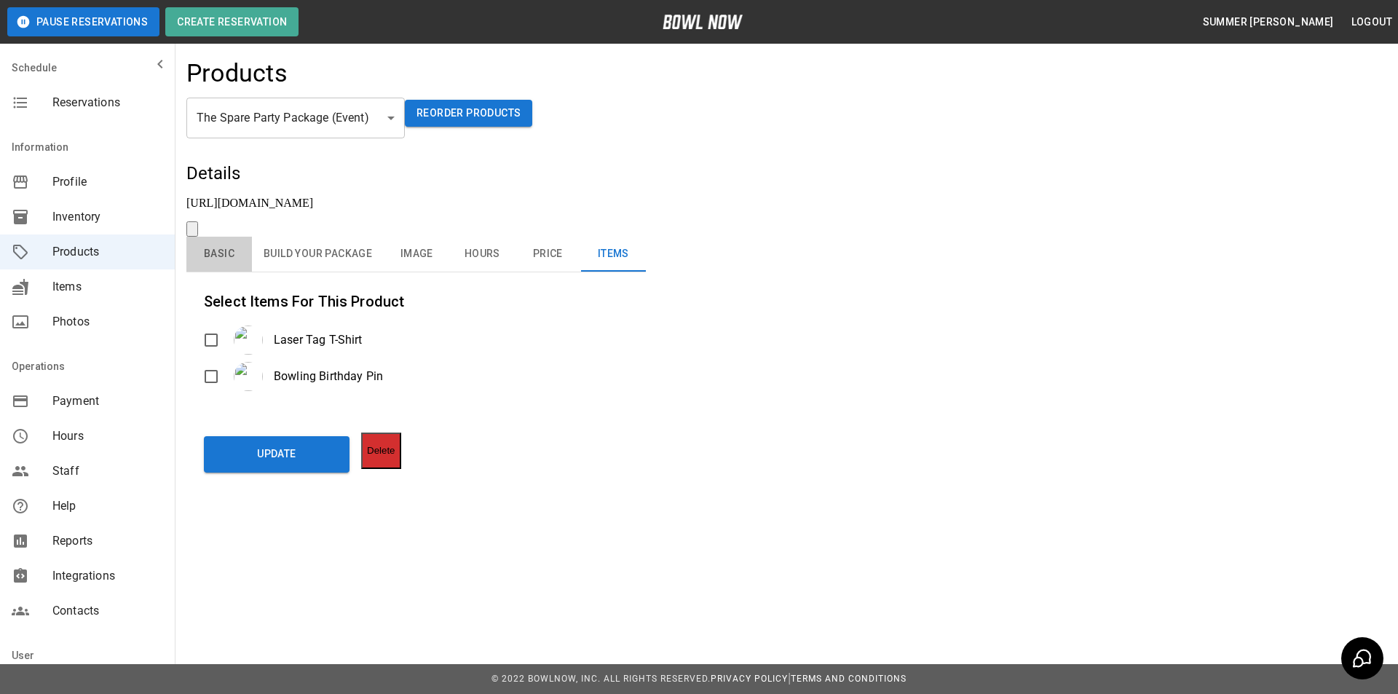
click at [232, 237] on button "Basic" at bounding box center [219, 254] width 66 height 35
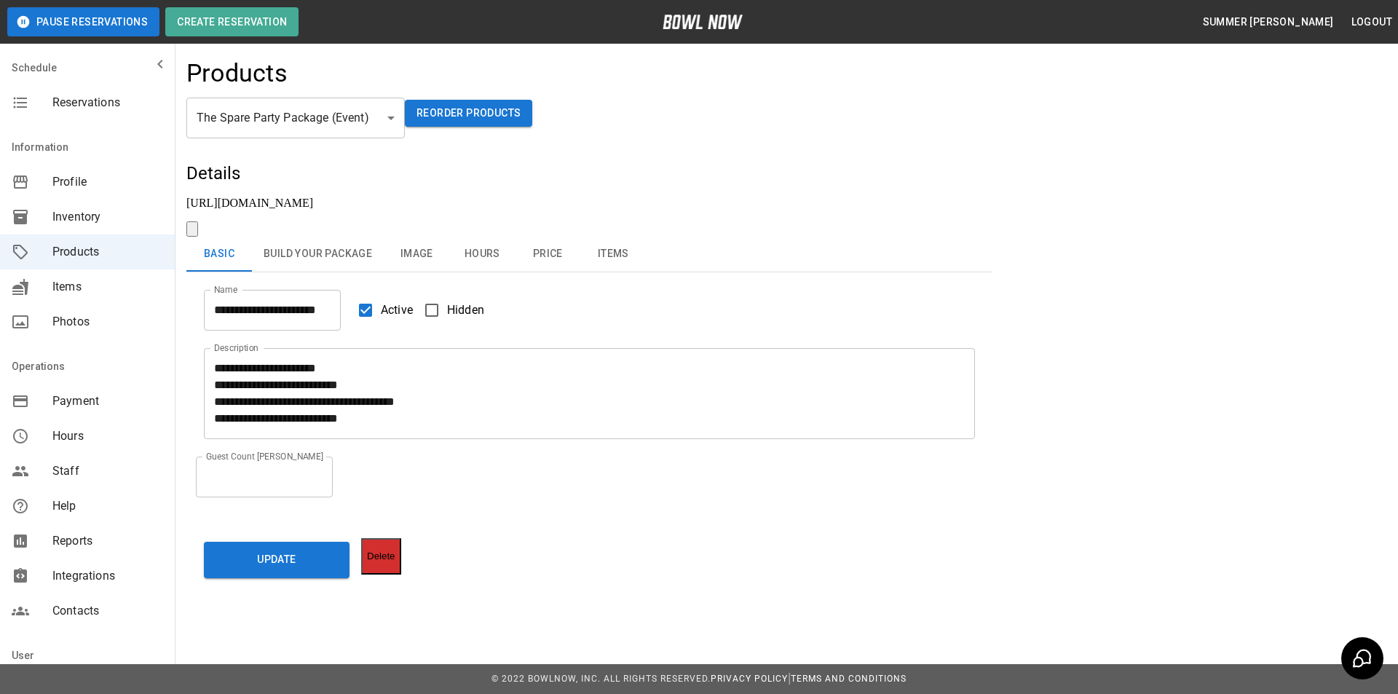
drag, startPoint x: 300, startPoint y: 532, endPoint x: 282, endPoint y: 135, distance: 397.3
click at [303, 542] on button "Update" at bounding box center [277, 560] width 146 height 36
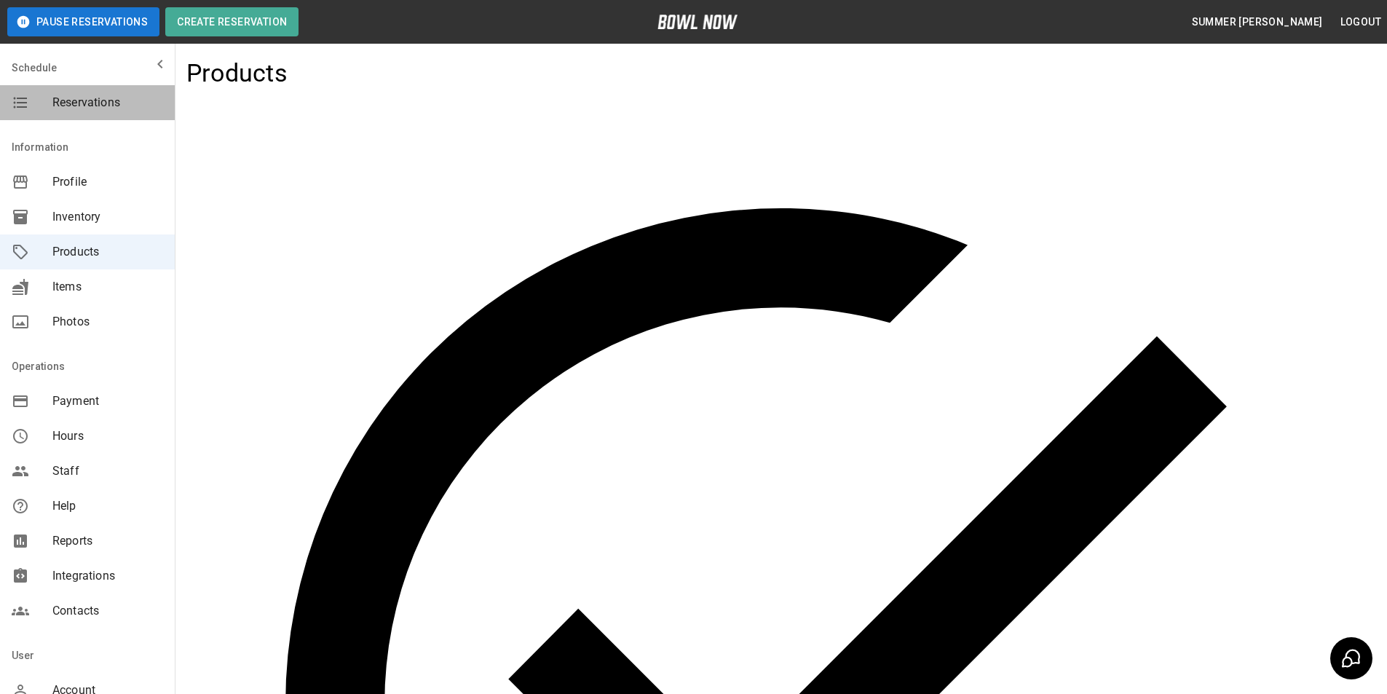
click at [96, 97] on span "Reservations" at bounding box center [107, 102] width 111 height 17
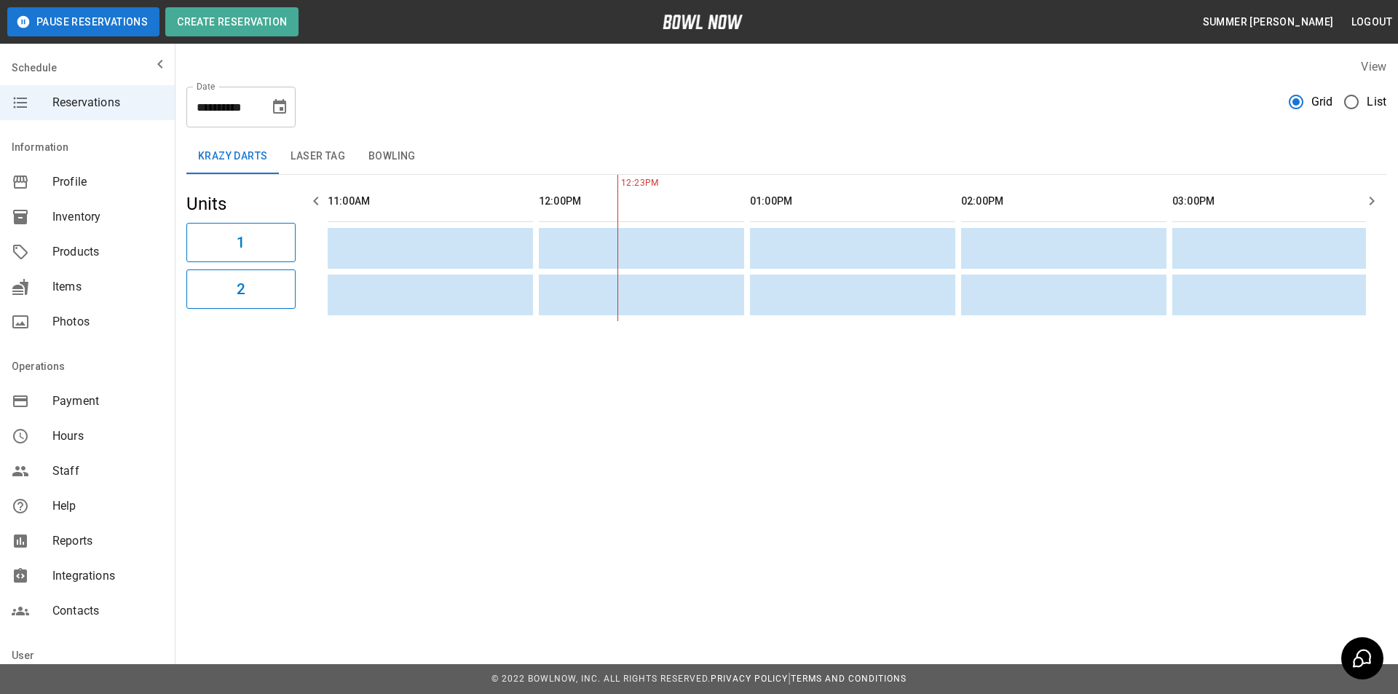
scroll to position [0, 211]
